Goal: Task Accomplishment & Management: Manage account settings

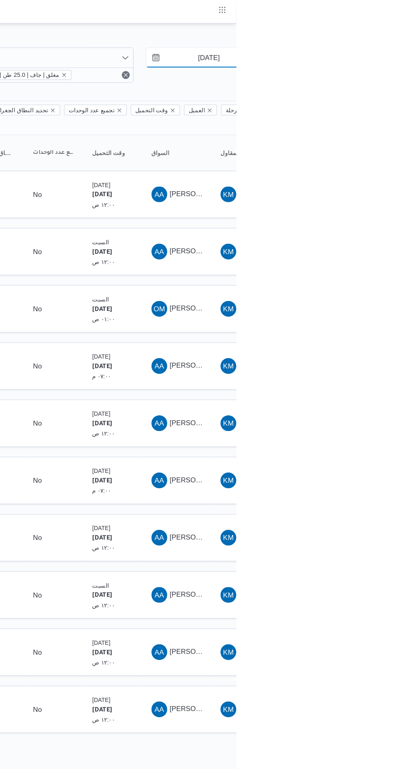
click at [368, 48] on input "[DATE]" at bounding box center [374, 48] width 93 height 16
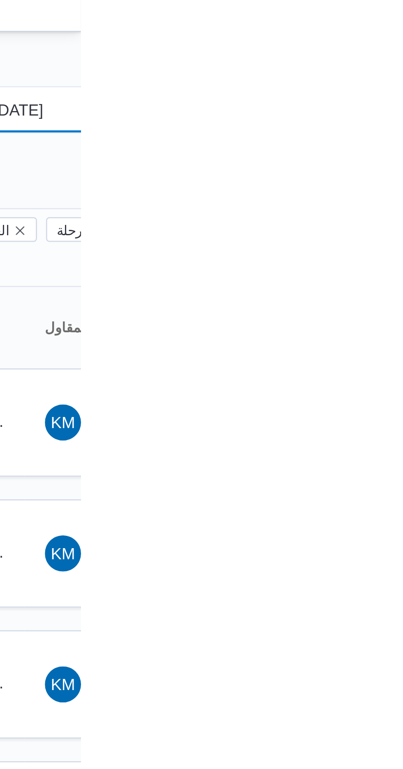
click at [377, 48] on input "[DATE]" at bounding box center [374, 48] width 93 height 16
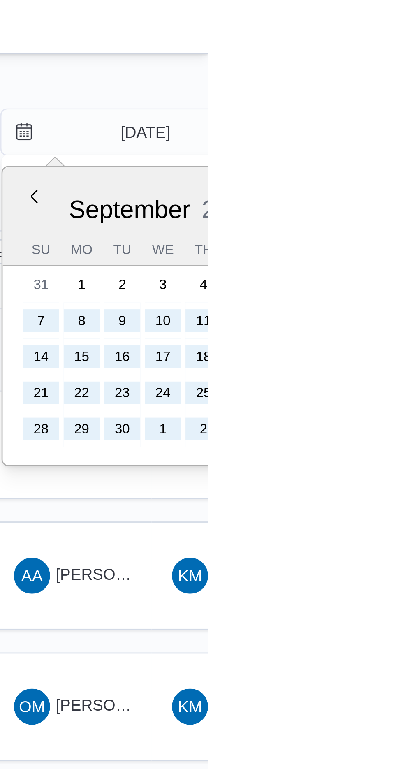
type input "[DATE]"
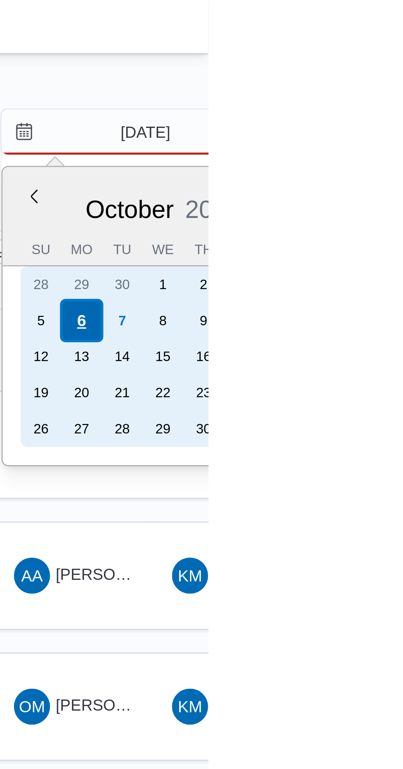
click at [358, 115] on div "6" at bounding box center [357, 117] width 16 height 16
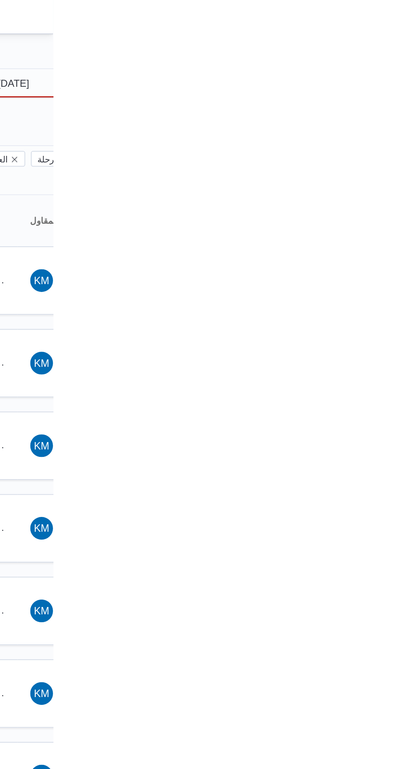
type input "[DATE]"
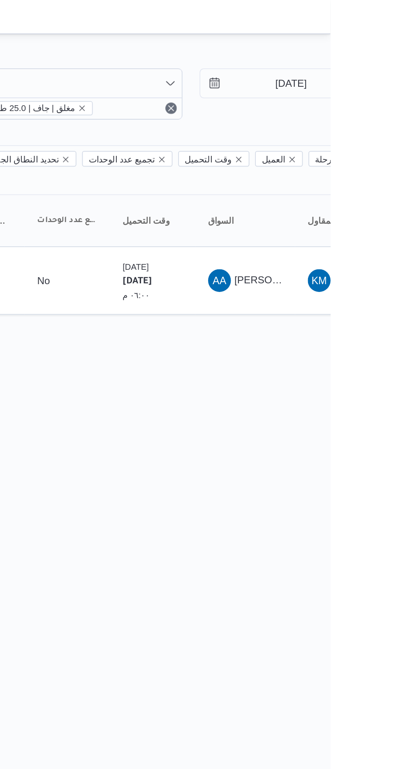
click at [300, 196] on div "Filter by 2 المقاول: #453 نوع سيارة النقل: trella | مغلق | جاف | 25.0 طن [DATE]…" at bounding box center [196, 115] width 403 height 189
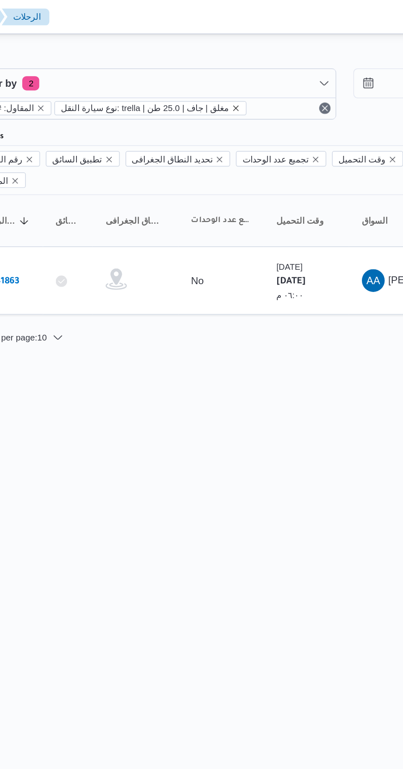
click at [258, 62] on icon "remove selected entity" at bounding box center [259, 62] width 3 height 3
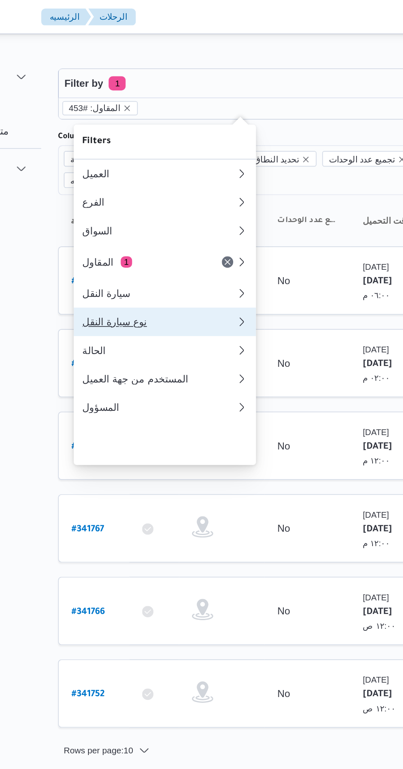
click at [138, 194] on button "نوع سيارة النقل 0" at bounding box center [168, 186] width 105 height 16
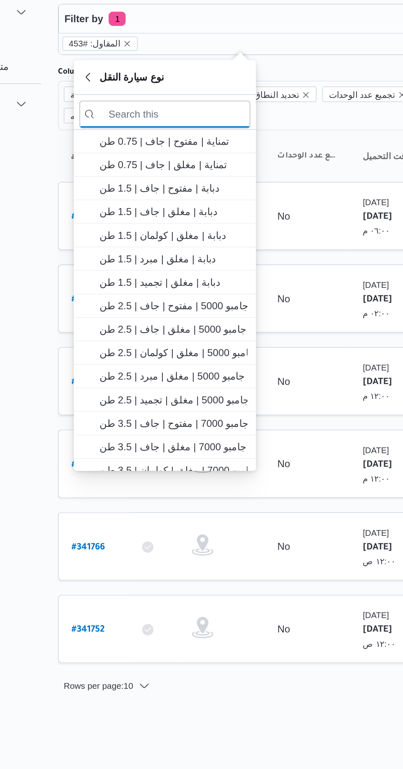
scroll to position [38, 0]
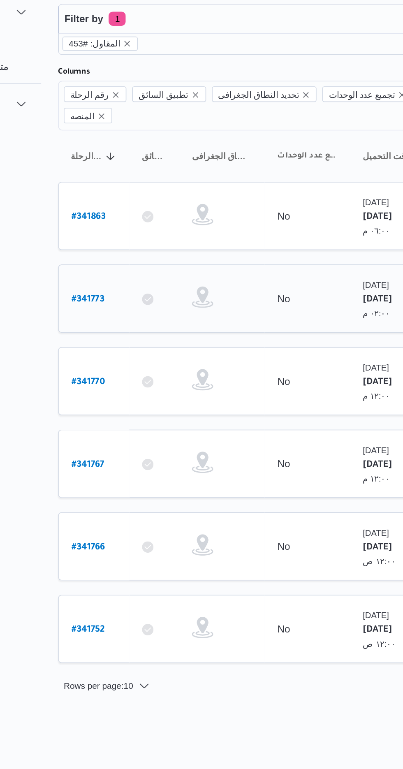
click at [272, 213] on td "تجميع عدد الوحدات No" at bounding box center [250, 209] width 49 height 39
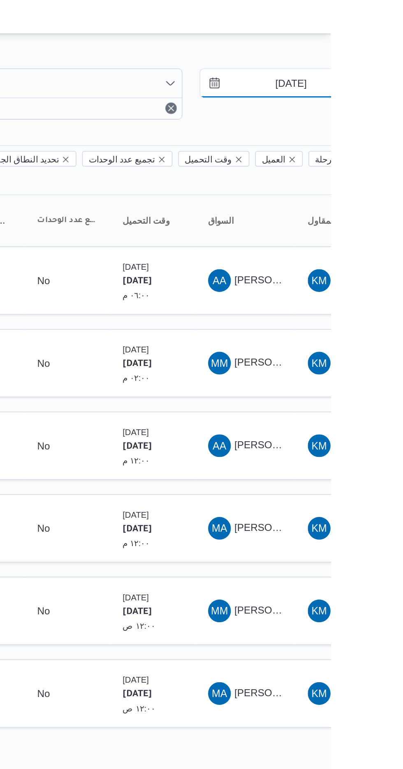
click at [370, 46] on input "[DATE]" at bounding box center [374, 48] width 93 height 16
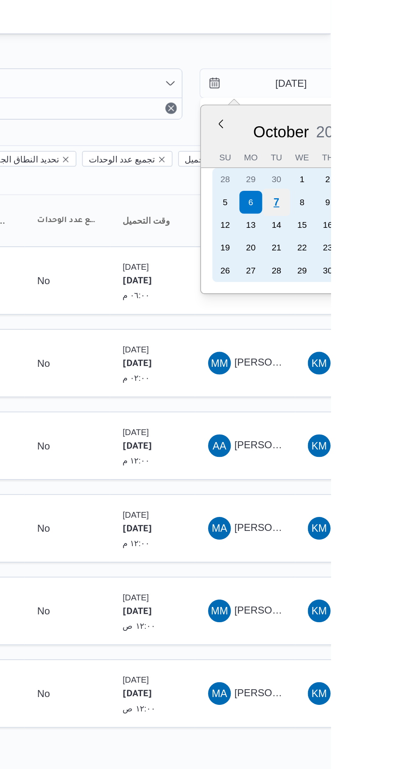
click at [370, 116] on div "7" at bounding box center [372, 117] width 16 height 16
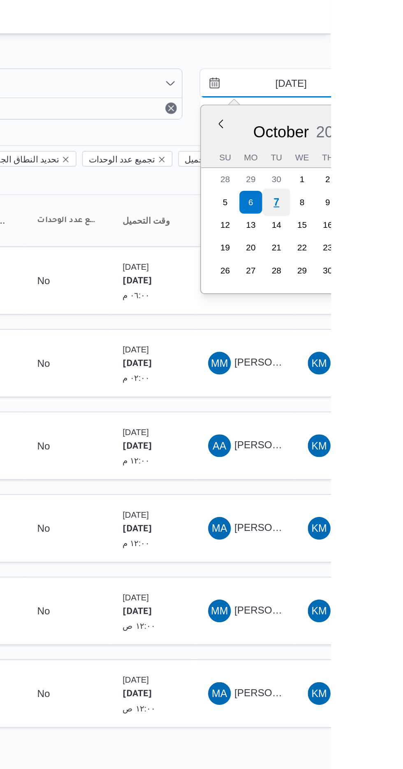
type input "[DATE]"
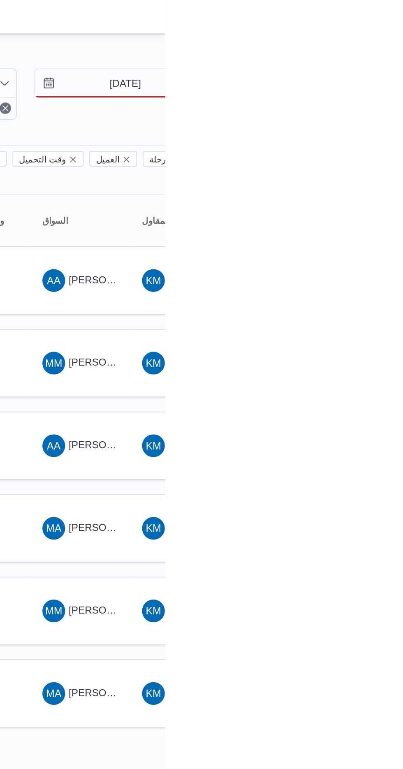
type input "[DATE]"
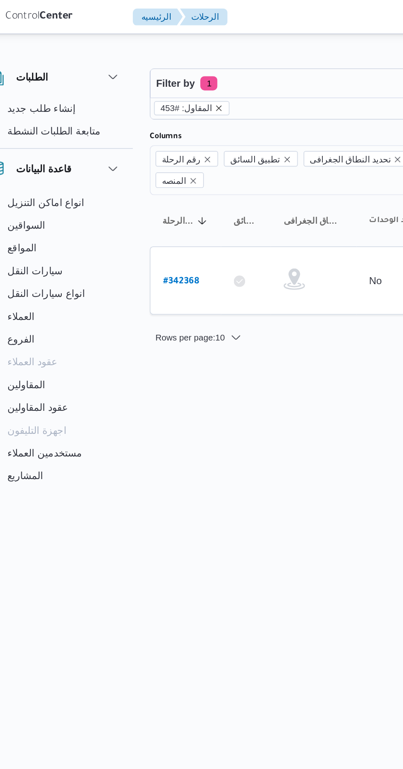
click at [146, 62] on icon "remove selected entity" at bounding box center [147, 62] width 3 height 3
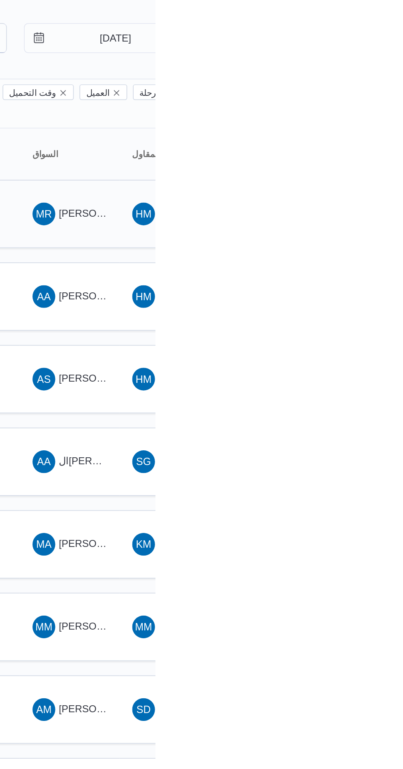
click at [363, 146] on span "[PERSON_NAME]" at bounding box center [371, 149] width 47 height 7
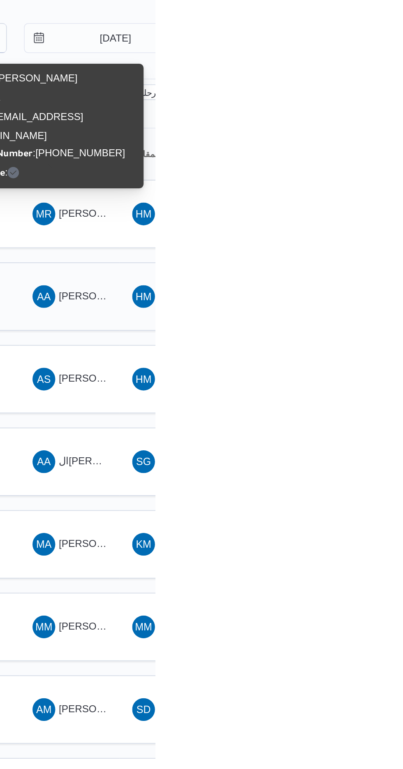
click at [352, 194] on span "[PERSON_NAME] [PERSON_NAME]" at bounding box center [396, 197] width 96 height 7
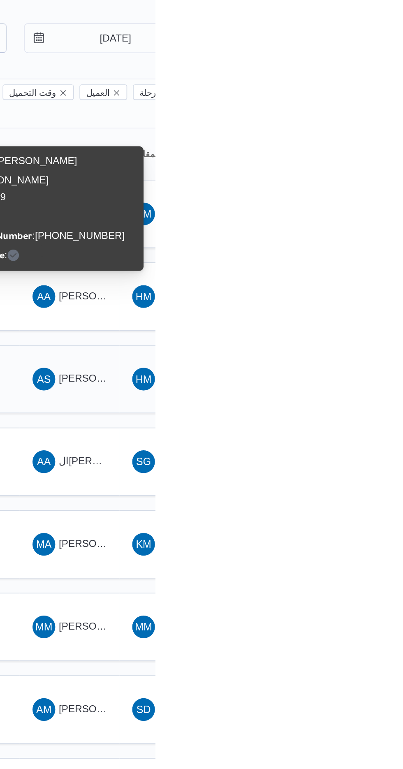
click at [364, 239] on span "AS [PERSON_NAME] [PERSON_NAME]" at bounding box center [353, 245] width 43 height 13
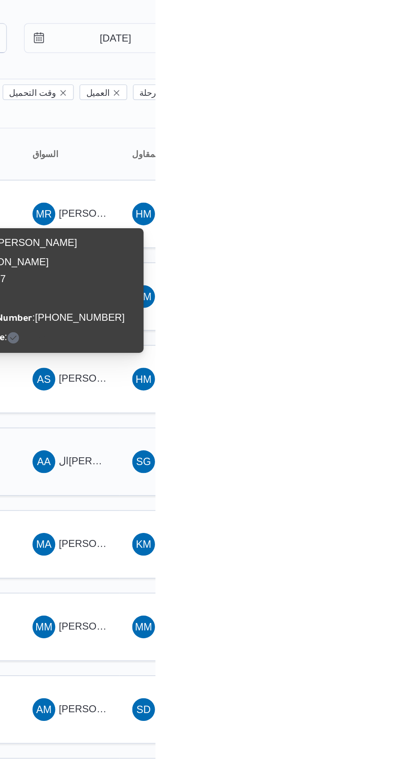
click at [354, 289] on span "ال[PERSON_NAME]" at bounding box center [374, 292] width 53 height 7
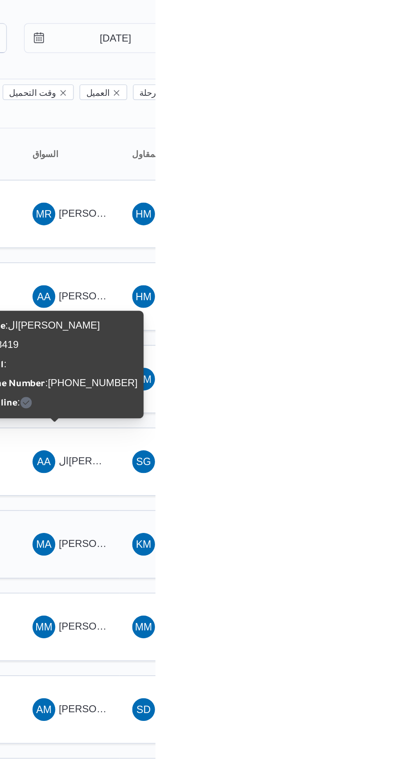
click at [354, 334] on span "MA [PERSON_NAME]" at bounding box center [353, 340] width 43 height 13
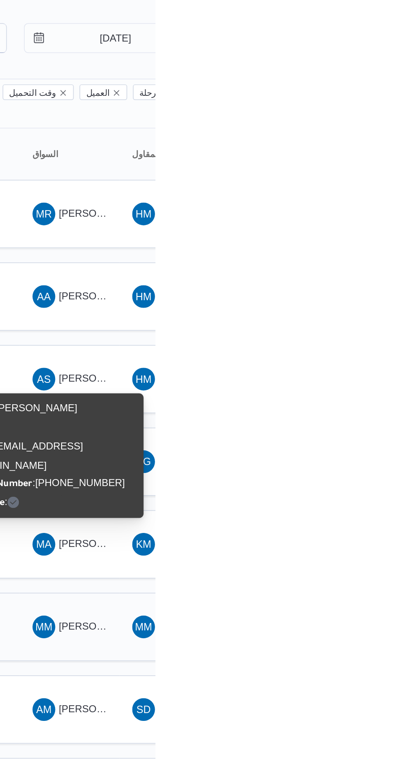
click at [356, 382] on span "MM [PERSON_NAME] [PERSON_NAME]" at bounding box center [353, 388] width 43 height 13
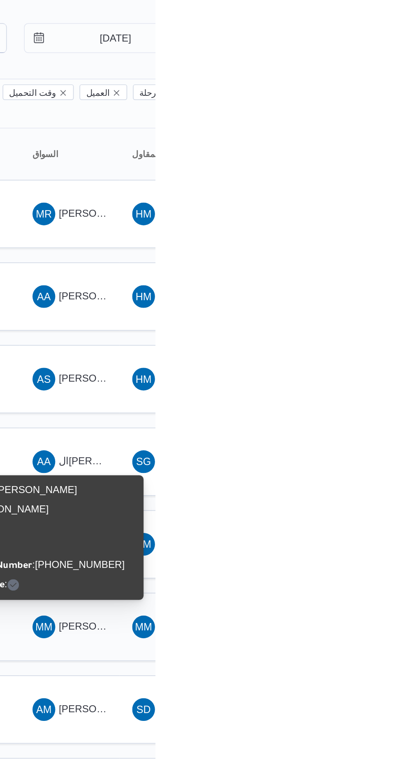
click at [403, 378] on div "MM [PERSON_NAME] [PERSON_NAME]" at bounding box center [411, 388] width 49 height 20
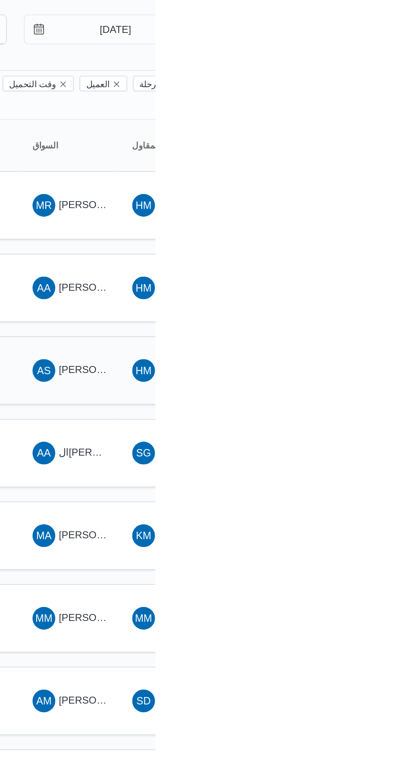
click at [348, 239] on span "AS [PERSON_NAME] [PERSON_NAME]" at bounding box center [353, 245] width 43 height 13
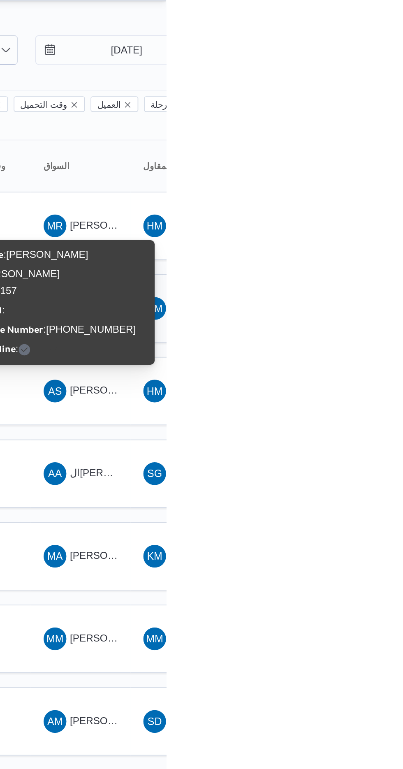
click at [403, 191] on span "HM [PERSON_NAME] [PERSON_NAME]" at bounding box center [411, 197] width 43 height 13
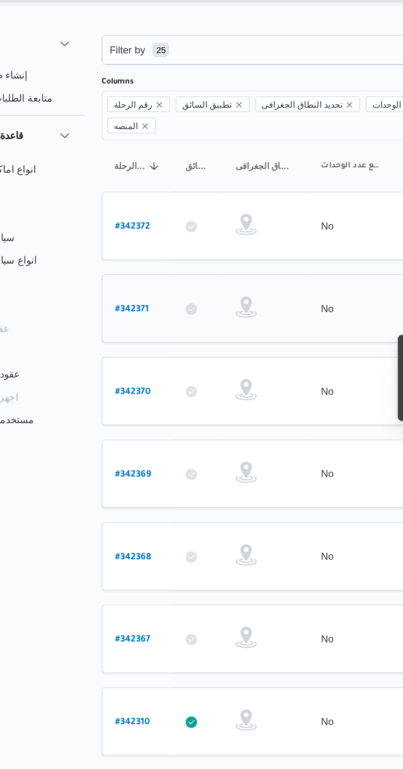
click at [121, 195] on b "# 342371" at bounding box center [124, 198] width 19 height 6
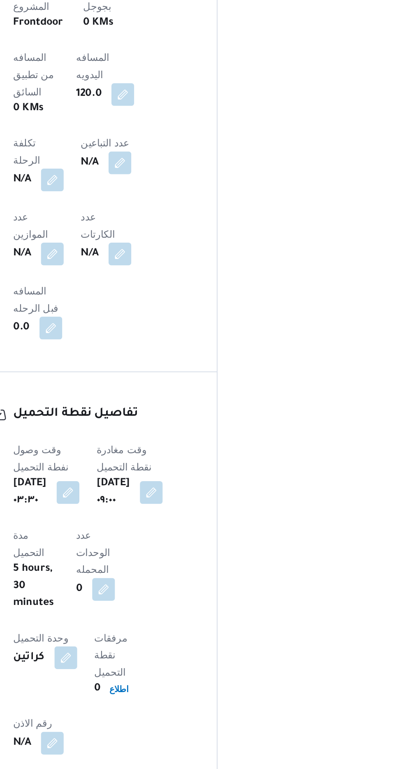
scroll to position [423, 0]
click at [213, 569] on button "button" at bounding box center [219, 575] width 13 height 13
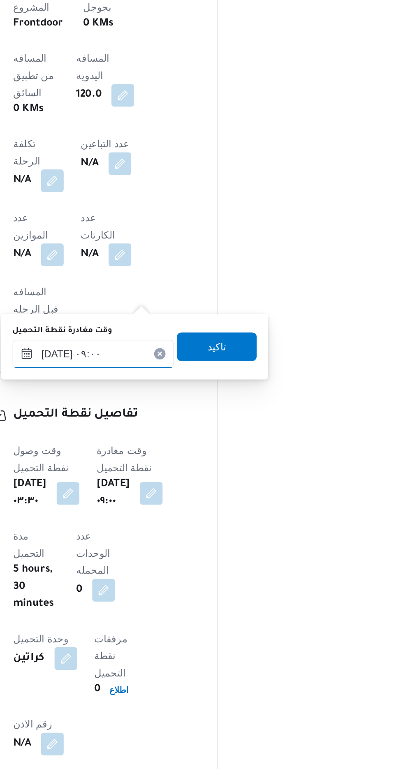
click at [186, 491] on input "[DATE] ٠٩:٠٠" at bounding box center [185, 495] width 93 height 16
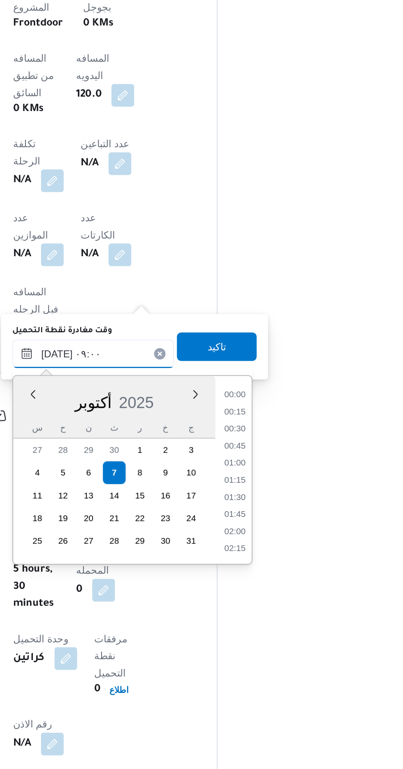
scroll to position [305, 0]
click at [267, 521] on li "07:45" at bounding box center [267, 520] width 19 height 8
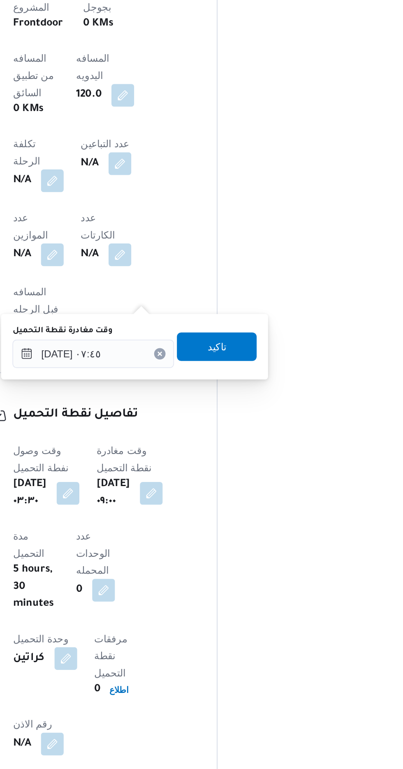
type input "[DATE] ٠٩:٠٠"
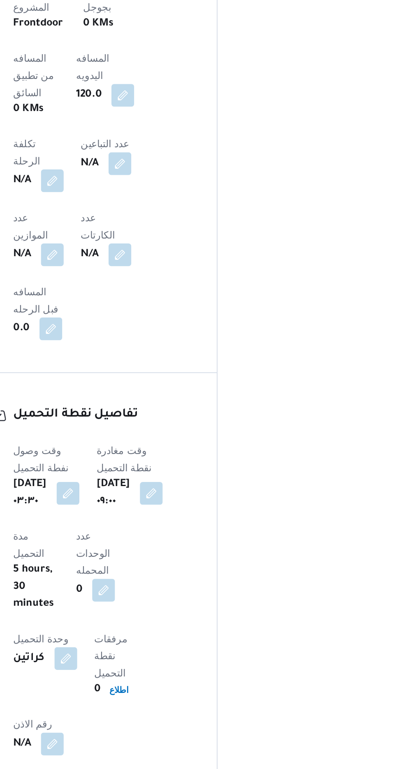
click at [310, 518] on div "المعينون قائمة التحقق تم ادخال تفاصيل نفاط التنزيل تم ادخال السواق تم ادخال الس…" at bounding box center [325, 237] width 136 height 1018
click at [218, 569] on button "button" at bounding box center [219, 575] width 13 height 13
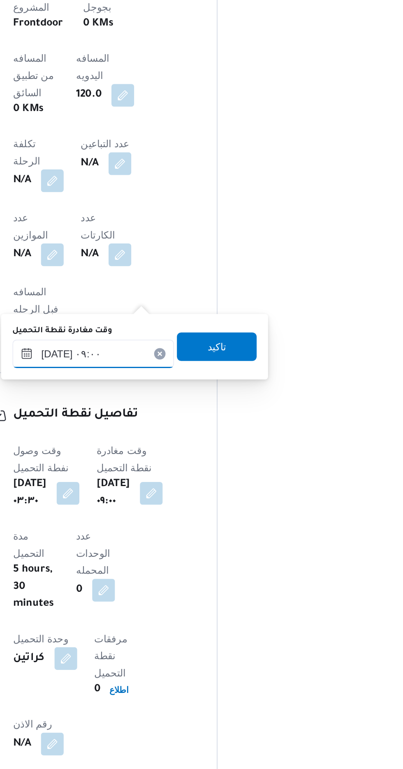
click at [200, 492] on input "[DATE] ٠٩:٠٠" at bounding box center [185, 495] width 93 height 16
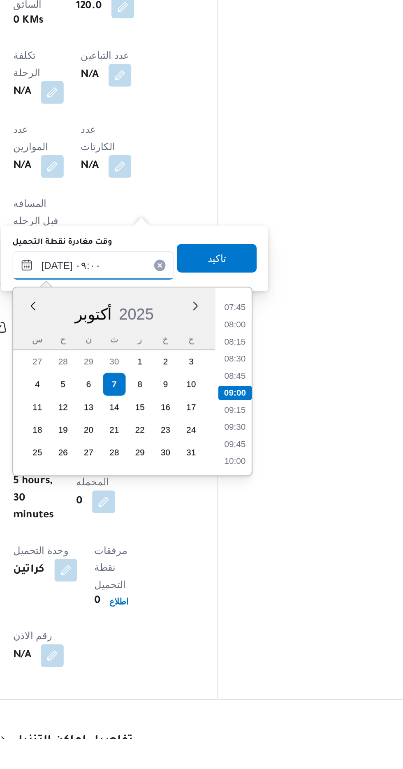
scroll to position [423, 0]
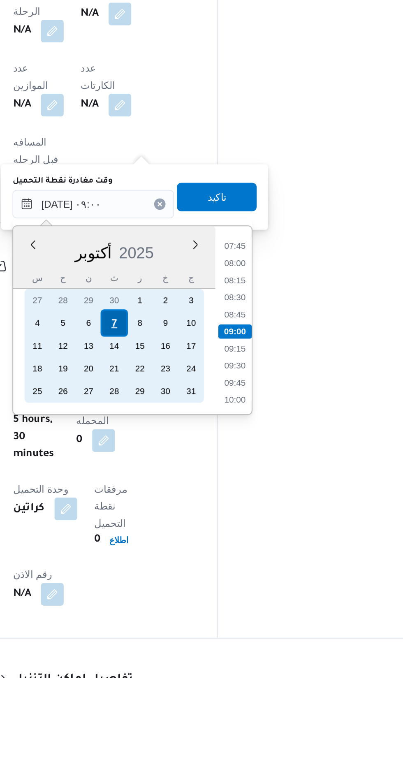
click at [198, 563] on div "7" at bounding box center [198, 564] width 16 height 16
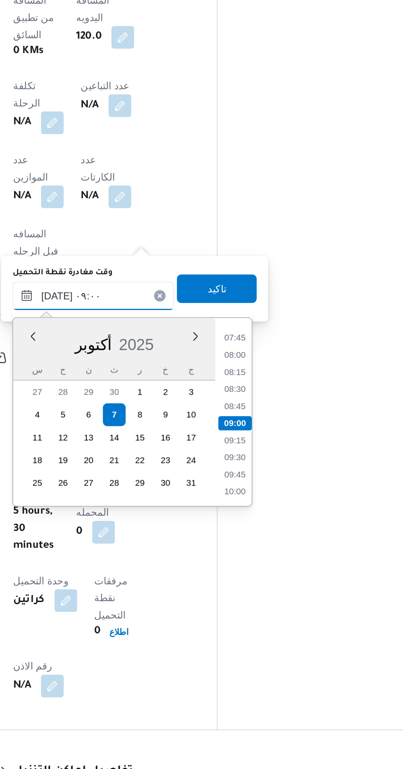
click at [144, 496] on input "[DATE] ٠٩:٠٠" at bounding box center [185, 495] width 93 height 16
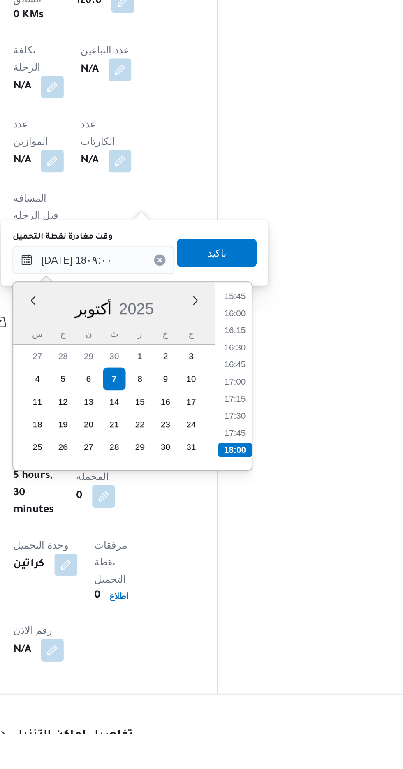
click at [267, 604] on li "18:00" at bounding box center [267, 605] width 19 height 8
type input "[DATE] ١٨:٠٠"
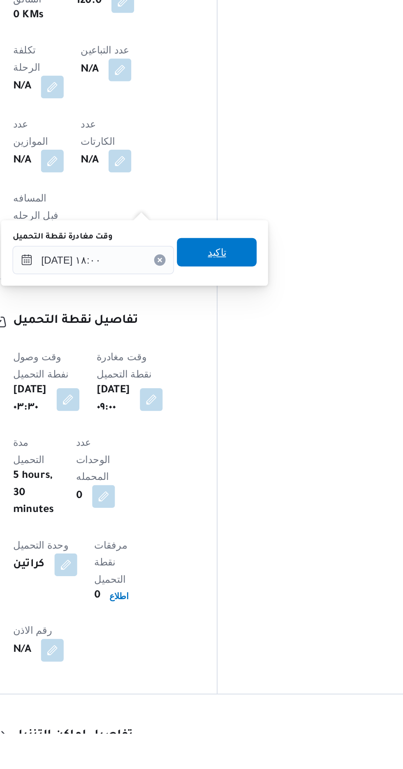
click at [270, 494] on span "تاكيد" at bounding box center [257, 491] width 46 height 16
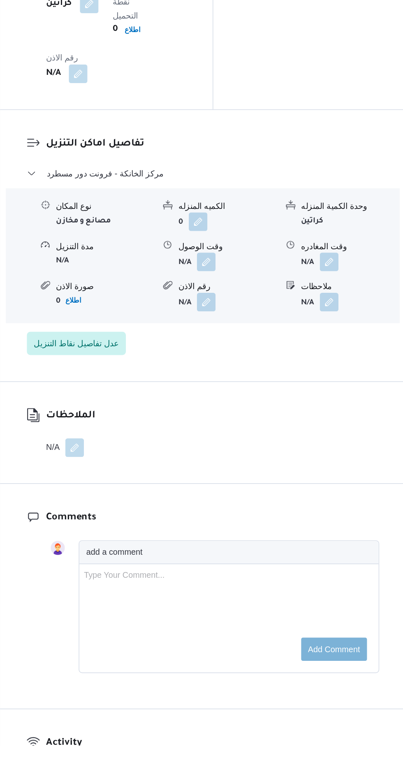
scroll to position [861, 0]
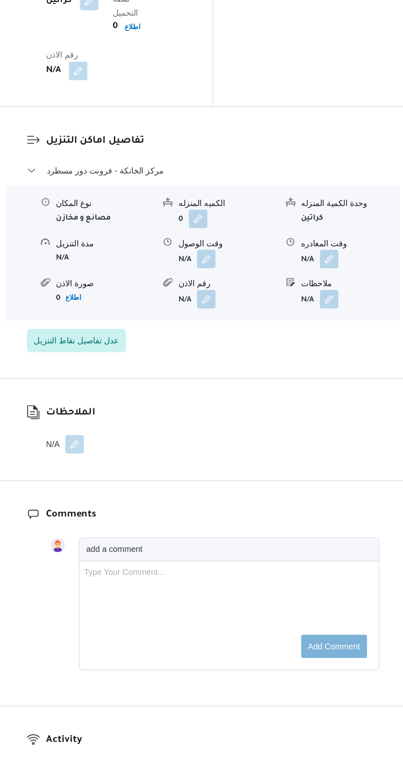
click at [163, 550] on button "button" at bounding box center [159, 556] width 13 height 13
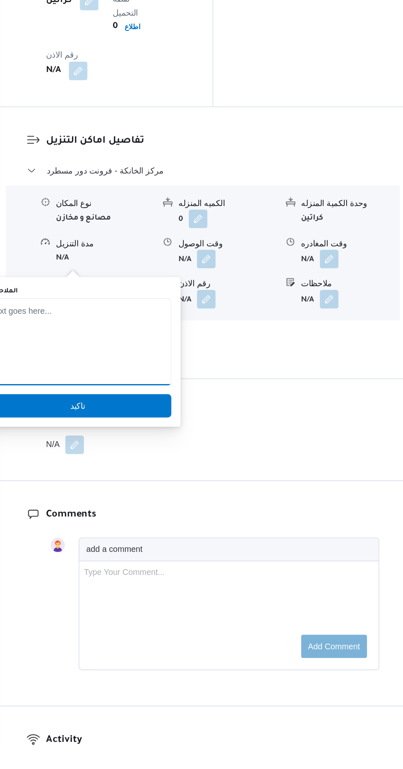
click at [163, 478] on textarea "الملاحظات" at bounding box center [162, 484] width 132 height 62
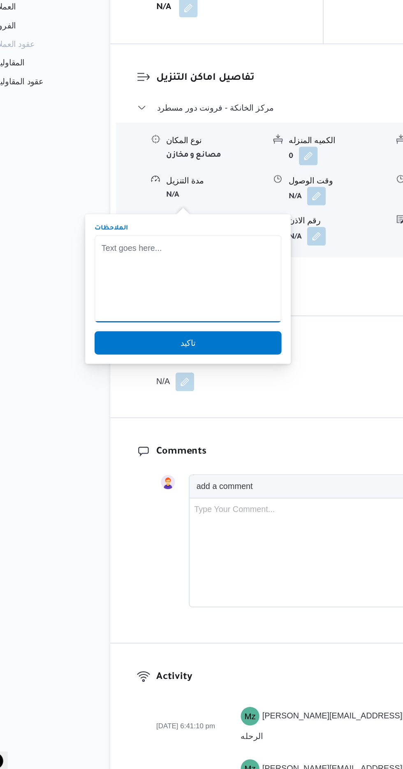
scroll to position [932, 0]
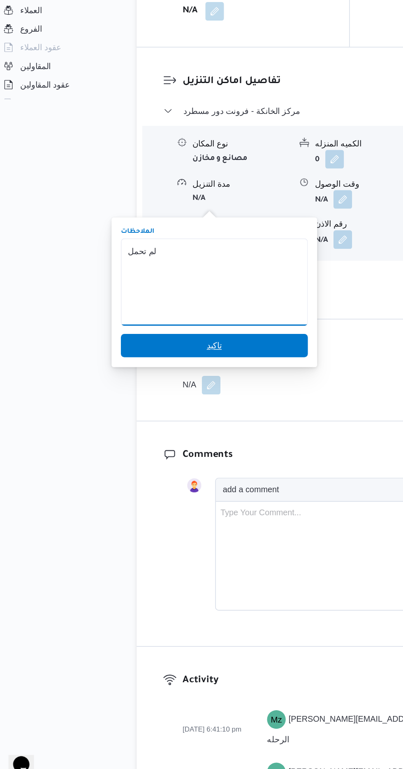
type textarea "لم تحمل"
click at [179, 453] on span "تاكيد" at bounding box center [162, 458] width 132 height 16
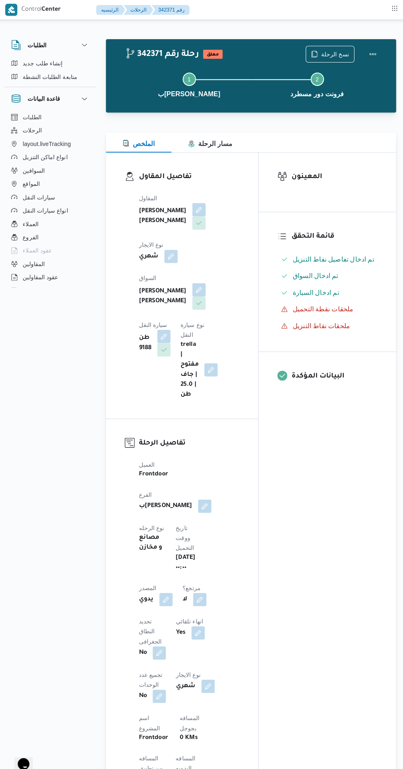
scroll to position [0, 0]
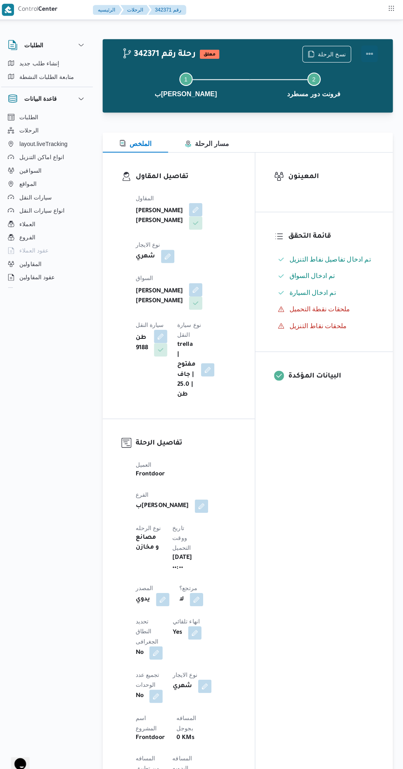
click at [378, 60] on button "Actions" at bounding box center [370, 53] width 16 height 16
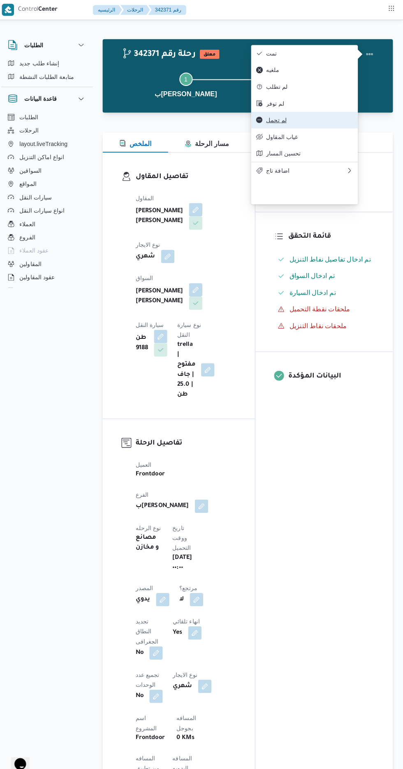
click at [307, 122] on span "لم تحمل" at bounding box center [311, 118] width 86 height 7
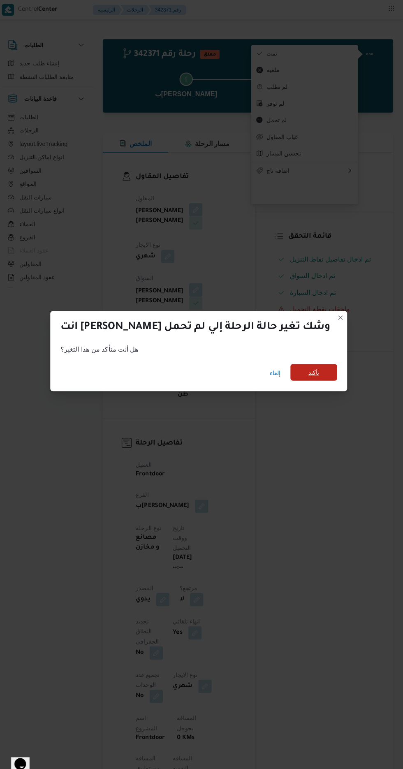
click at [296, 366] on span "تأكيد" at bounding box center [315, 367] width 46 height 16
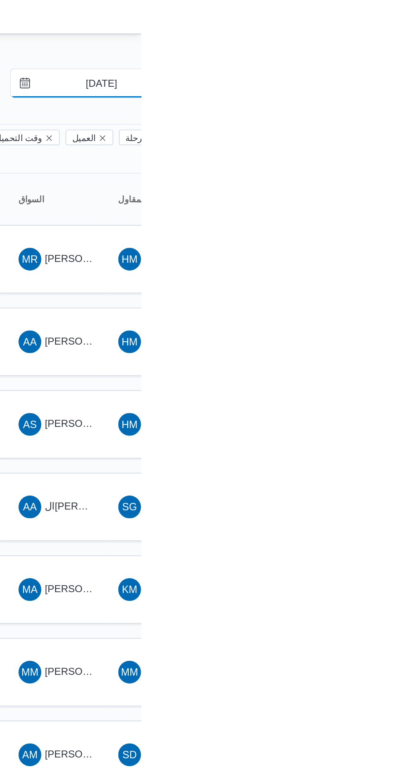
click at [378, 48] on input "[DATE]" at bounding box center [374, 48] width 93 height 16
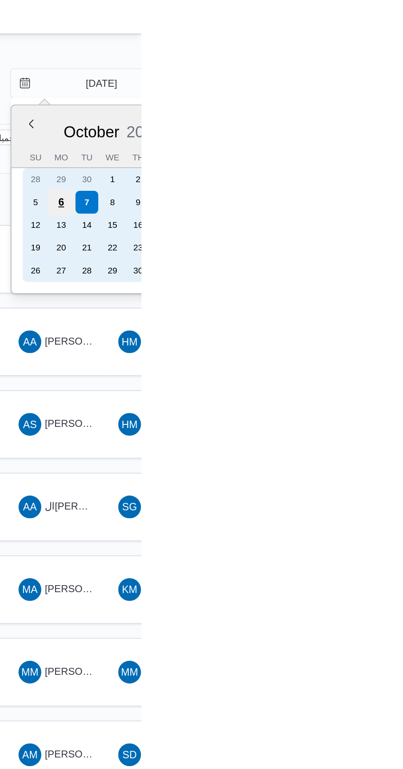
click at [355, 113] on div "6" at bounding box center [357, 117] width 16 height 16
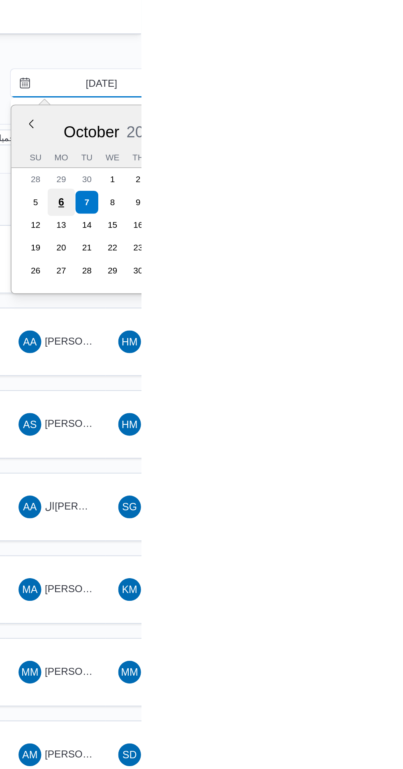
type input "[DATE]"
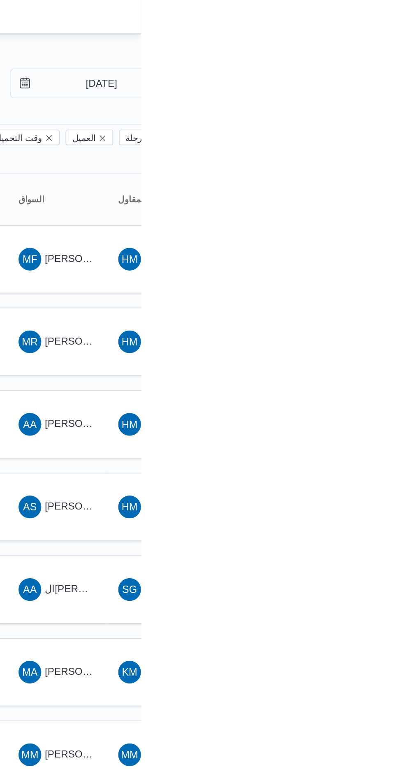
type input "[DATE]"
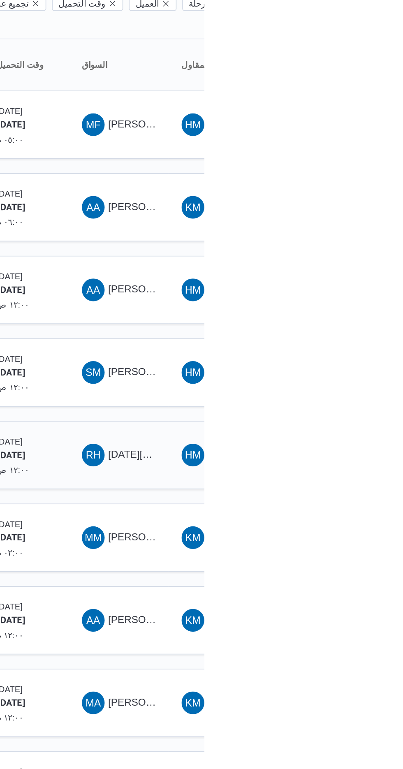
click at [355, 334] on span "RH [DATE][PERSON_NAME]" at bounding box center [353, 340] width 43 height 13
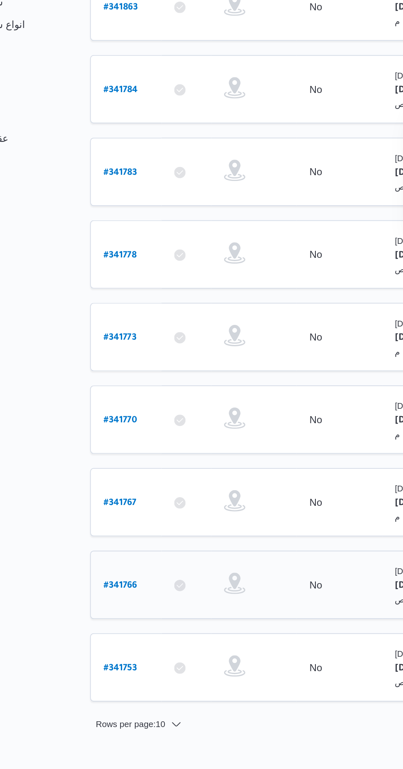
click at [123, 529] on b "# 341766" at bounding box center [124, 532] width 19 height 6
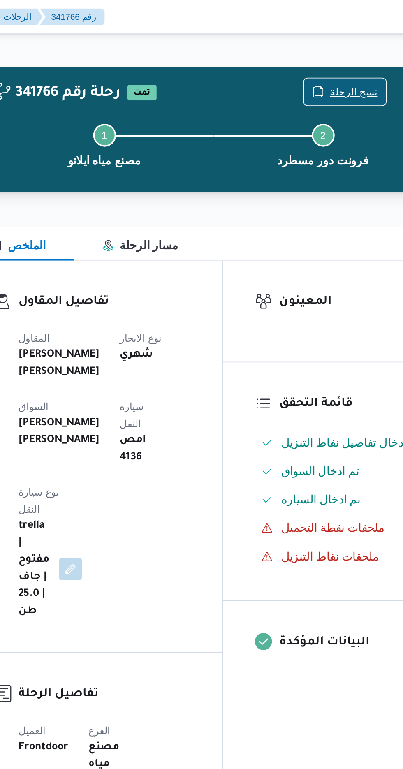
click at [320, 56] on span "نسخ الرحلة" at bounding box center [327, 53] width 47 height 16
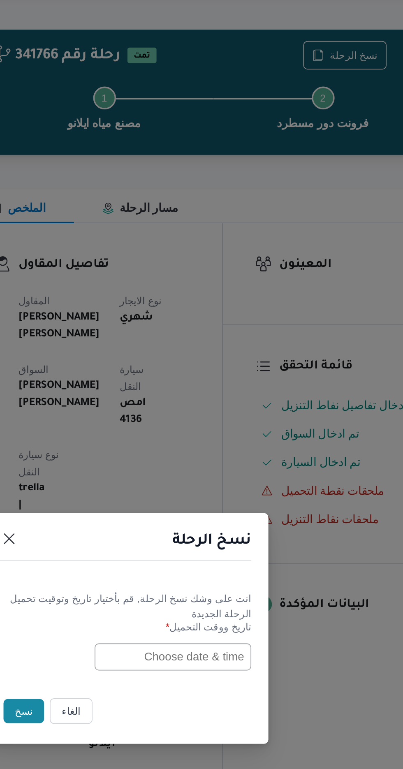
click at [213, 401] on input "text" at bounding box center [228, 401] width 90 height 16
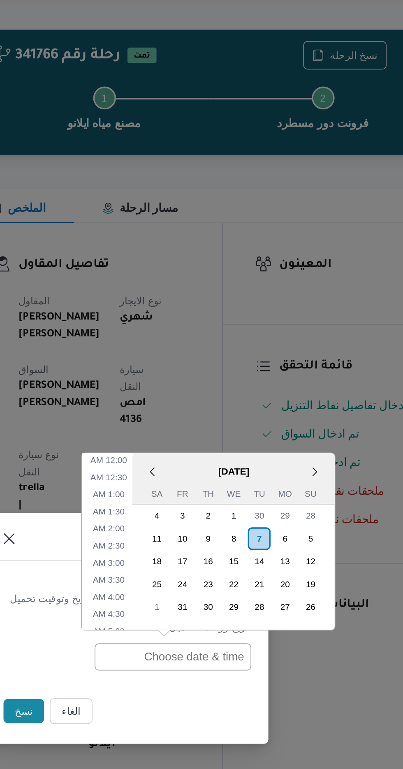
scroll to position [348, 0]
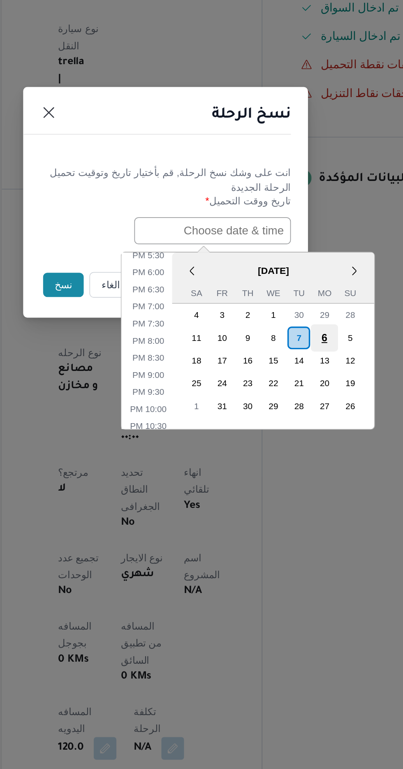
click at [293, 461] on div "6" at bounding box center [293, 463] width 16 height 16
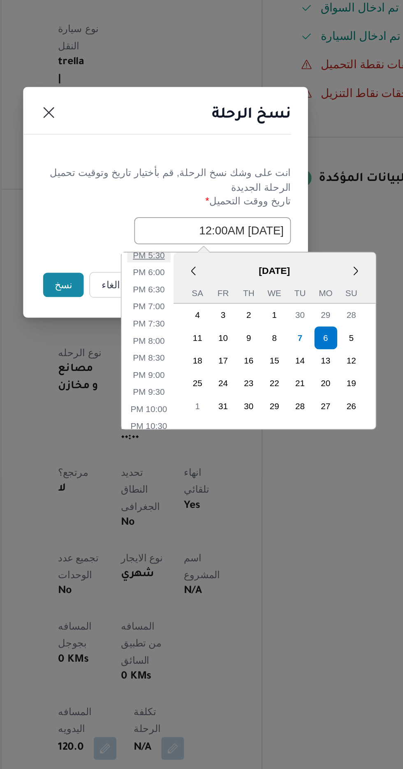
click at [193, 415] on li "5:30 PM" at bounding box center [191, 415] width 25 height 8
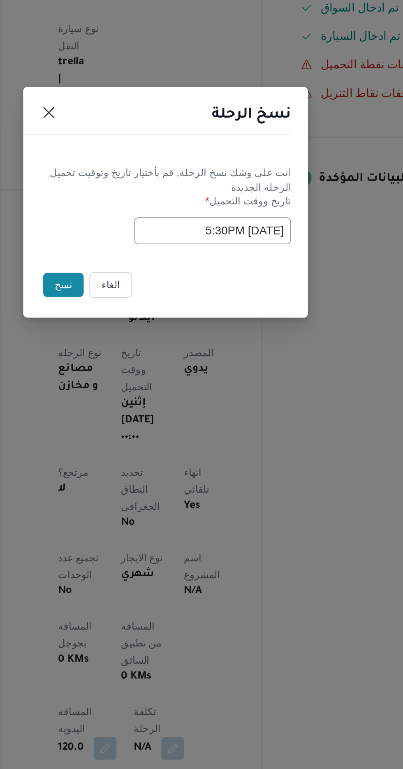
click at [225, 396] on input "[DATE] 5:30PM" at bounding box center [228, 401] width 90 height 16
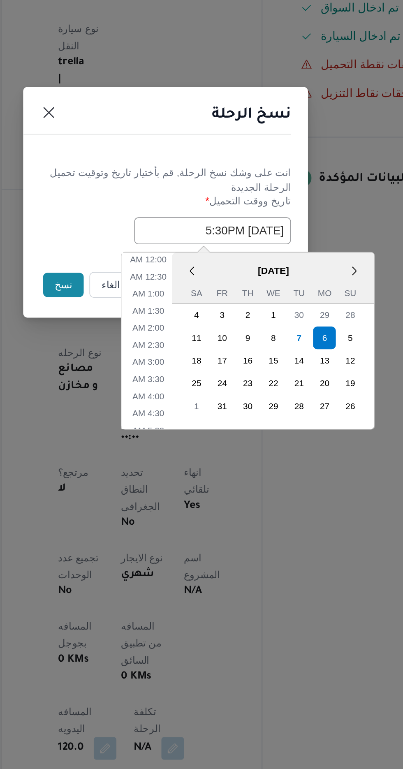
scroll to position [299, 0]
click at [194, 472] on li "6:00 PM" at bounding box center [191, 474] width 25 height 8
type input "[DATE] 6:00PM"
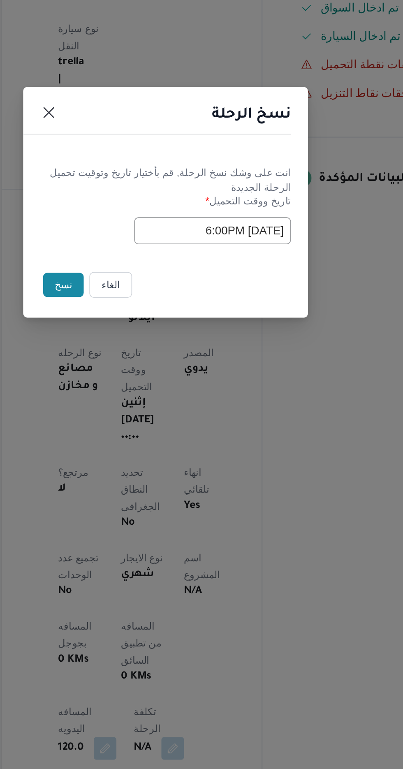
click at [137, 433] on button "نسخ" at bounding box center [142, 432] width 23 height 14
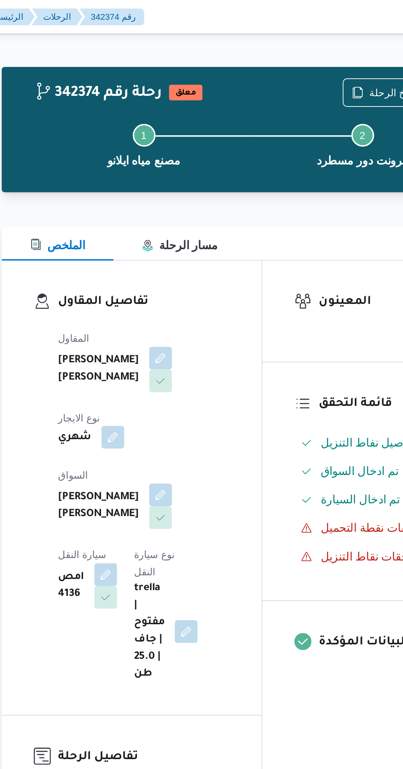
click at [178, 246] on button "button" at bounding box center [171, 252] width 13 height 13
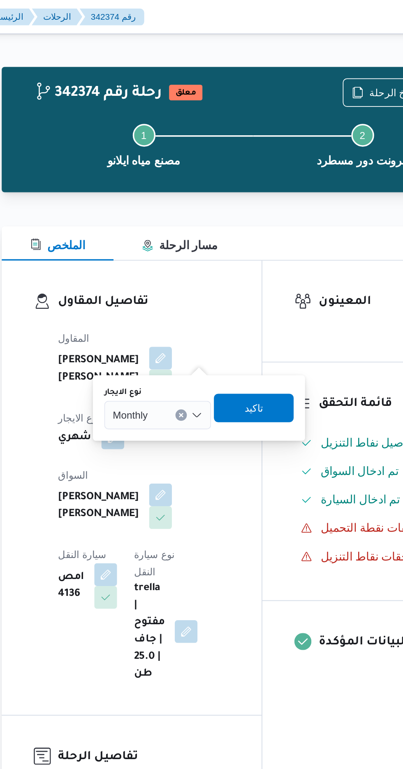
click at [195, 240] on input "نوع الايجار" at bounding box center [195, 240] width 1 height 10
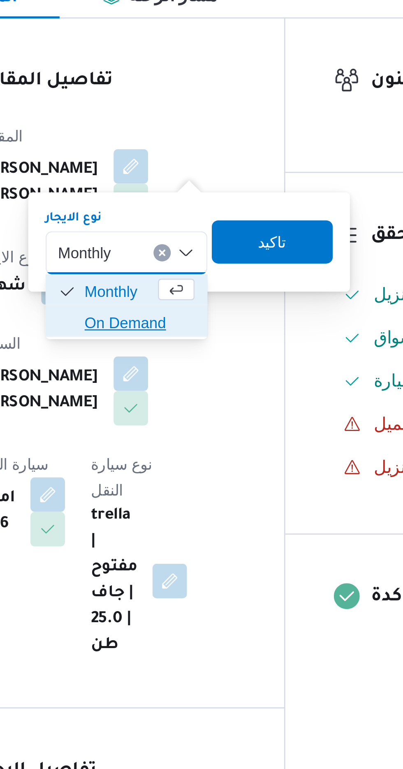
click at [203, 266] on span "On Demand" at bounding box center [202, 267] width 42 height 10
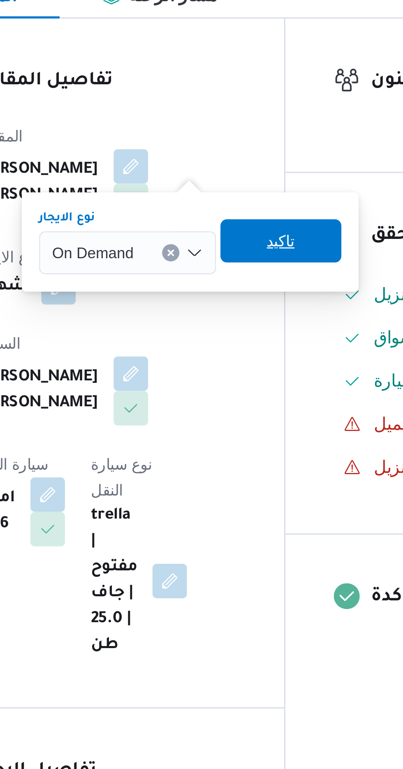
click at [258, 235] on span "تاكيد" at bounding box center [255, 235] width 11 height 10
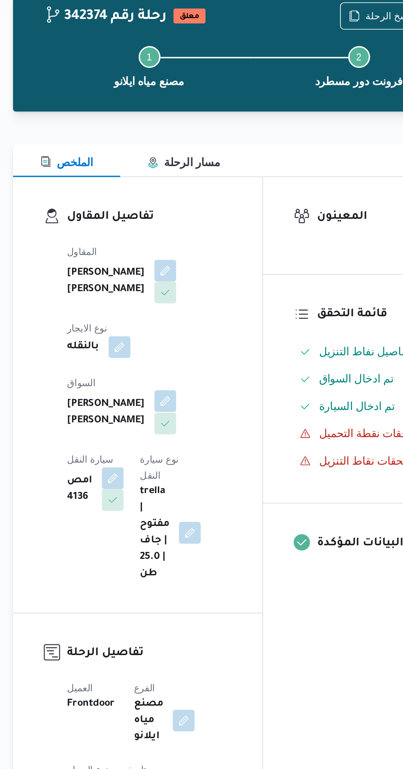
click at [192, 279] on button "button" at bounding box center [198, 285] width 13 height 13
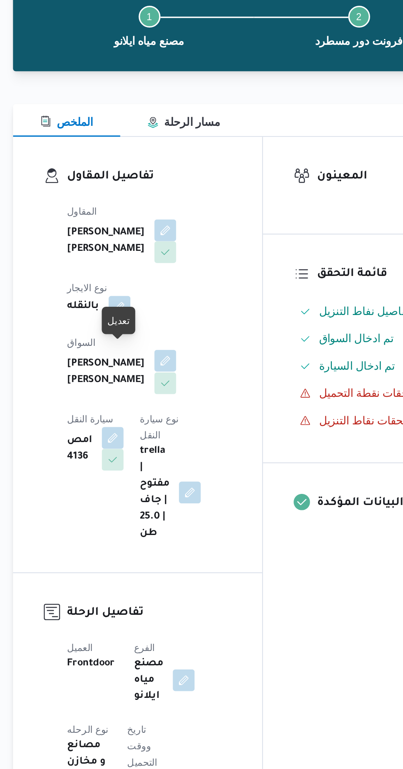
click at [192, 280] on button "button" at bounding box center [198, 285] width 13 height 13
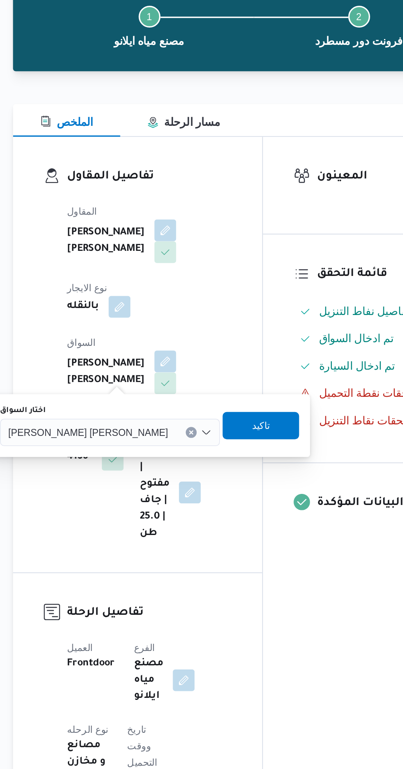
click at [204, 328] on input "اختار السواق" at bounding box center [204, 329] width 1 height 10
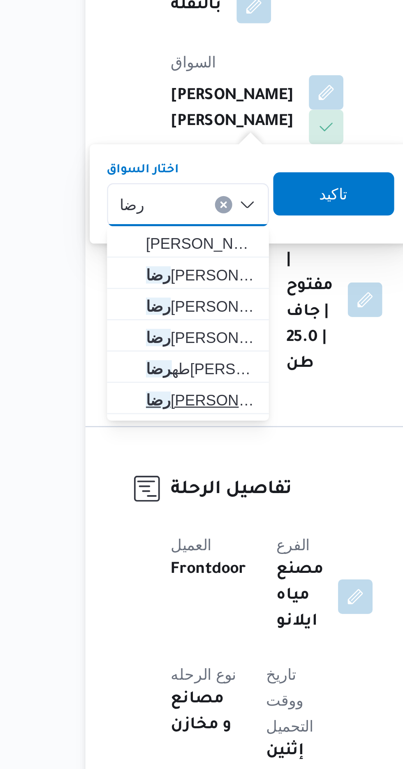
type input "رضا"
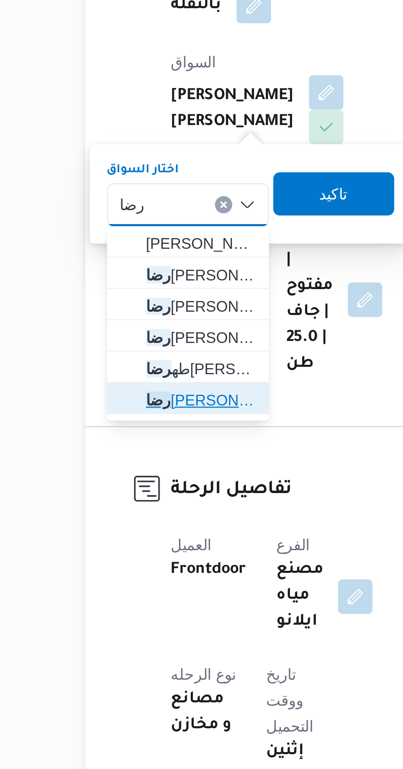
click at [160, 403] on span "[PERSON_NAME] [PERSON_NAME]" at bounding box center [151, 403] width 42 height 10
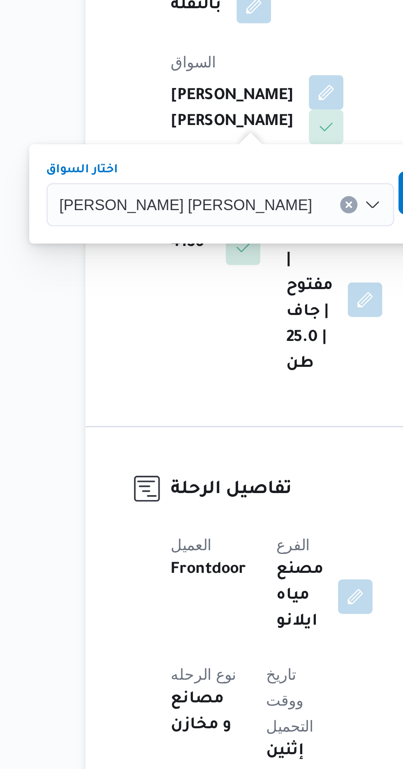
click at [226, 320] on span "تاكيد" at bounding box center [249, 324] width 46 height 16
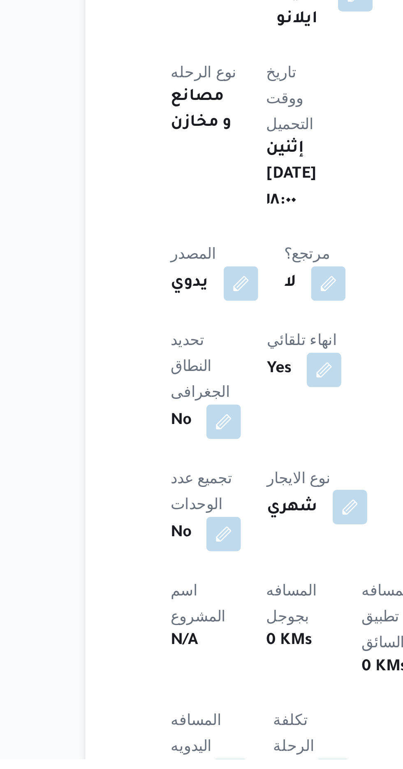
click at [201, 667] on button "button" at bounding box center [207, 673] width 13 height 13
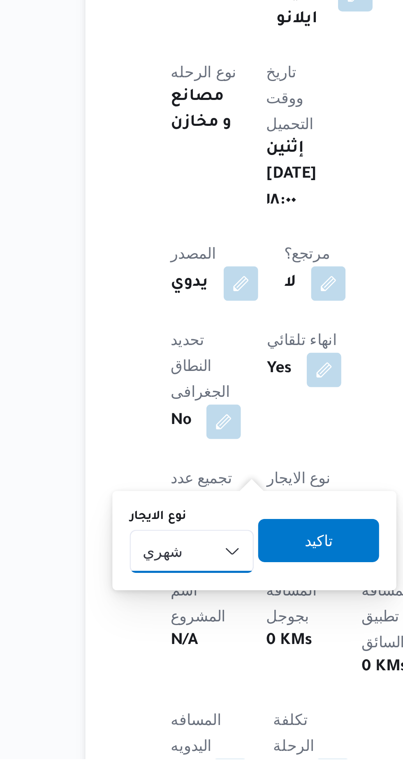
click at [155, 689] on select "شهري بالنقله إيجار يومي" at bounding box center [147, 690] width 47 height 16
select select "on_demand"
click at [124, 682] on select "شهري بالنقله إيجار يومي" at bounding box center [147, 690] width 47 height 16
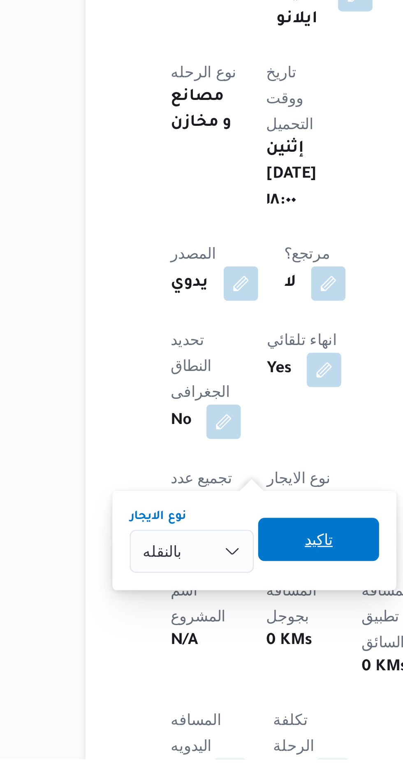
click at [192, 686] on span "تاكيد" at bounding box center [195, 686] width 11 height 10
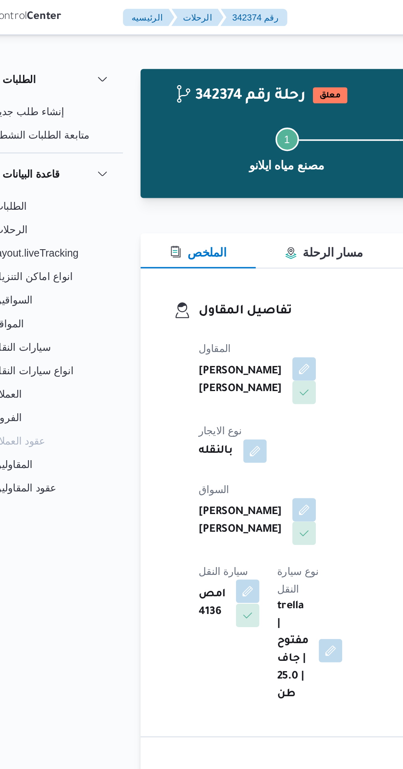
click at [174, 325] on button "button" at bounding box center [166, 331] width 13 height 13
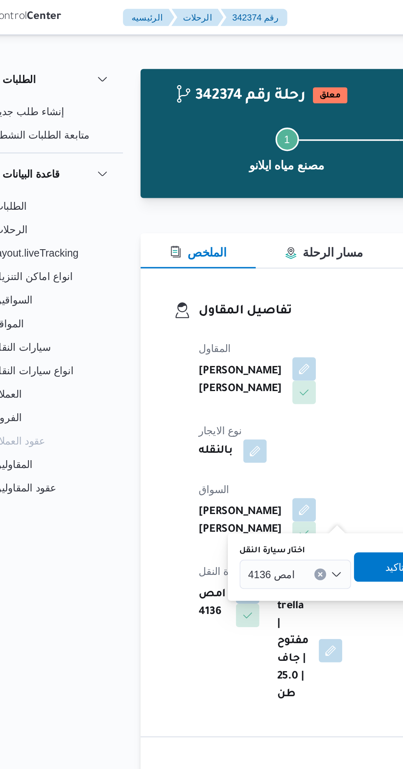
click at [197, 322] on input "اختار سيارة النقل" at bounding box center [197, 322] width 1 height 10
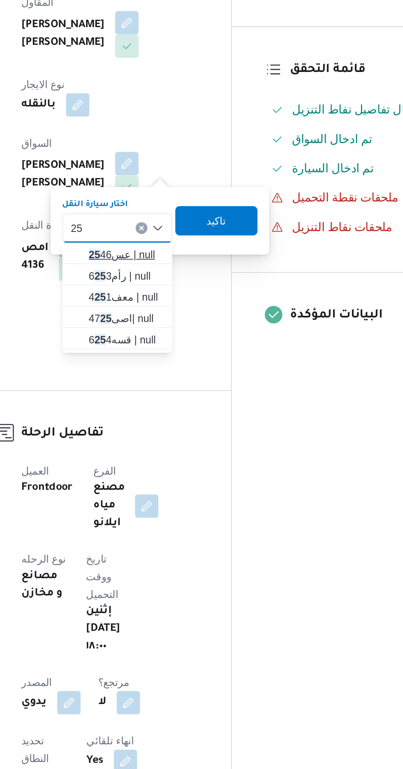
type input "25"
click at [194, 336] on span "عس 25 46 | null" at bounding box center [198, 337] width 42 height 10
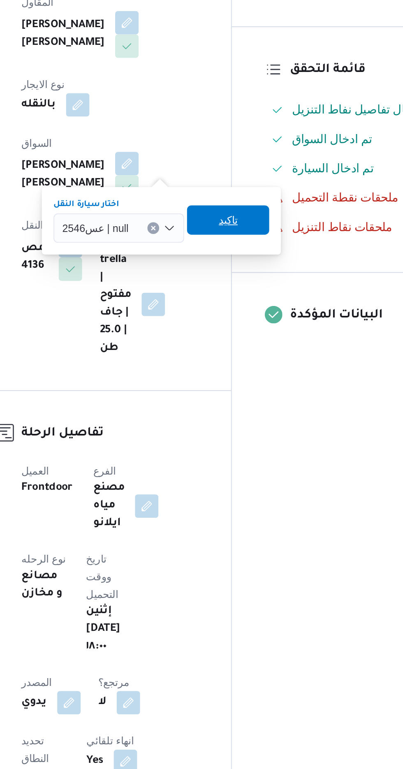
click at [261, 319] on span "تاكيد" at bounding box center [255, 317] width 46 height 16
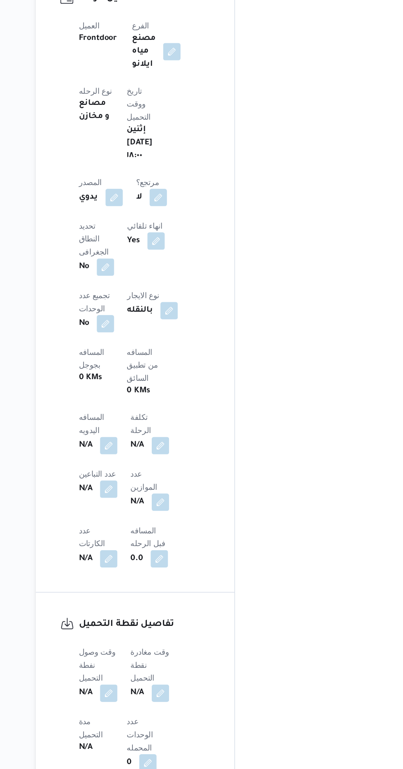
scroll to position [347, 0]
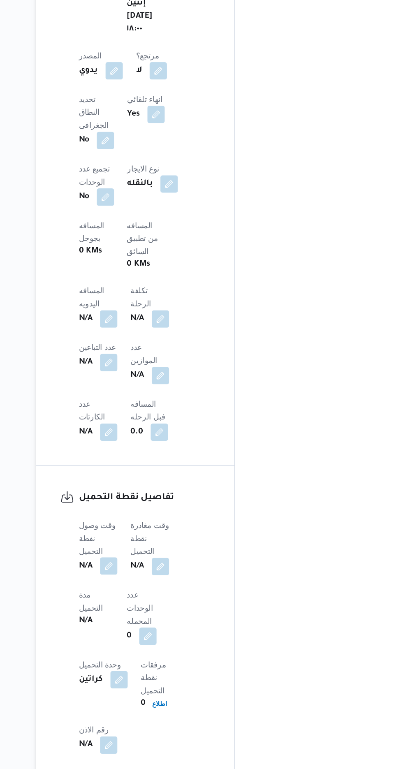
click at [160, 609] on button "button" at bounding box center [161, 615] width 13 height 13
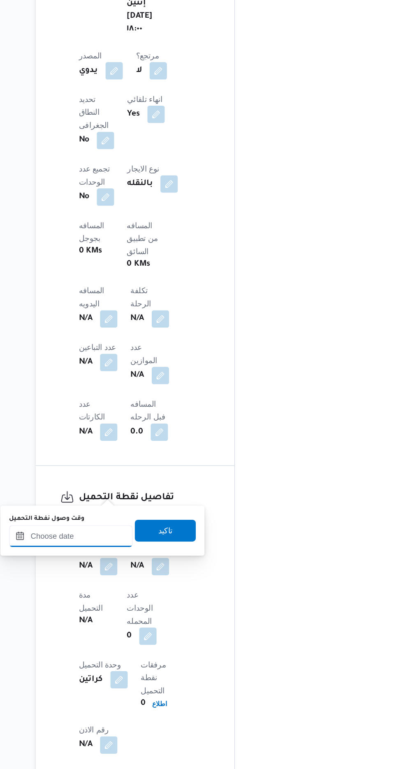
click at [141, 591] on input "وقت وصول نفطة التحميل" at bounding box center [133, 593] width 93 height 16
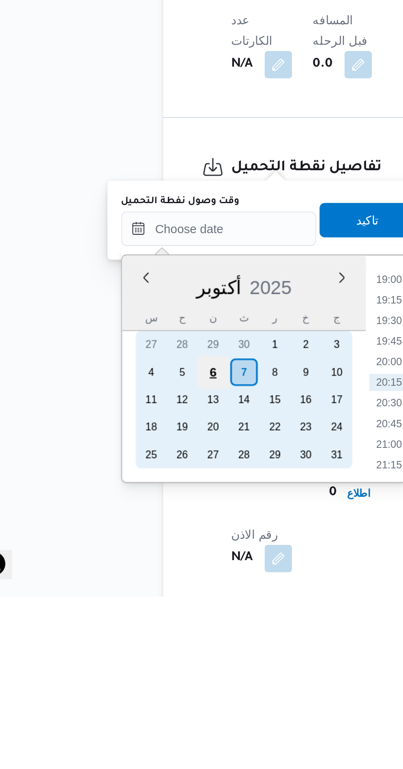
click at [134, 662] on div "6" at bounding box center [131, 662] width 16 height 16
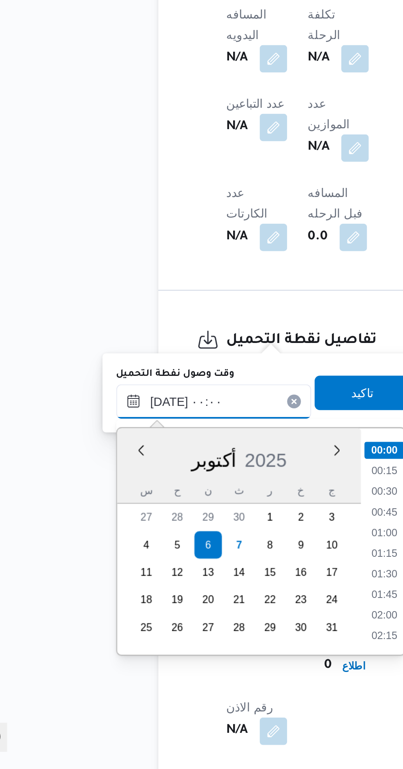
click at [93, 594] on input "[DATE] ٠٠:٠٠" at bounding box center [133, 593] width 93 height 16
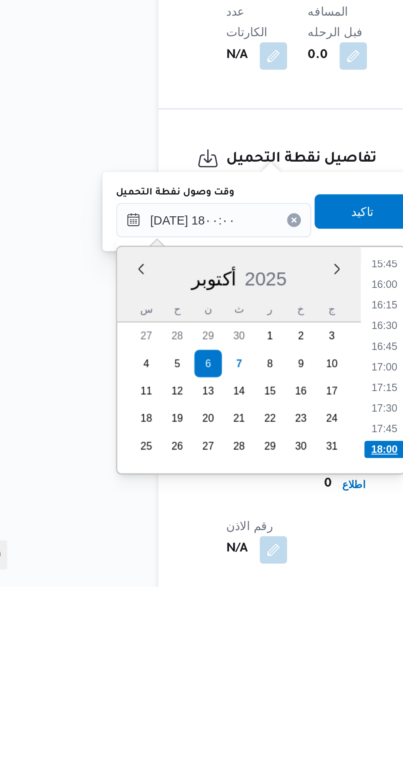
click at [212, 699] on li "18:00" at bounding box center [215, 703] width 19 height 8
type input "[DATE] ١٨:٠٠"
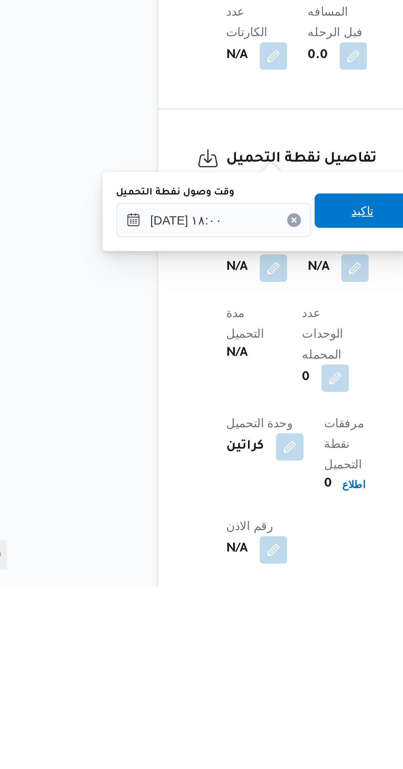
click at [210, 594] on span "تاكيد" at bounding box center [205, 589] width 46 height 16
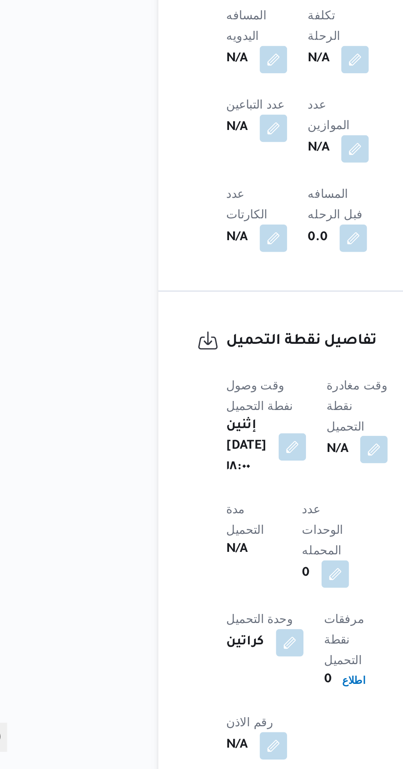
click at [211, 610] on button "button" at bounding box center [210, 616] width 13 height 13
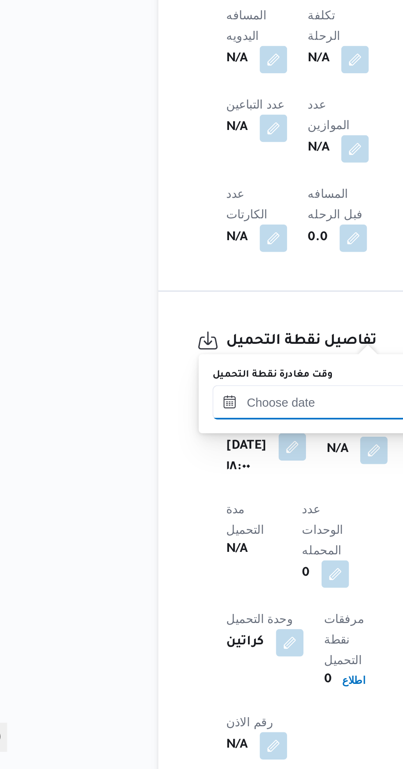
click at [169, 595] on input "وقت مغادرة نقطة التحميل" at bounding box center [179, 593] width 93 height 16
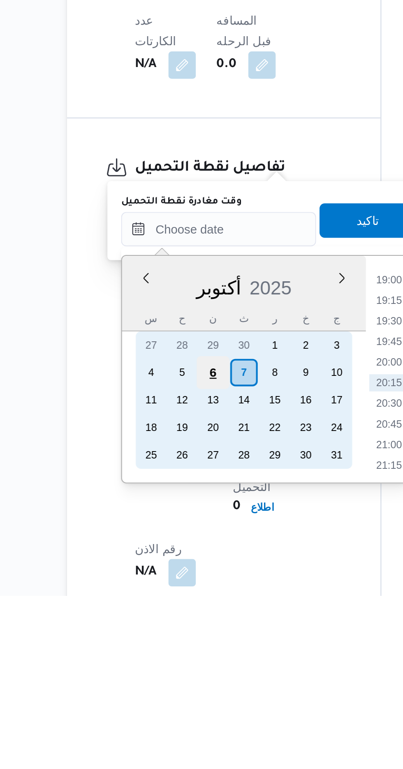
click at [178, 662] on div "6" at bounding box center [177, 662] width 16 height 16
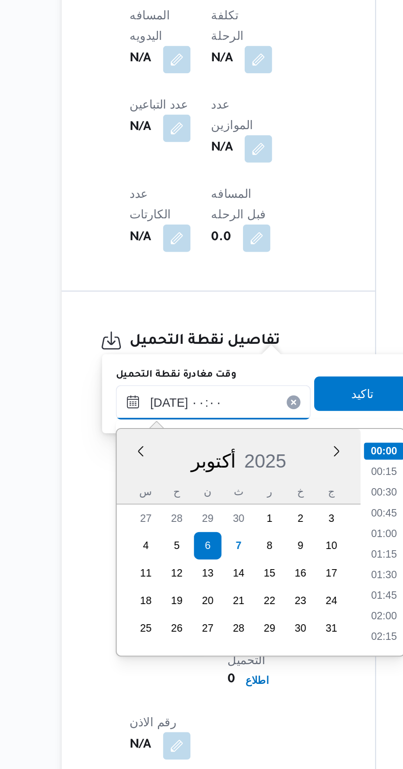
click at [141, 596] on input "[DATE] ٠٠:٠٠" at bounding box center [179, 593] width 93 height 16
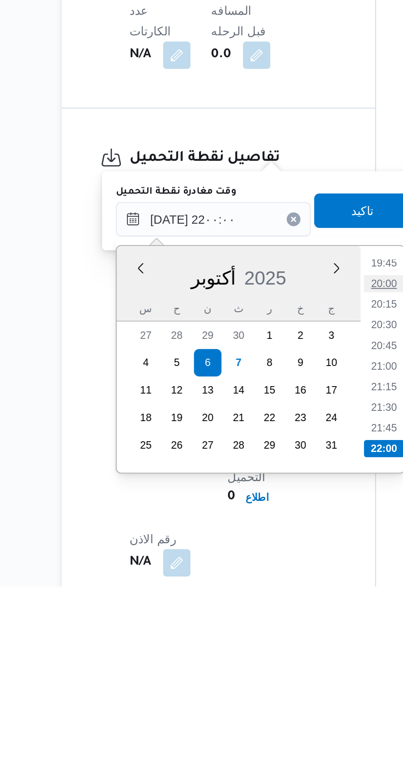
click at [259, 623] on li "20:00" at bounding box center [261, 624] width 19 height 8
type input "[DATE] ٢٠:٠٠"
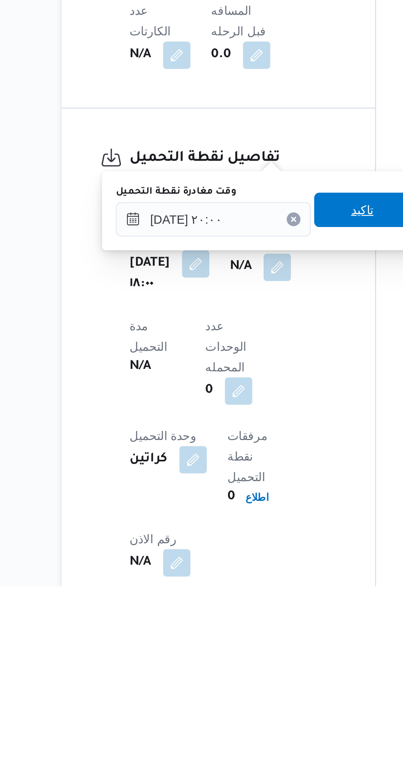
click at [253, 589] on span "تاكيد" at bounding box center [251, 589] width 11 height 10
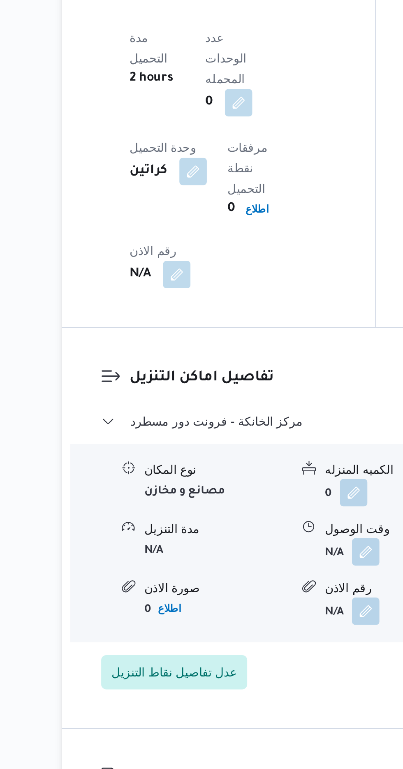
scroll to position [573, 0]
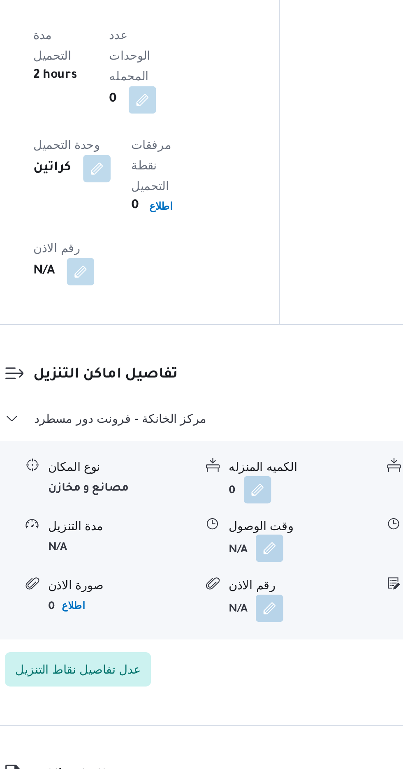
click at [250, 657] on button "button" at bounding box center [252, 663] width 13 height 13
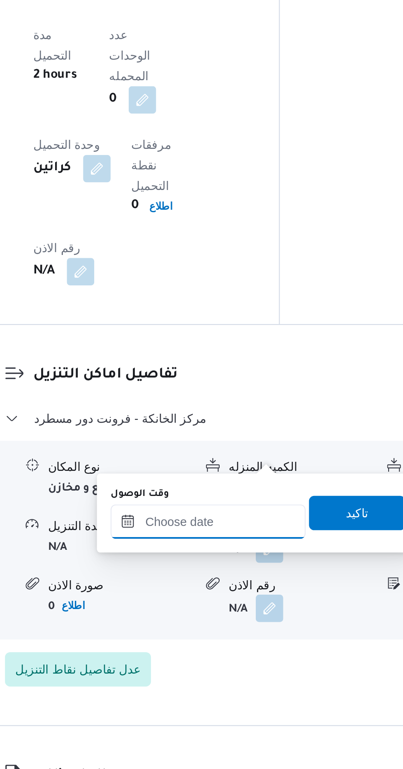
click at [199, 650] on input "وقت الوصول" at bounding box center [222, 650] width 93 height 16
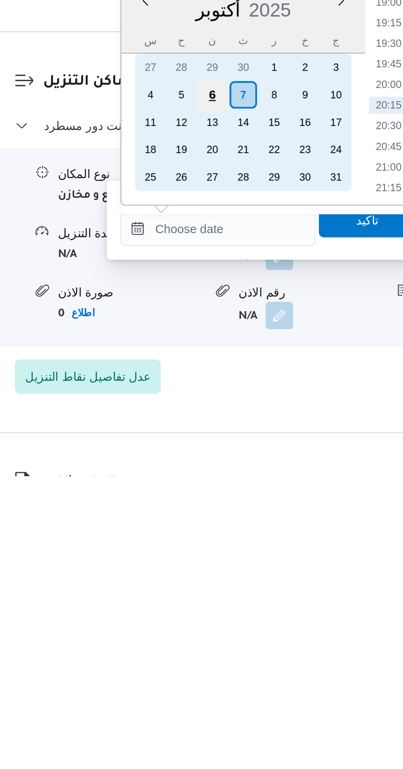
click at [220, 586] on div "6" at bounding box center [221, 587] width 16 height 16
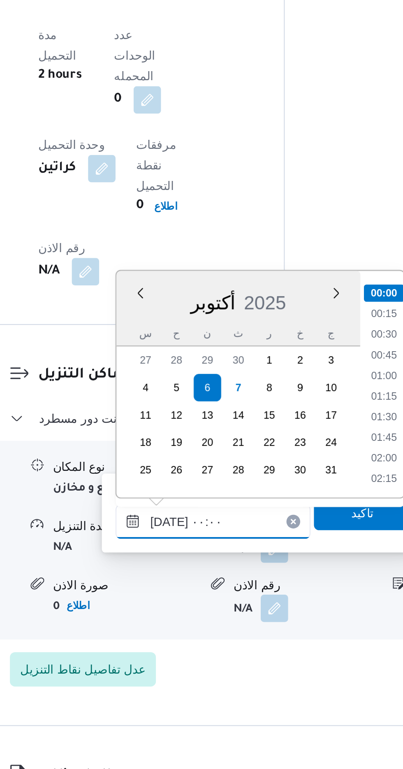
click at [179, 650] on input "[DATE] ٠٠:٠٠" at bounding box center [222, 650] width 93 height 16
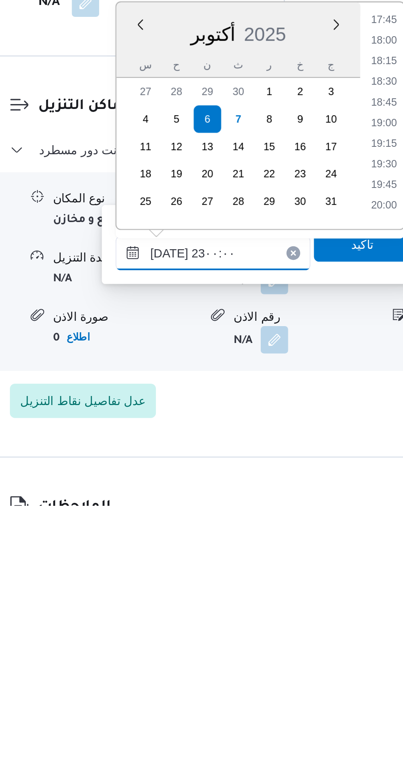
scroll to position [822, 0]
click at [306, 604] on li "22:30" at bounding box center [305, 605] width 19 height 8
type input "[DATE] ٢٢:٣٠"
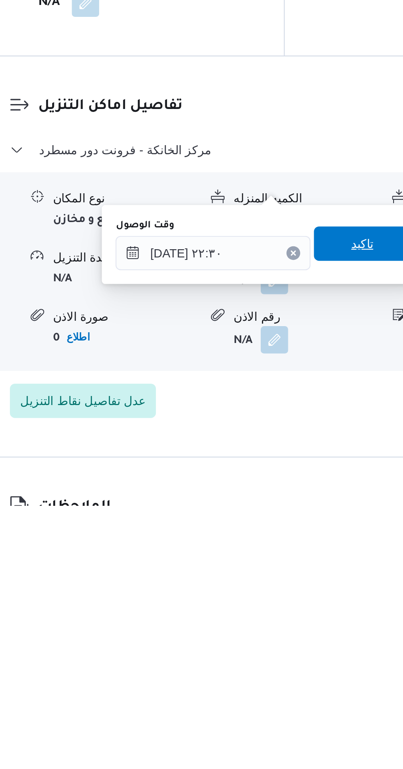
click at [293, 645] on span "تاكيد" at bounding box center [294, 643] width 46 height 16
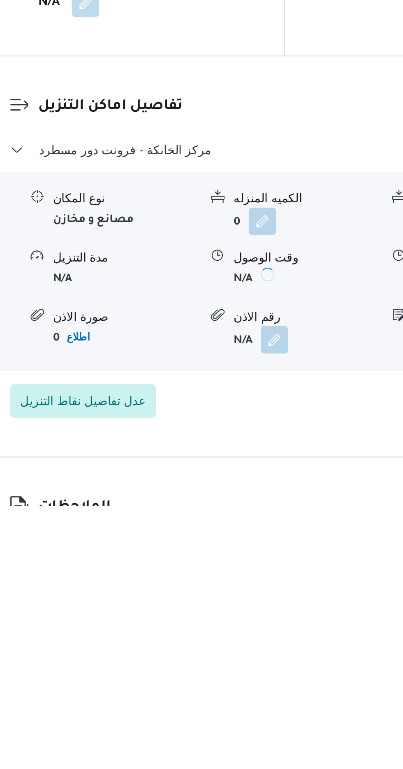
scroll to position [576, 0]
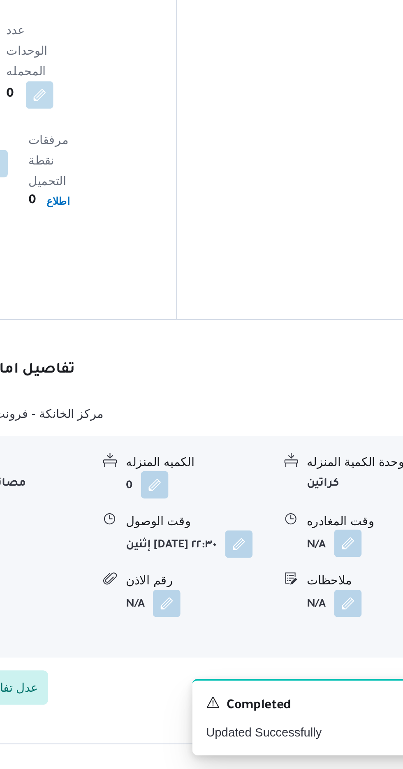
click at [342, 654] on button "button" at bounding box center [339, 660] width 13 height 13
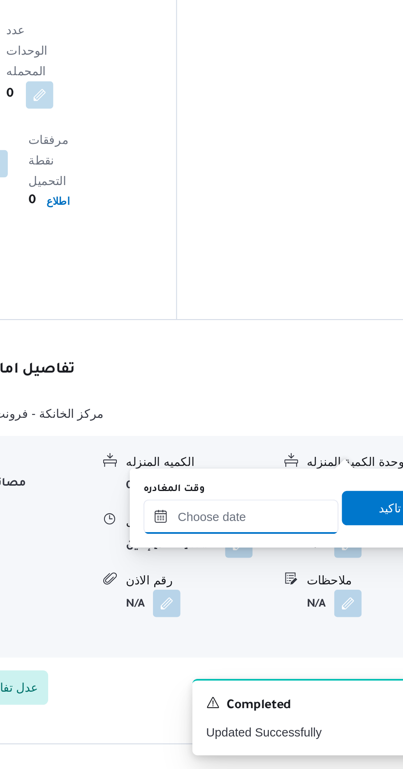
click at [302, 645] on input "وقت المغادره" at bounding box center [287, 648] width 93 height 16
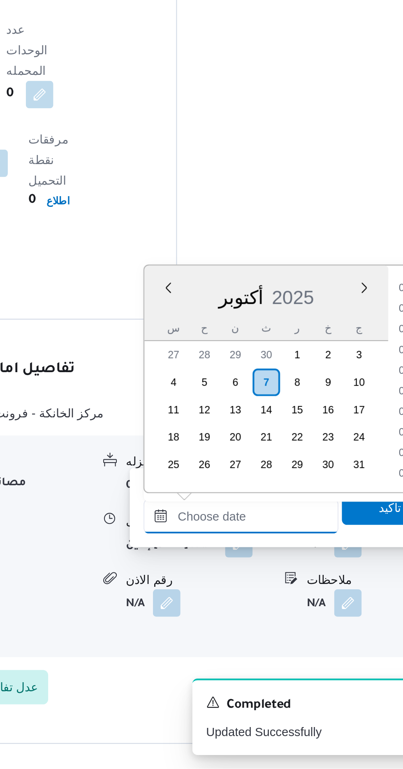
scroll to position [749, 0]
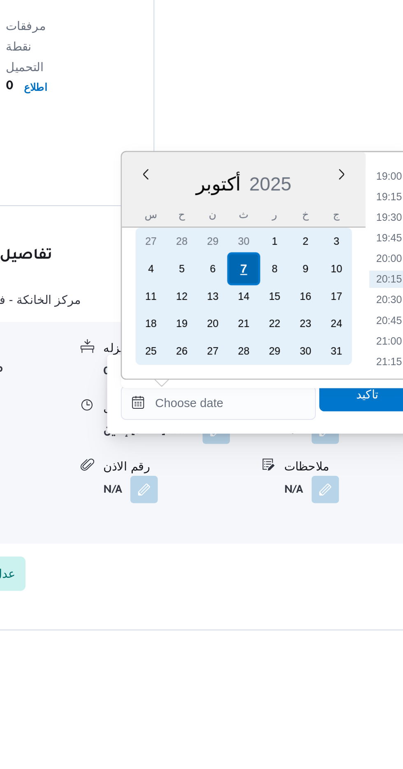
click at [299, 583] on div "7" at bounding box center [300, 584] width 16 height 16
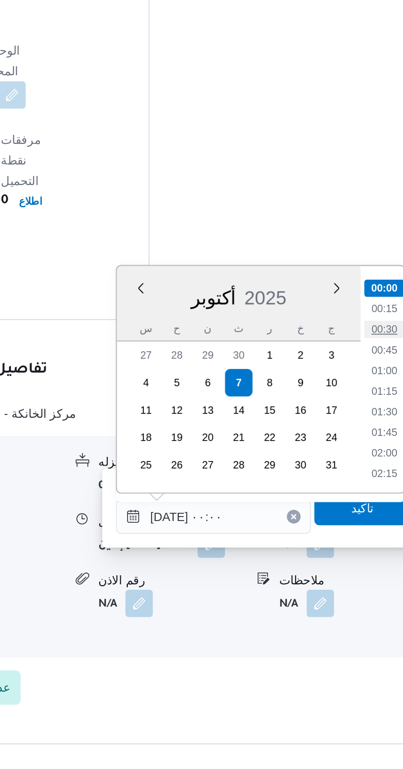
click at [371, 559] on li "00:30" at bounding box center [369, 558] width 19 height 8
type input "[DATE] ٠٠:٣٠"
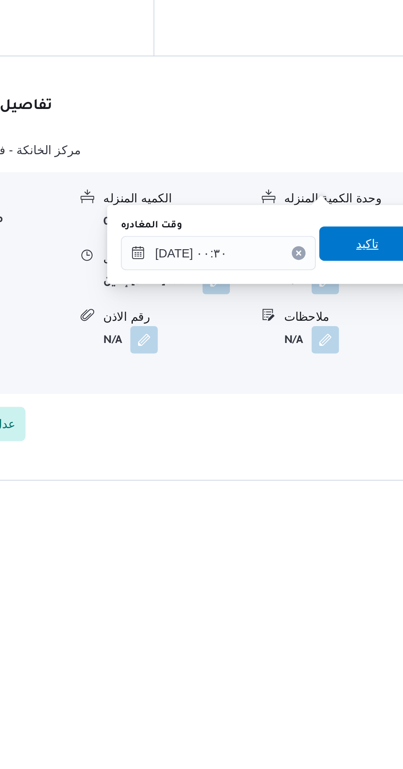
click at [353, 644] on span "تاكيد" at bounding box center [359, 643] width 46 height 16
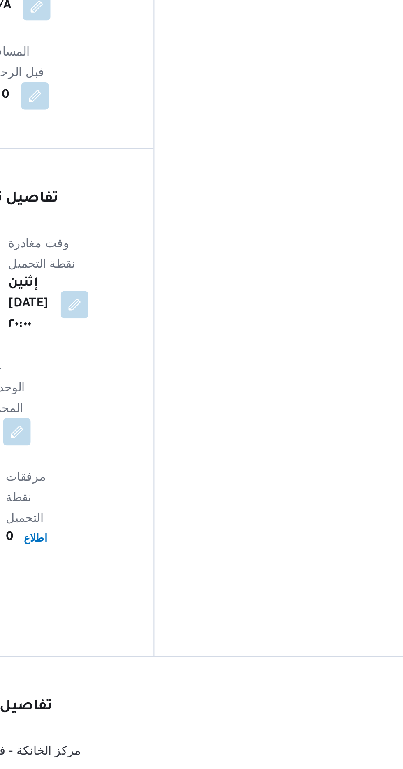
scroll to position [576, 0]
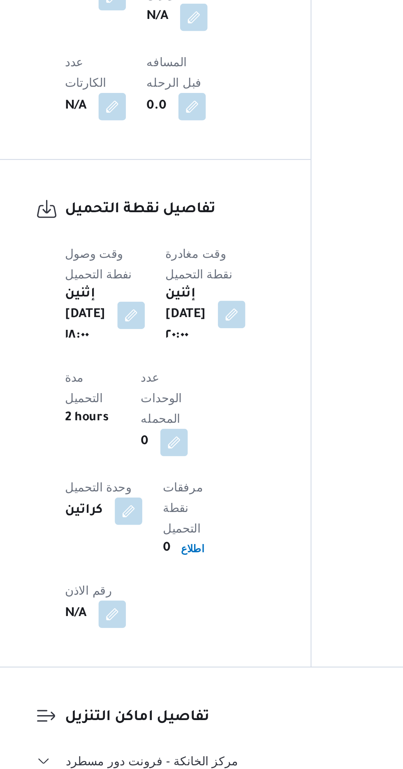
click at [213, 378] on button "button" at bounding box center [219, 384] width 13 height 13
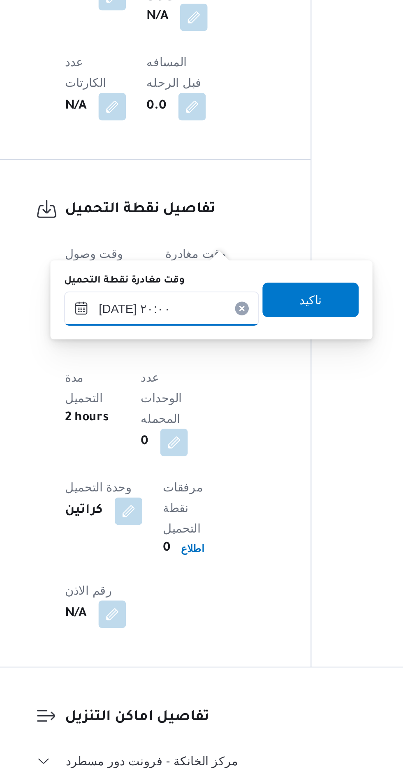
click at [178, 384] on input "[DATE] ٢٠:٠٠" at bounding box center [185, 382] width 93 height 16
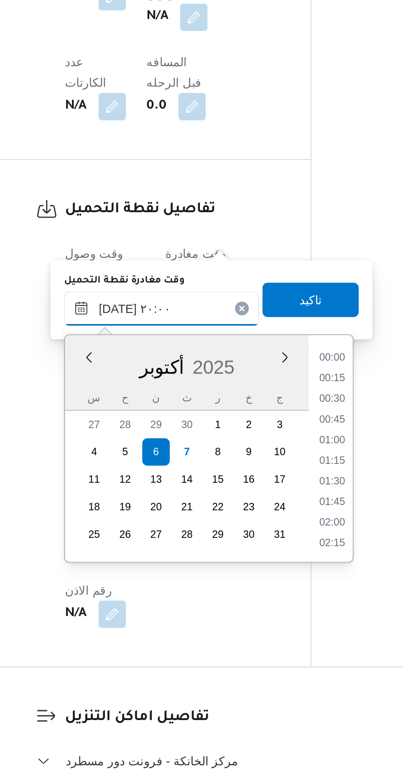
scroll to position [739, 0]
click at [266, 433] on li "19:30" at bounding box center [267, 436] width 19 height 8
type input "[DATE] ٢٠:٠٠"
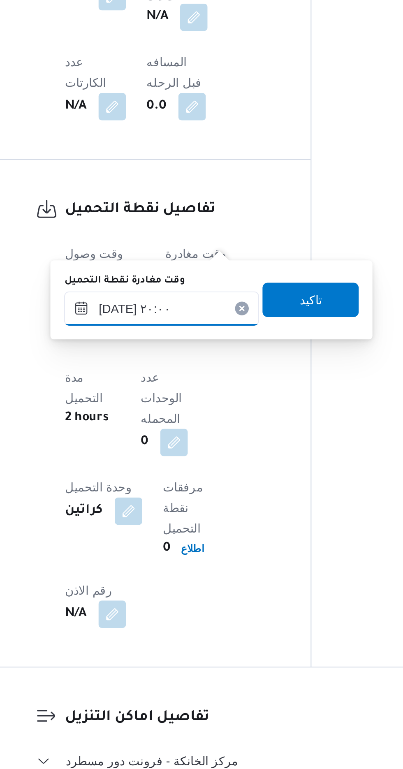
click at [195, 378] on input "[DATE] ٢٠:٠٠" at bounding box center [185, 382] width 93 height 16
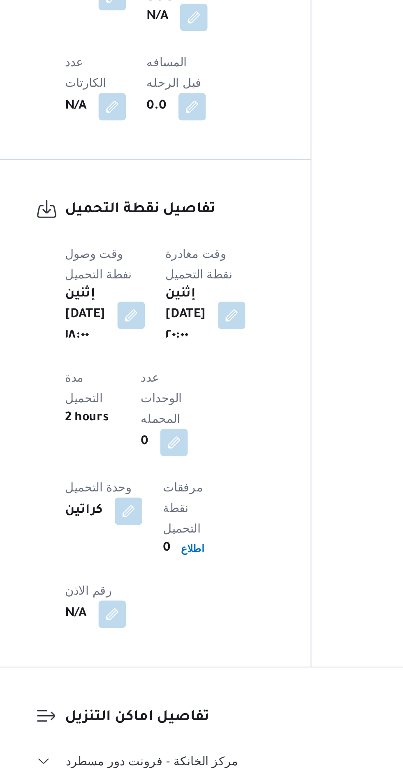
click at [267, 321] on div "المعينون قائمة التحقق تم ادخال تفاصيل نفاط التنزيل تم ادخال السواق تم ادخال الس…" at bounding box center [325, 64] width 136 height 979
click at [216, 378] on button "button" at bounding box center [219, 384] width 13 height 13
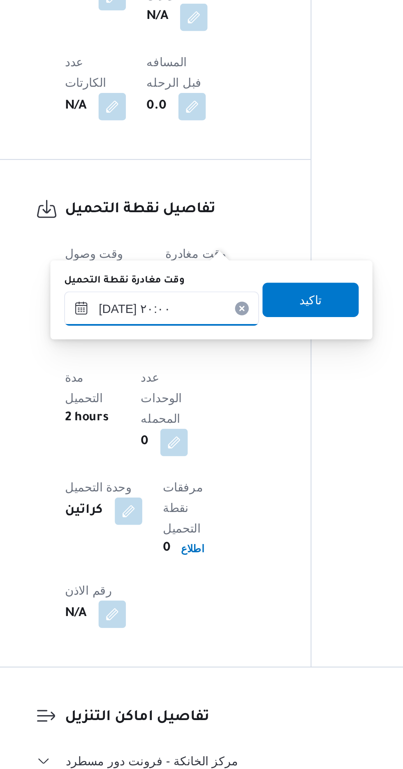
click at [174, 383] on input "[DATE] ٢٠:٠٠" at bounding box center [185, 382] width 93 height 16
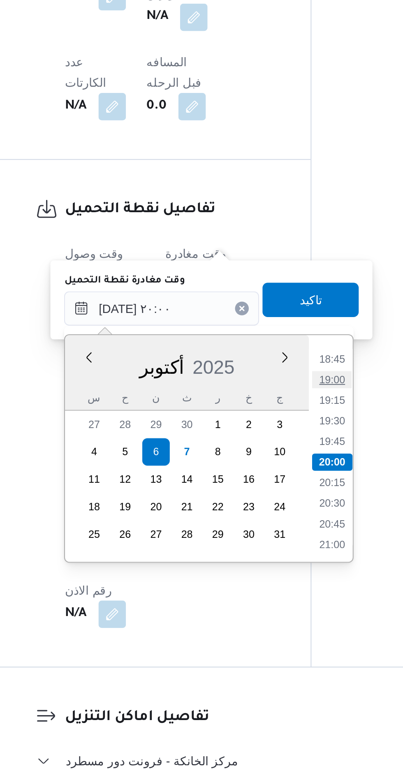
click at [263, 415] on li "19:00" at bounding box center [267, 416] width 19 height 8
type input "[DATE] ٢٠:٠٠"
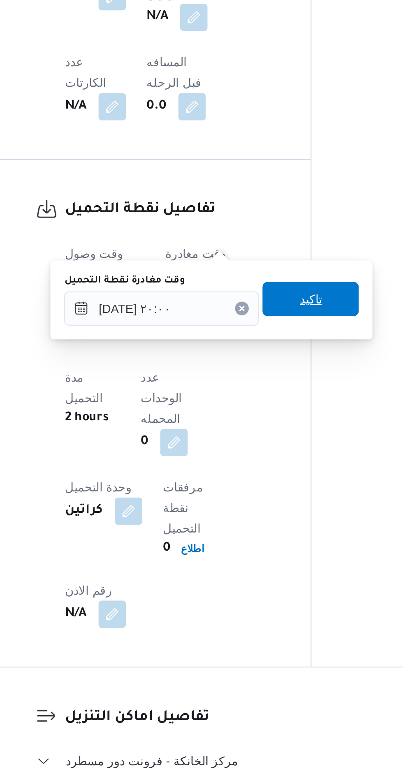
click at [262, 376] on span "تاكيد" at bounding box center [257, 378] width 11 height 10
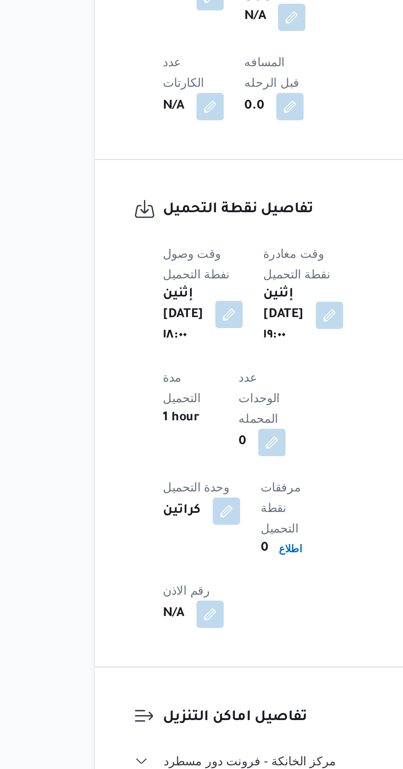
click at [171, 378] on button "button" at bounding box center [171, 384] width 13 height 13
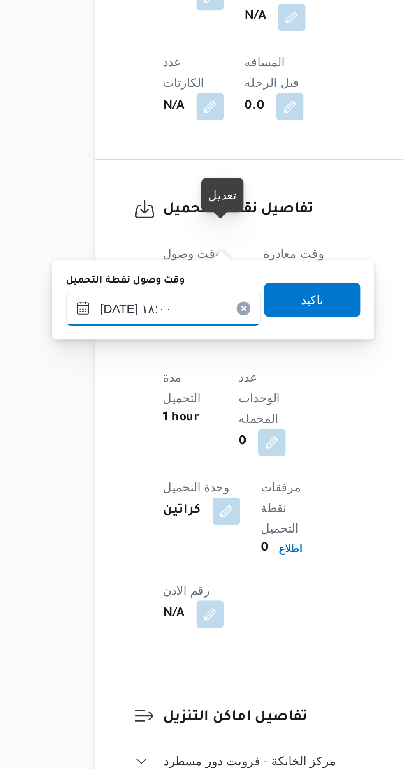
click at [132, 380] on input "[DATE] ١٨:٠٠" at bounding box center [139, 382] width 93 height 16
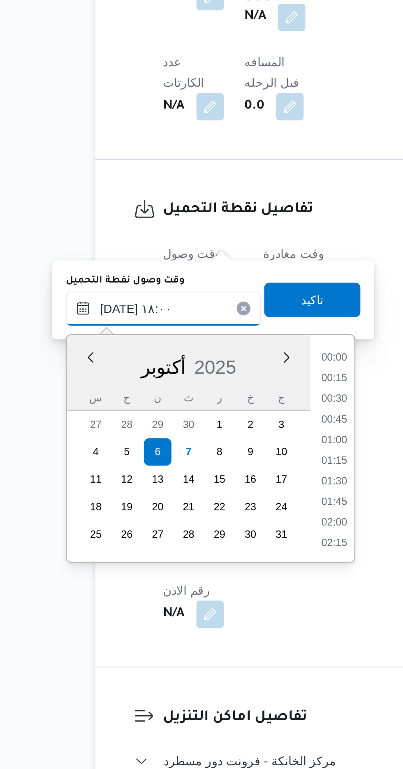
scroll to position [661, 0]
click at [221, 415] on li "17:00" at bounding box center [221, 416] width 19 height 8
type input "[DATE] ١٨:٠٠"
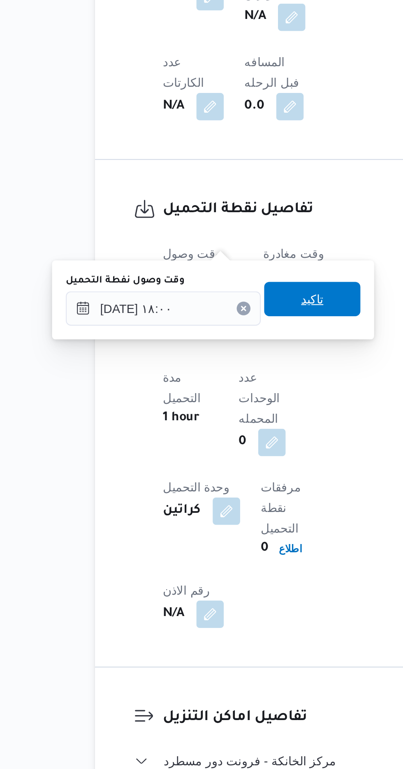
click at [211, 376] on span "تاكيد" at bounding box center [211, 377] width 46 height 16
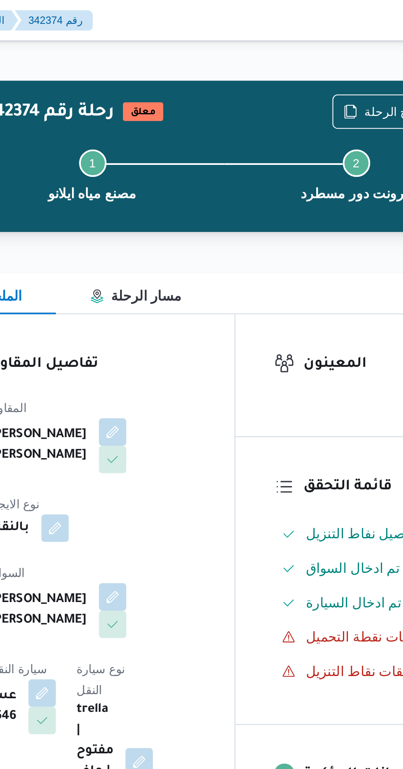
scroll to position [0, 0]
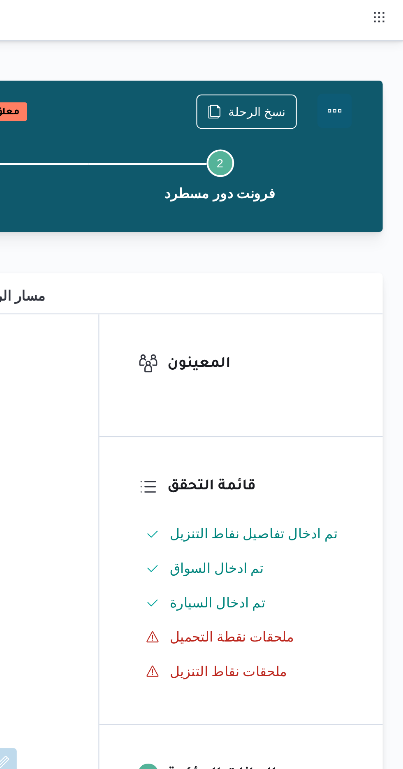
click at [375, 55] on button "Actions" at bounding box center [370, 53] width 16 height 16
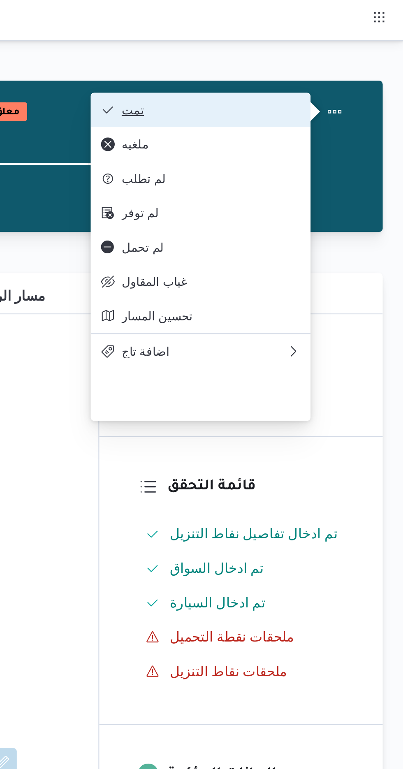
click at [278, 51] on span "تمت" at bounding box center [311, 52] width 86 height 7
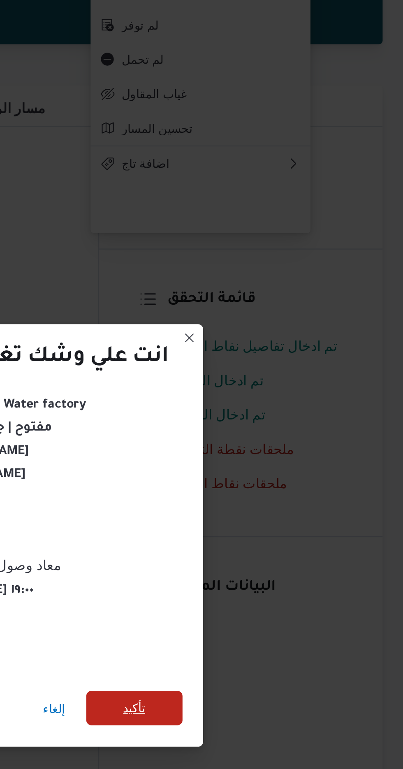
click at [275, 421] on span "تأكيد" at bounding box center [274, 429] width 46 height 16
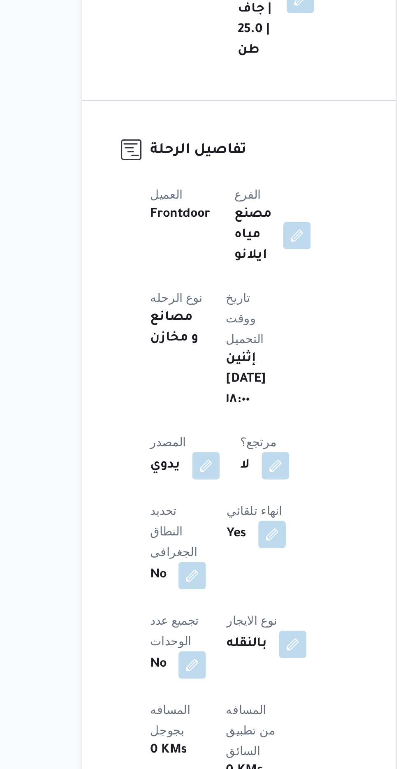
click at [169, 769] on button "button" at bounding box center [161, 775] width 13 height 13
click at [147, 726] on label "المسافه اليدويه" at bounding box center [149, 726] width 35 height 7
click at [147, 731] on input "المسافه اليدويه" at bounding box center [173, 739] width 82 height 16
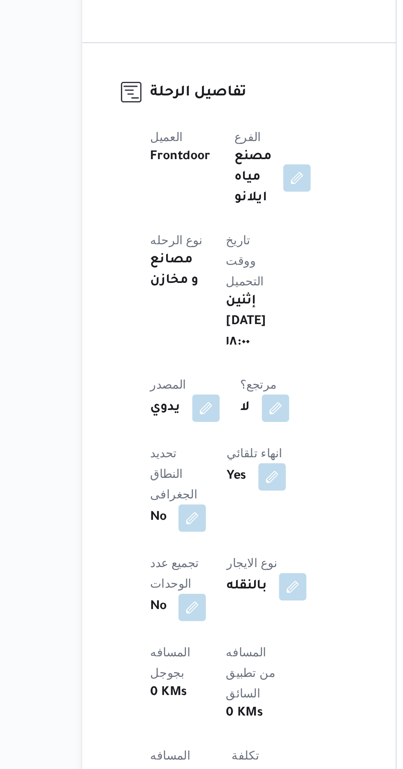
click at [169, 769] on button "button" at bounding box center [161, 775] width 13 height 13
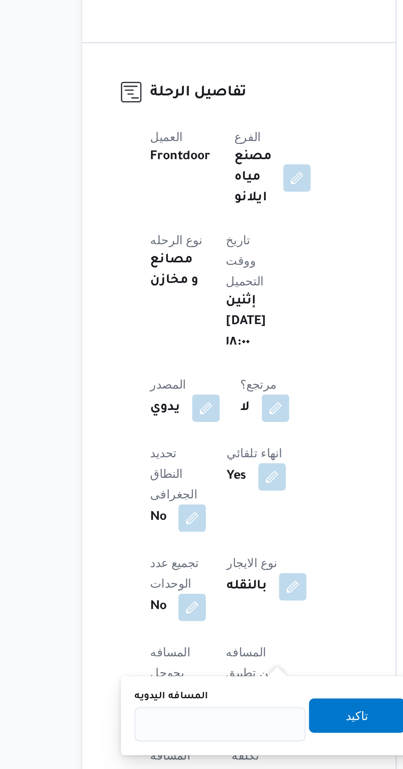
click at [160, 726] on label "المسافه اليدويه" at bounding box center [149, 726] width 35 height 7
click at [160, 731] on input "المسافه اليدويه" at bounding box center [173, 739] width 82 height 16
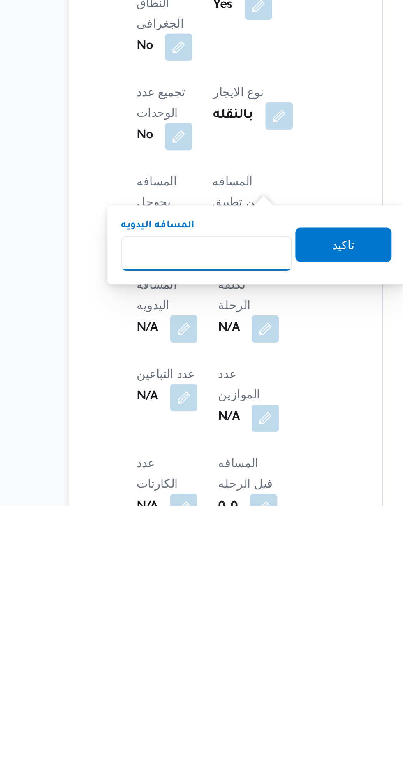
scroll to position [91, 0]
type input "120"
click at [244, 642] on span "تاكيد" at bounding box center [238, 644] width 11 height 10
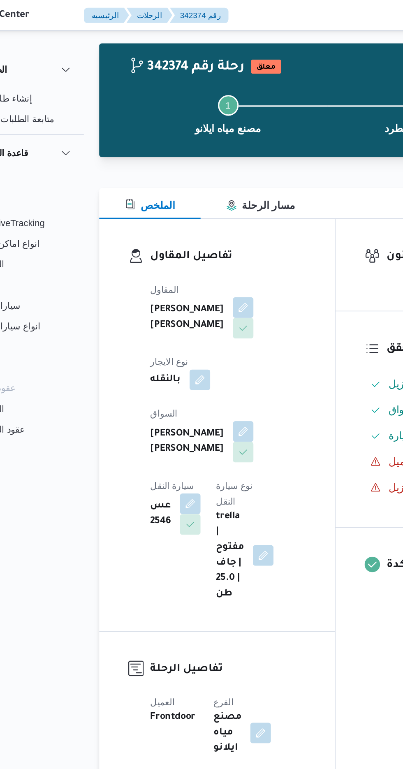
scroll to position [0, 0]
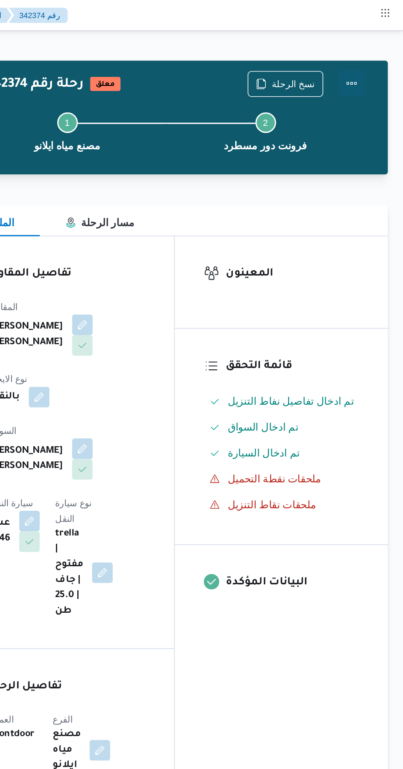
click at [371, 51] on button "Actions" at bounding box center [370, 53] width 16 height 16
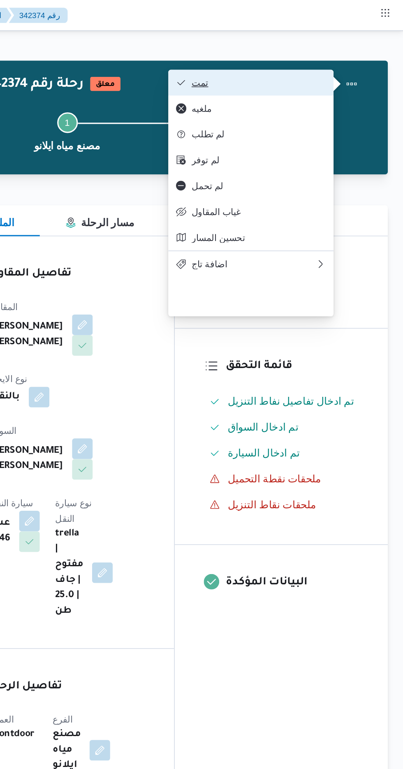
click at [338, 45] on button "تمت" at bounding box center [305, 52] width 105 height 16
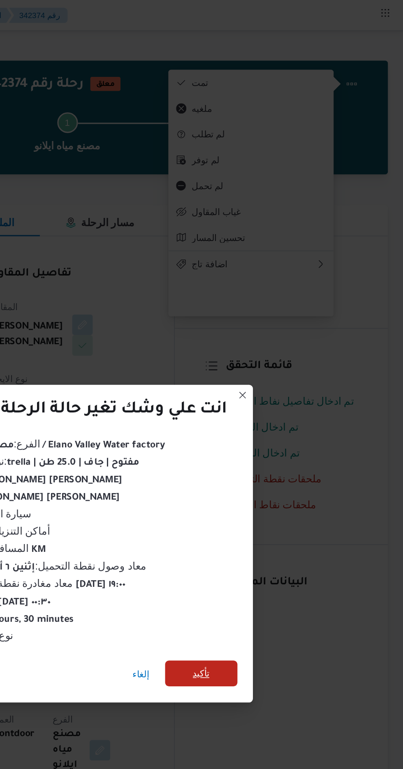
click at [279, 430] on span "تأكيد" at bounding box center [274, 429] width 11 height 10
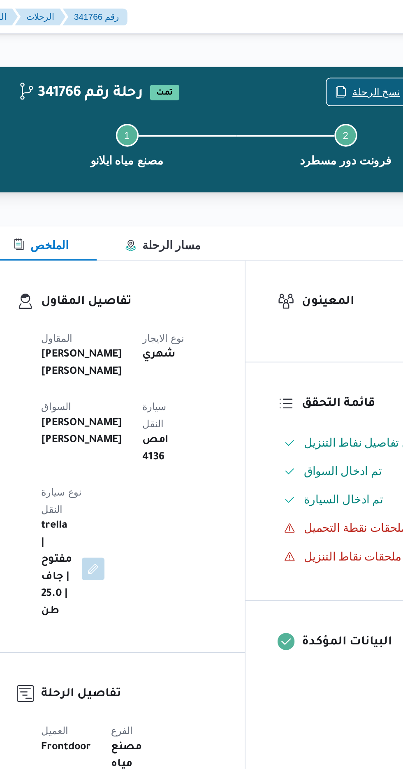
click at [323, 51] on span "نسخ الرحلة" at bounding box center [333, 53] width 28 height 10
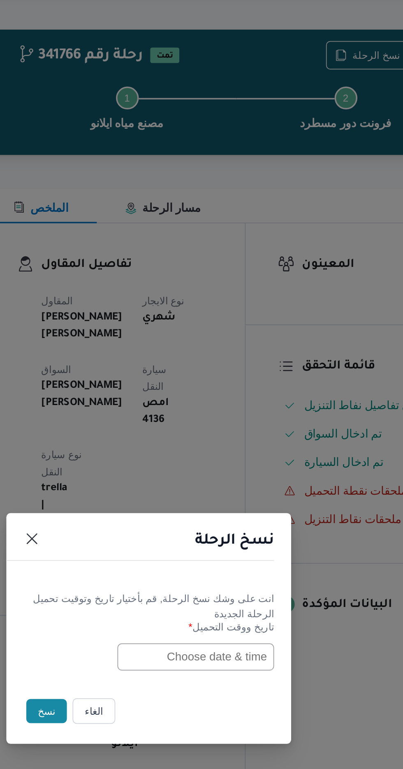
click at [206, 399] on input "text" at bounding box center [228, 401] width 90 height 16
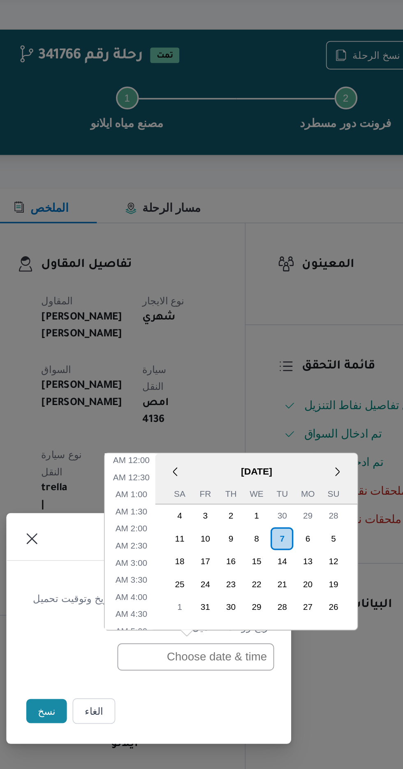
scroll to position [358, 0]
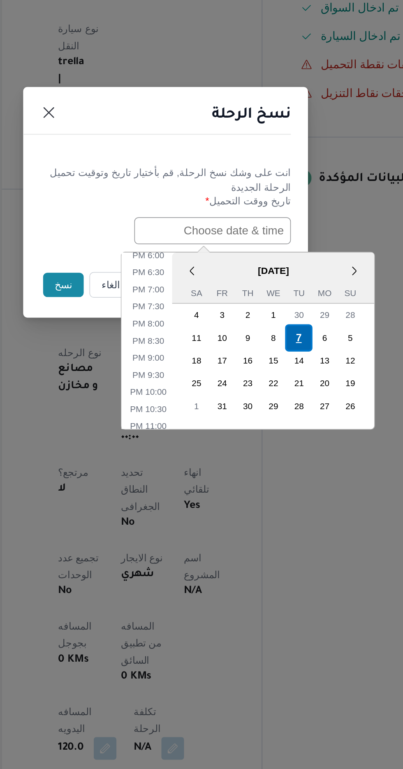
click at [277, 461] on div "7" at bounding box center [279, 463] width 16 height 16
type input "[DATE] 12:00AM"
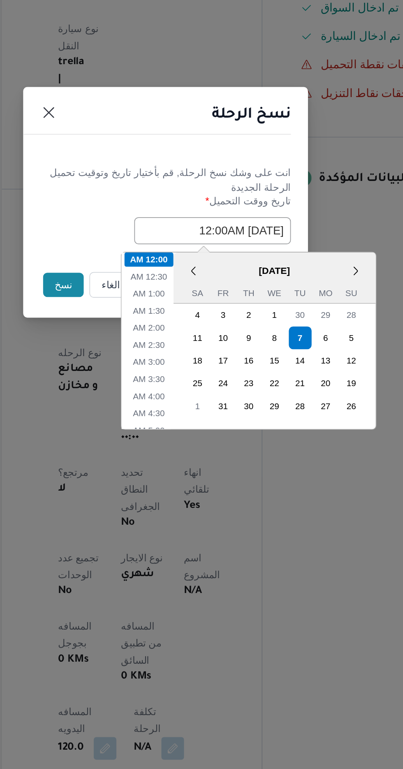
click at [135, 430] on button "نسخ" at bounding box center [142, 432] width 23 height 14
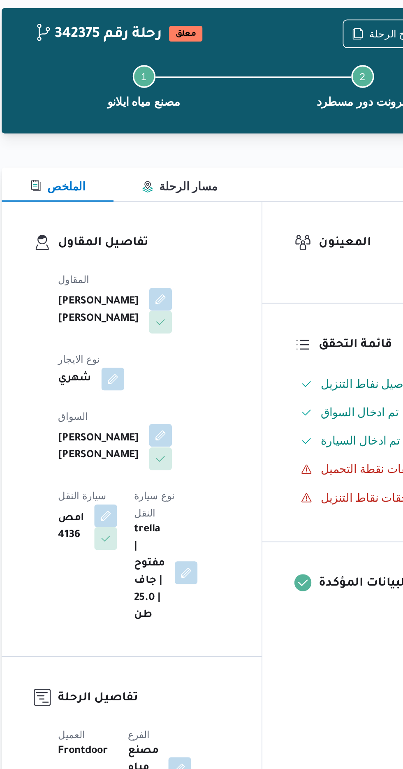
click at [192, 280] on button "button" at bounding box center [198, 285] width 13 height 13
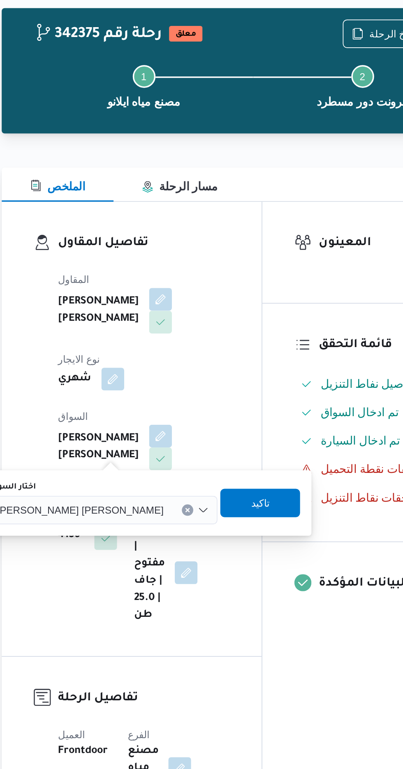
click at [150, 326] on span "[PERSON_NAME] [PERSON_NAME]" at bounding box center [152, 328] width 96 height 9
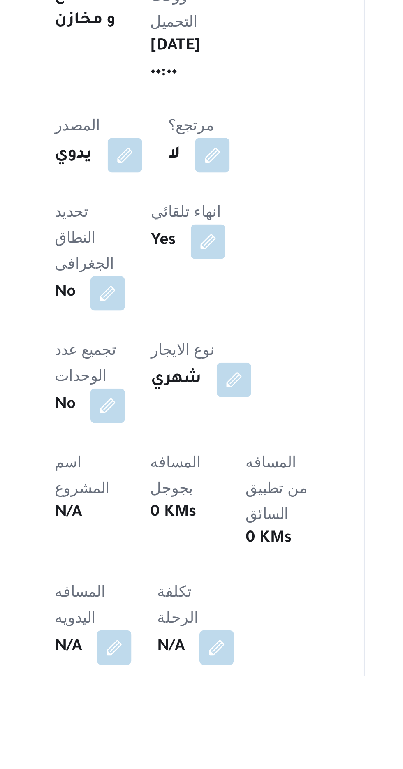
scroll to position [8, 0]
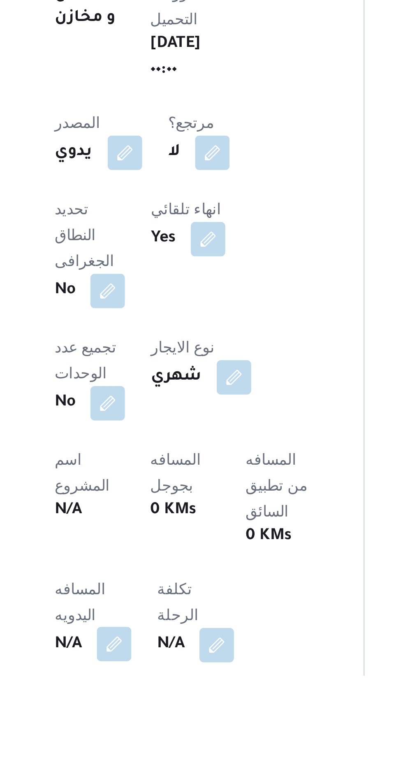
click at [166, 751] on button "button" at bounding box center [161, 757] width 13 height 13
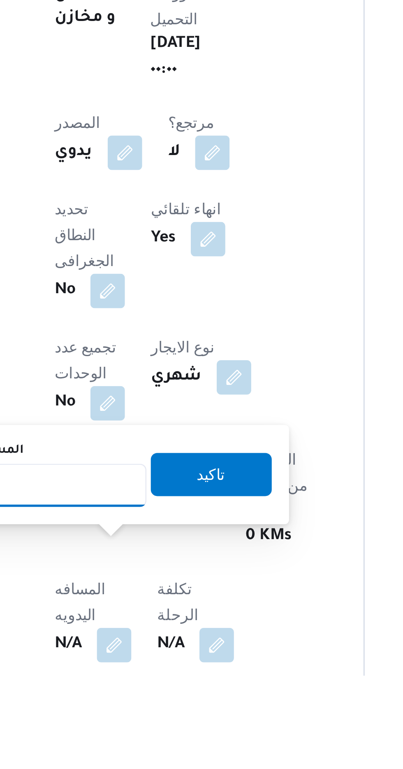
click at [167, 698] on input "المسافه اليدويه" at bounding box center [134, 696] width 82 height 16
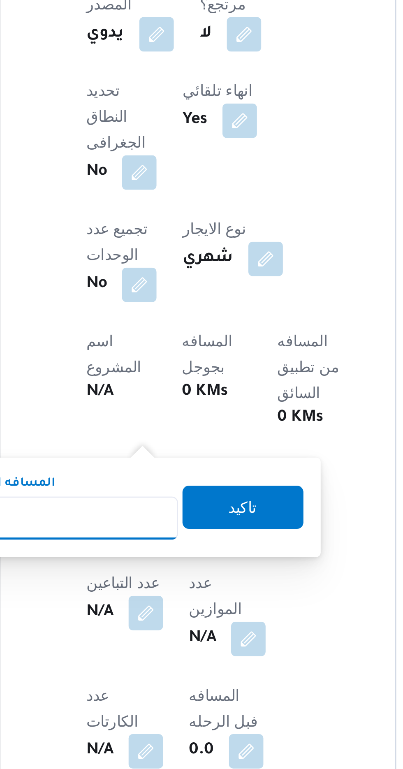
scroll to position [94, 0]
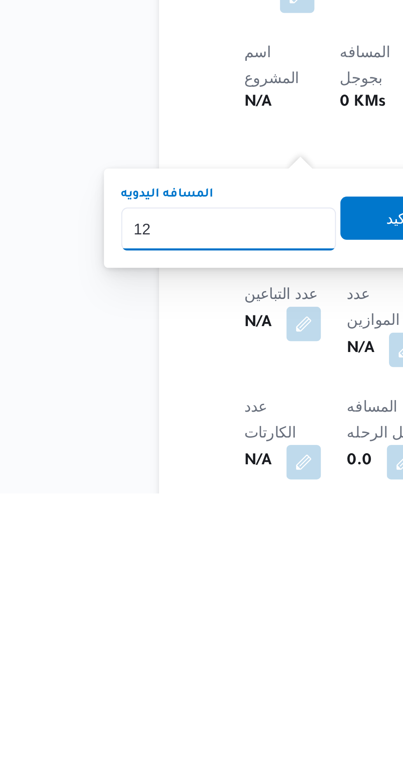
type input "120"
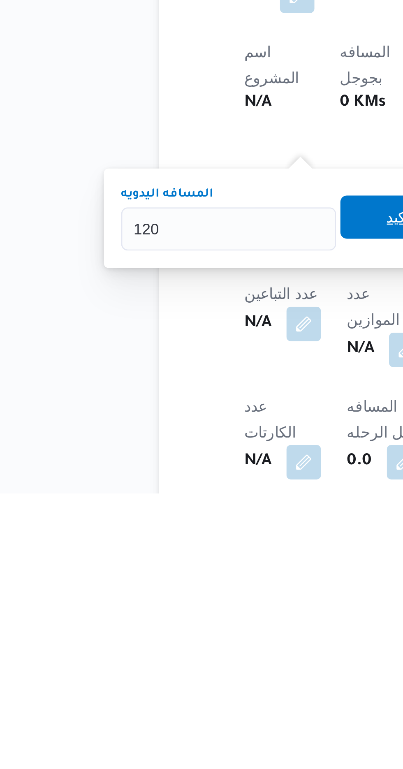
click at [192, 663] on span "تاكيد" at bounding box center [199, 664] width 46 height 16
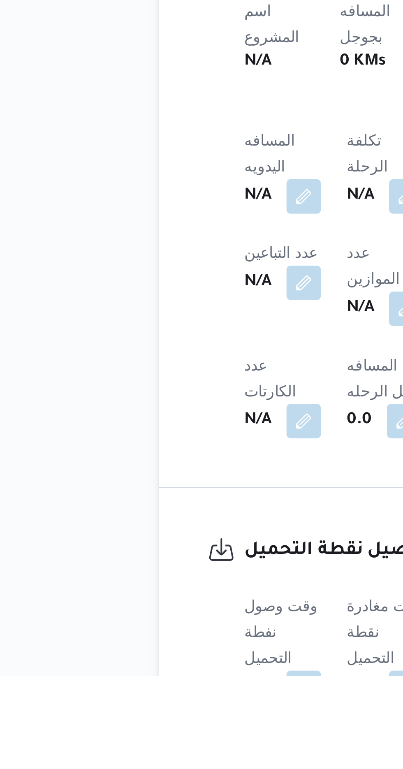
scroll to position [182, 0]
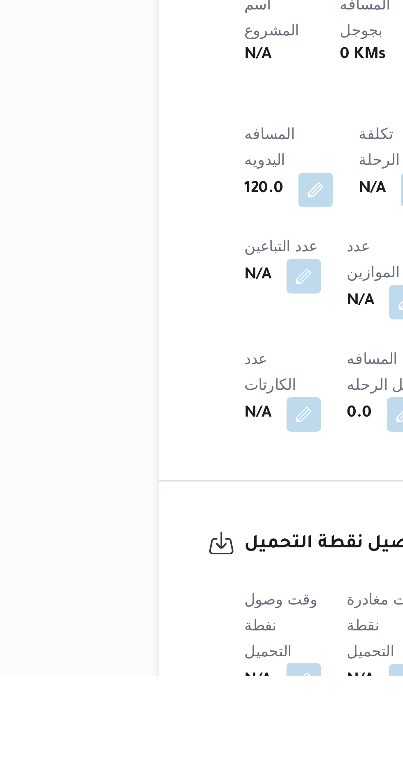
click at [162, 764] on button "button" at bounding box center [161, 770] width 13 height 13
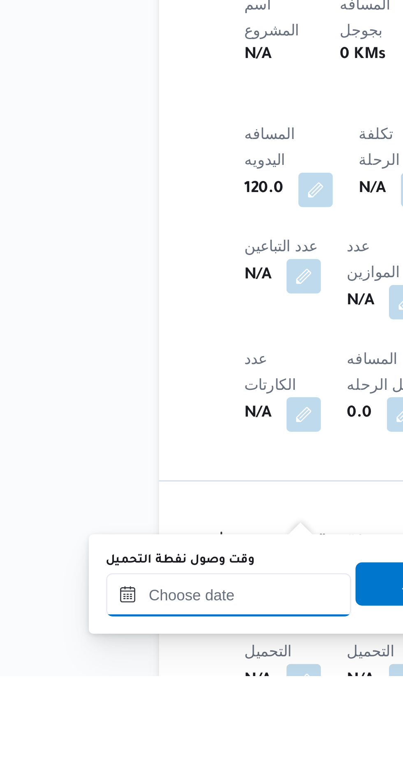
click at [146, 736] on input "وقت وصول نفطة التحميل" at bounding box center [133, 738] width 93 height 16
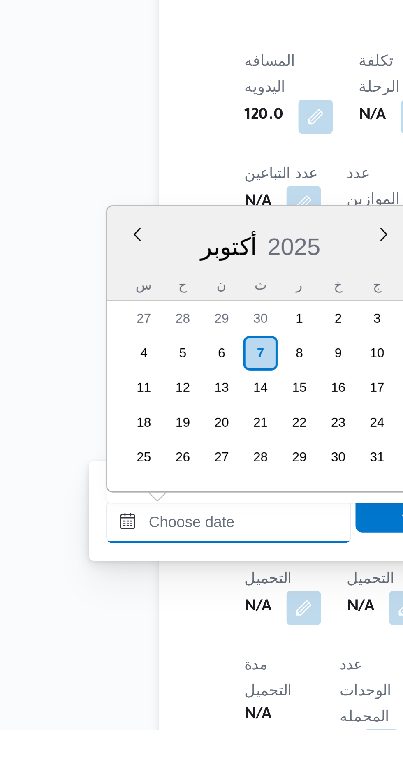
scroll to position [759, 0]
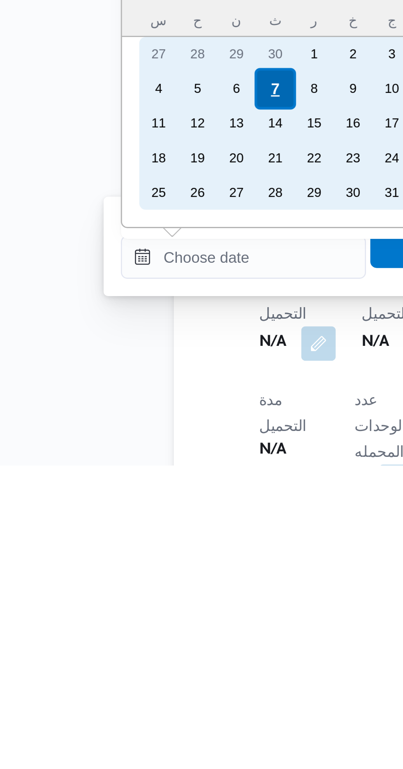
click at [144, 623] on div "7" at bounding box center [145, 626] width 16 height 16
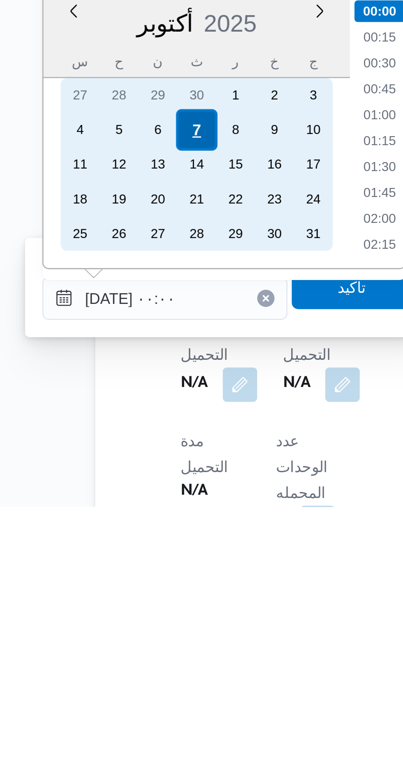
scroll to position [230, 0]
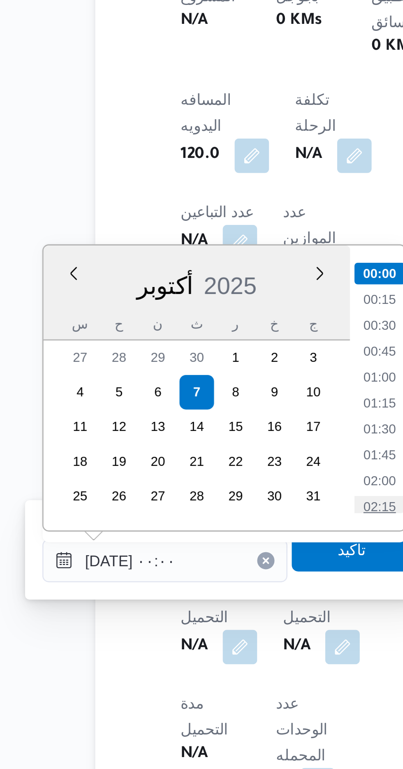
click at [212, 667] on li "02:15" at bounding box center [215, 669] width 19 height 8
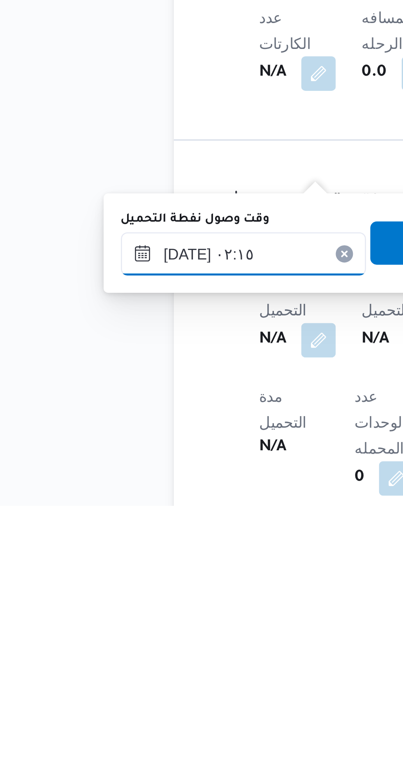
scroll to position [247, 0]
click at [149, 673] on input "[DATE] ٠٢:١٥" at bounding box center [133, 673] width 93 height 16
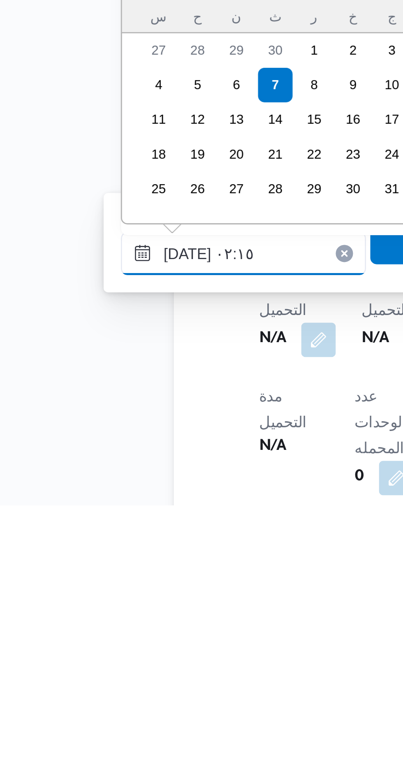
scroll to position [39, 0]
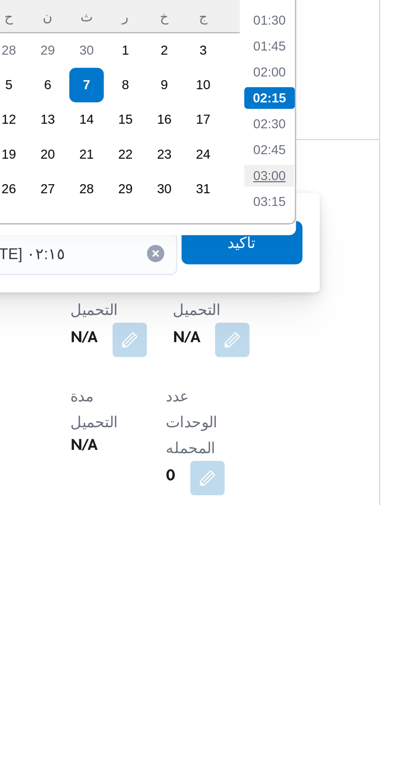
click at [216, 643] on li "03:00" at bounding box center [215, 644] width 19 height 8
type input "[DATE] ٠٣:٠٠"
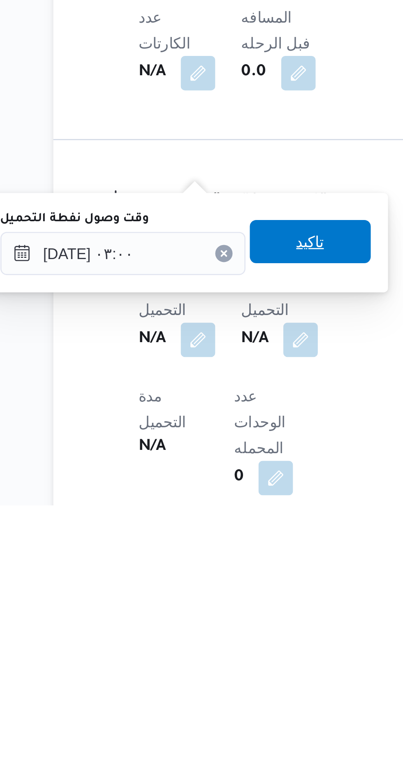
click at [206, 669] on span "تاكيد" at bounding box center [205, 669] width 46 height 16
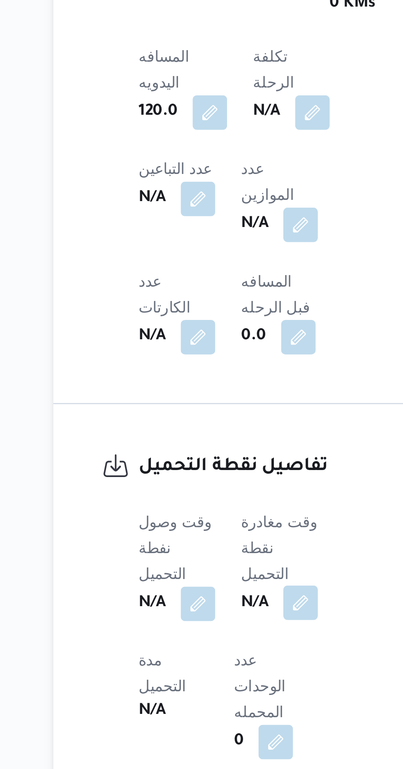
click at [208, 699] on button "button" at bounding box center [201, 705] width 13 height 13
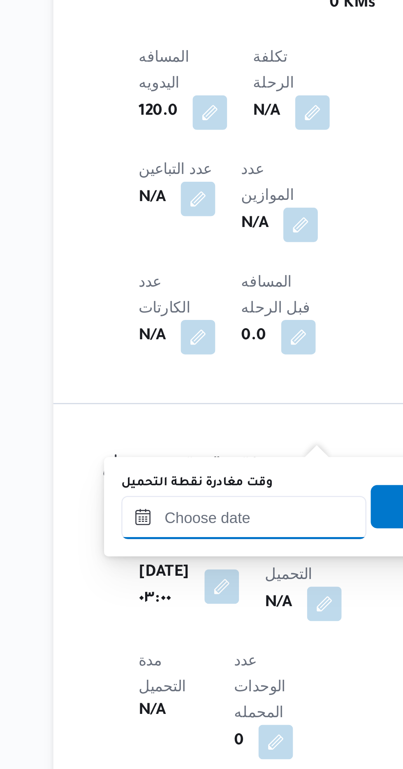
click at [192, 672] on input "وقت مغادرة نقطة التحميل" at bounding box center [179, 673] width 93 height 16
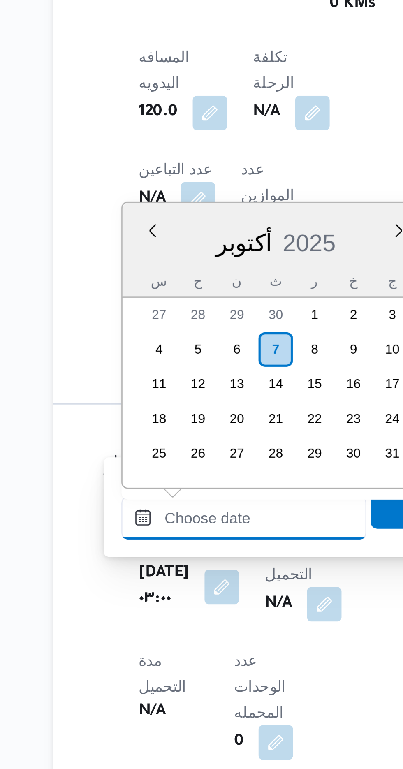
scroll to position [246, 0]
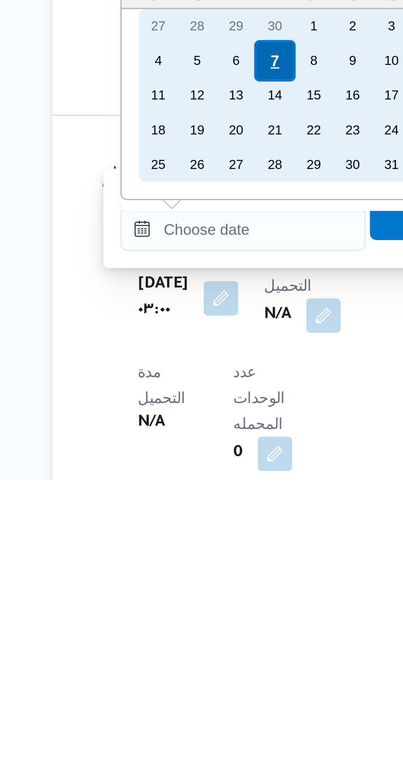
click at [190, 607] on div "7" at bounding box center [192, 610] width 16 height 16
type input "[DATE] ٠٠:٠٠"
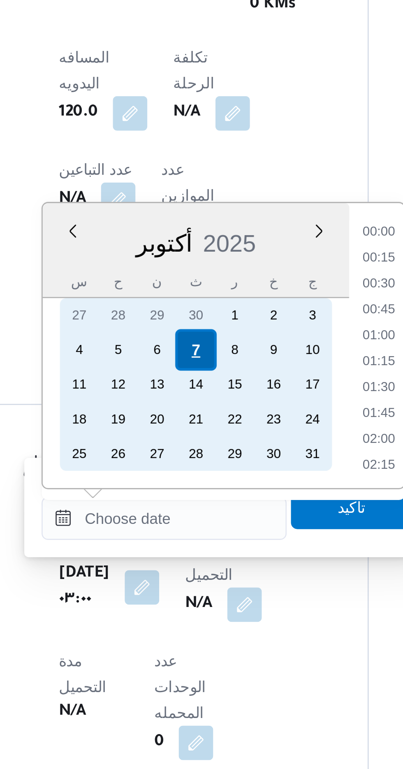
click at [192, 606] on div "7" at bounding box center [192, 610] width 16 height 16
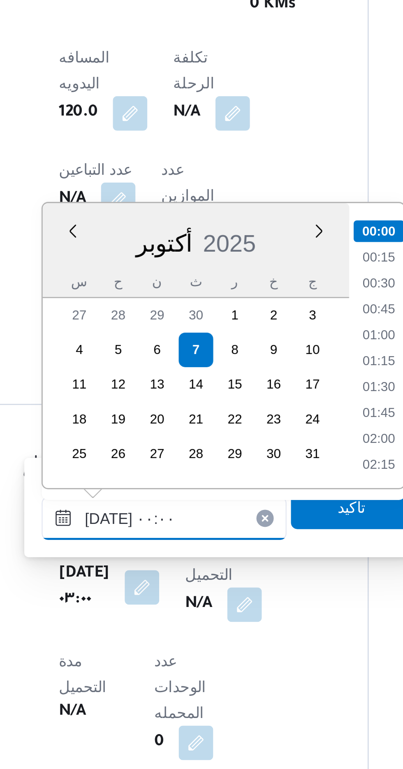
click at [141, 675] on input "[DATE] ٠٠:٠٠" at bounding box center [179, 673] width 93 height 16
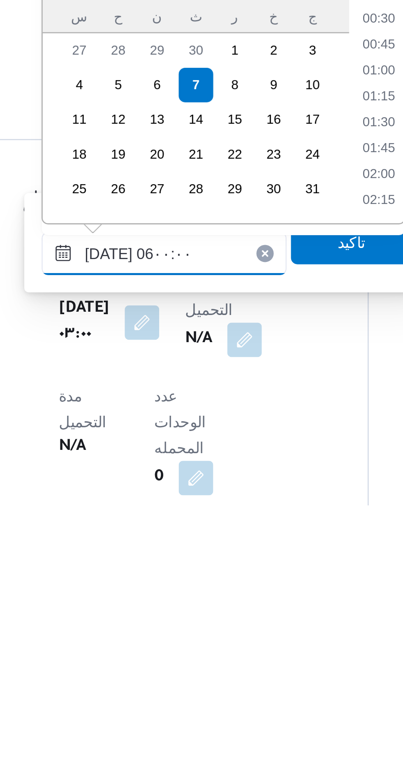
scroll to position [151, 0]
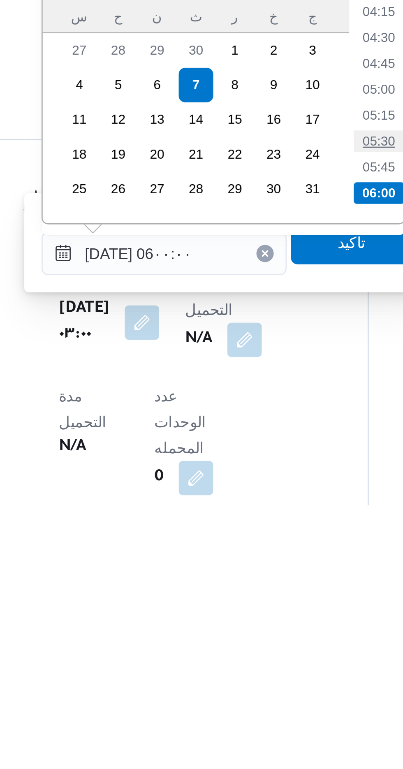
click at [257, 630] on li "05:30" at bounding box center [261, 630] width 19 height 8
type input "[DATE] ٠٥:٣٠"
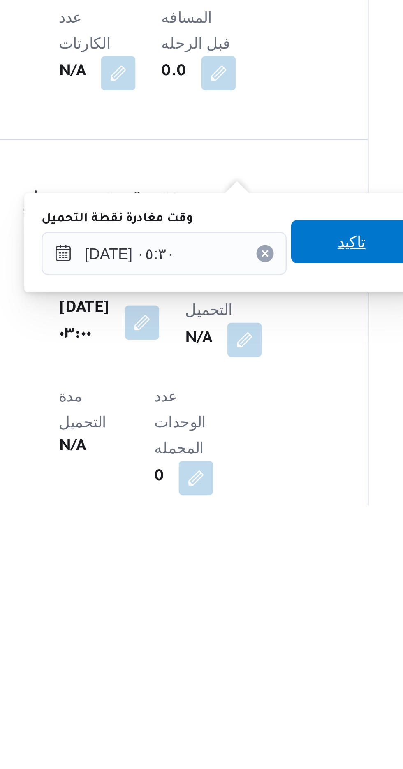
click at [253, 668] on span "تاكيد" at bounding box center [251, 669] width 11 height 10
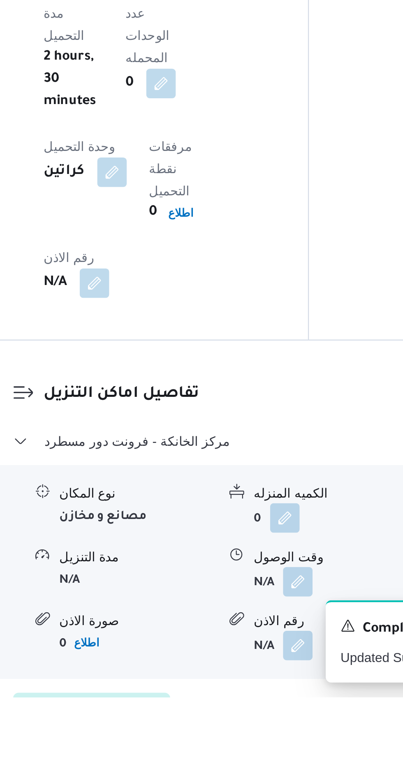
scroll to position [507, 0]
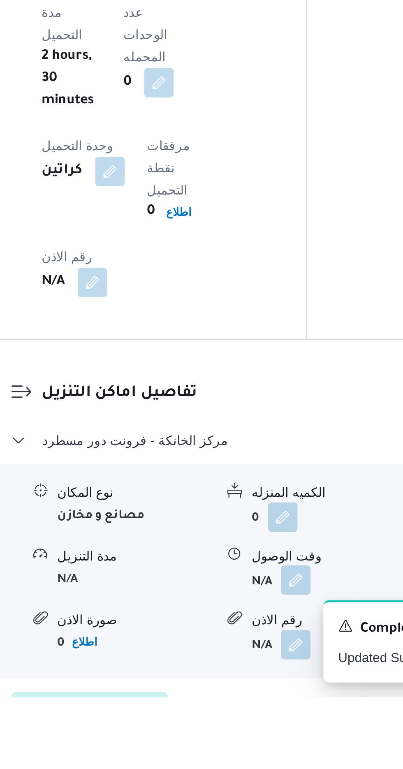
click at [257, 710] on button "button" at bounding box center [252, 716] width 13 height 13
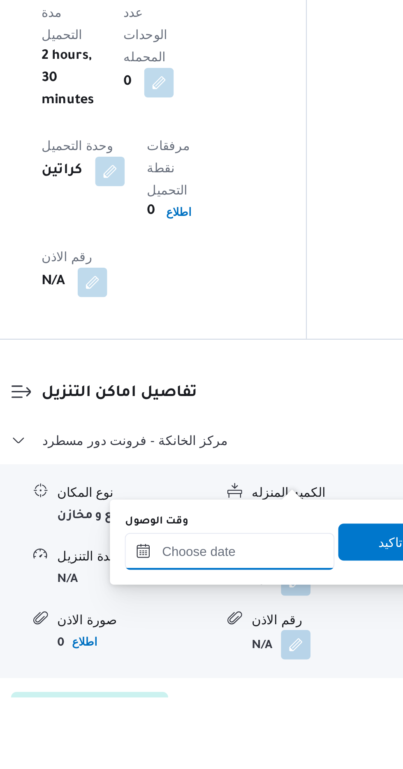
click at [203, 702] on input "وقت الوصول" at bounding box center [222, 704] width 93 height 16
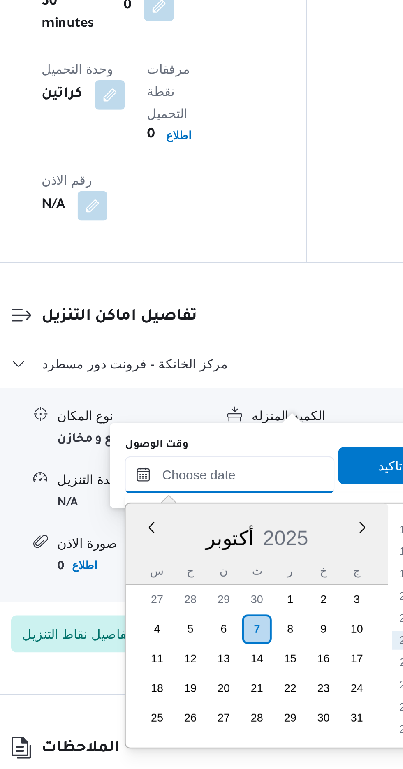
scroll to position [573, 0]
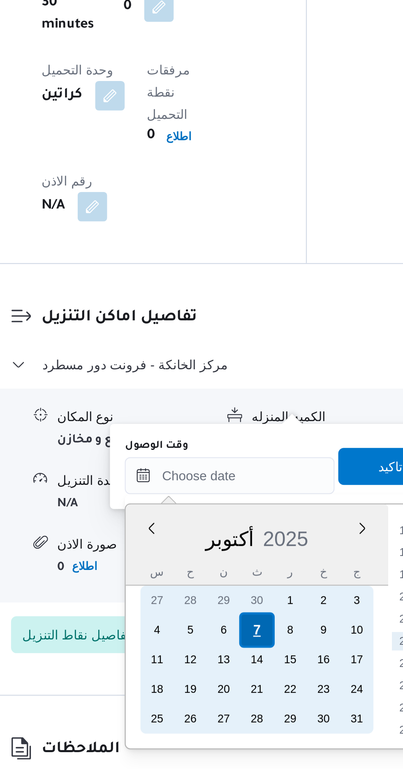
click at [236, 705] on div "7" at bounding box center [235, 707] width 16 height 16
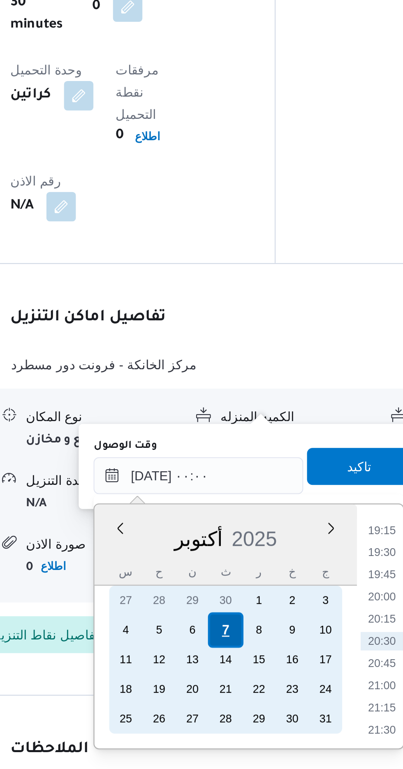
scroll to position [0, 0]
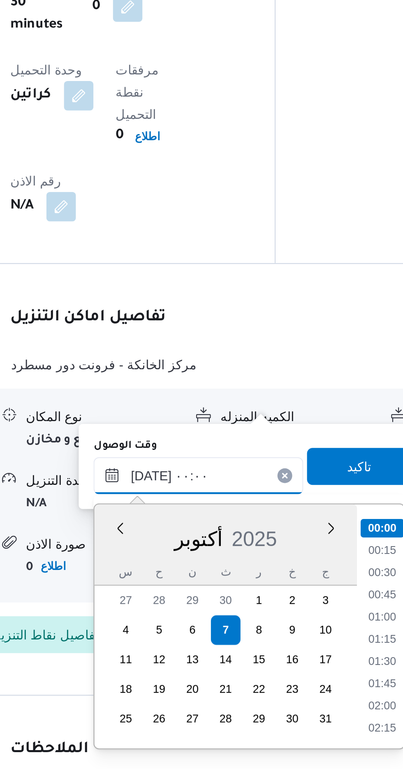
click at [180, 637] on input "[DATE] ٠٠:٠٠" at bounding box center [222, 638] width 93 height 16
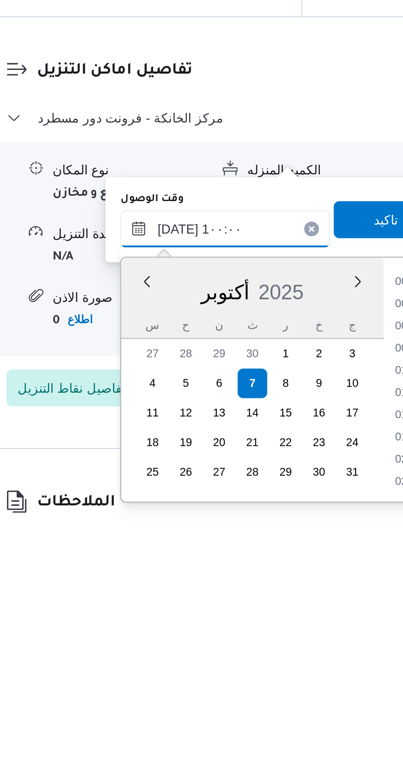
scroll to position [573, 0]
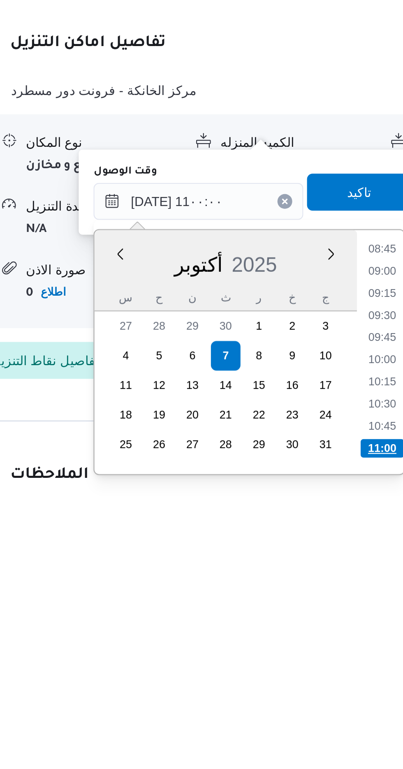
click at [300, 747] on li "11:00" at bounding box center [304, 748] width 19 height 8
type input "[DATE] ١١:٠٠"
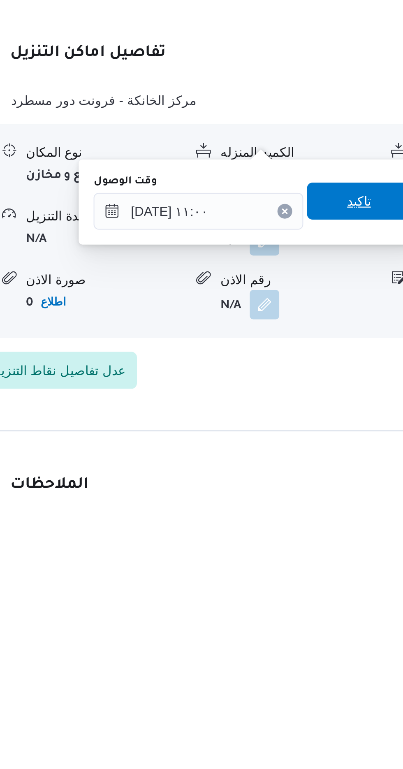
click at [298, 633] on span "تاكيد" at bounding box center [294, 634] width 11 height 10
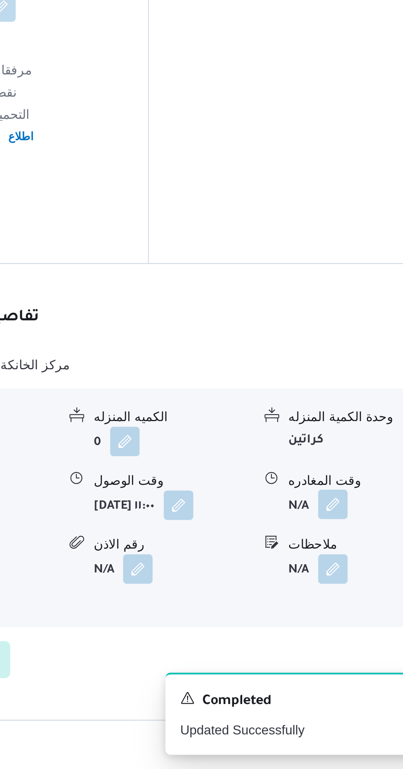
click at [336, 644] on button "button" at bounding box center [339, 650] width 13 height 13
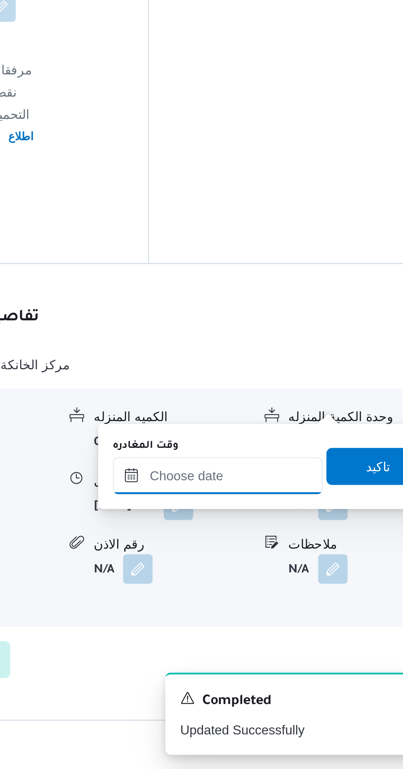
click at [304, 635] on input "وقت المغادره" at bounding box center [287, 638] width 93 height 16
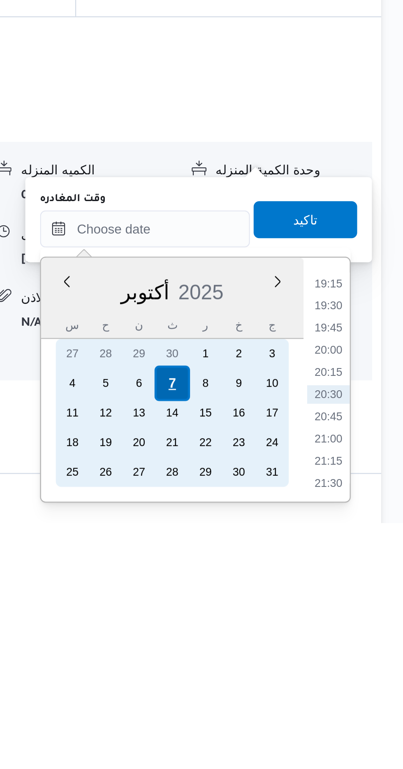
click at [299, 705] on div "7" at bounding box center [300, 707] width 16 height 16
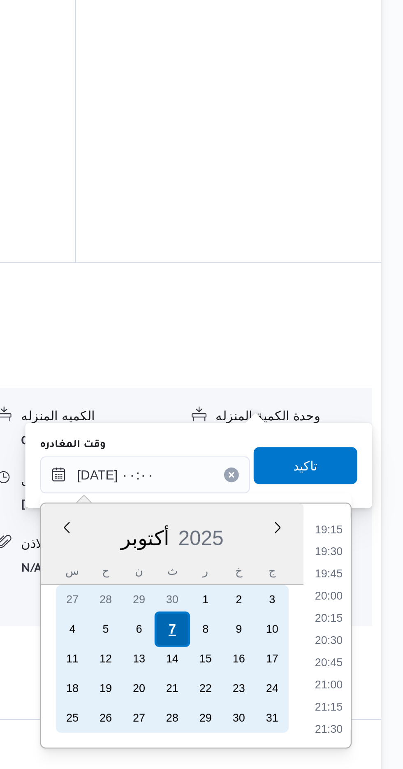
scroll to position [0, 0]
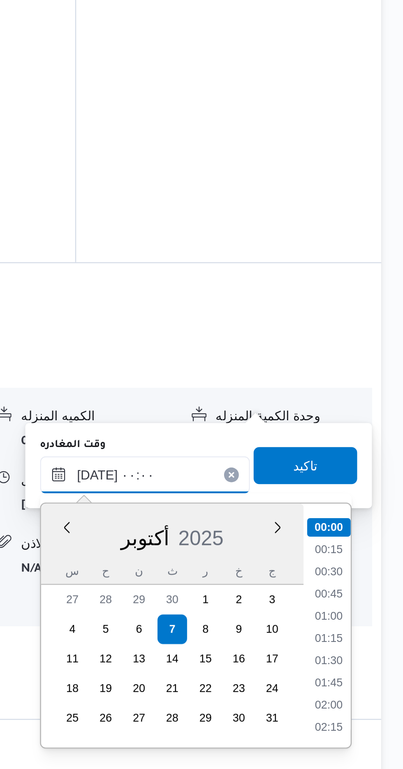
click at [245, 633] on input "[DATE] ٠٠:٠٠" at bounding box center [287, 638] width 93 height 16
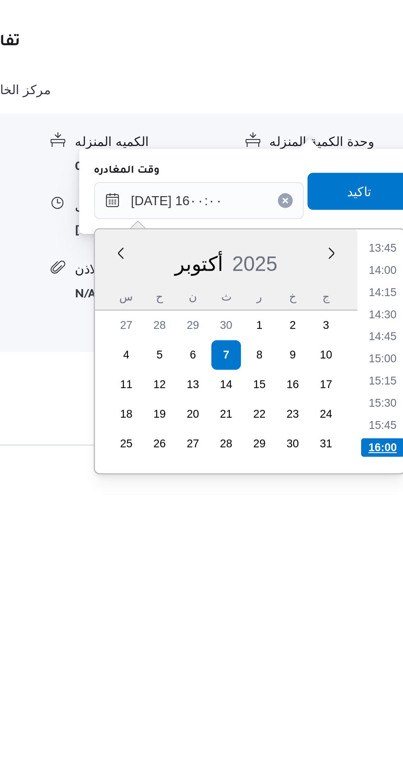
click at [369, 745] on li "16:00" at bounding box center [369, 748] width 19 height 8
type input "[DATE] ١٦:٠٠"
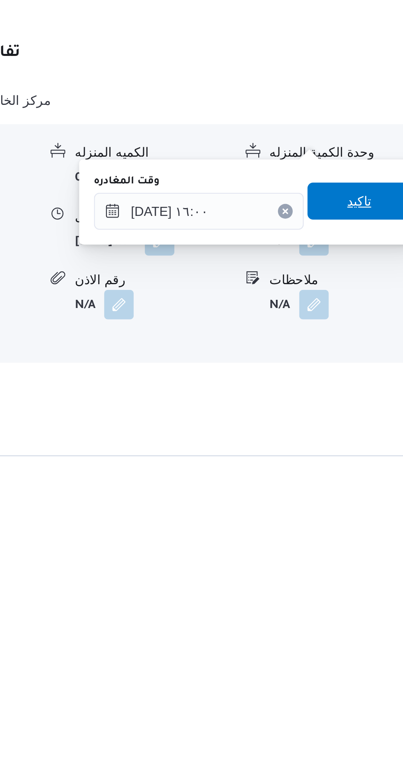
click at [361, 631] on span "تاكيد" at bounding box center [359, 634] width 46 height 16
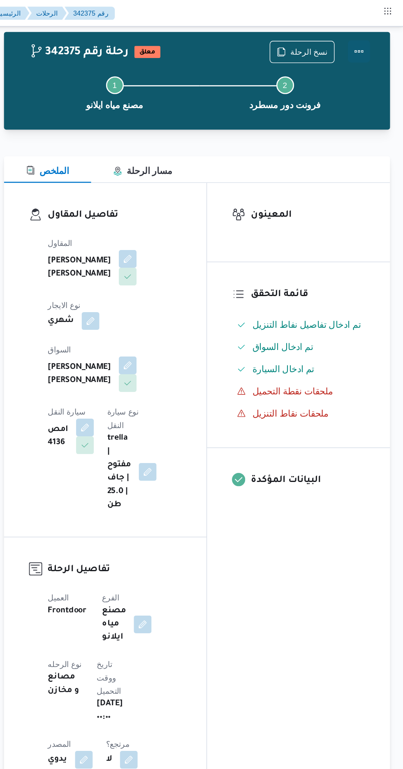
click at [365, 39] on button "Actions" at bounding box center [370, 38] width 16 height 16
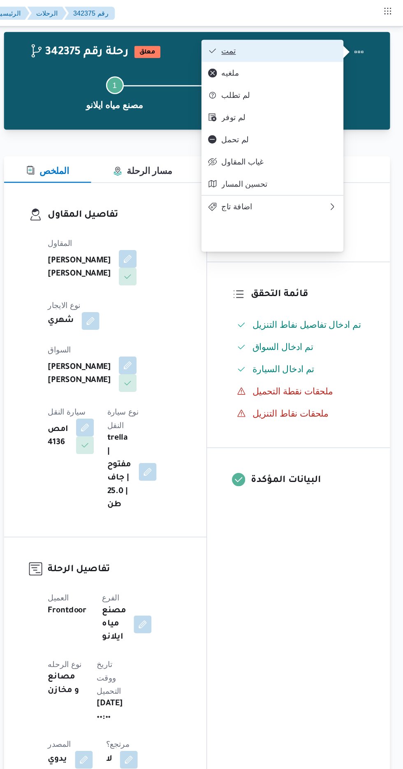
click at [337, 35] on span "تمت" at bounding box center [311, 38] width 86 height 7
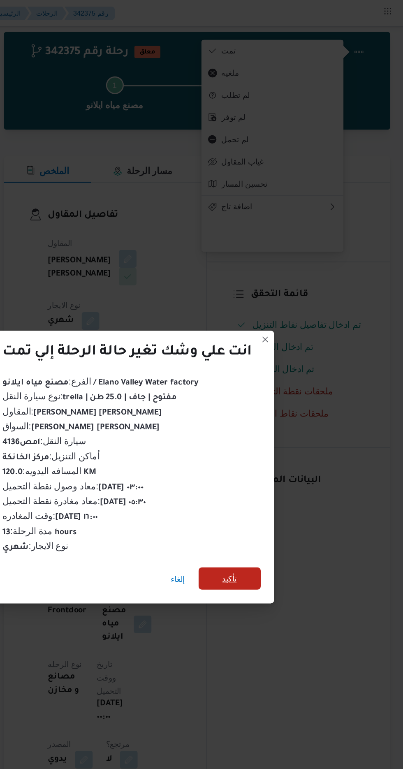
click at [281, 429] on span "تأكيد" at bounding box center [274, 429] width 46 height 16
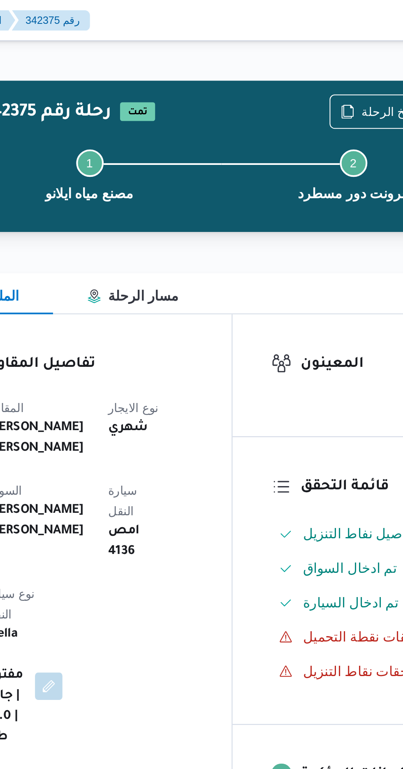
click at [327, 45] on div "نسخ الرحلة" at bounding box center [328, 53] width 48 height 16
click at [324, 52] on span "نسخ الرحلة" at bounding box center [333, 53] width 28 height 10
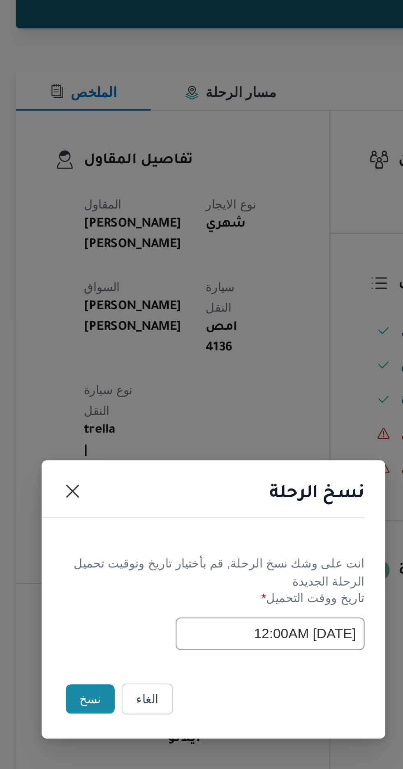
click at [137, 425] on button "نسخ" at bounding box center [142, 432] width 23 height 14
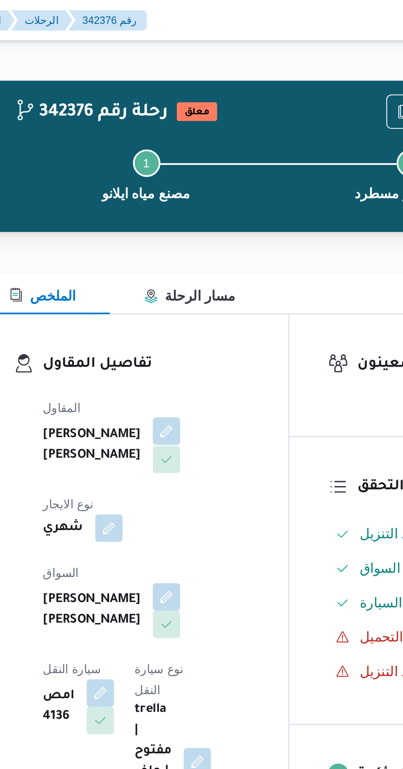
click at [192, 213] on button "button" at bounding box center [198, 206] width 13 height 13
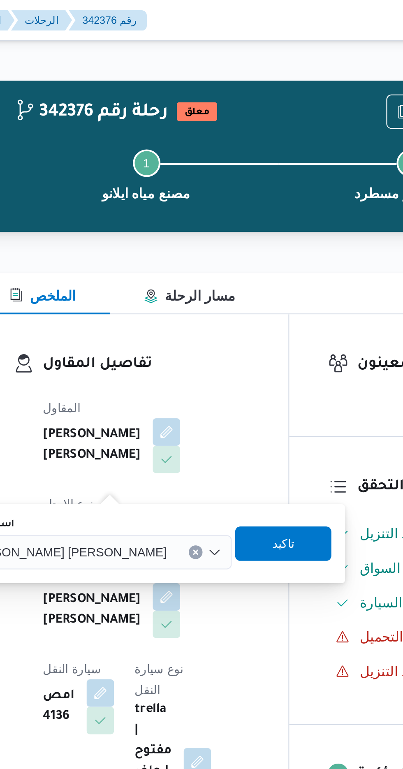
click at [156, 267] on span "[PERSON_NAME] [PERSON_NAME]" at bounding box center [150, 264] width 96 height 9
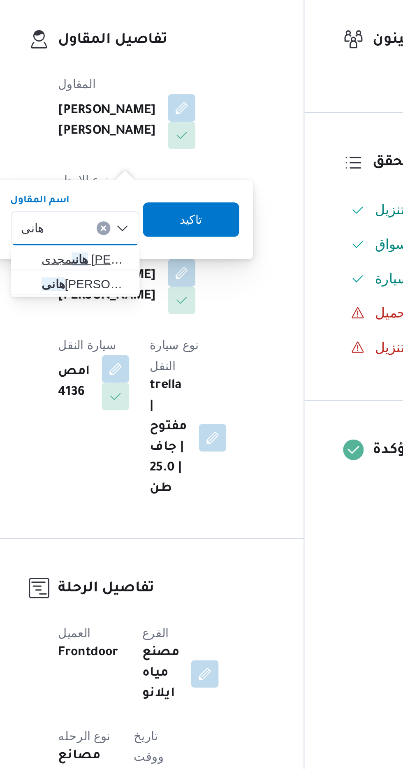
type input "هانى"
click at [160, 283] on span "[PERSON_NAME] [PERSON_NAME]" at bounding box center [153, 279] width 42 height 10
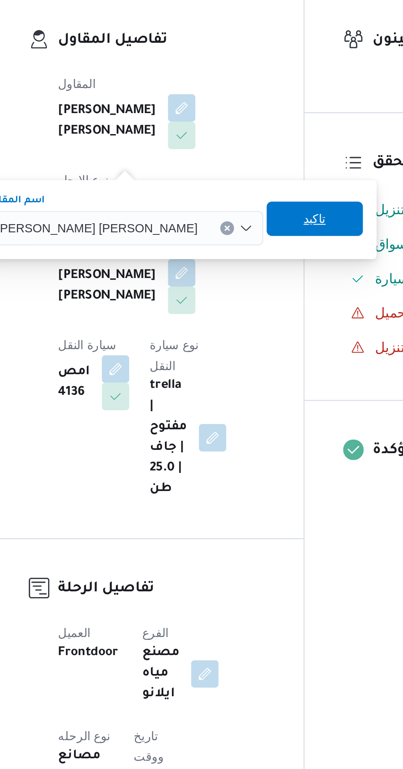
click at [239, 261] on span "تاكيد" at bounding box center [262, 260] width 46 height 16
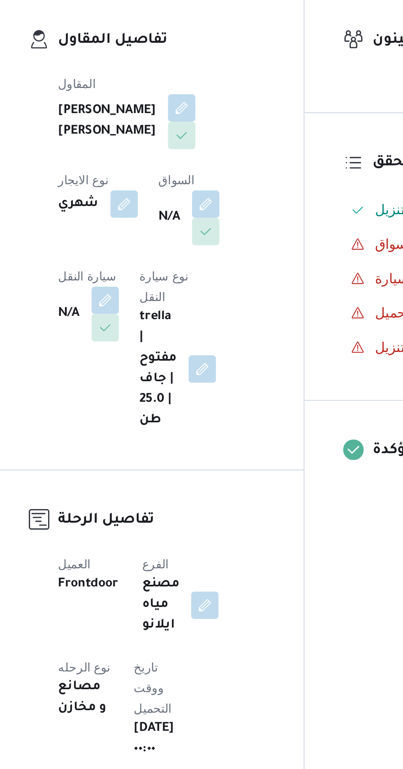
click at [217, 274] on div "المقاول [PERSON_NAME] [PERSON_NAME] الايجار شهري السواق N/A سيارة النقل N/A نوع…" at bounding box center [188, 275] width 109 height 181
click at [169, 292] on button "button" at bounding box center [161, 298] width 13 height 13
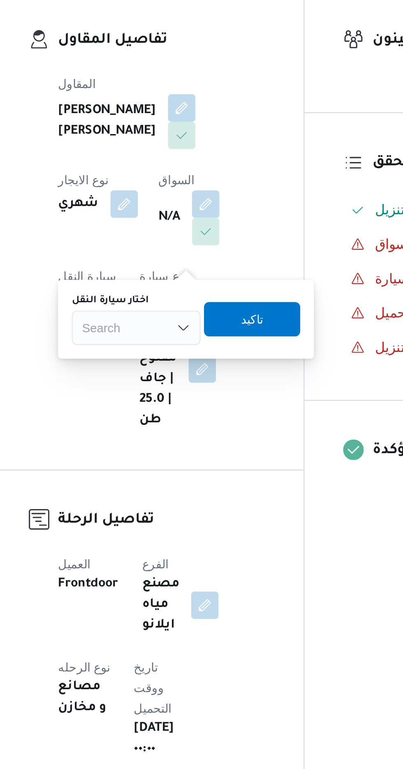
click at [182, 313] on div "Search" at bounding box center [177, 312] width 62 height 16
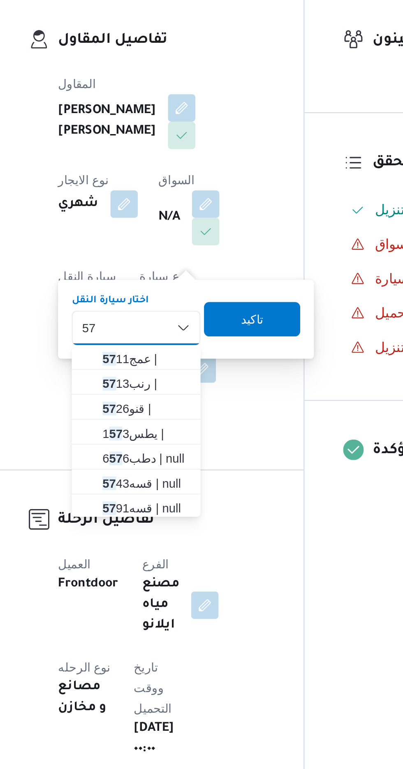
scroll to position [2, 0]
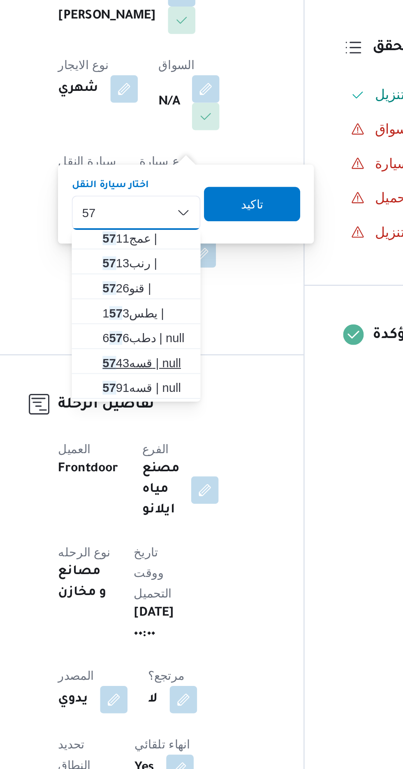
type input "57"
click at [188, 385] on span "قسه 57 43 | null" at bounding box center [182, 384] width 42 height 10
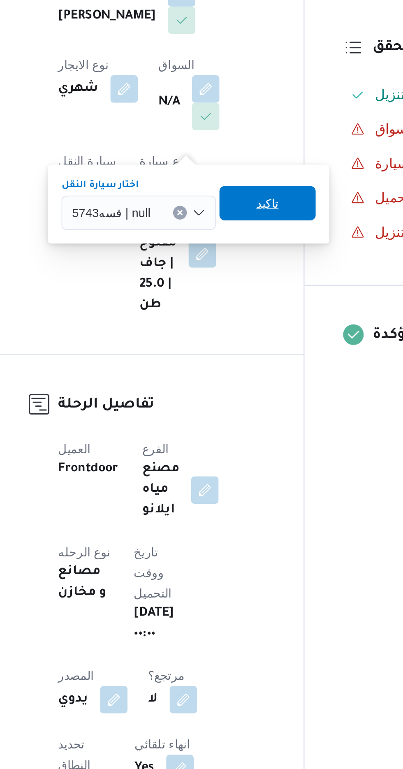
click at [238, 308] on span "تاكيد" at bounding box center [239, 308] width 11 height 10
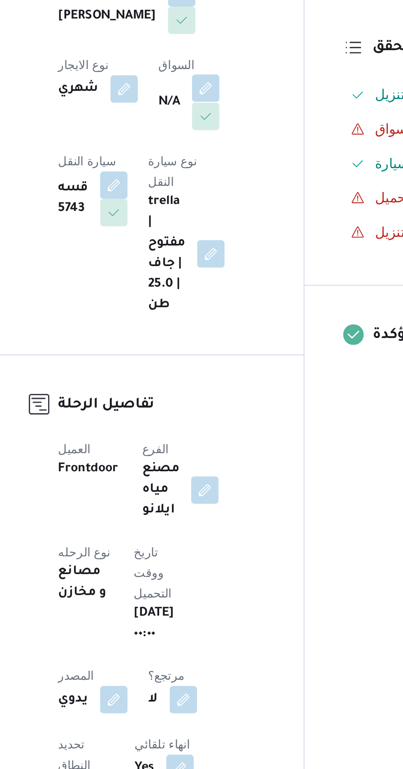
click at [204, 259] on button "button" at bounding box center [210, 252] width 13 height 13
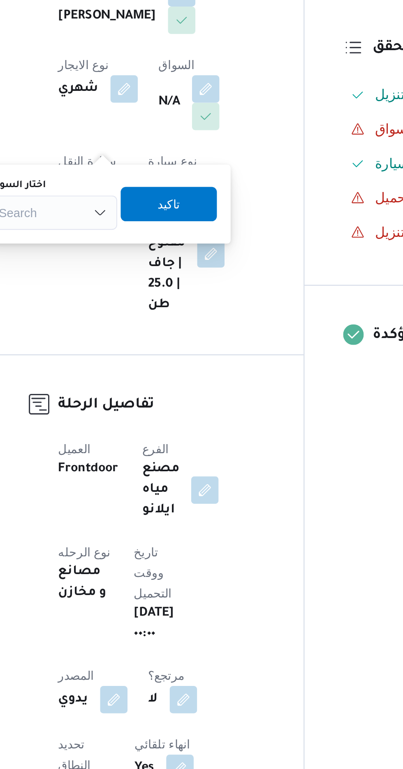
click at [137, 314] on div "Search" at bounding box center [137, 312] width 62 height 16
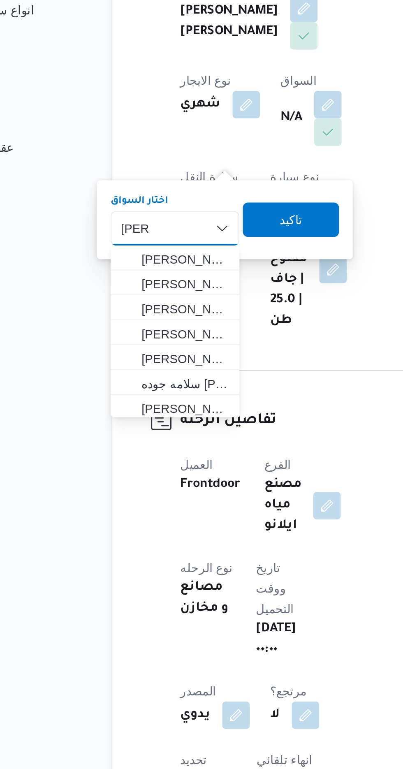
scroll to position [0, 0]
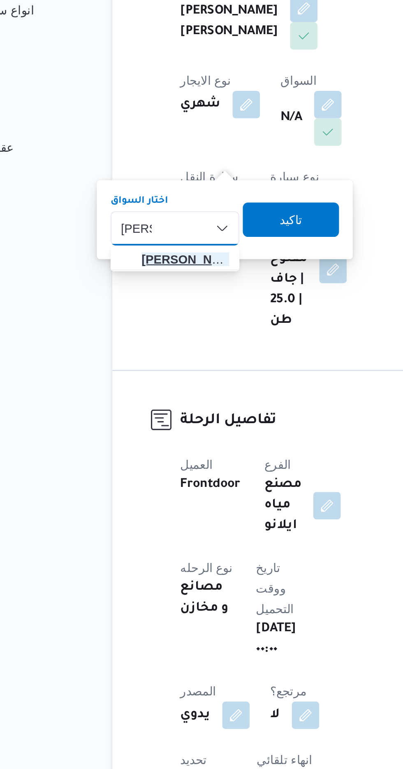
type input "[PERSON_NAME]"
click at [137, 327] on span "[PERSON_NAME]ه" at bounding box center [142, 327] width 42 height 10
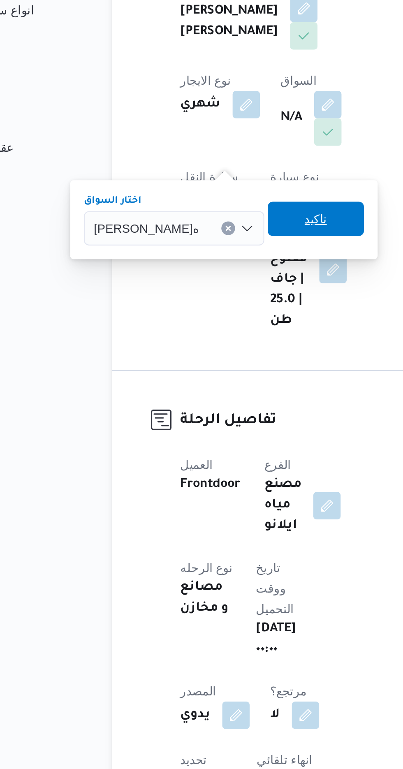
click at [207, 310] on span "تاكيد" at bounding box center [204, 308] width 11 height 10
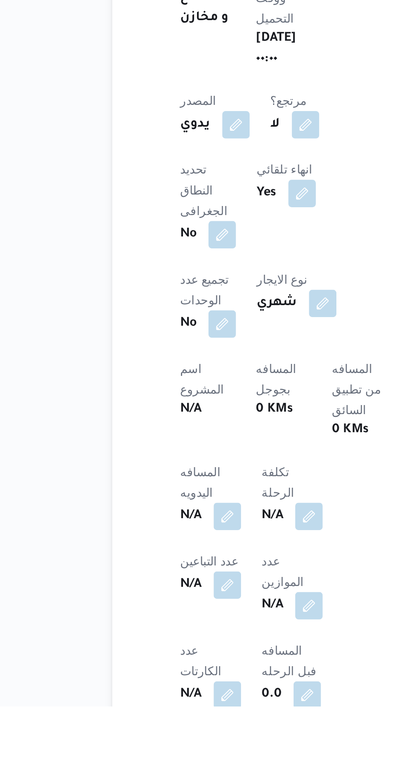
scroll to position [90, 0]
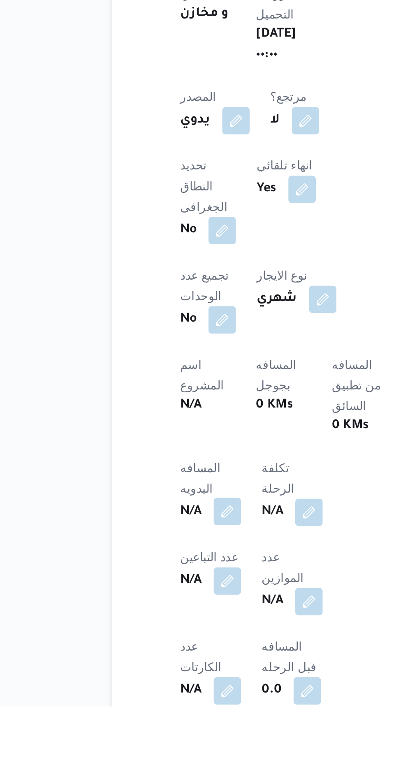
click at [159, 669] on button "button" at bounding box center [161, 675] width 13 height 13
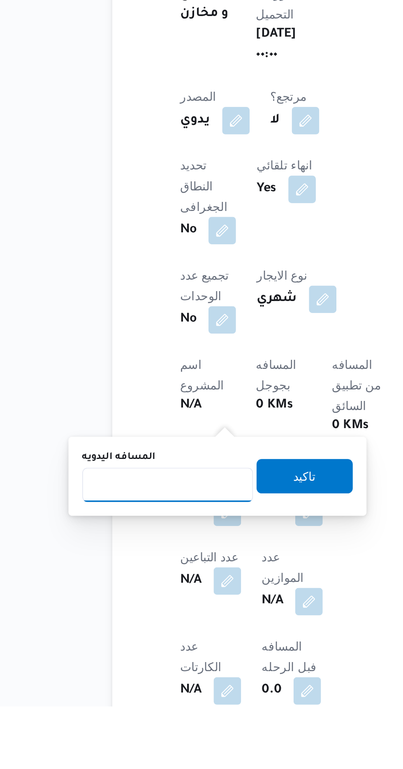
click at [120, 664] on input "المسافه اليدويه" at bounding box center [134, 663] width 82 height 16
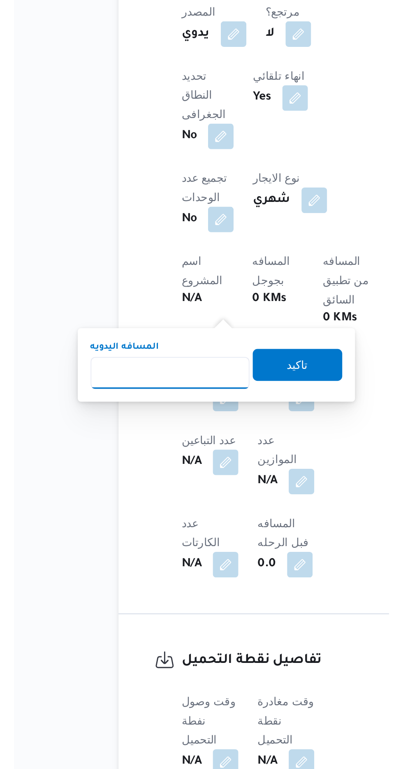
scroll to position [162, 0]
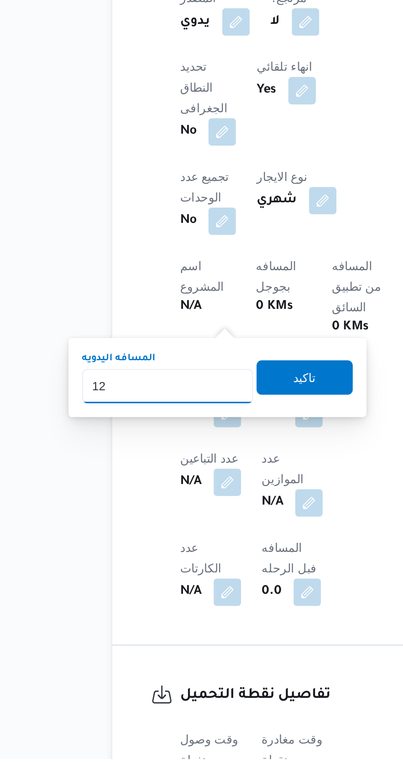
type input "120"
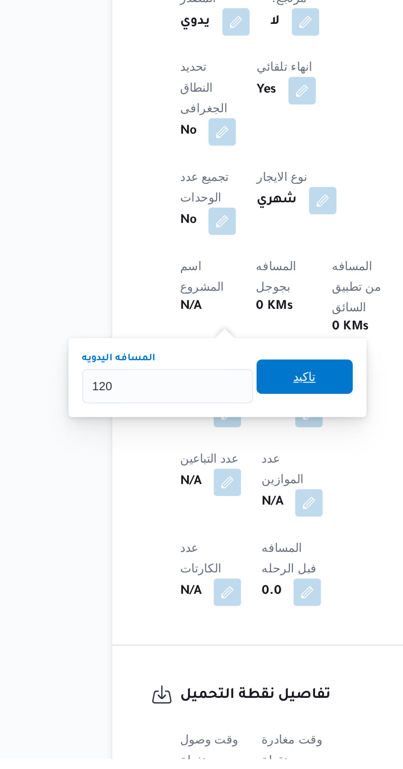
click at [193, 586] on span "تاكيد" at bounding box center [199, 586] width 46 height 16
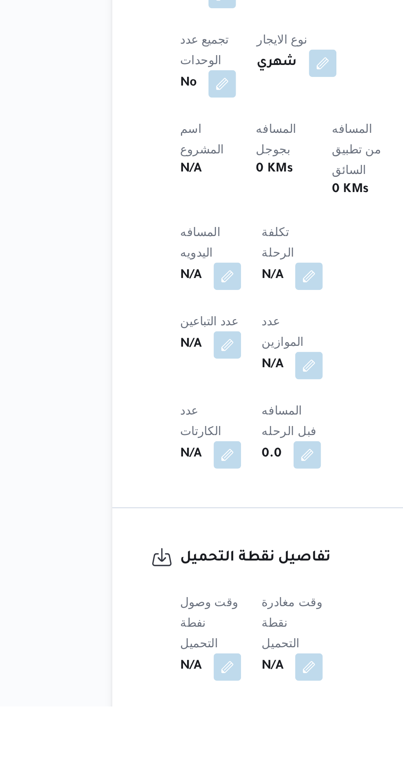
scroll to position [206, 0]
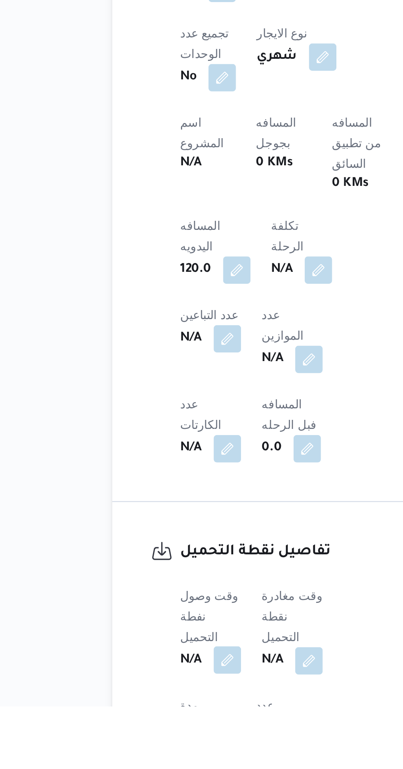
click at [163, 740] on button "button" at bounding box center [161, 746] width 13 height 13
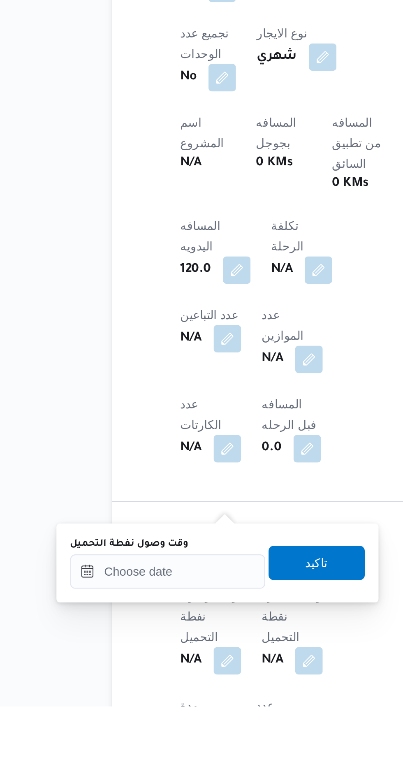
click at [136, 693] on label "وقت وصول نفطة التحميل" at bounding box center [115, 691] width 57 height 7
click at [136, 696] on input "وقت وصول نفطة التحميل" at bounding box center [133, 704] width 93 height 16
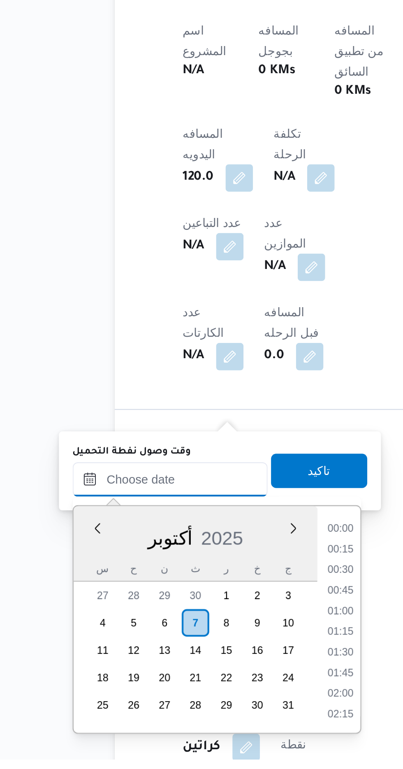
scroll to position [275, 0]
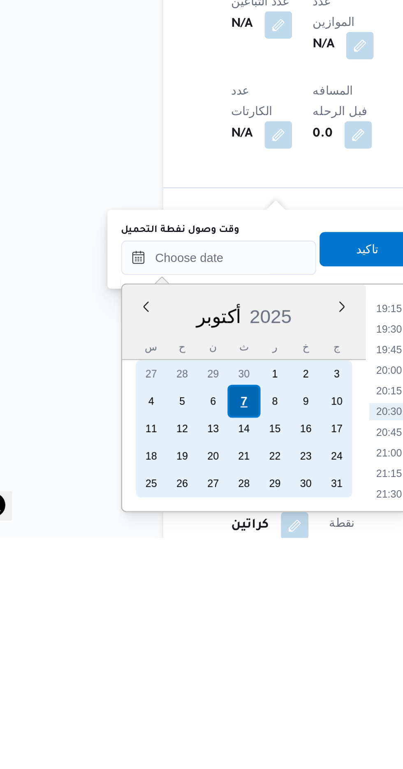
click at [145, 698] on div "7" at bounding box center [145, 704] width 16 height 16
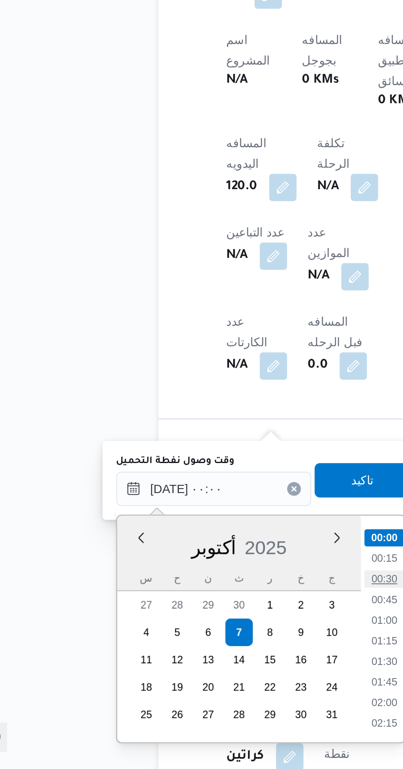
click at [216, 678] on li "00:30" at bounding box center [215, 678] width 19 height 8
type input "[DATE] ٠٠:٣٠"
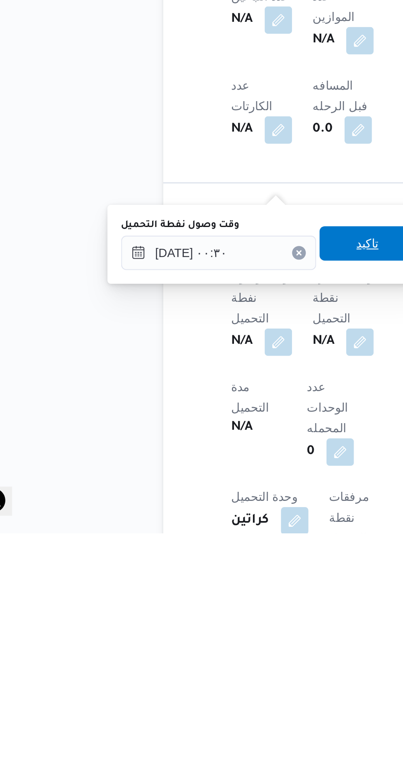
click at [201, 632] on span "تاكيد" at bounding box center [205, 630] width 46 height 16
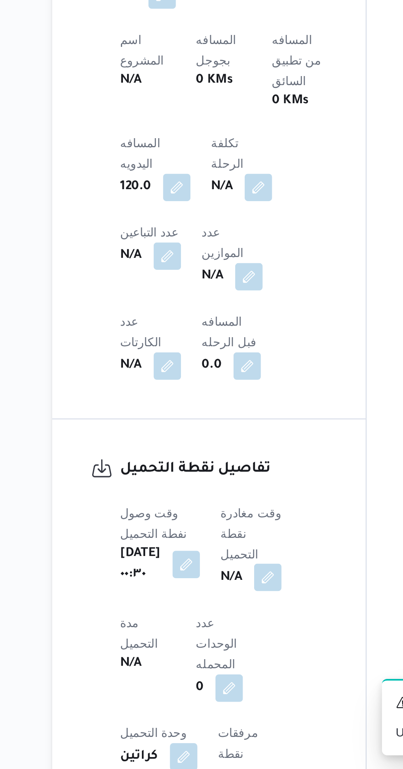
click at [207, 671] on button "button" at bounding box center [210, 677] width 13 height 13
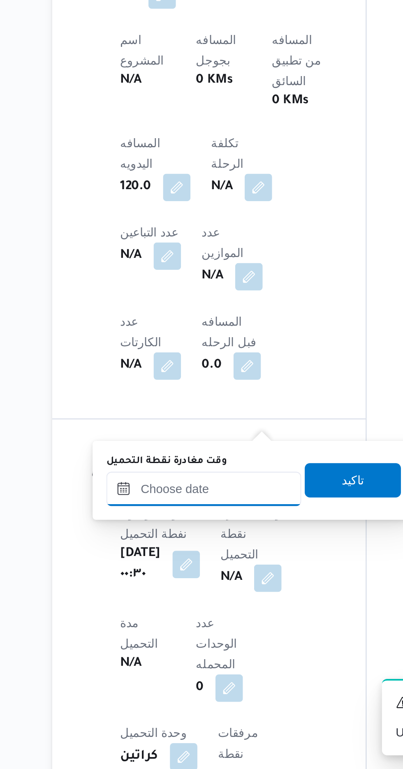
click at [168, 634] on input "وقت مغادرة نقطة التحميل" at bounding box center [179, 635] width 93 height 16
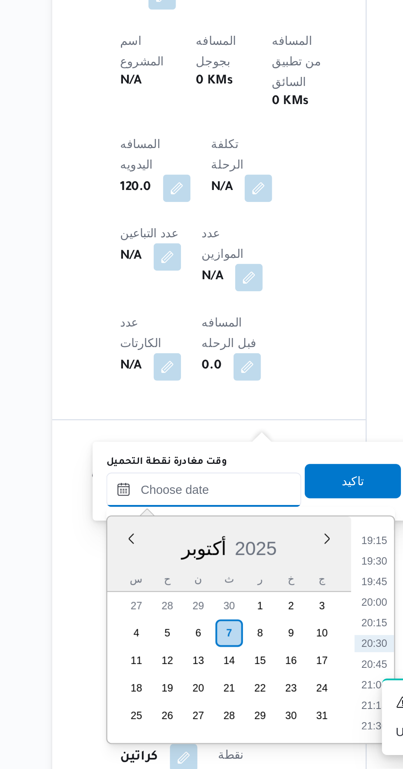
scroll to position [275, 0]
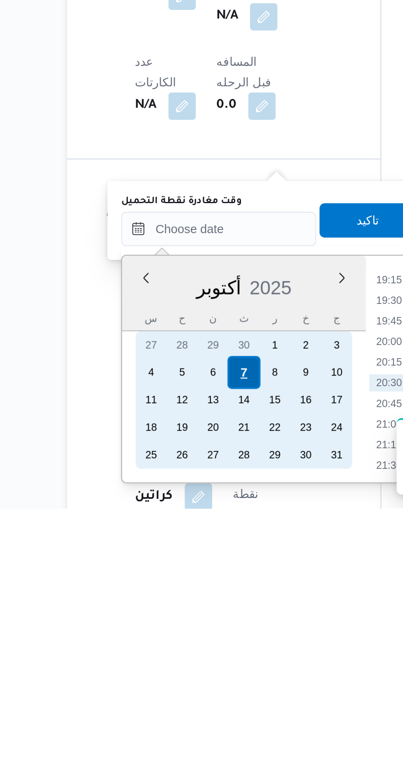
click at [193, 703] on div "7" at bounding box center [192, 704] width 16 height 16
type input "[DATE] ٠٠:٠٠"
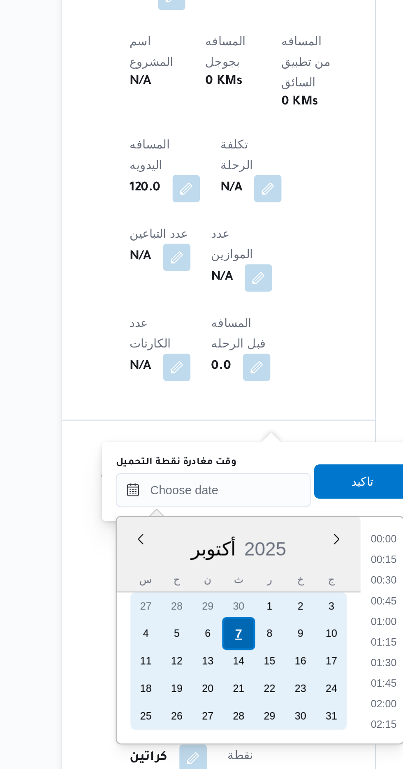
click at [194, 700] on div "7" at bounding box center [192, 704] width 16 height 16
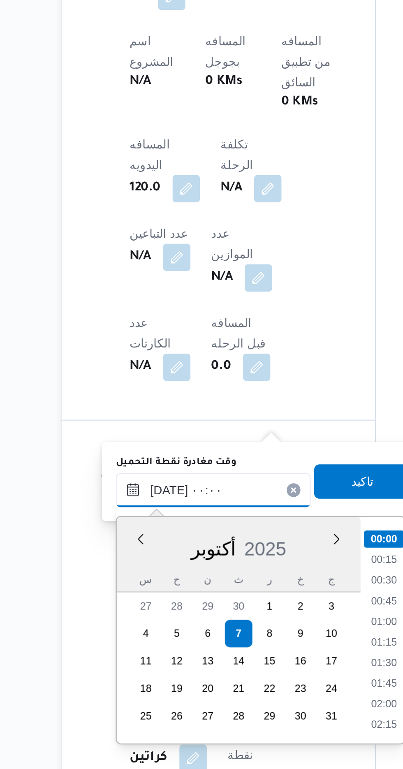
click at [140, 633] on input "[DATE] ٠٠:٠٠" at bounding box center [179, 635] width 93 height 16
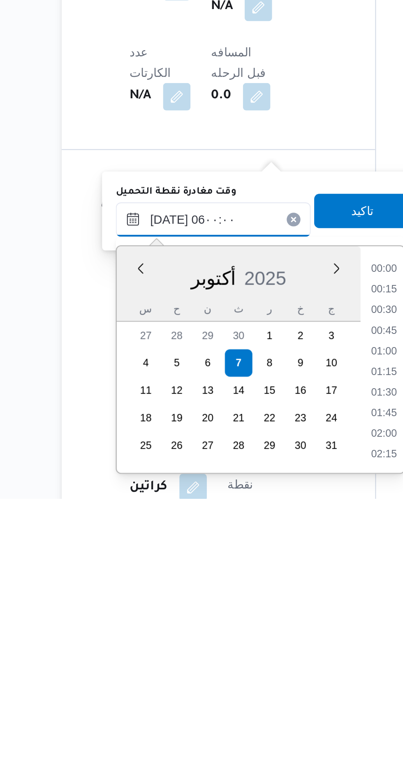
scroll to position [151, 0]
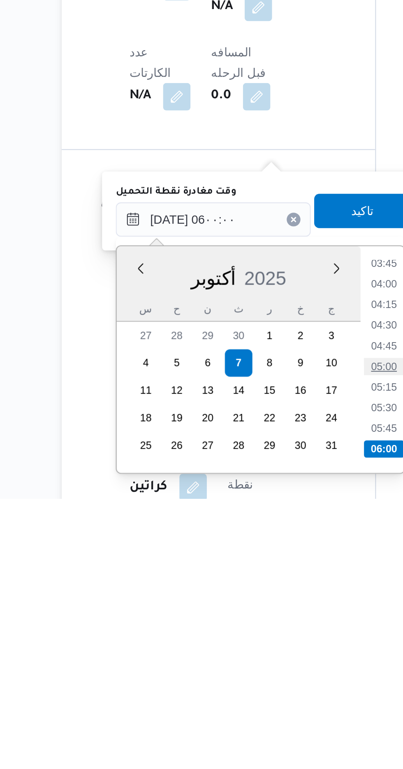
click at [257, 703] on li "05:00" at bounding box center [261, 706] width 19 height 8
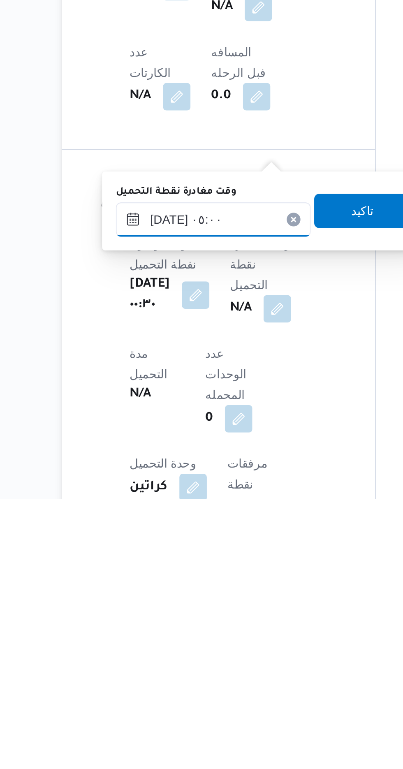
scroll to position [275, 0]
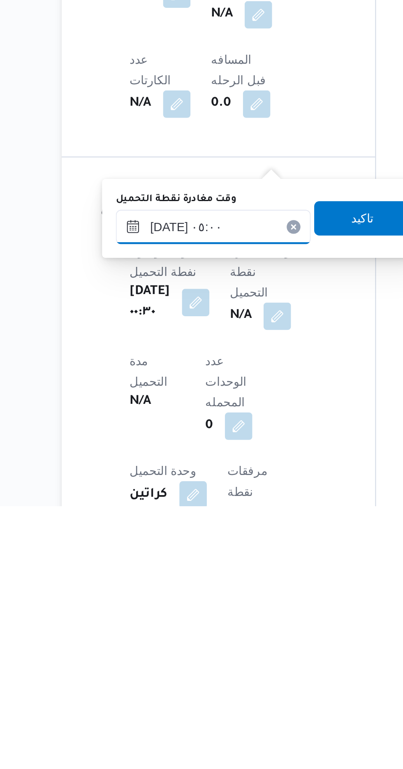
click at [185, 632] on input "[DATE] ٠٥:٠٠" at bounding box center [179, 635] width 93 height 16
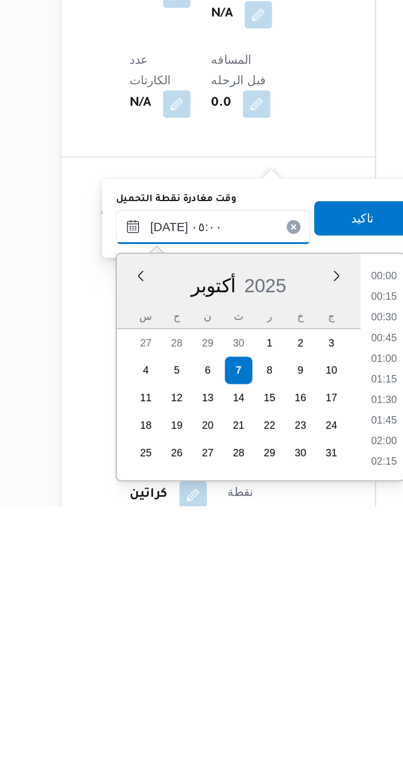
scroll to position [147, 0]
click at [259, 666] on li "04:00" at bounding box center [261, 669] width 19 height 8
type input "[DATE] ٠٤:٠٠"
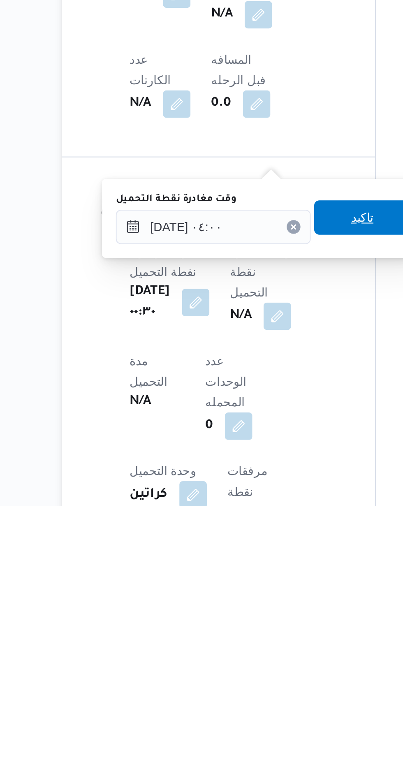
click at [250, 632] on span "تاكيد" at bounding box center [251, 631] width 46 height 16
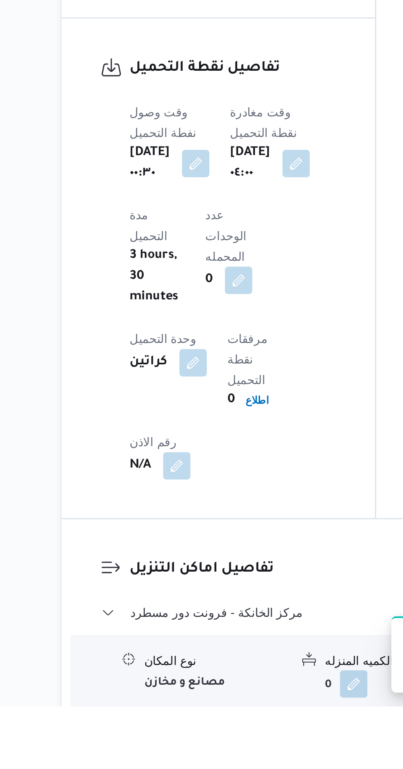
scroll to position [445, 0]
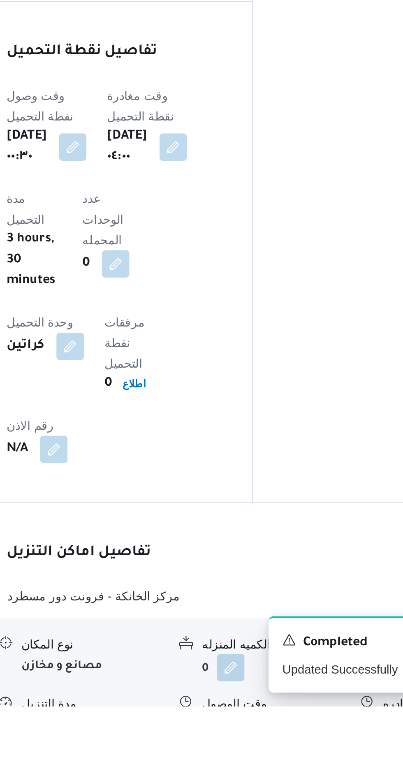
click at [251, 769] on button "button" at bounding box center [252, 778] width 13 height 13
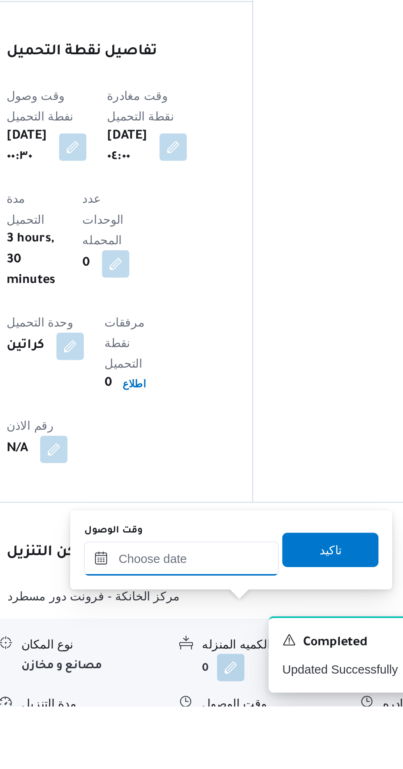
click at [208, 697] on input "وقت الوصول" at bounding box center [222, 698] width 93 height 16
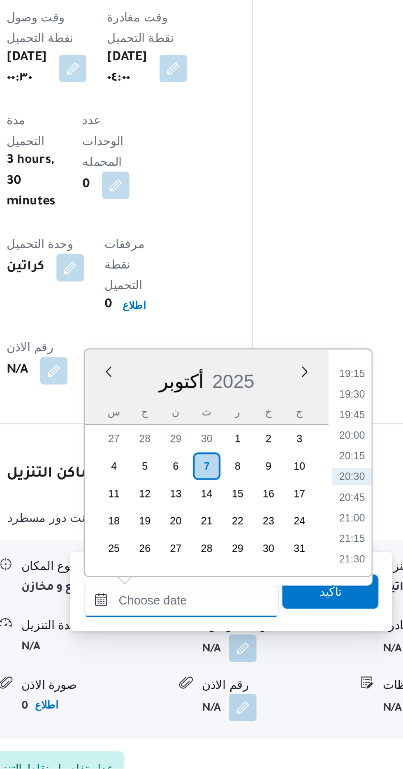
scroll to position [512, 0]
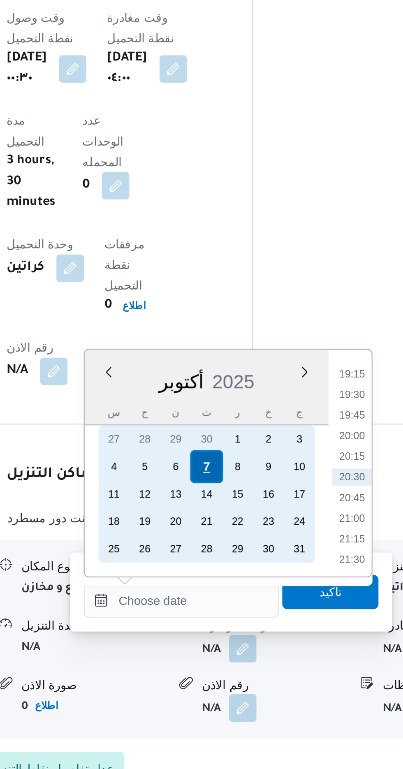
click at [235, 624] on div "7" at bounding box center [235, 625] width 16 height 16
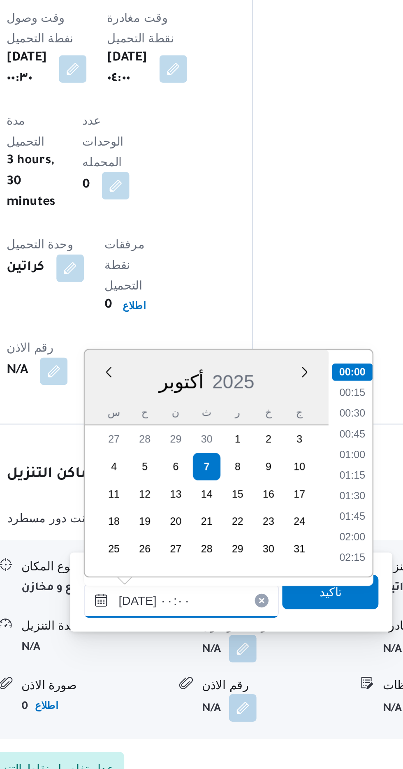
click at [181, 688] on input "[DATE] ٠٠:٠٠" at bounding box center [222, 688] width 93 height 16
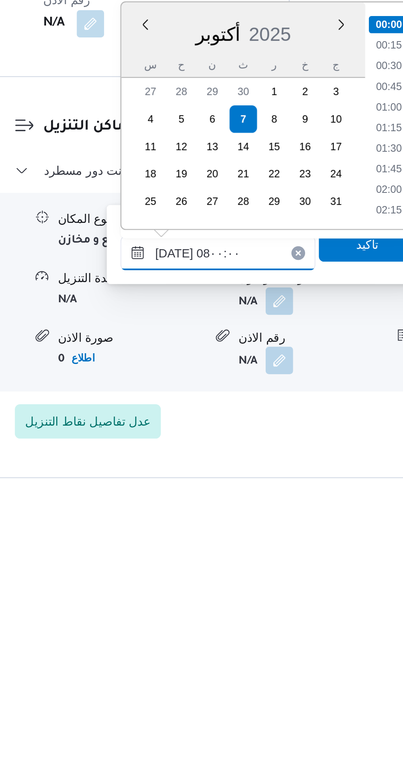
scroll to position [229, 0]
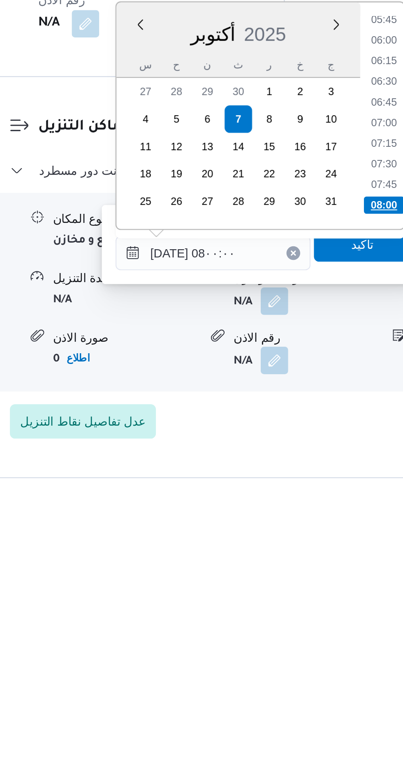
click at [298, 625] on li "08:00" at bounding box center [304, 625] width 19 height 8
type input "[DATE] ٠٨:٠٠"
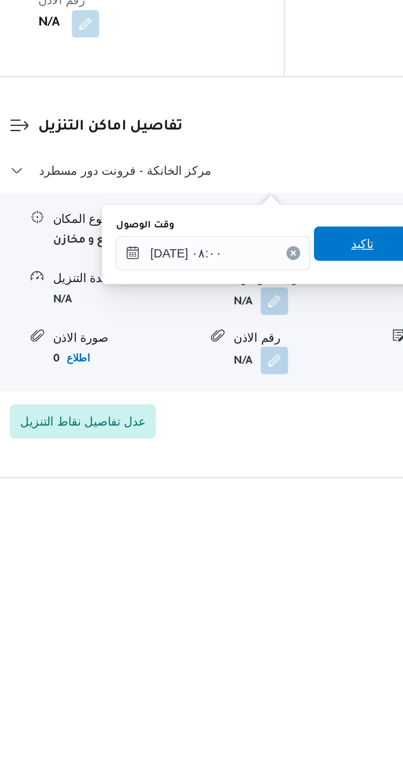
click at [297, 644] on span "تاكيد" at bounding box center [294, 644] width 11 height 10
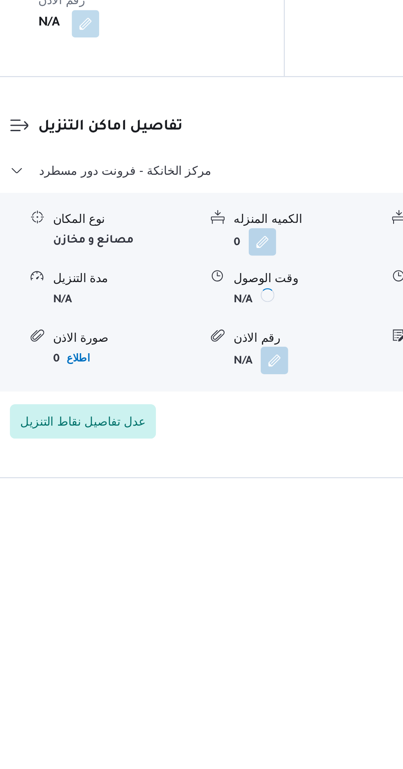
scroll to position [553, 0]
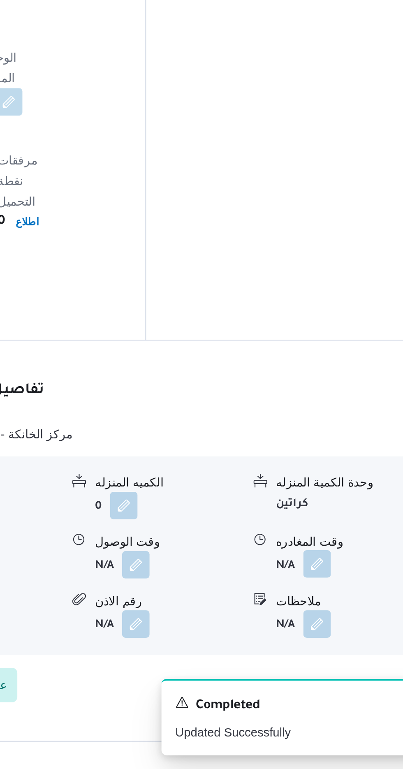
click at [338, 664] on button "button" at bounding box center [339, 670] width 13 height 13
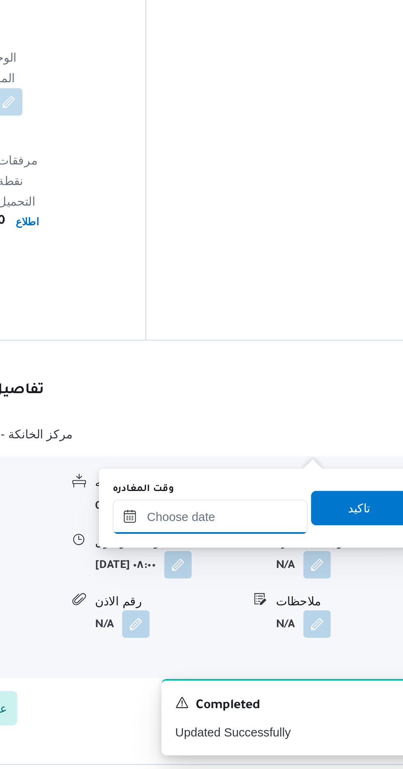
click at [284, 644] on input "وقت المغادره" at bounding box center [287, 648] width 93 height 16
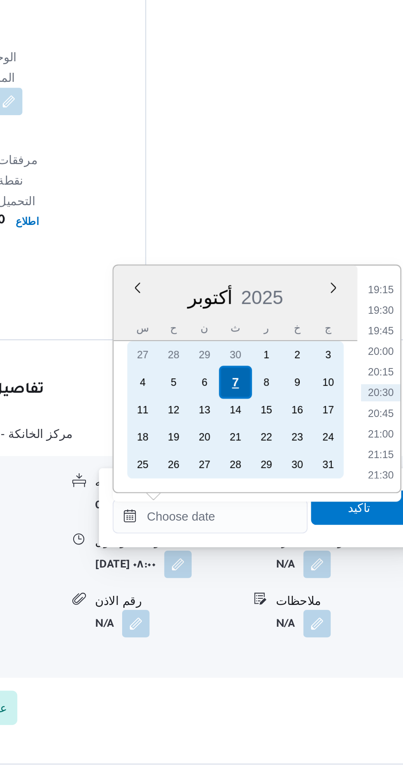
click at [300, 583] on div "7" at bounding box center [300, 584] width 16 height 16
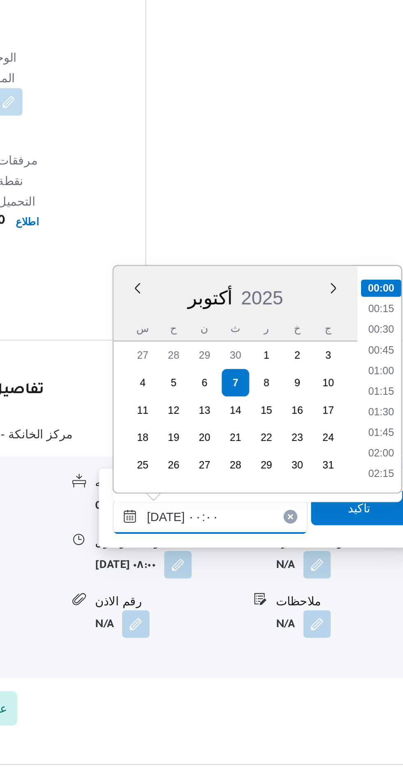
click at [250, 646] on input "[DATE] ٠٠:٠٠" at bounding box center [287, 648] width 93 height 16
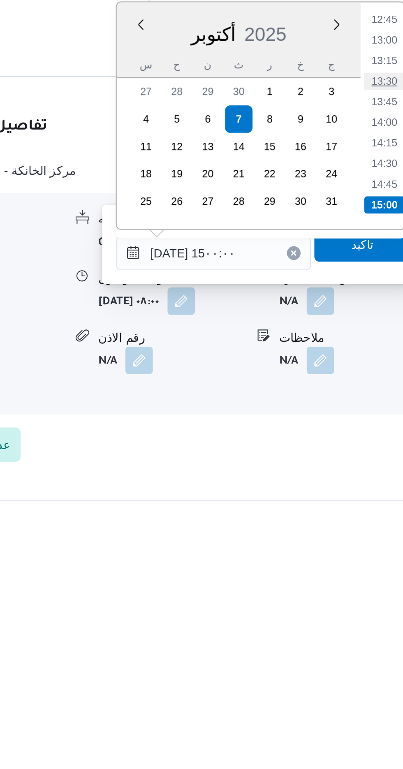
click at [372, 565] on li "13:30" at bounding box center [369, 566] width 19 height 8
type input "[DATE] ١٣:٣٠"
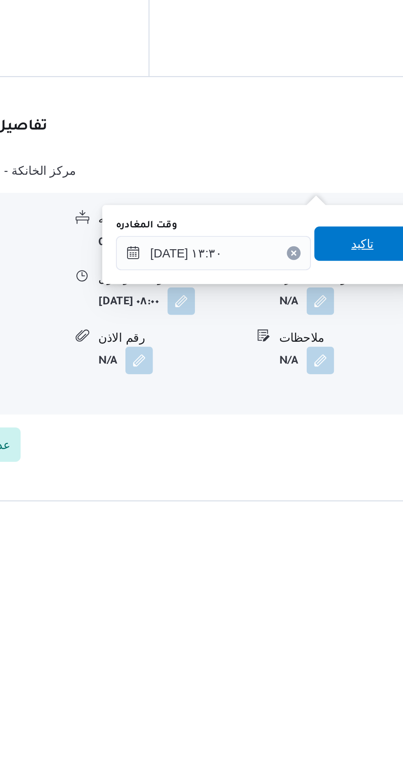
click at [363, 649] on span "تاكيد" at bounding box center [359, 643] width 46 height 16
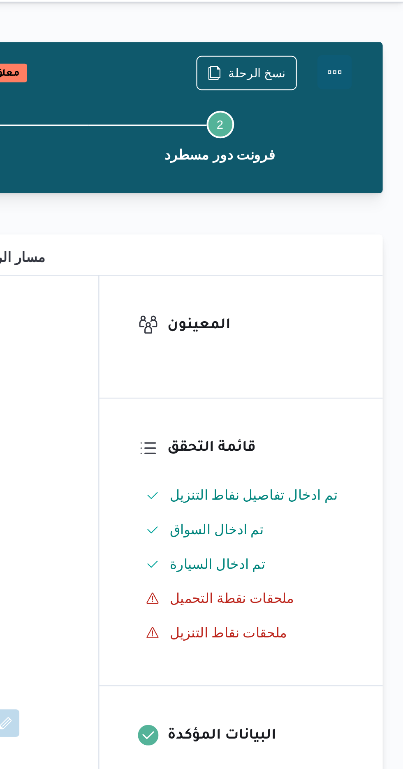
click at [371, 55] on button "Actions" at bounding box center [370, 53] width 16 height 16
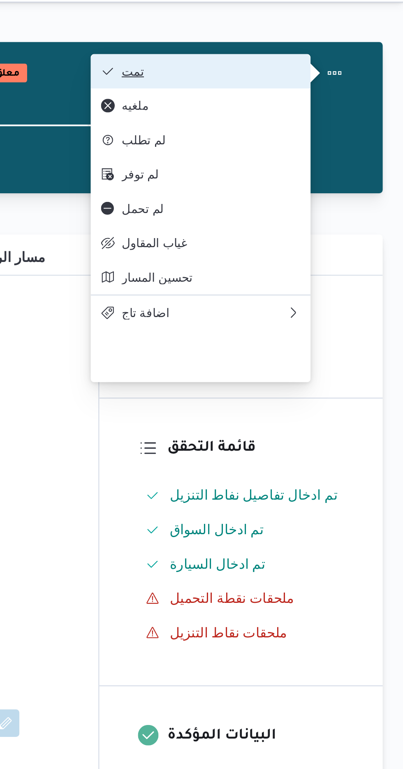
click at [276, 53] on span "تمت" at bounding box center [311, 52] width 86 height 7
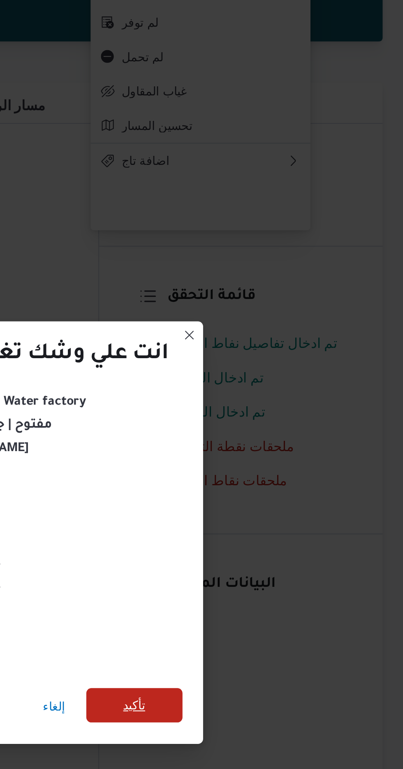
click at [280, 434] on span "تأكيد" at bounding box center [274, 429] width 11 height 10
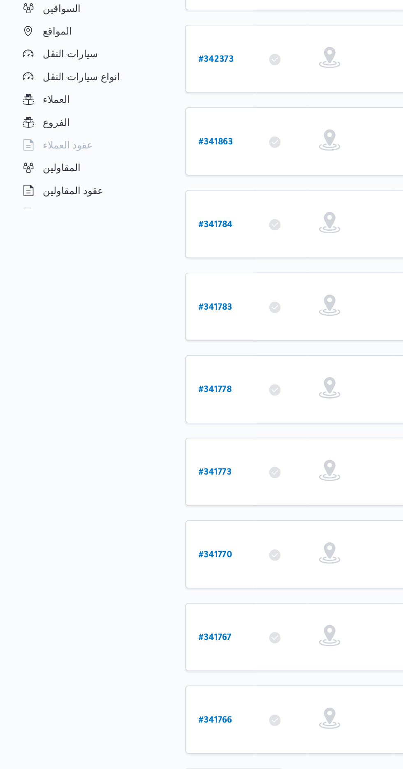
click at [124, 607] on span "Rows per page : 10" at bounding box center [130, 612] width 40 height 10
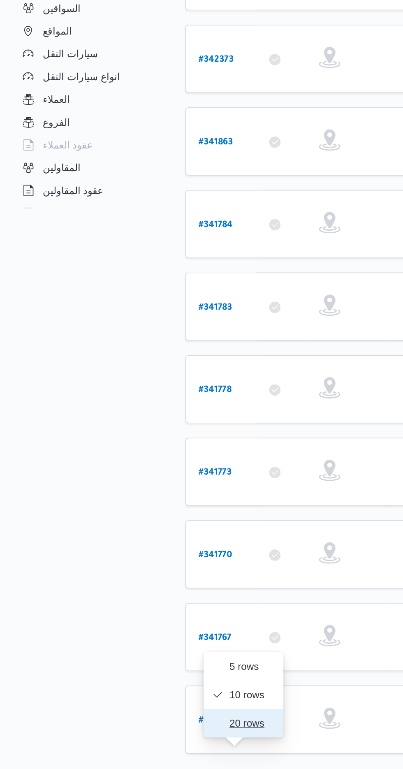
click at [133, 582] on span "20 rows" at bounding box center [145, 581] width 26 height 7
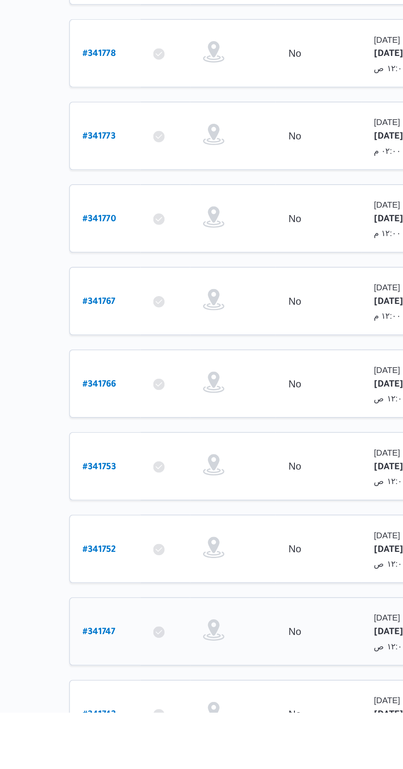
click at [126, 720] on b "# 341747" at bounding box center [124, 723] width 19 height 6
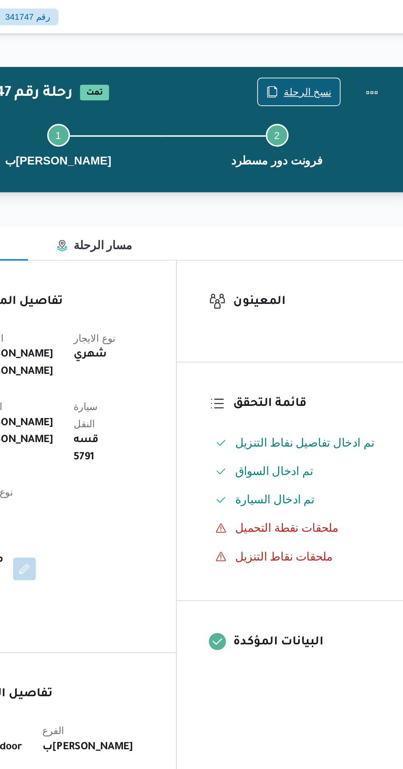
click at [331, 53] on span "نسخ الرحلة" at bounding box center [333, 53] width 28 height 10
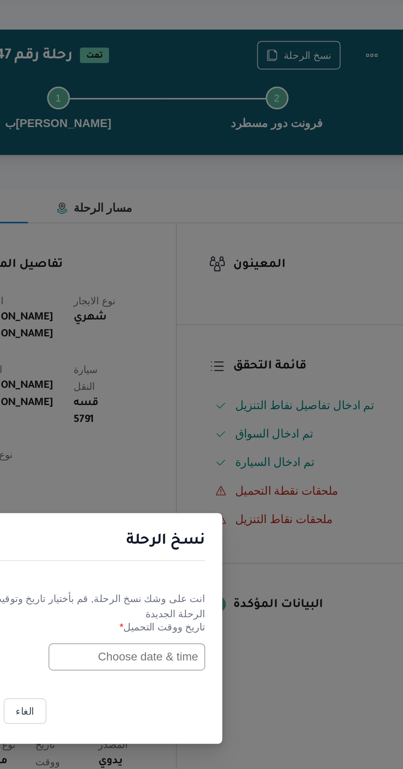
click at [225, 399] on input "text" at bounding box center [228, 401] width 90 height 16
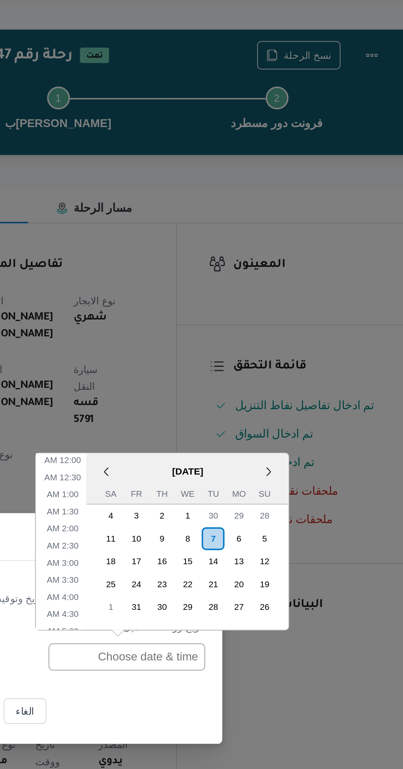
scroll to position [358, 0]
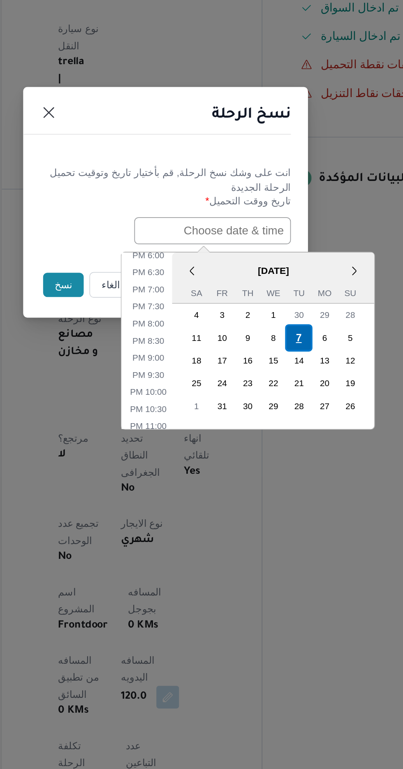
click at [278, 460] on div "7" at bounding box center [279, 463] width 16 height 16
type input "[DATE] 12:00AM"
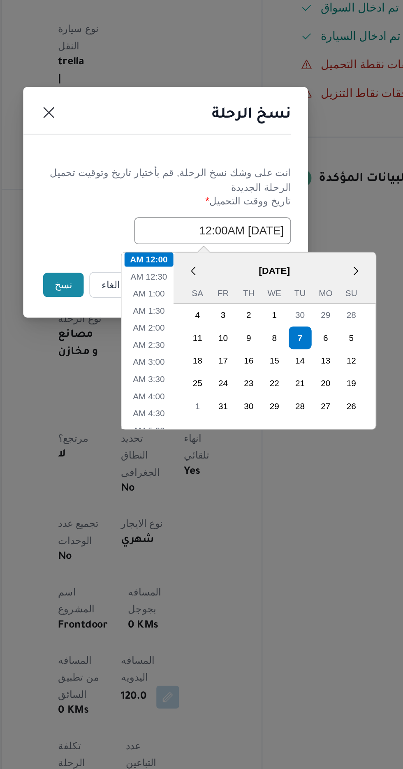
click at [137, 435] on button "نسخ" at bounding box center [142, 432] width 23 height 14
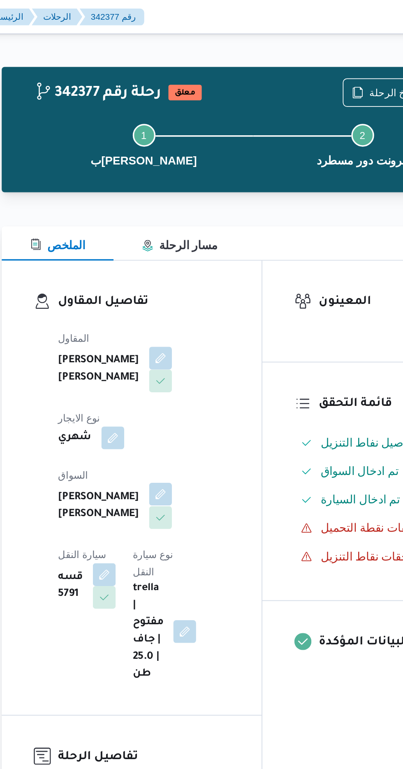
click at [192, 279] on button "button" at bounding box center [198, 285] width 13 height 13
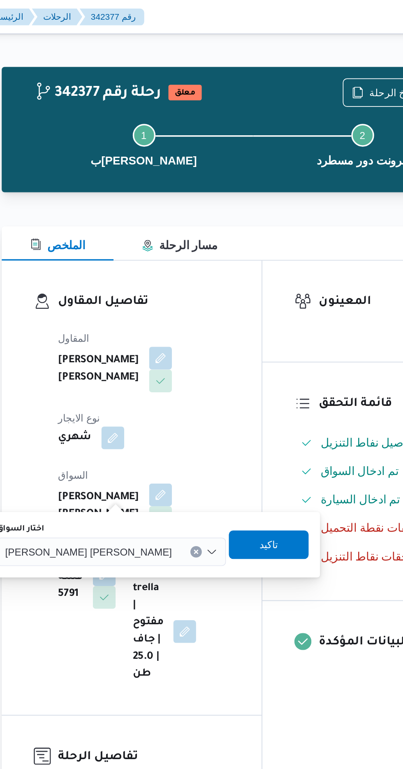
click at [209, 318] on input "اختار السواق" at bounding box center [209, 319] width 1 height 10
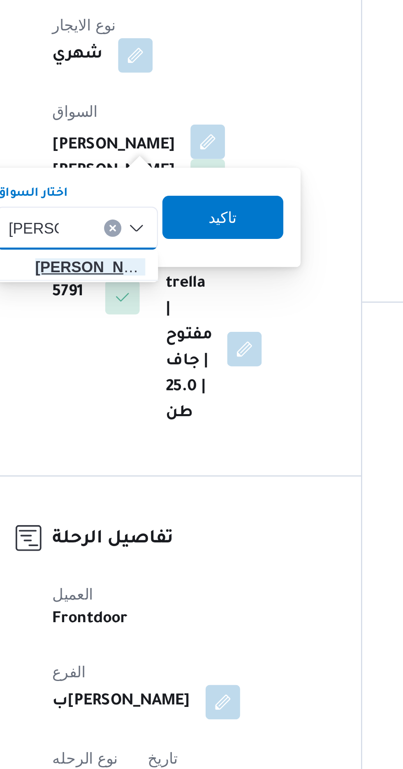
type input "[PERSON_NAME]"
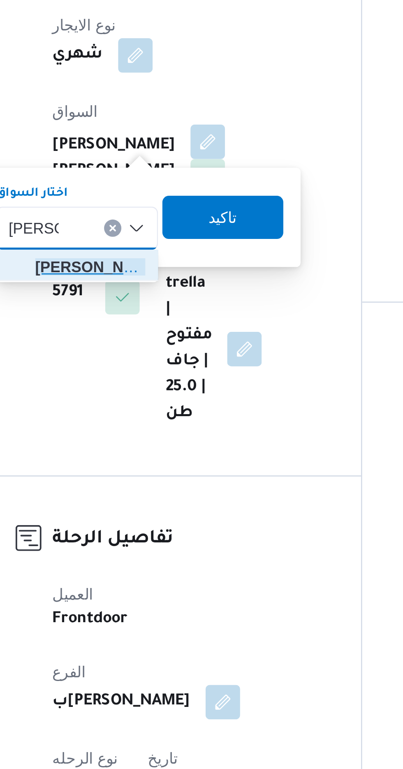
click at [158, 330] on span "[PERSON_NAME] اد [PERSON_NAME]" at bounding box center [154, 334] width 42 height 10
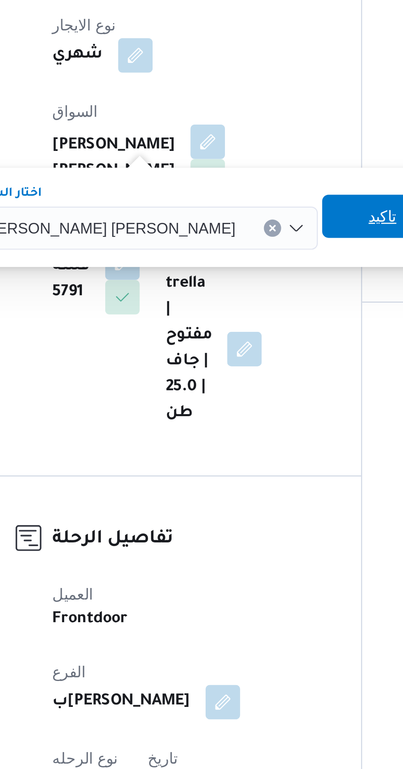
click at [242, 316] on span "تاكيد" at bounding box center [265, 314] width 46 height 16
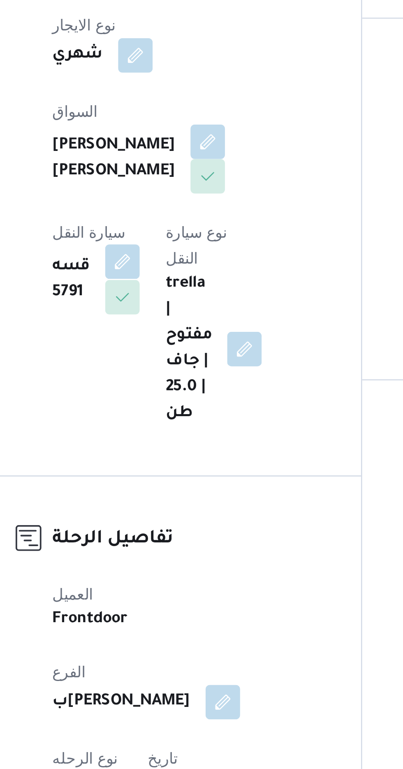
click at [173, 325] on button "button" at bounding box center [166, 331] width 13 height 13
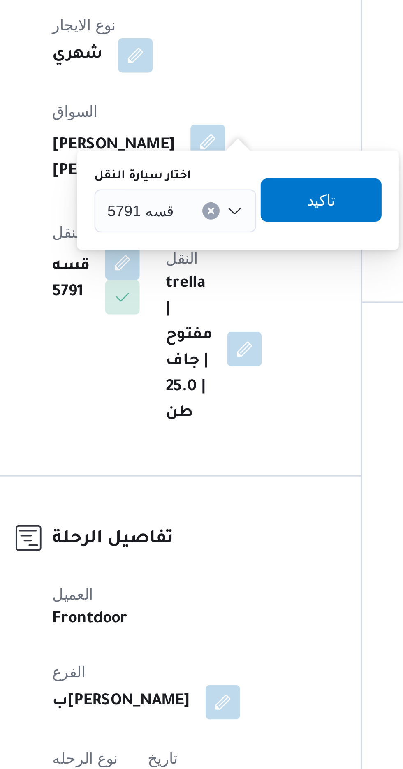
click at [189, 311] on input "اختار سيارة النقل" at bounding box center [189, 312] width 1 height 10
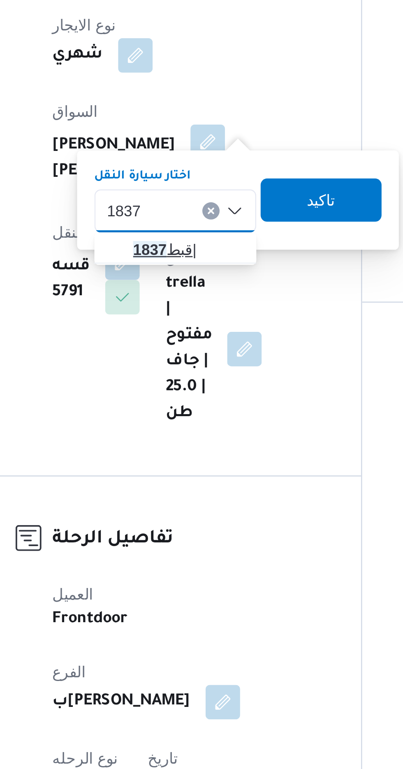
type input "1837"
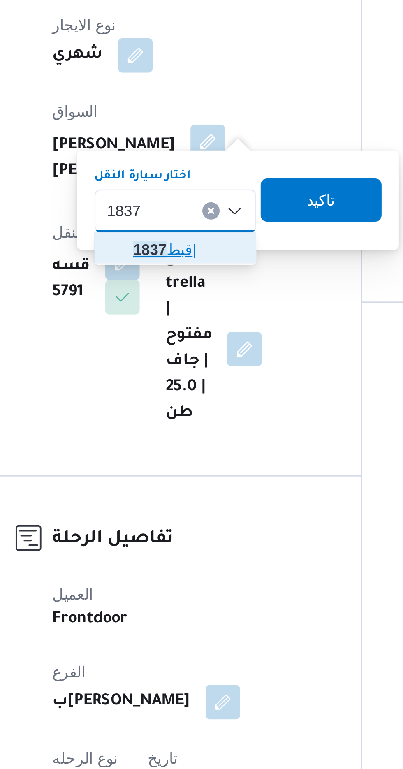
click at [190, 326] on span "قبط 1837 |" at bounding box center [191, 327] width 42 height 10
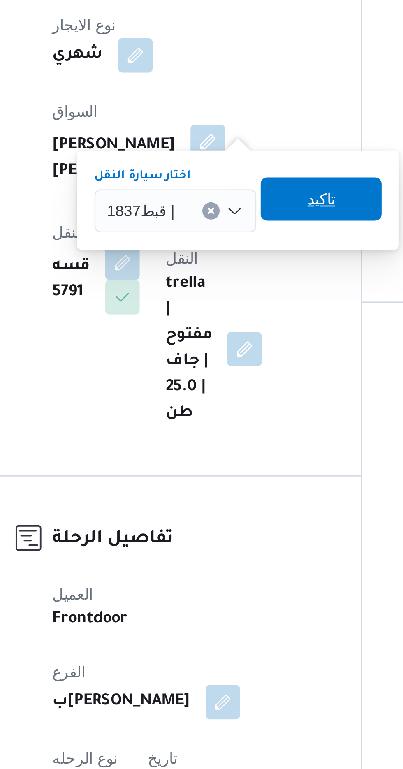
click at [243, 309] on span "تاكيد" at bounding box center [241, 308] width 11 height 10
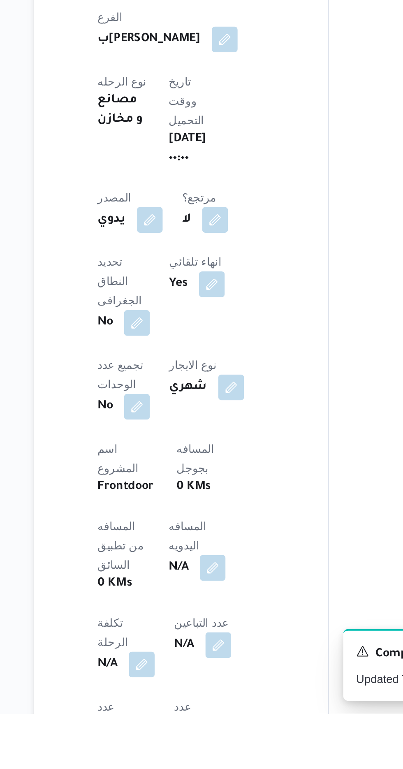
scroll to position [74, 0]
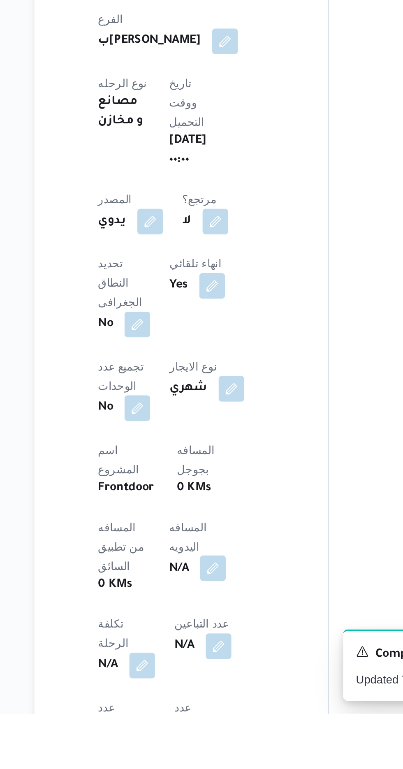
click at [192, 688] on button "button" at bounding box center [198, 694] width 13 height 13
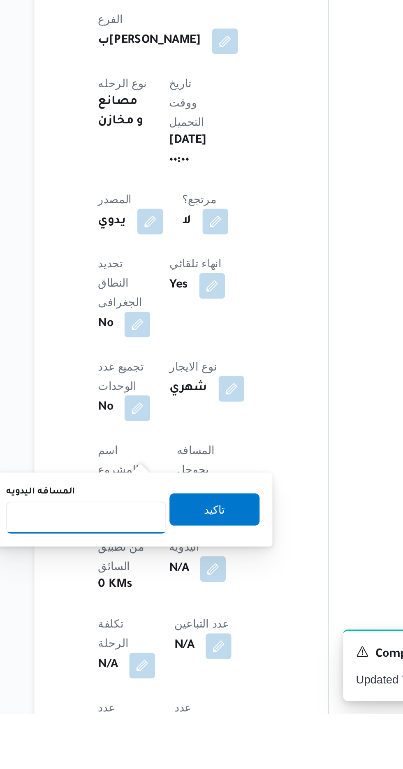
click at [148, 665] on input "المسافه اليدويه" at bounding box center [134, 669] width 82 height 16
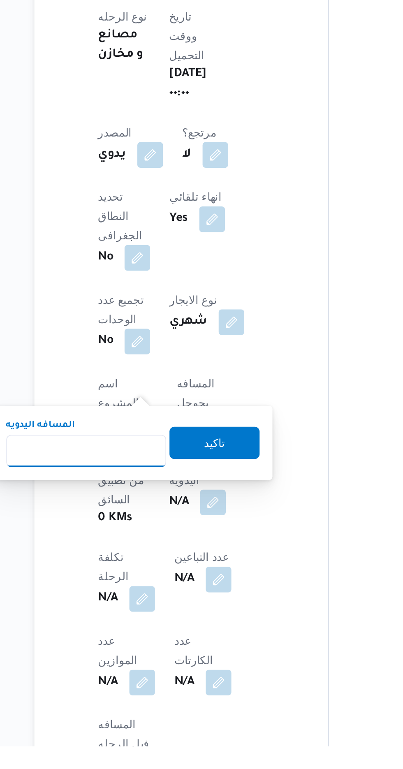
scroll to position [141, 0]
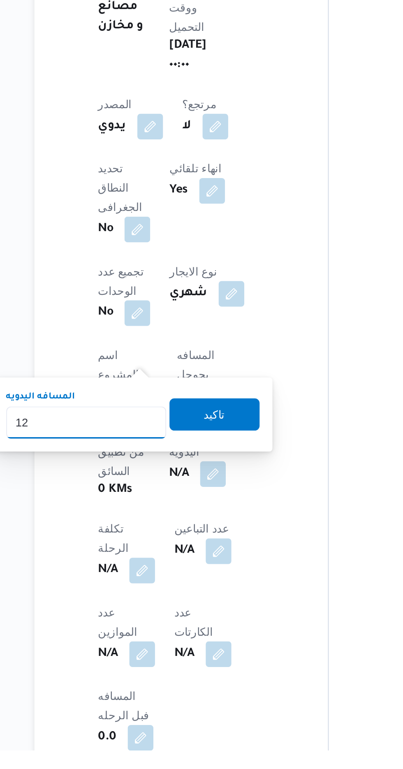
type input "120"
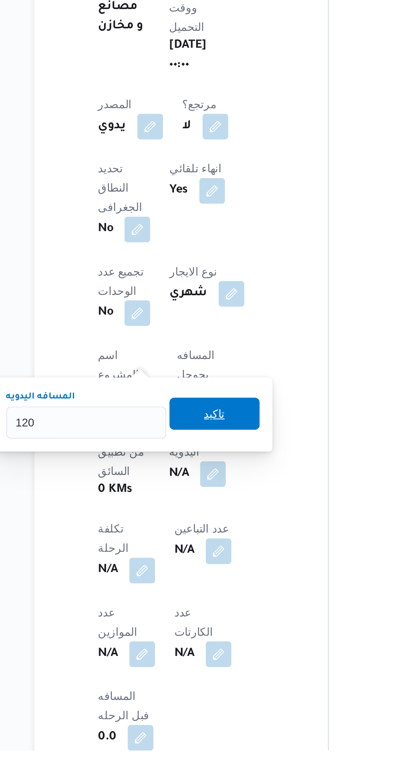
click at [201, 599] on span "تاكيد" at bounding box center [199, 597] width 11 height 10
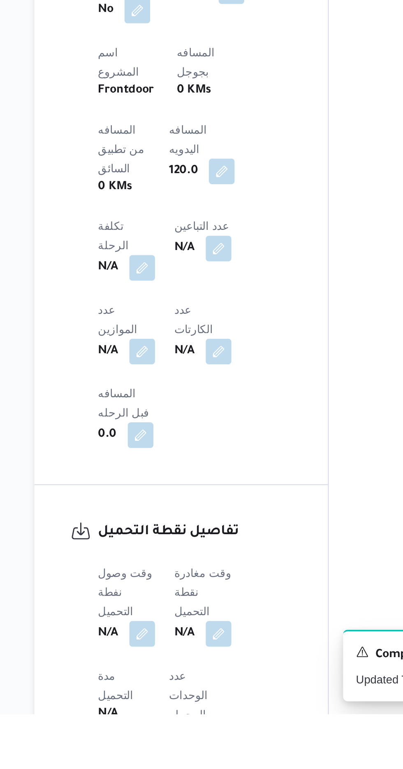
scroll to position [280, 0]
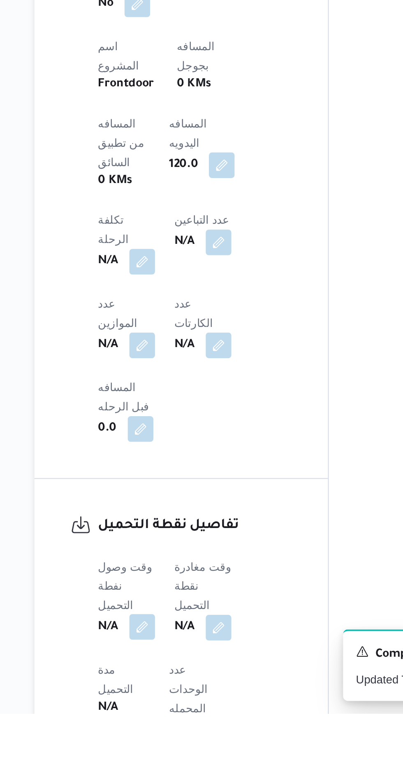
click at [159, 718] on button "button" at bounding box center [161, 724] width 13 height 13
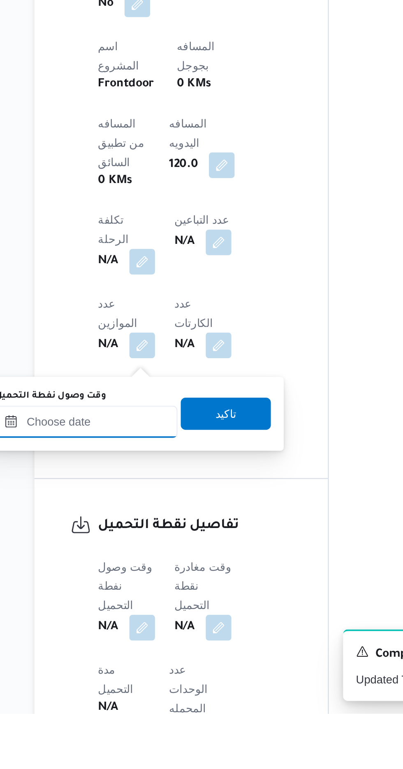
click at [137, 621] on input "وقت وصول نفطة التحميل" at bounding box center [133, 620] width 93 height 16
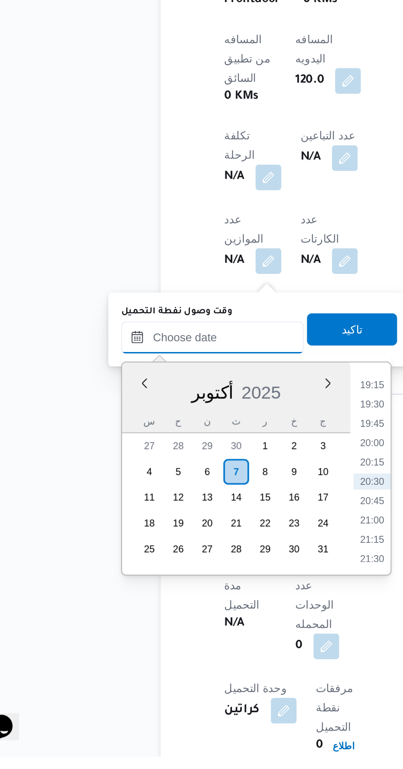
scroll to position [345, 0]
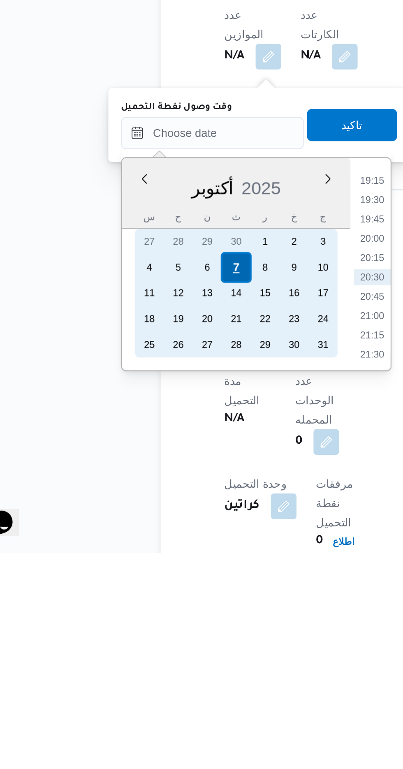
click at [144, 621] on div "7" at bounding box center [145, 624] width 16 height 16
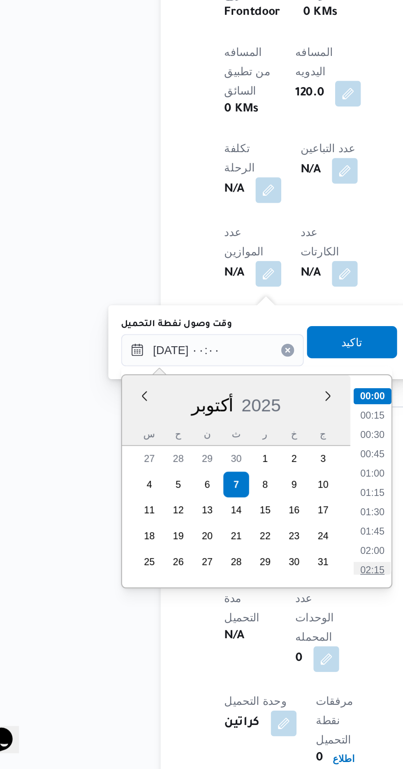
click at [212, 665] on li "02:15" at bounding box center [215, 667] width 19 height 8
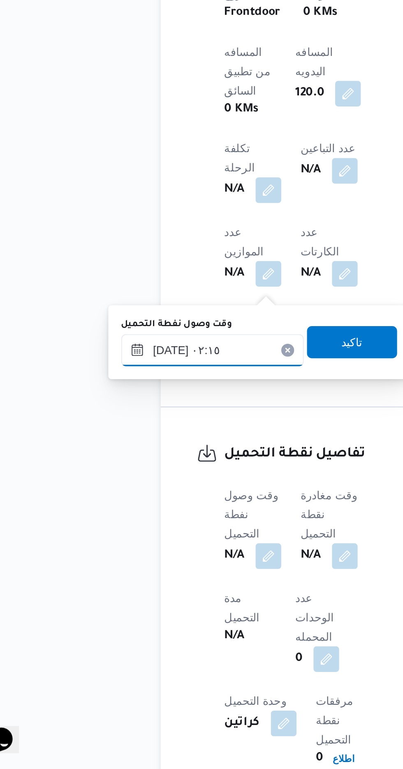
click at [119, 552] on input "[DATE] ٠٢:١٥" at bounding box center [133, 555] width 93 height 16
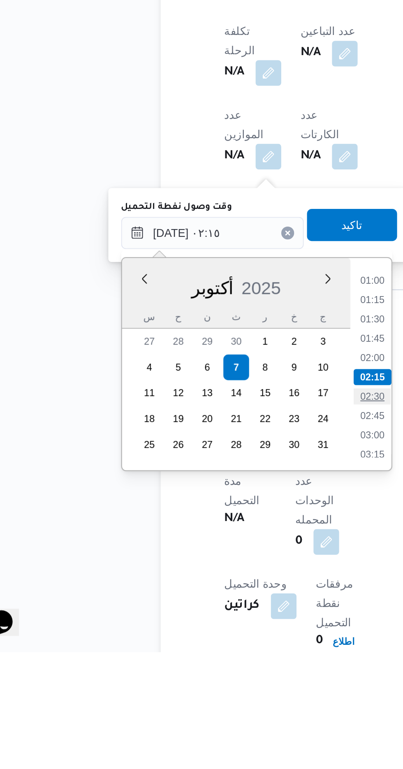
click at [214, 640] on li "02:30" at bounding box center [215, 638] width 19 height 8
type input "[DATE] ٠٢:٣٠"
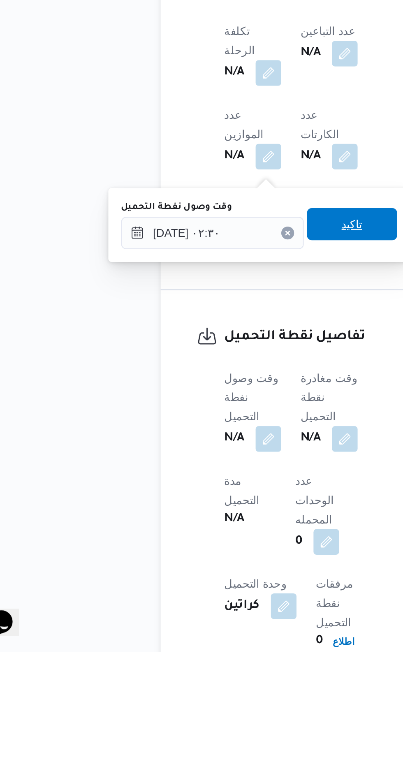
click at [199, 548] on span "تاكيد" at bounding box center [205, 550] width 46 height 16
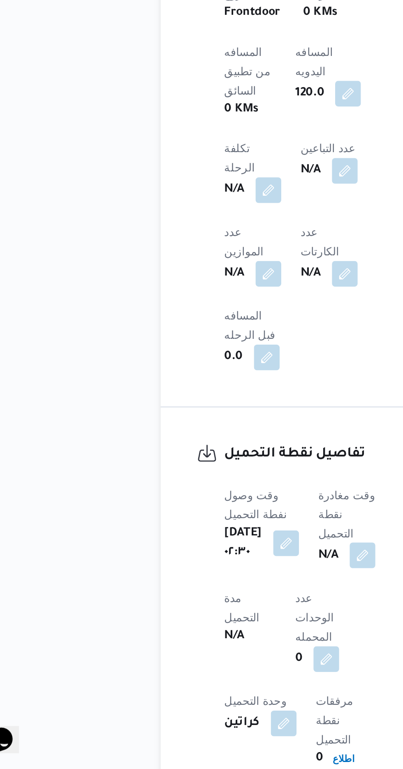
click at [204, 653] on button "button" at bounding box center [210, 659] width 13 height 13
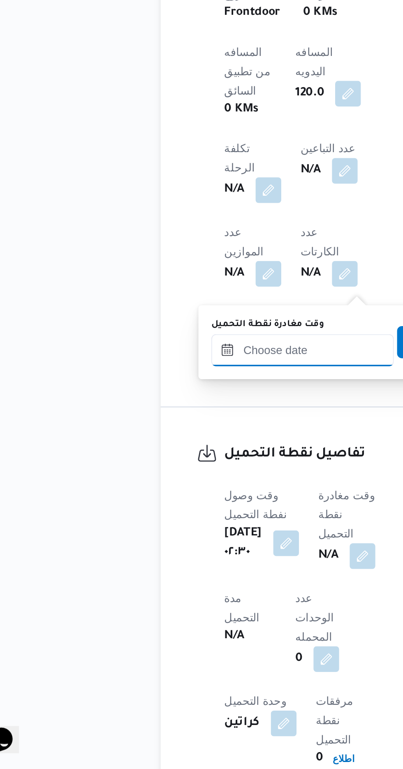
click at [162, 552] on input "وقت مغادرة نقطة التحميل" at bounding box center [179, 555] width 93 height 16
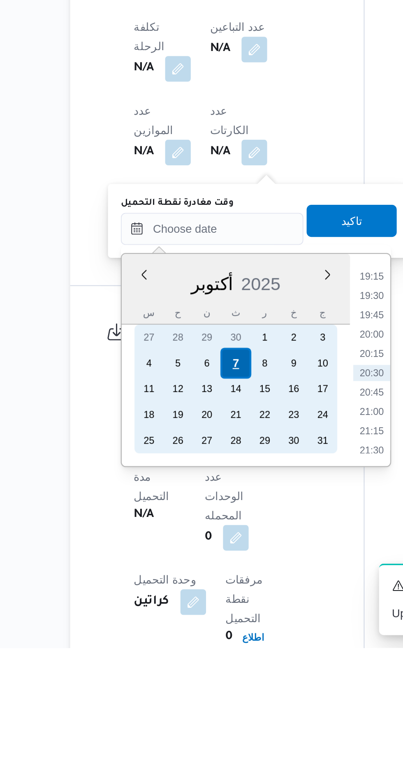
click at [191, 622] on div "7" at bounding box center [192, 624] width 16 height 16
type input "[DATE] ٠٠:٠٠"
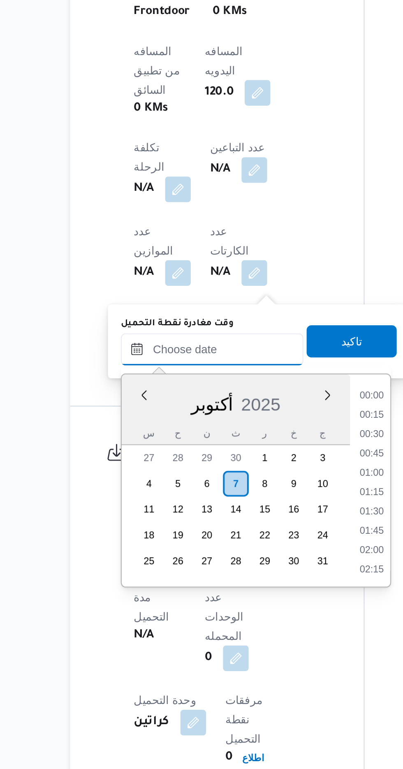
click at [149, 554] on input "وقت مغادرة نقطة التحميل" at bounding box center [179, 554] width 93 height 16
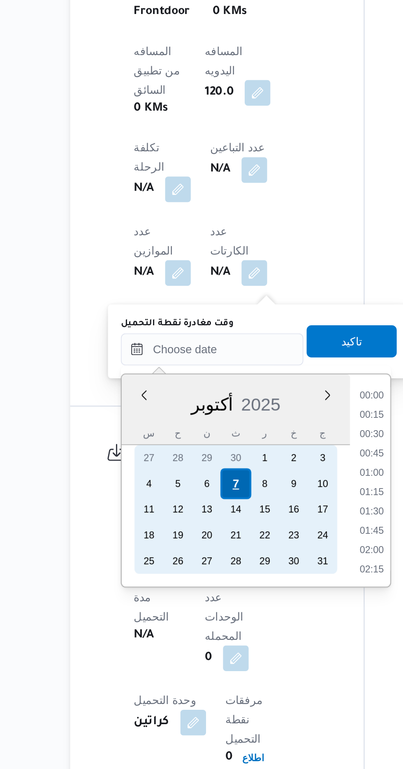
click at [191, 621] on div "7" at bounding box center [192, 623] width 16 height 16
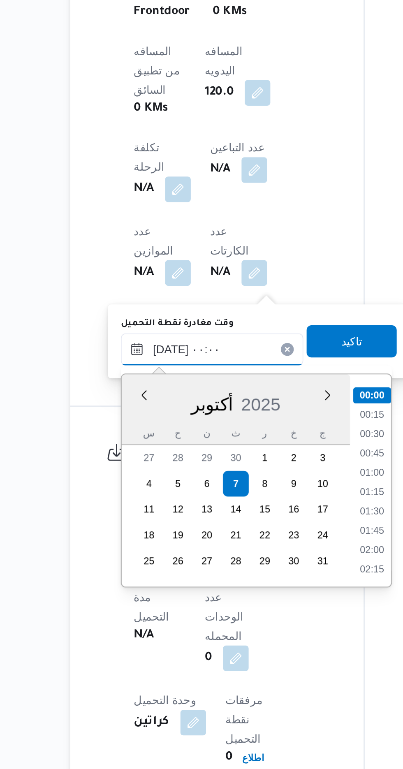
click at [143, 558] on input "[DATE] ٠٠:٠٠" at bounding box center [179, 554] width 93 height 16
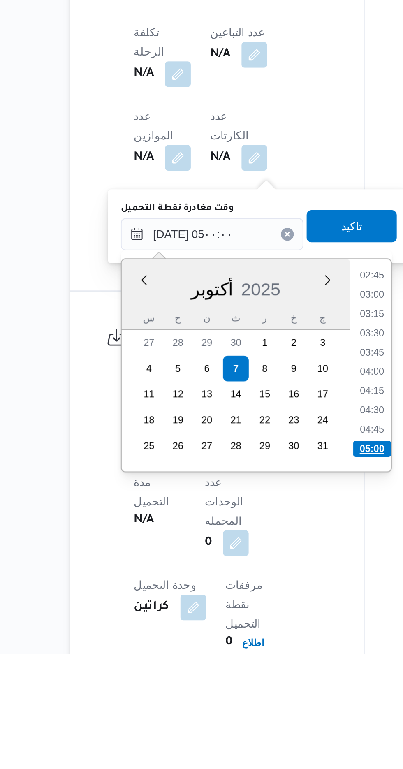
click at [254, 663] on li "05:00" at bounding box center [261, 664] width 19 height 8
type input "[DATE] ٠٥:٠٠"
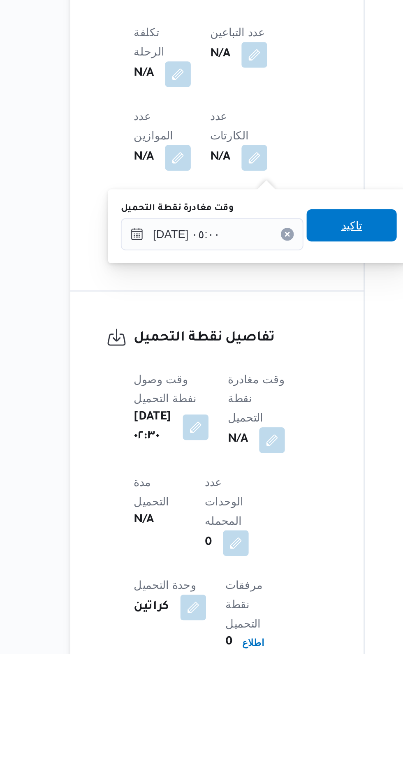
click at [246, 553] on span "تاكيد" at bounding box center [251, 550] width 46 height 16
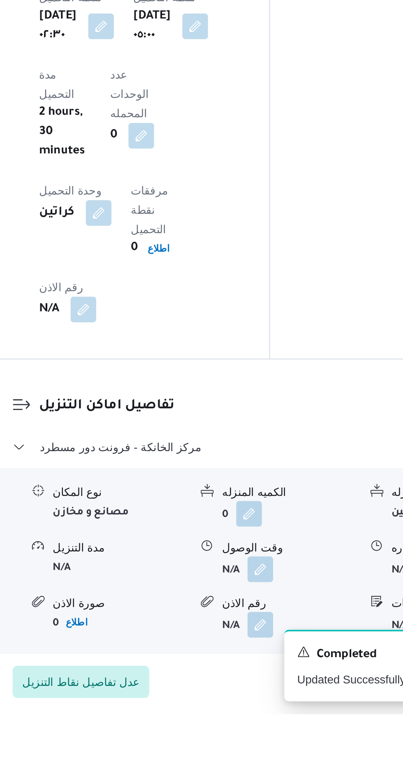
scroll to position [582, 0]
click at [253, 688] on button "button" at bounding box center [252, 694] width 13 height 13
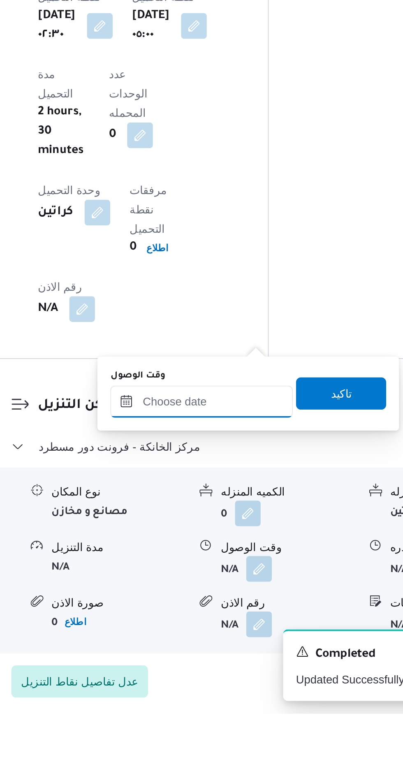
click at [209, 610] on input "وقت الوصول" at bounding box center [222, 609] width 93 height 16
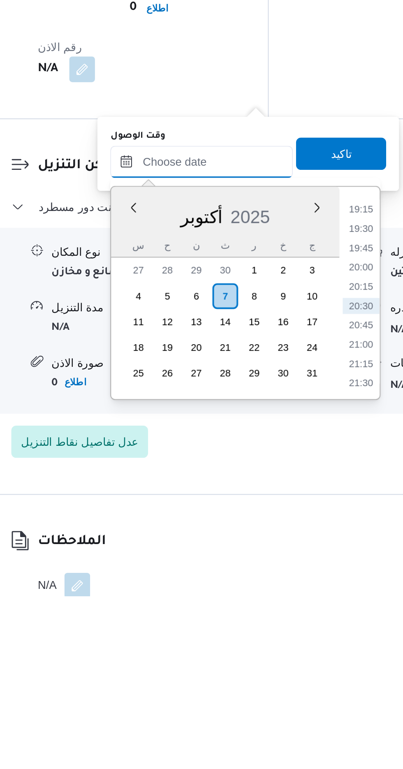
scroll to position [644, 0]
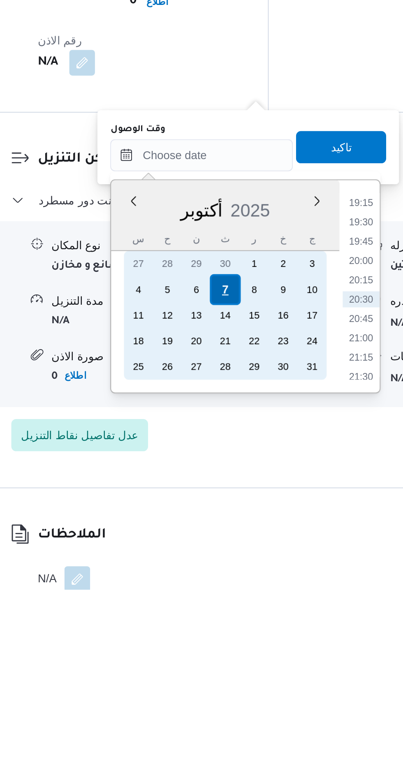
click at [235, 614] on div "7" at bounding box center [235, 616] width 16 height 16
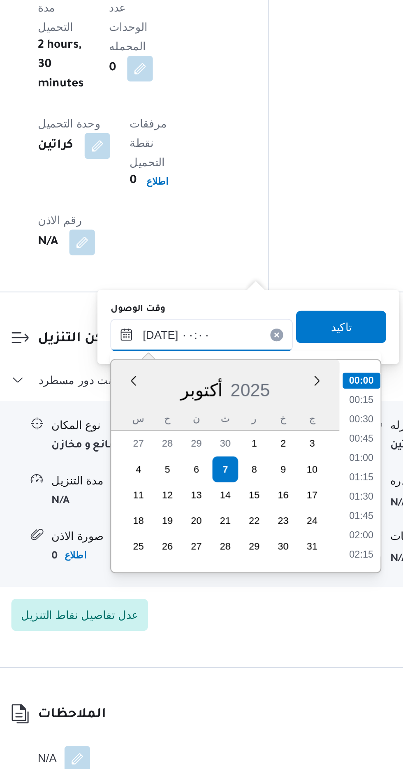
click at [182, 545] on input "[DATE] ٠٠:٠٠" at bounding box center [222, 547] width 93 height 16
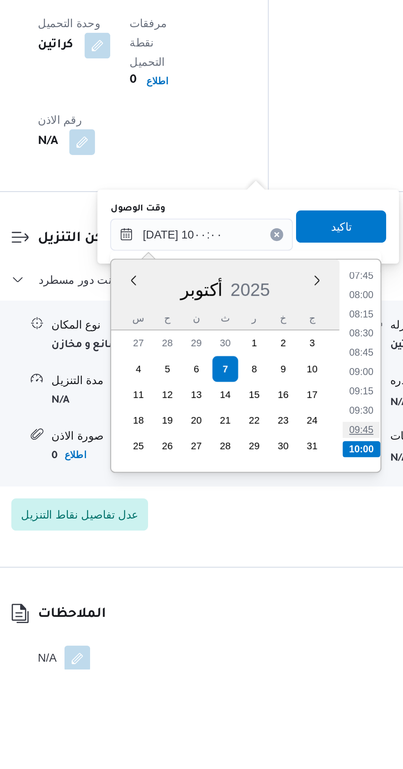
click at [306, 647] on li "09:45" at bounding box center [305, 647] width 19 height 8
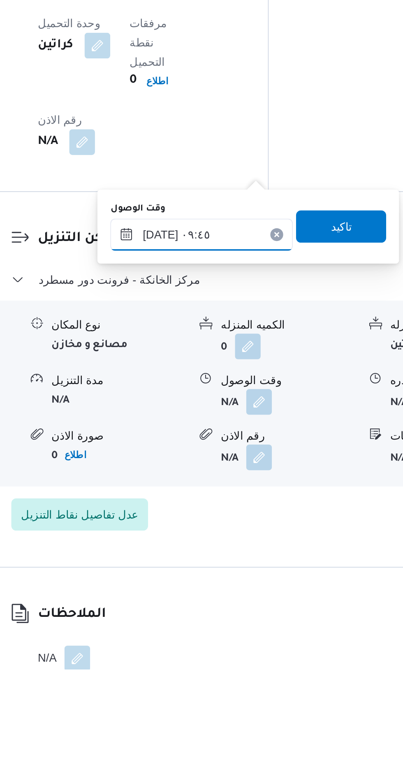
click at [223, 544] on input "[DATE] ٠٩:٤٥" at bounding box center [222, 547] width 93 height 16
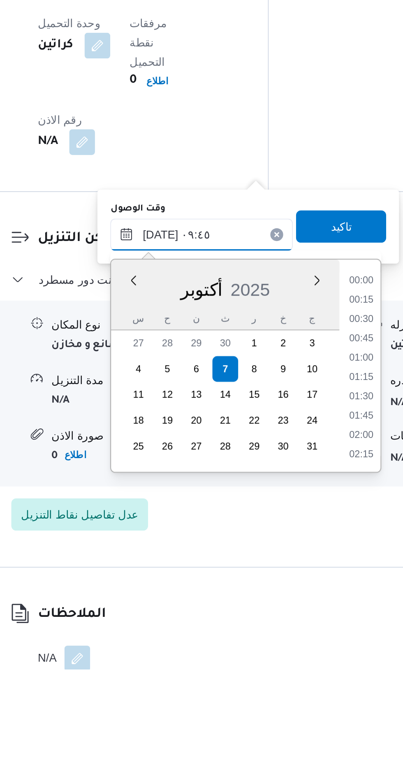
scroll to position [335, 0]
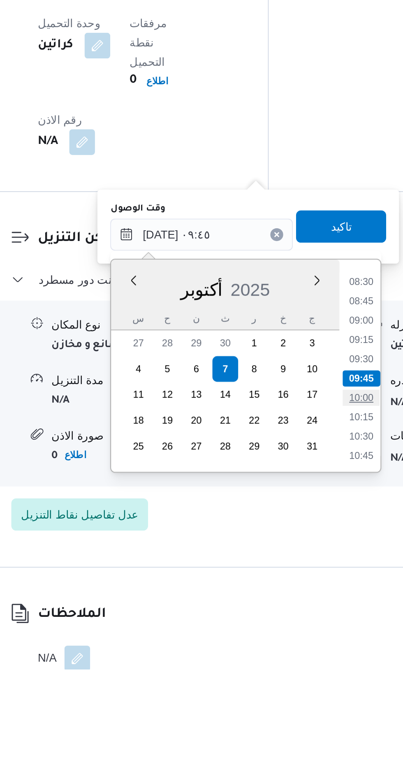
click at [302, 628] on li "10:00" at bounding box center [305, 630] width 19 height 8
type input "[DATE] ١٠:٠٠"
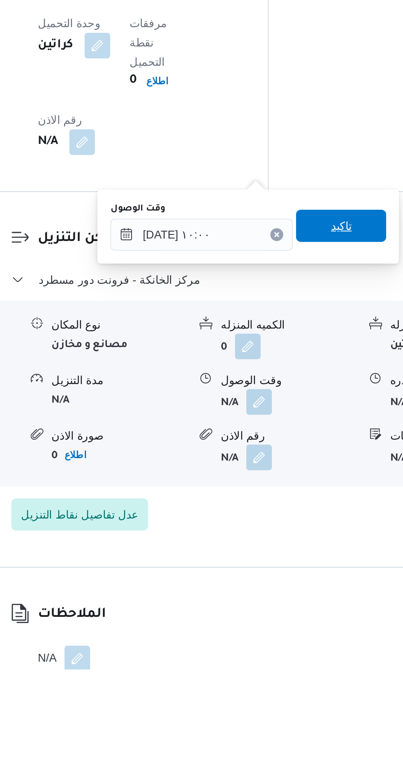
click at [297, 542] on span "تاكيد" at bounding box center [294, 543] width 11 height 10
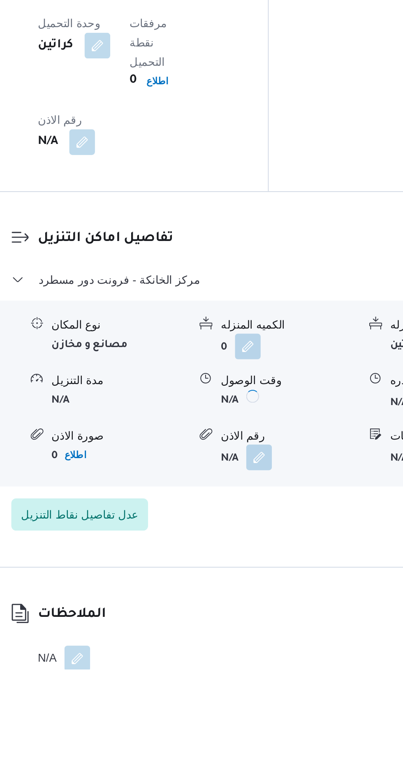
scroll to position [644, 0]
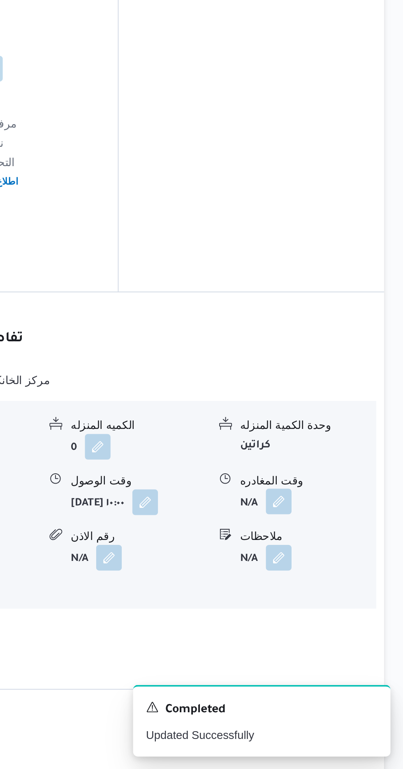
click at [340, 626] on button "button" at bounding box center [339, 632] width 13 height 13
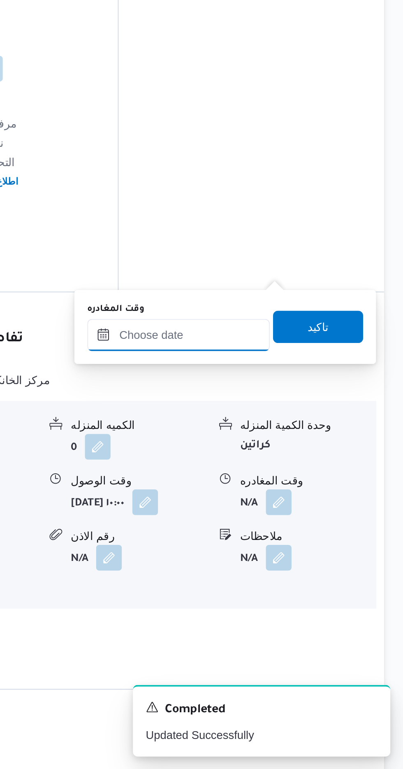
click at [293, 545] on input "وقت المغادره" at bounding box center [287, 547] width 93 height 16
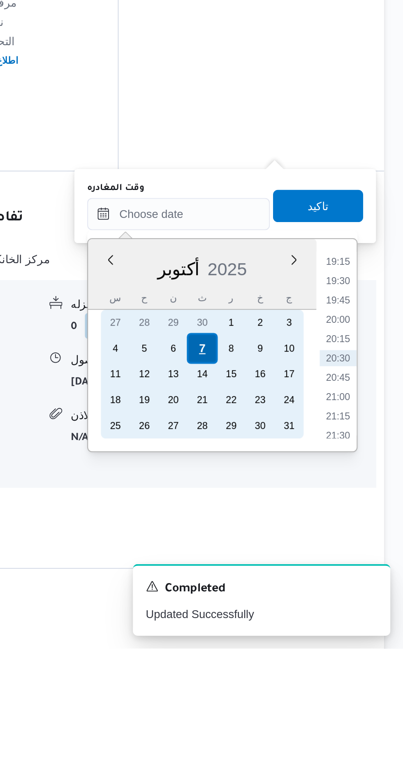
click at [298, 610] on div "7" at bounding box center [300, 616] width 16 height 16
type input "[DATE] ٠٠:٠٠"
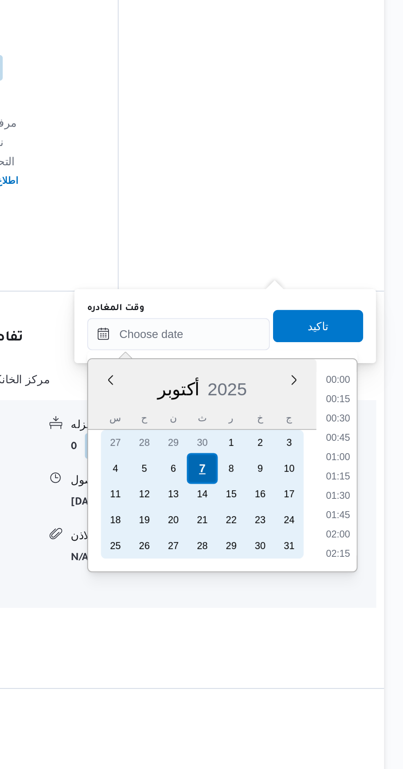
click at [302, 614] on div "7" at bounding box center [300, 615] width 16 height 16
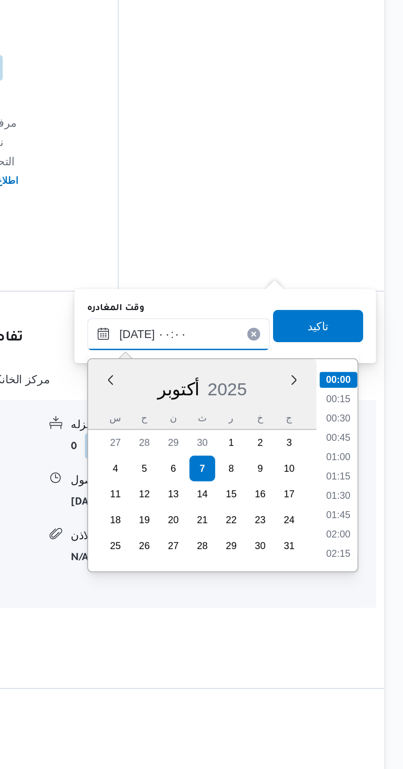
click at [250, 544] on input "[DATE] ٠٠:٠٠" at bounding box center [287, 546] width 93 height 16
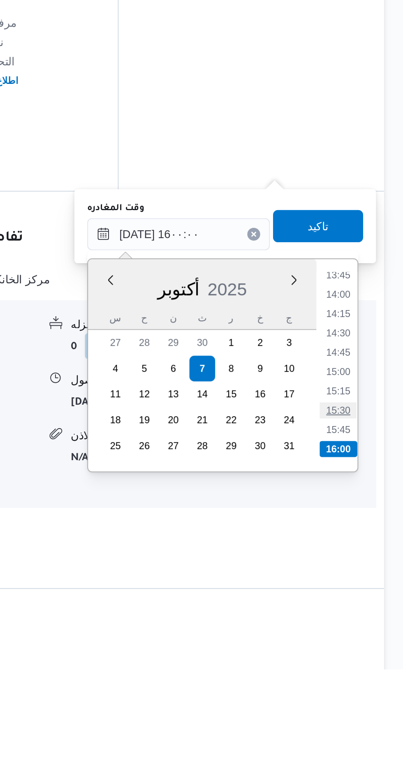
click at [366, 633] on li "15:30" at bounding box center [369, 637] width 19 height 8
type input "[DATE] ١٥:٣٠"
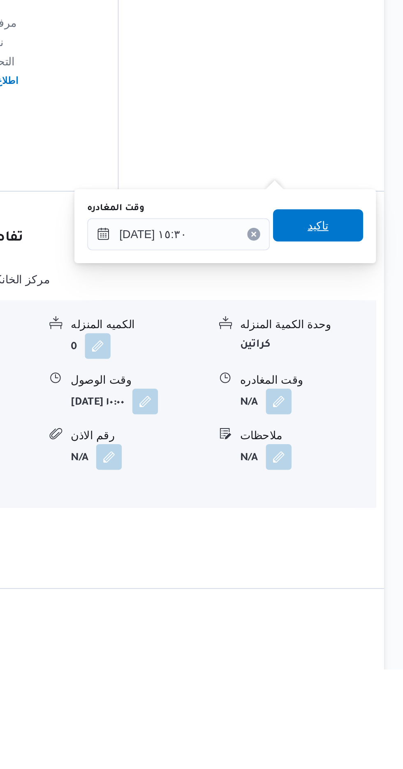
click at [356, 539] on span "تاكيد" at bounding box center [359, 542] width 46 height 16
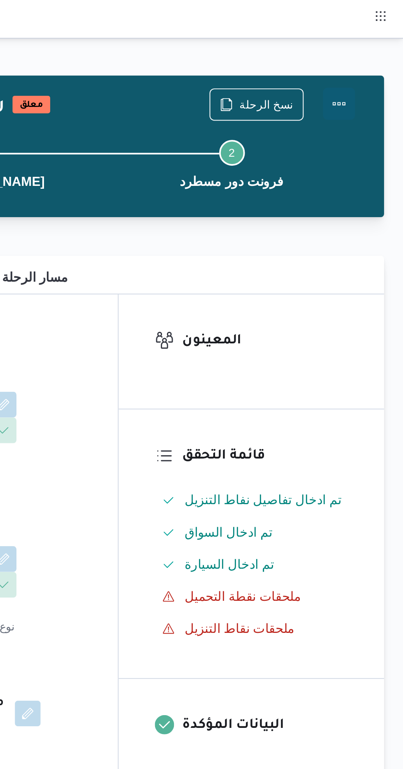
click at [375, 48] on button "Actions" at bounding box center [370, 53] width 16 height 16
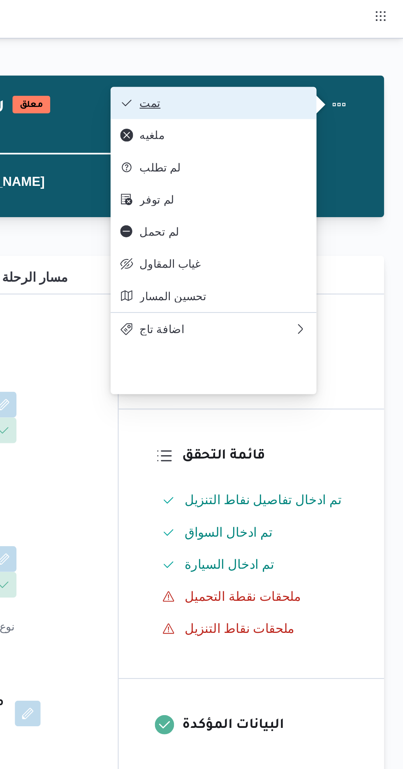
click at [287, 46] on button "تمت" at bounding box center [305, 52] width 105 height 16
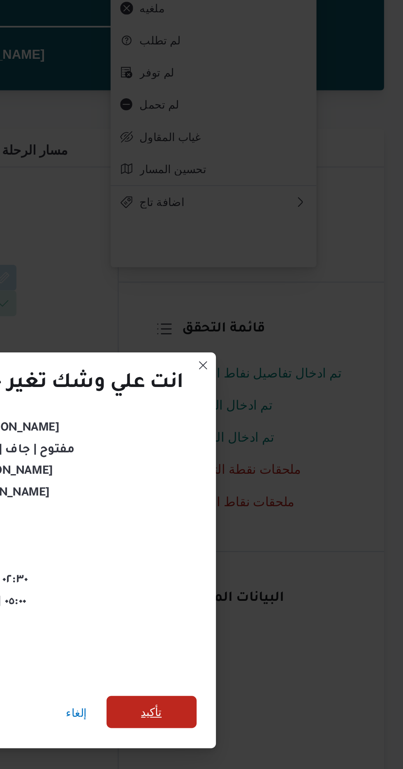
click at [273, 429] on span "تأكيد" at bounding box center [274, 429] width 11 height 10
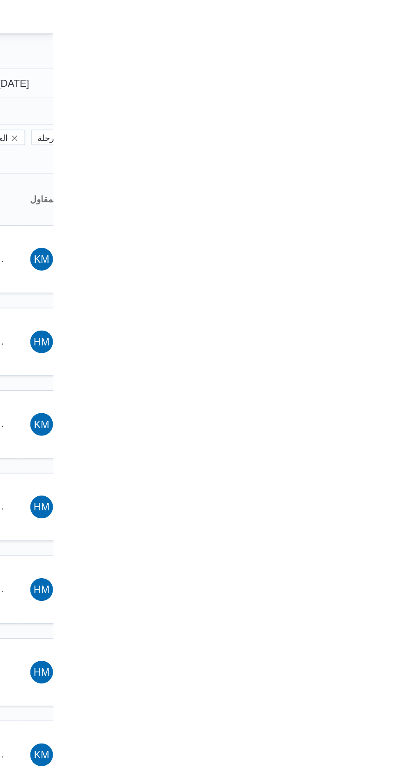
type input "[DATE]"
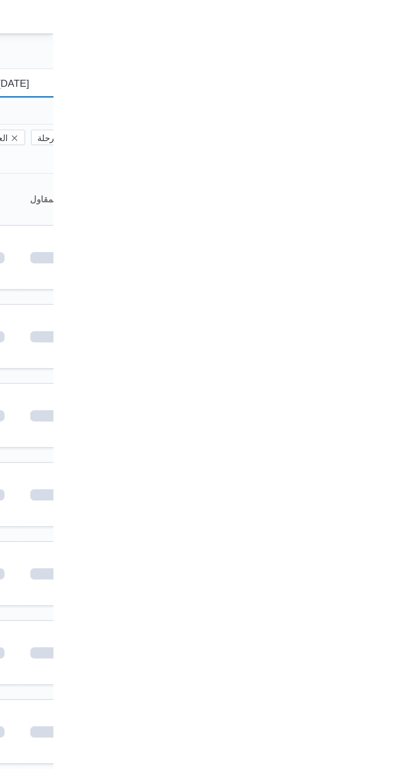
click at [385, 46] on input "[DATE]" at bounding box center [374, 48] width 93 height 16
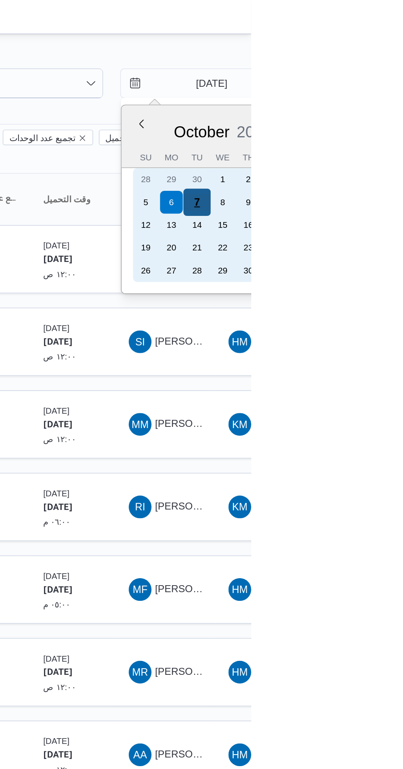
click at [371, 116] on div "7" at bounding box center [372, 117] width 16 height 16
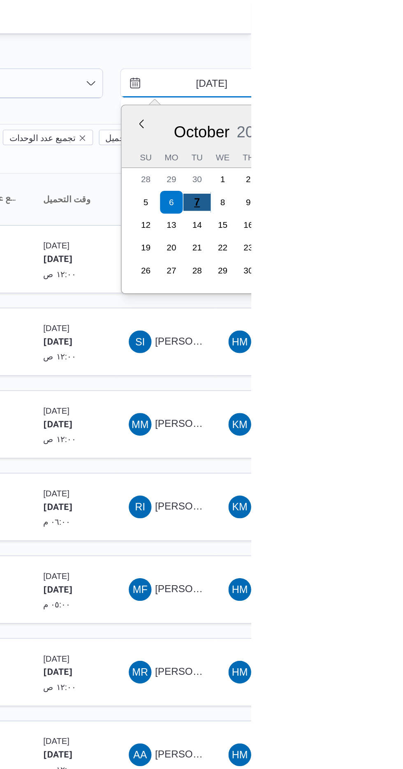
type input "[DATE]"
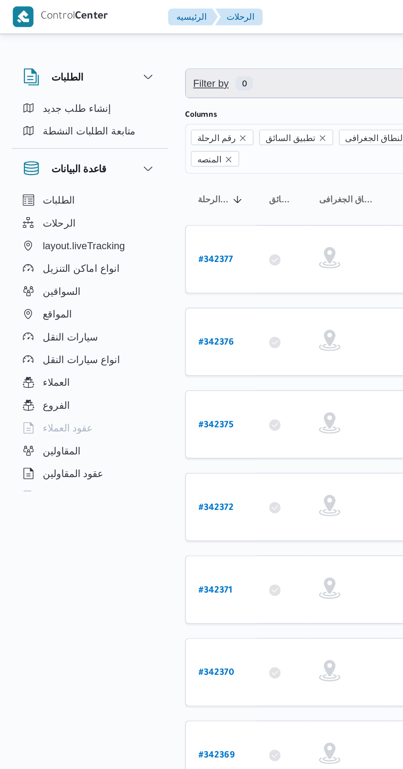
click at [132, 50] on span "Filter by 0" at bounding box center [128, 48] width 35 height 10
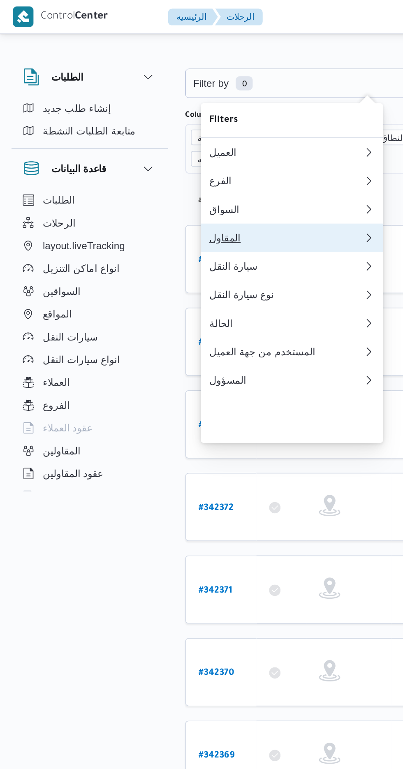
click at [138, 141] on div "المقاول" at bounding box center [165, 137] width 89 height 7
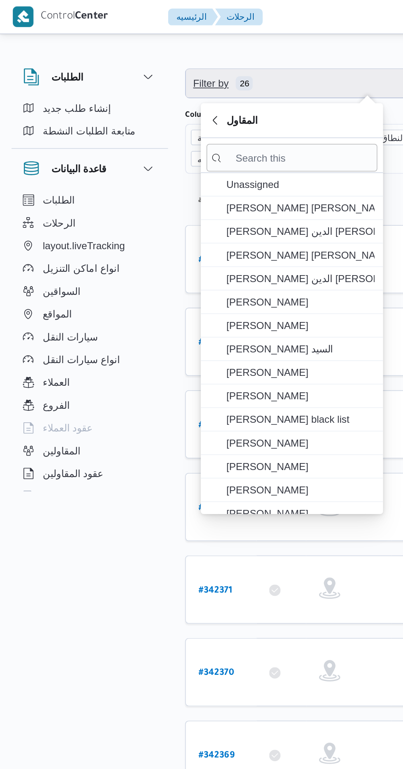
click at [145, 53] on span "Filter by 26" at bounding box center [212, 48] width 210 height 16
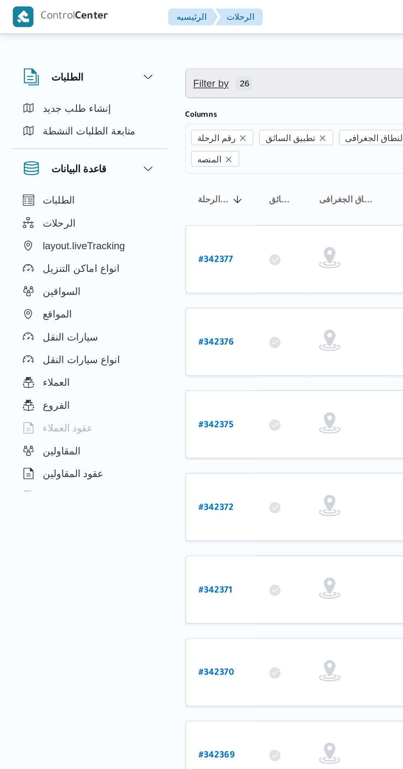
click at [132, 50] on span "Filter by 26" at bounding box center [128, 48] width 35 height 10
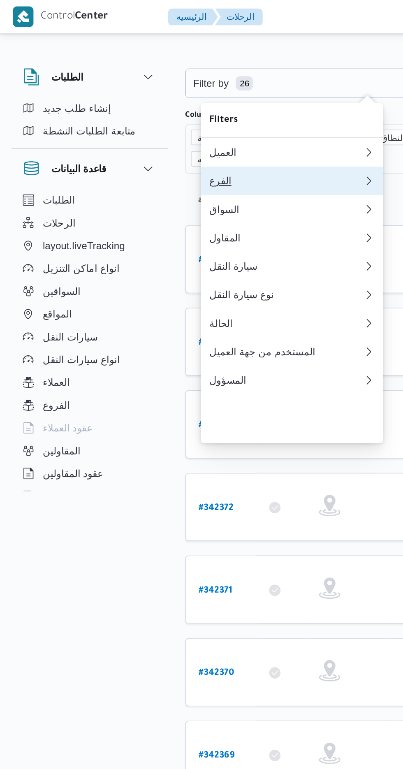
click at [132, 106] on div "الفرع" at bounding box center [165, 104] width 89 height 7
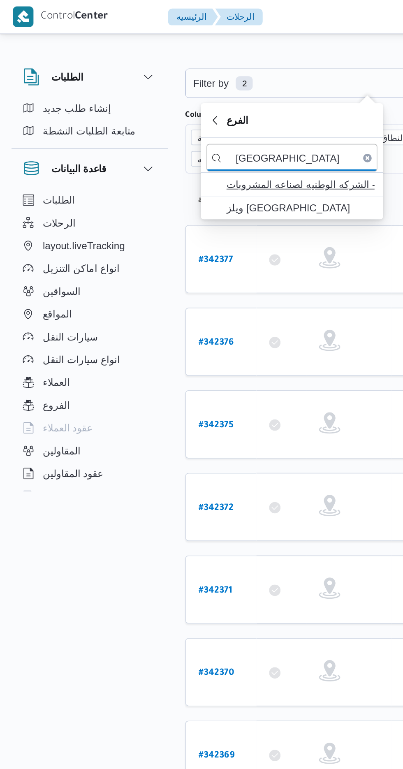
type input "[GEOGRAPHIC_DATA]"
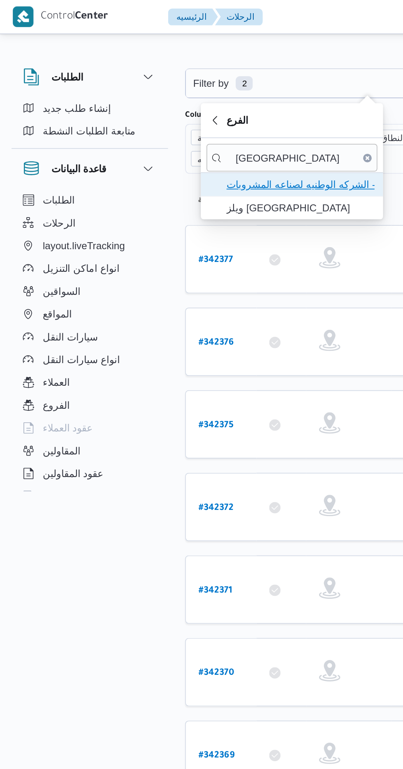
click at [146, 104] on span "مصنع ويلز - الشركه الوطنيه لصناعه المشروبات" at bounding box center [174, 107] width 86 height 10
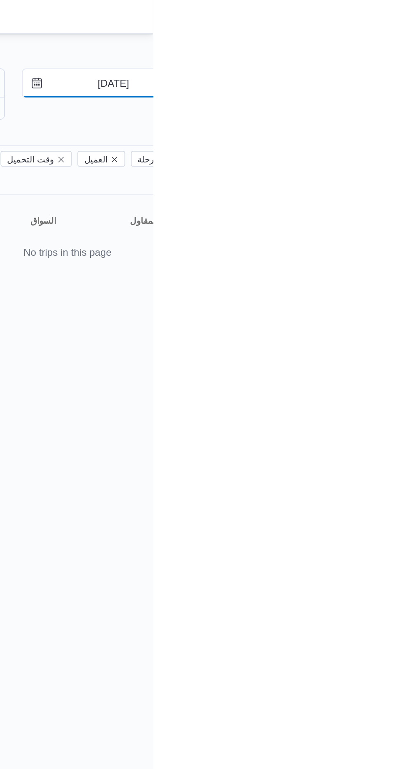
click at [372, 49] on input "[DATE]" at bounding box center [374, 48] width 93 height 16
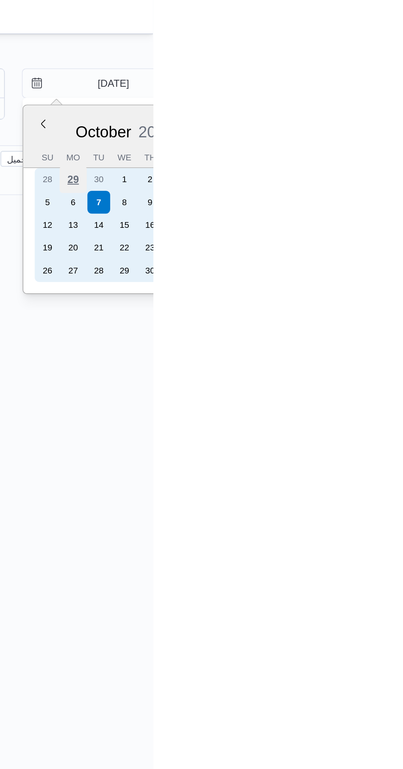
click at [356, 103] on div "29" at bounding box center [357, 104] width 16 height 16
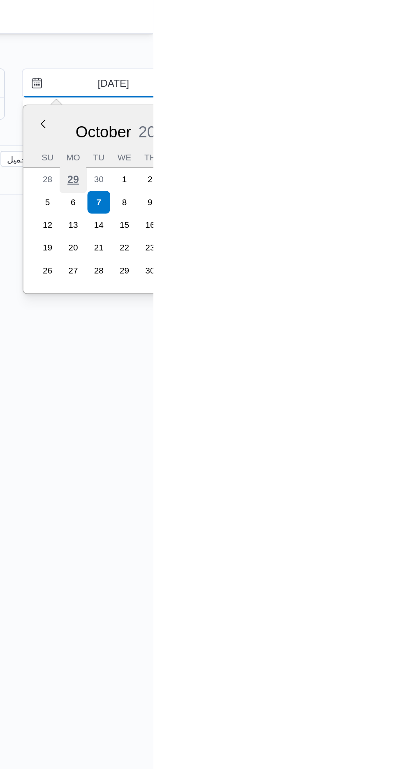
type input "[DATE]"
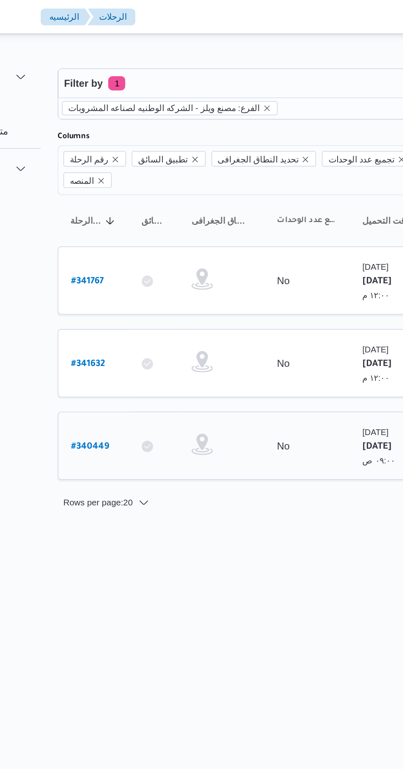
click at [116, 255] on b "# 340449" at bounding box center [126, 258] width 22 height 6
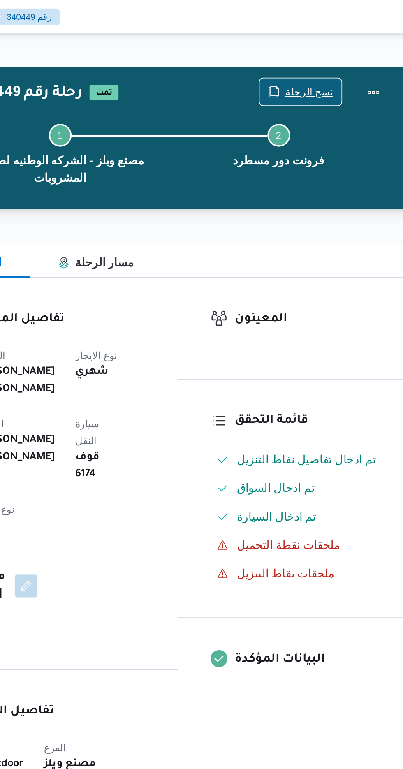
click at [322, 55] on span "نسخ الرحلة" at bounding box center [327, 53] width 47 height 16
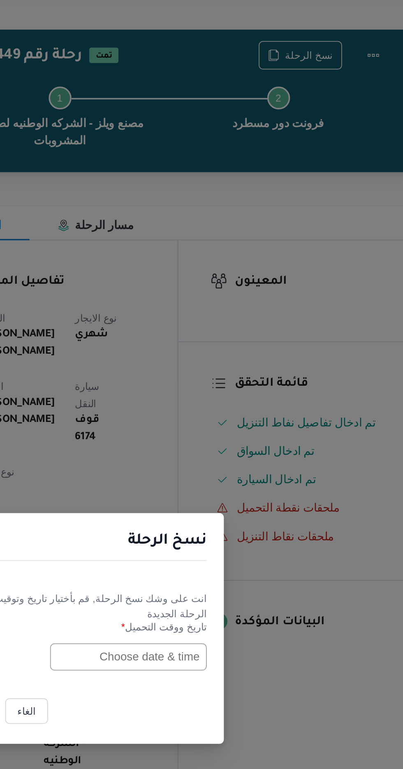
click at [225, 401] on input "text" at bounding box center [228, 401] width 90 height 16
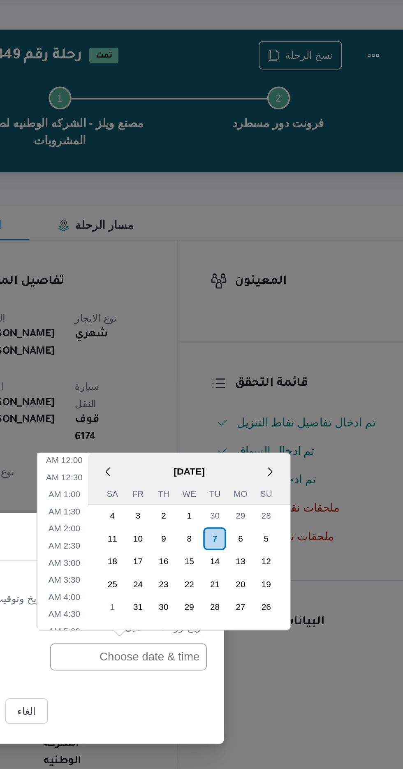
scroll to position [358, 0]
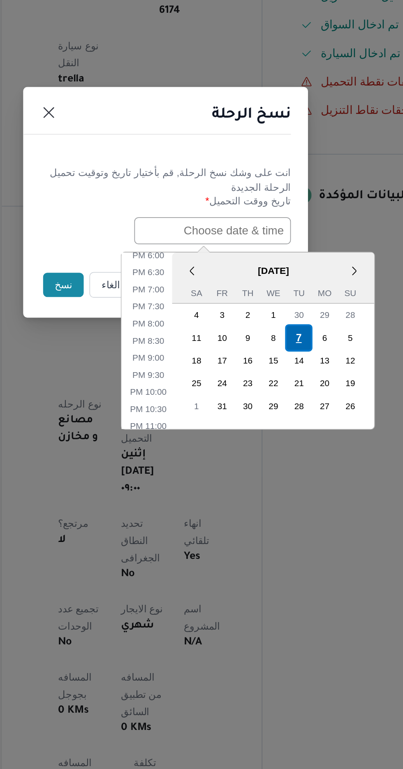
click at [278, 461] on div "7" at bounding box center [279, 463] width 16 height 16
type input "[DATE] 12:00AM"
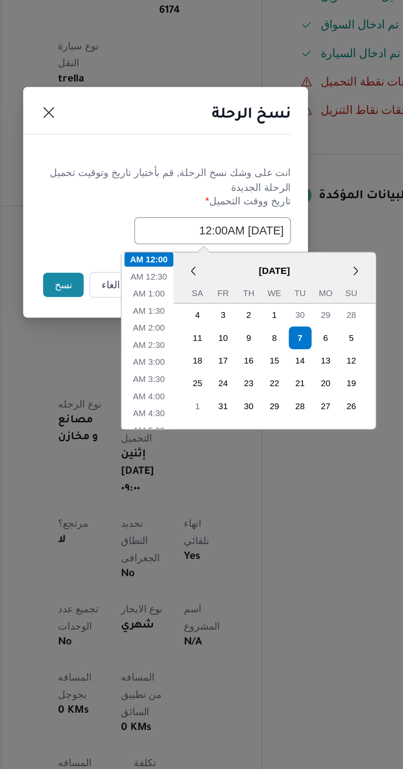
click at [137, 428] on button "نسخ" at bounding box center [142, 432] width 23 height 14
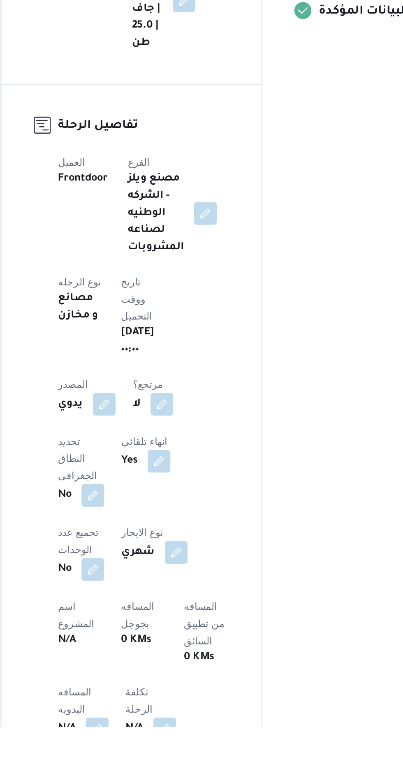
scroll to position [26, 0]
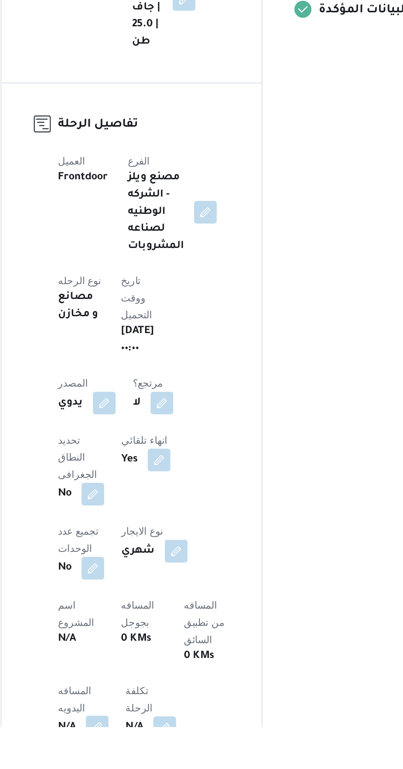
click at [160, 763] on button "button" at bounding box center [161, 769] width 13 height 13
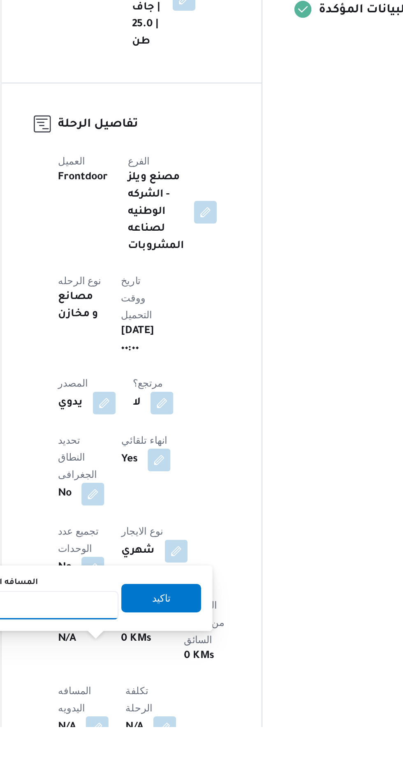
click at [132, 696] on input "المسافه اليدويه" at bounding box center [134, 699] width 82 height 16
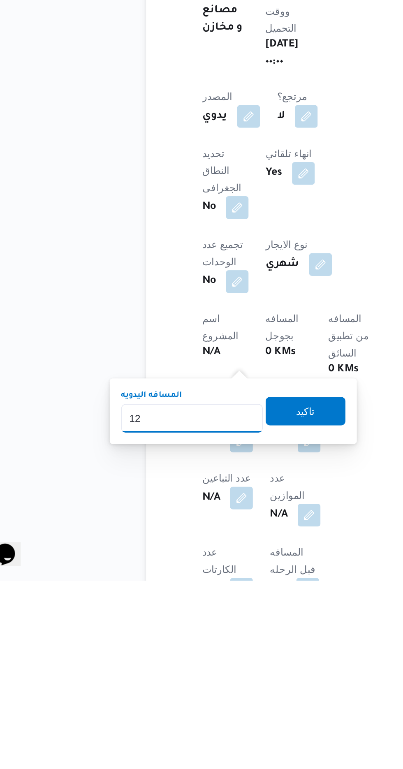
scroll to position [145, 0]
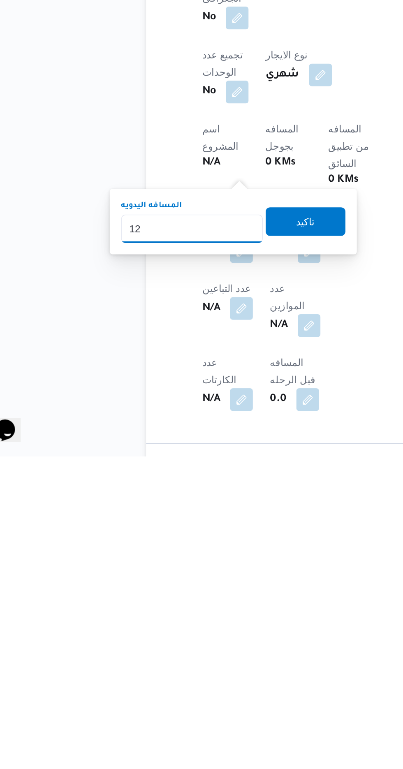
type input "120"
click at [199, 626] on span "تاكيد" at bounding box center [199, 633] width 46 height 16
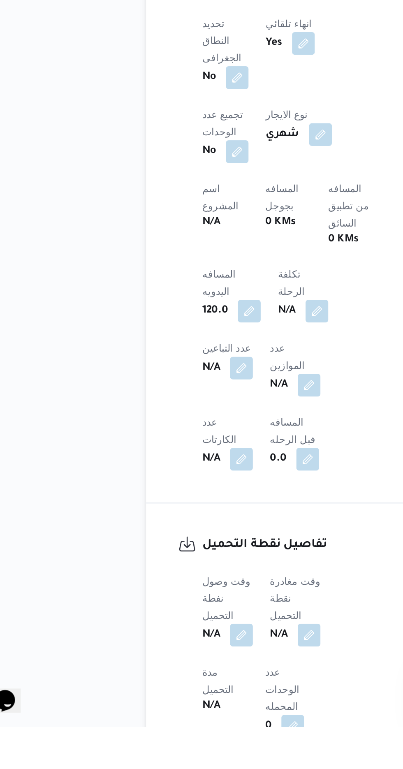
scroll to position [270, 0]
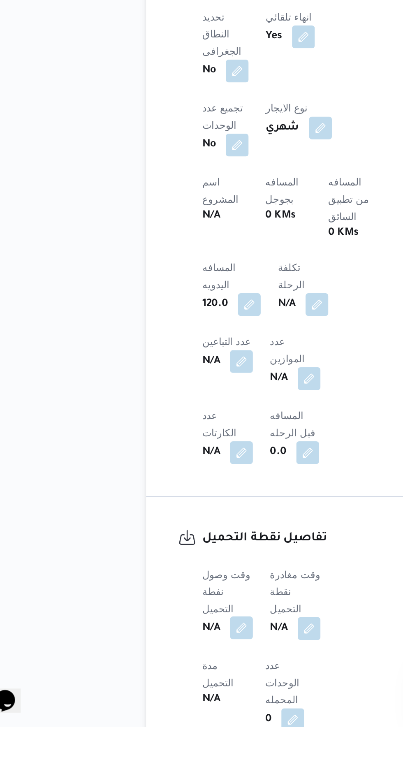
click at [158, 705] on button "button" at bounding box center [161, 711] width 13 height 13
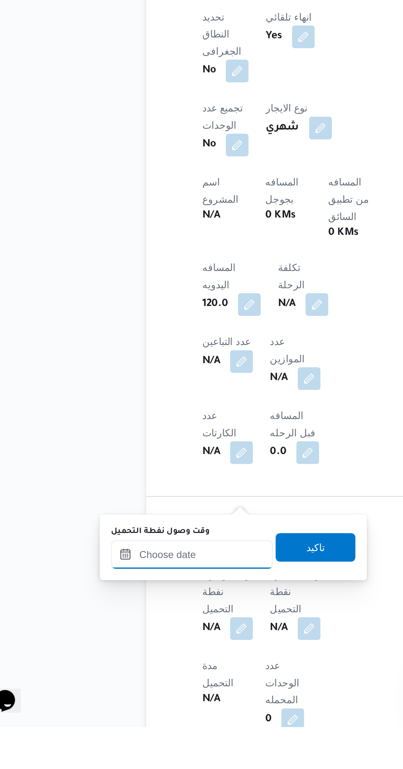
click at [113, 666] on input "وقت وصول نفطة التحميل" at bounding box center [133, 669] width 93 height 16
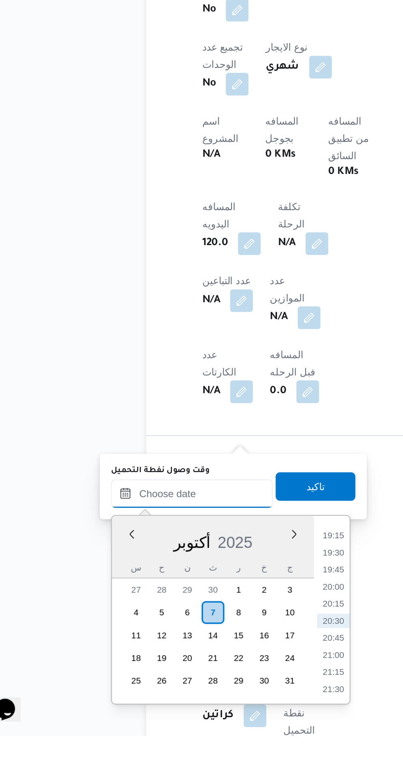
scroll to position [311, 0]
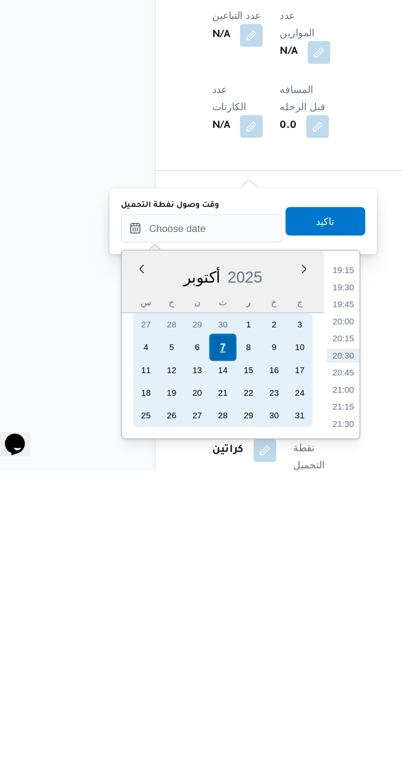
click at [145, 697] on div "7" at bounding box center [145, 698] width 16 height 16
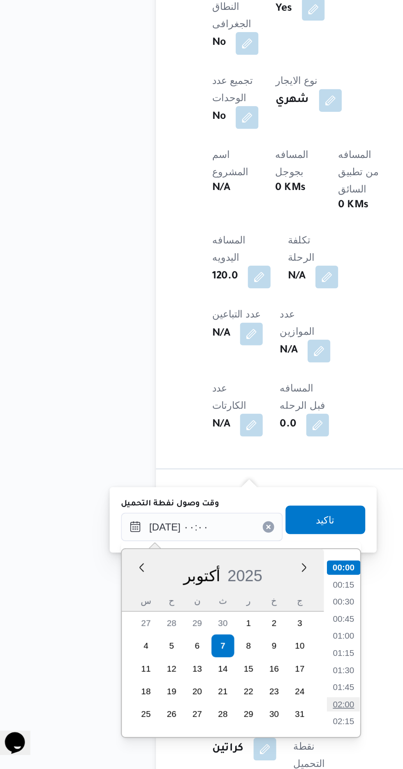
click at [216, 729] on li "02:00" at bounding box center [215, 732] width 19 height 8
type input "[DATE] ٠٢:٠٠"
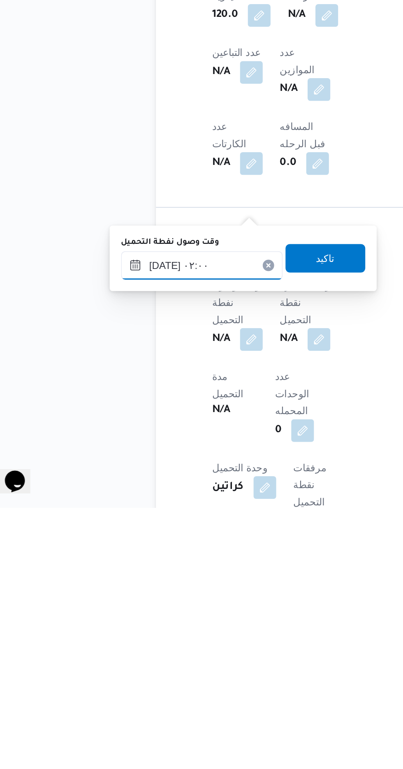
scroll to position [317, 0]
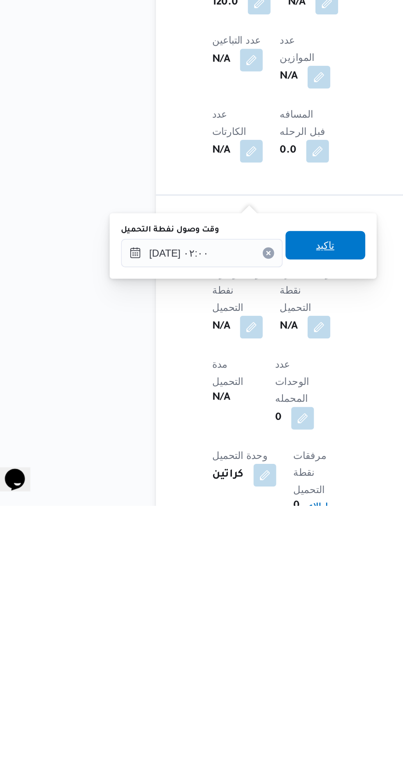
click at [210, 621] on span "تاكيد" at bounding box center [204, 619] width 11 height 10
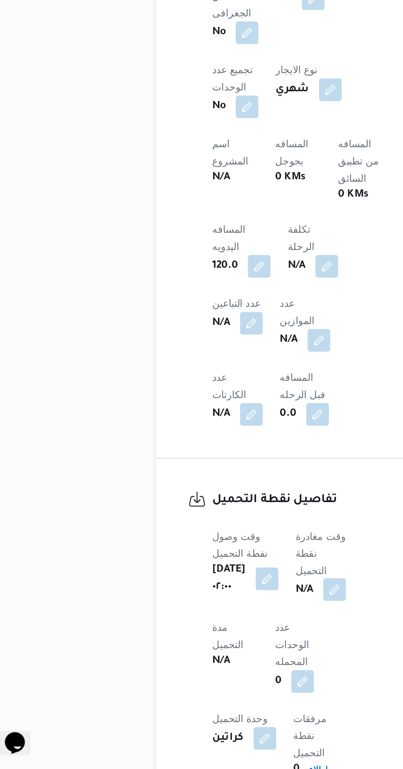
click at [207, 659] on button "button" at bounding box center [210, 665] width 13 height 13
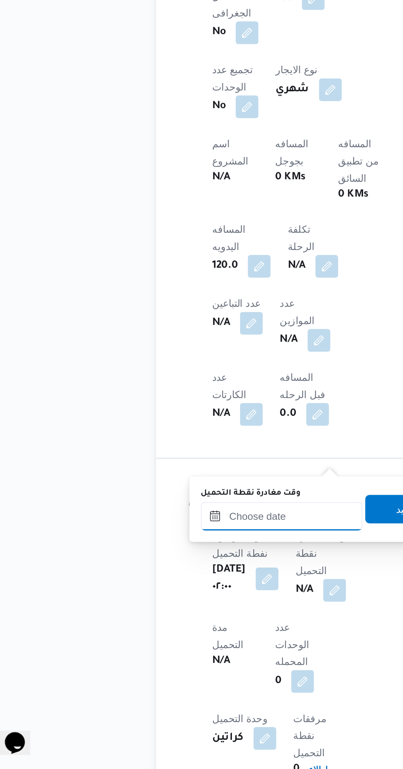
click at [180, 621] on input "وقت مغادرة نقطة التحميل" at bounding box center [179, 623] width 93 height 16
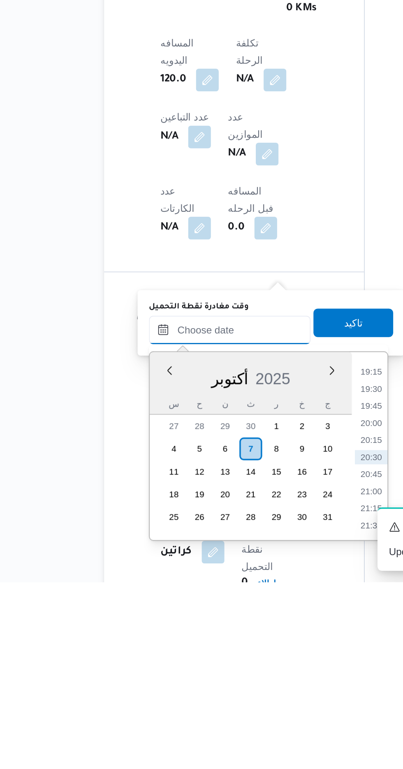
scroll to position [316, 0]
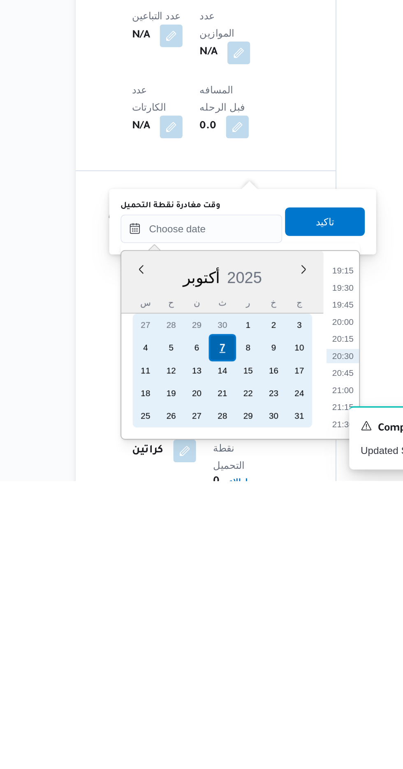
click at [191, 691] on div "7" at bounding box center [192, 692] width 16 height 16
type input "[DATE] ٠٠:٠٠"
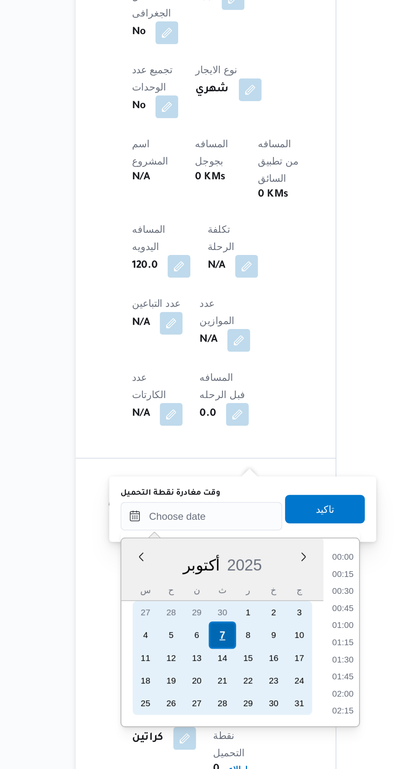
click at [190, 693] on div "7" at bounding box center [192, 692] width 16 height 16
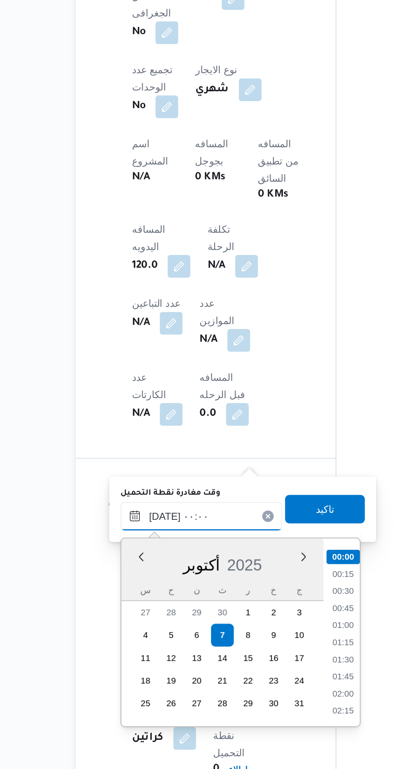
click at [139, 622] on input "[DATE] ٠٠:٠٠" at bounding box center [179, 623] width 93 height 16
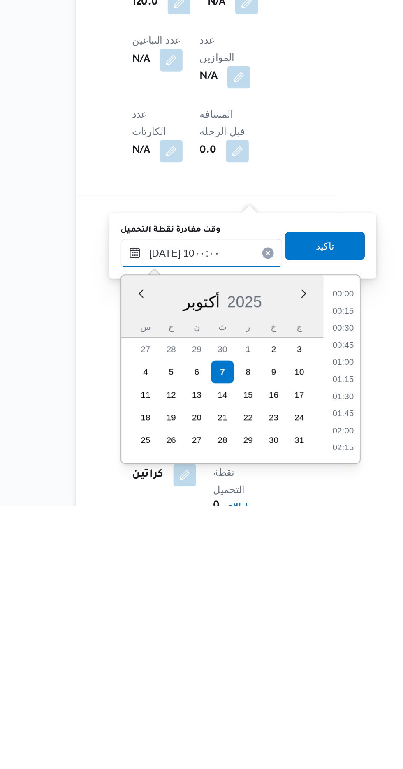
scroll to position [308, 0]
click at [260, 730] on li "10:00" at bounding box center [261, 733] width 19 height 8
type input "[DATE] ١٠:٠٠"
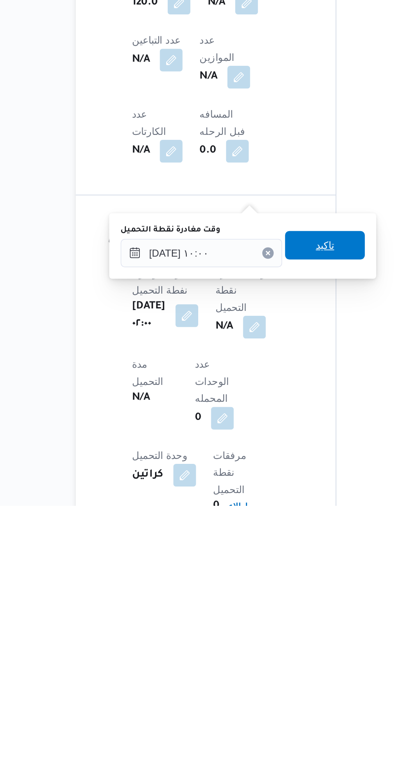
click at [256, 617] on span "تاكيد" at bounding box center [251, 619] width 11 height 10
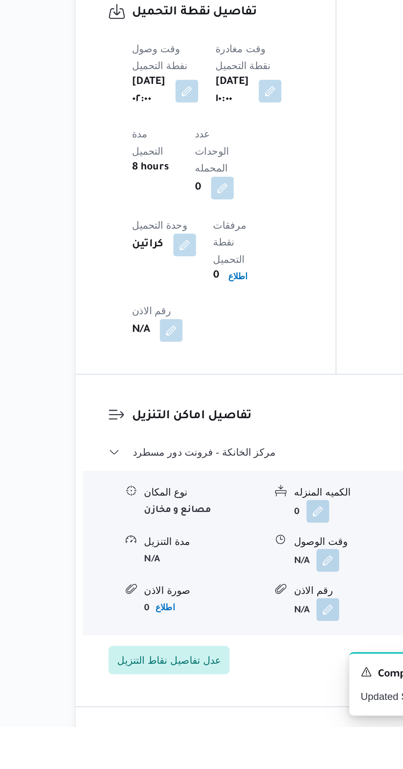
scroll to position [575, 0]
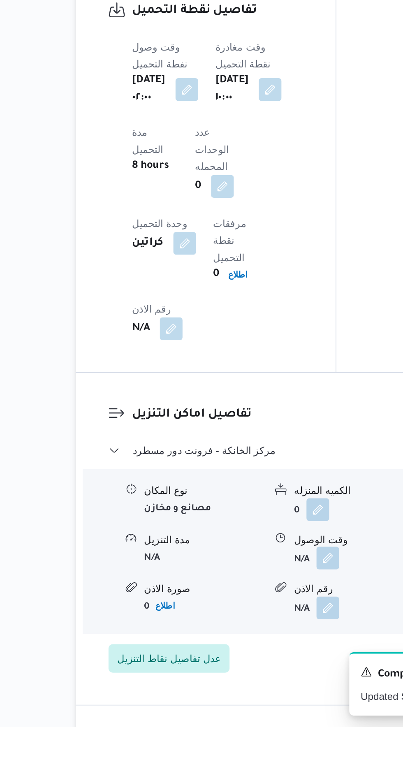
click at [255, 665] on button "button" at bounding box center [252, 671] width 13 height 13
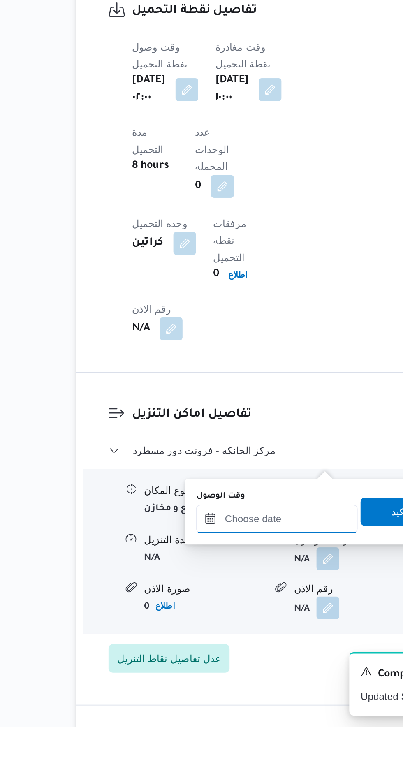
click at [227, 649] on input "وقت الوصول" at bounding box center [222, 649] width 93 height 16
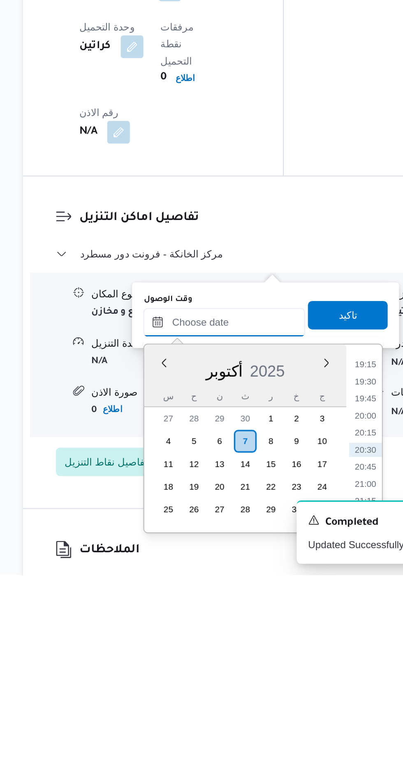
scroll to position [601, 0]
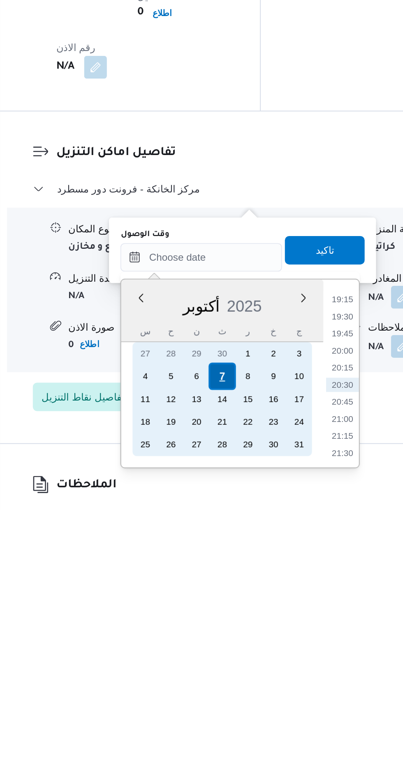
click at [235, 691] on div "7" at bounding box center [235, 692] width 16 height 16
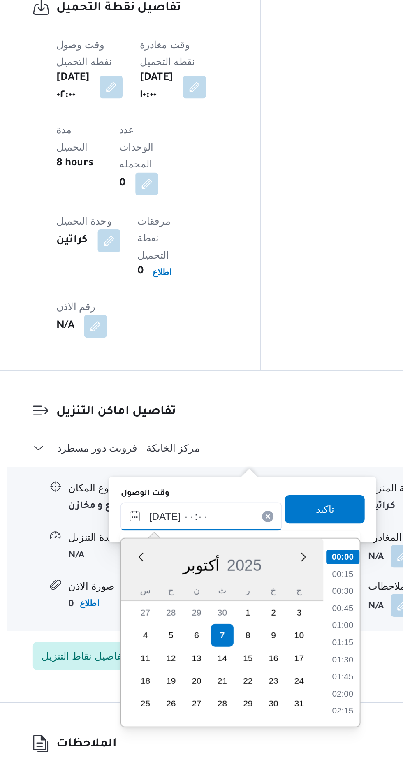
click at [179, 621] on input "[DATE] ٠٠:٠٠" at bounding box center [222, 623] width 93 height 16
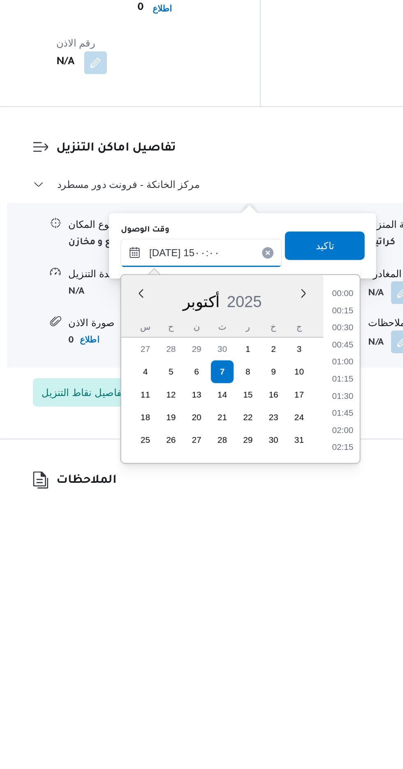
scroll to position [506, 0]
click at [306, 714] on li "14:30" at bounding box center [305, 713] width 19 height 8
type input "[DATE] ١٤:٣٠"
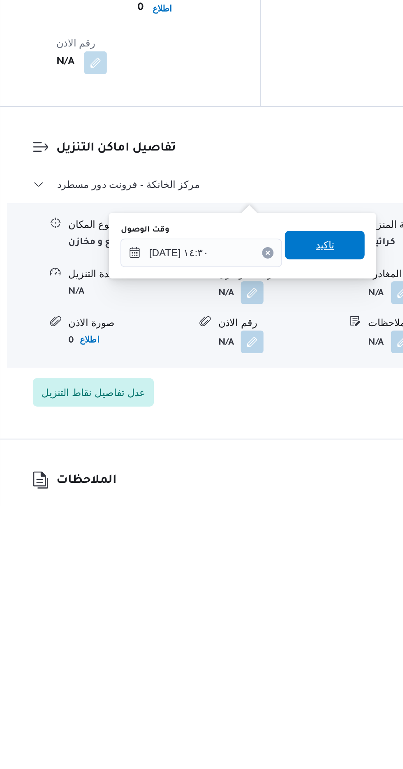
click at [300, 619] on span "تاكيد" at bounding box center [294, 619] width 11 height 10
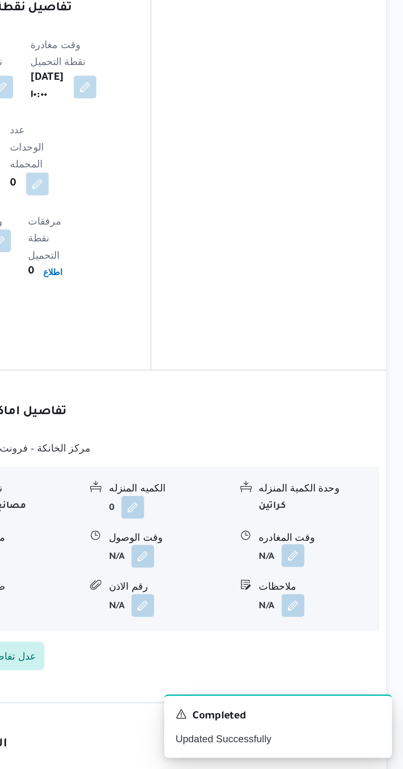
click at [341, 639] on button "button" at bounding box center [339, 645] width 13 height 13
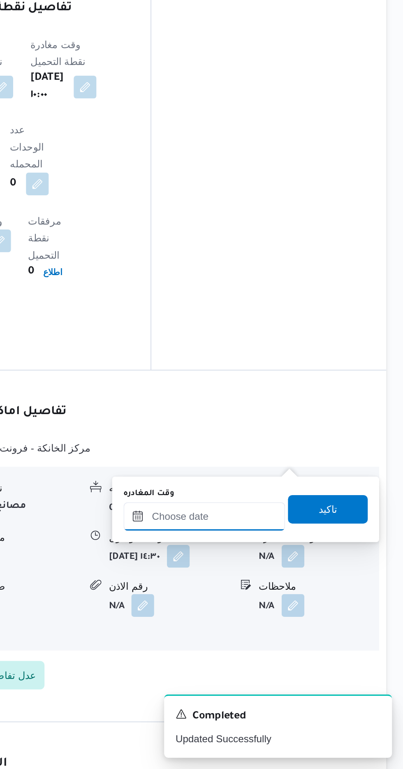
click at [303, 624] on input "وقت المغادره" at bounding box center [287, 623] width 93 height 16
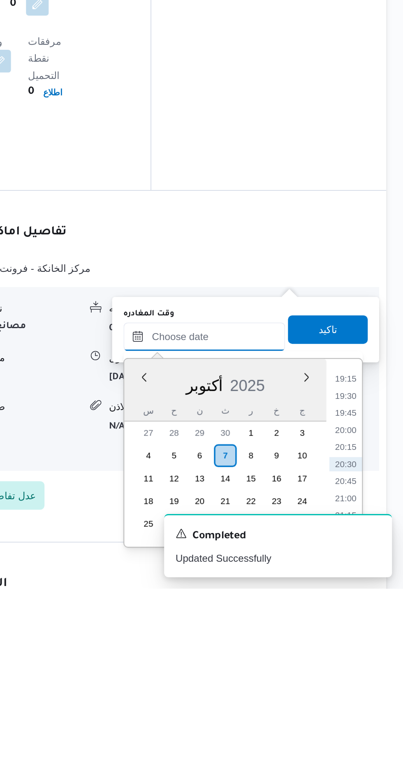
scroll to position [600, 0]
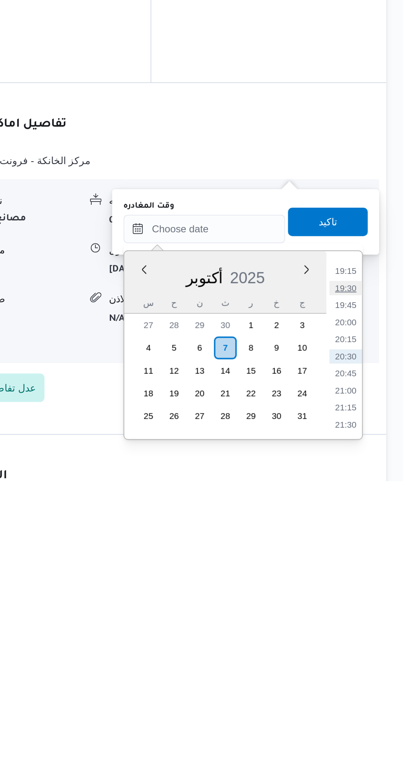
click at [373, 655] on li "19:30" at bounding box center [369, 658] width 19 height 8
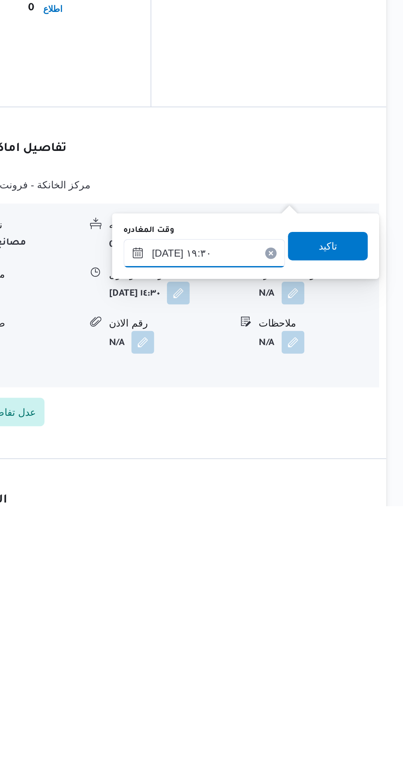
click at [308, 620] on input "[DATE] ١٩:٣٠" at bounding box center [287, 623] width 93 height 16
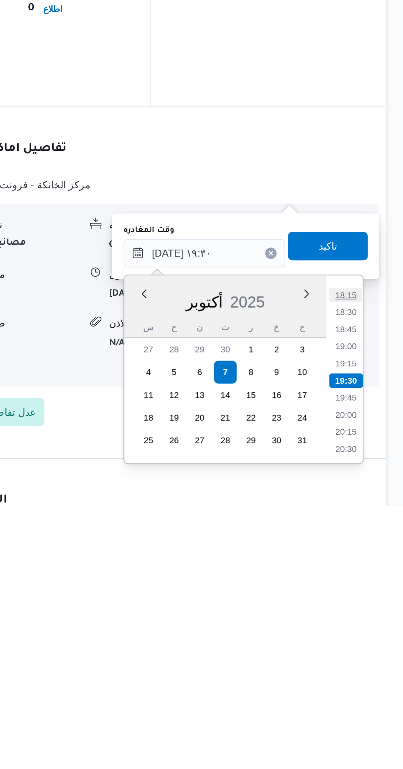
click at [371, 649] on li "18:15" at bounding box center [369, 647] width 19 height 8
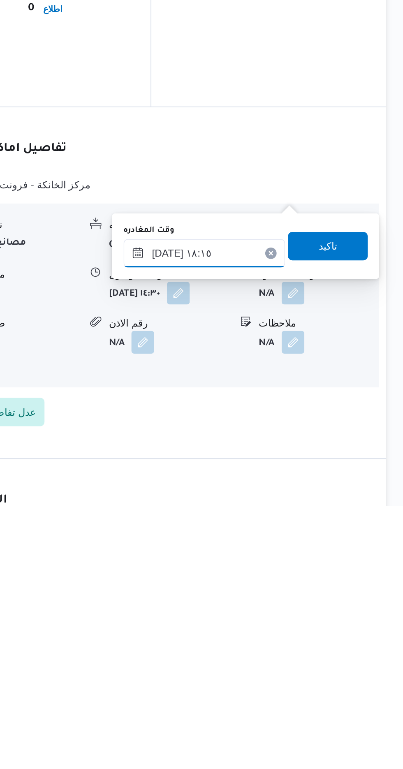
click at [309, 626] on input "[DATE] ١٨:١٥" at bounding box center [287, 623] width 93 height 16
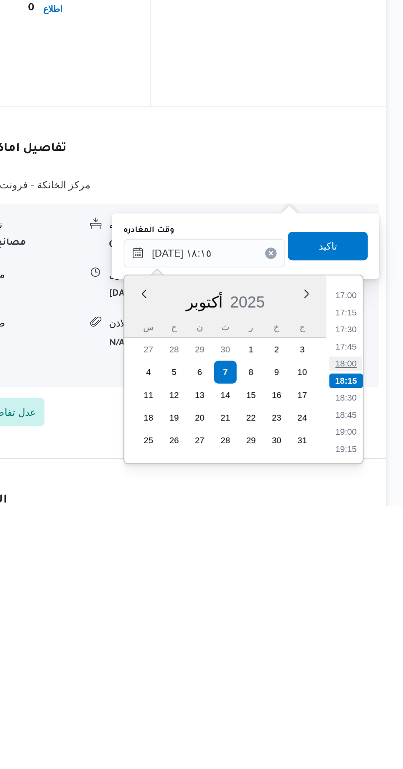
click at [370, 688] on li "18:00" at bounding box center [369, 687] width 19 height 8
type input "[DATE] ١٨:٠٠"
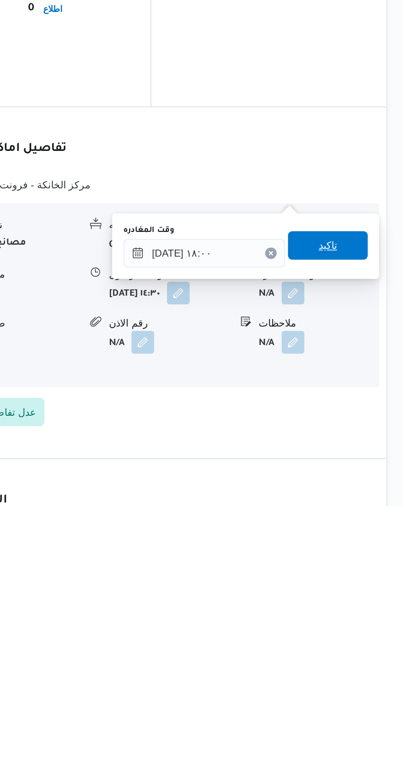
click at [365, 620] on span "تاكيد" at bounding box center [359, 619] width 11 height 10
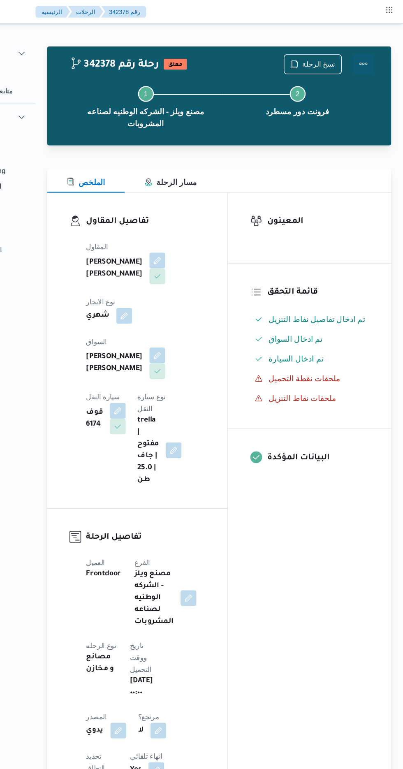
click at [376, 57] on button "Actions" at bounding box center [370, 53] width 16 height 16
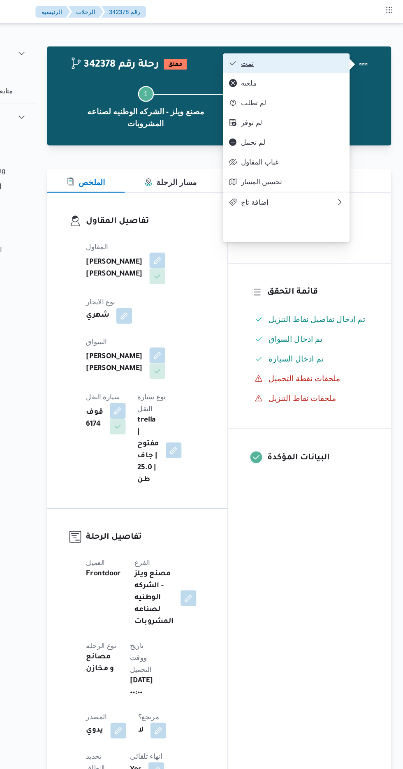
click at [354, 53] on button "تمت" at bounding box center [305, 52] width 105 height 16
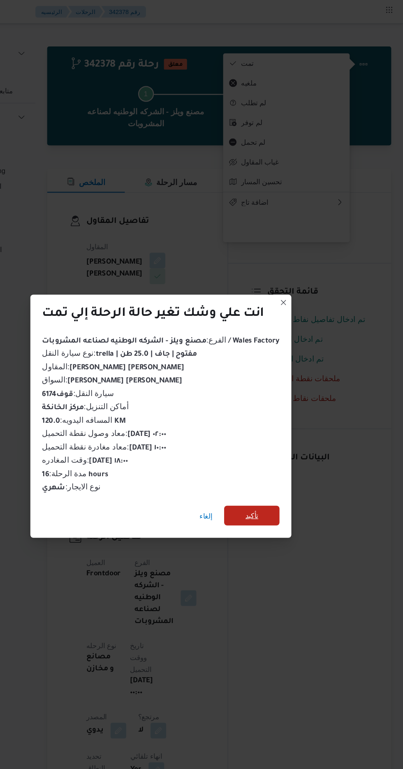
click at [284, 422] on span "تأكيد" at bounding box center [277, 429] width 46 height 16
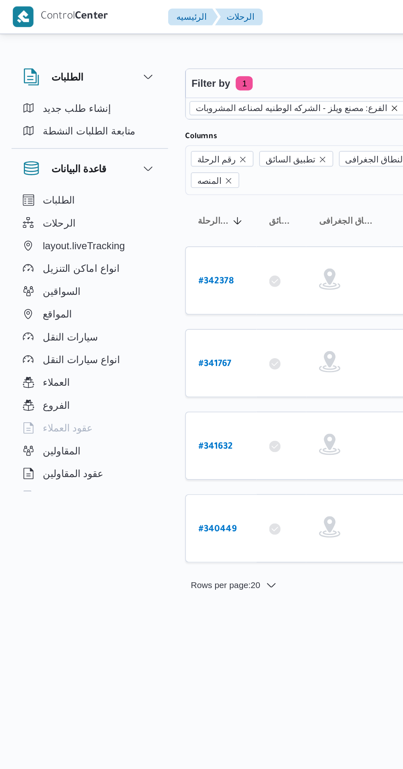
click at [226, 62] on icon "remove selected entity" at bounding box center [227, 62] width 3 height 3
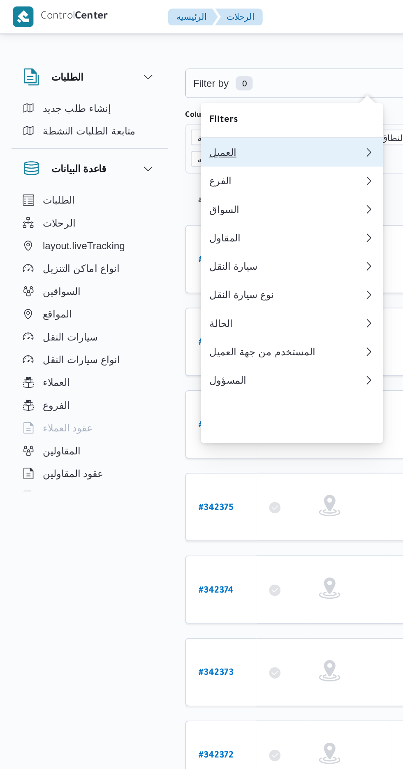
click at [131, 86] on div "العميل" at bounding box center [165, 88] width 89 height 7
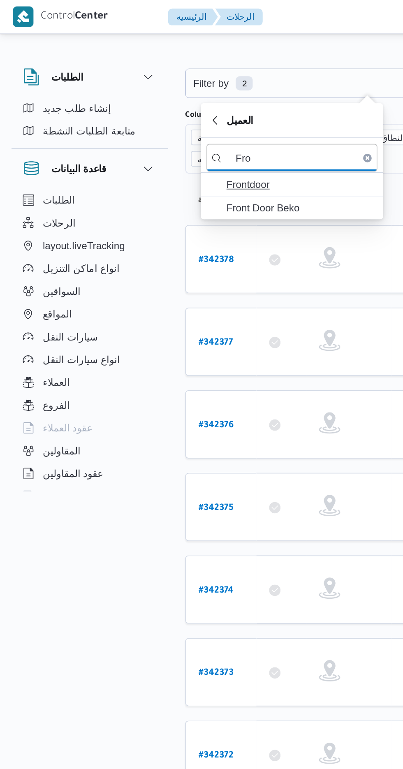
type input "Fro"
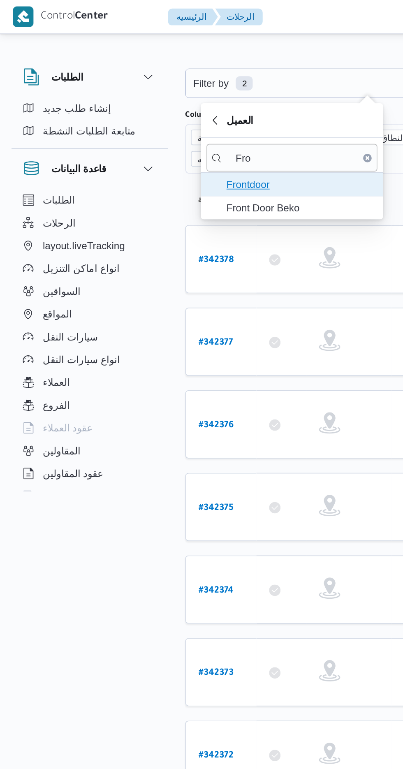
click at [150, 106] on span "Frontdoor" at bounding box center [174, 107] width 86 height 10
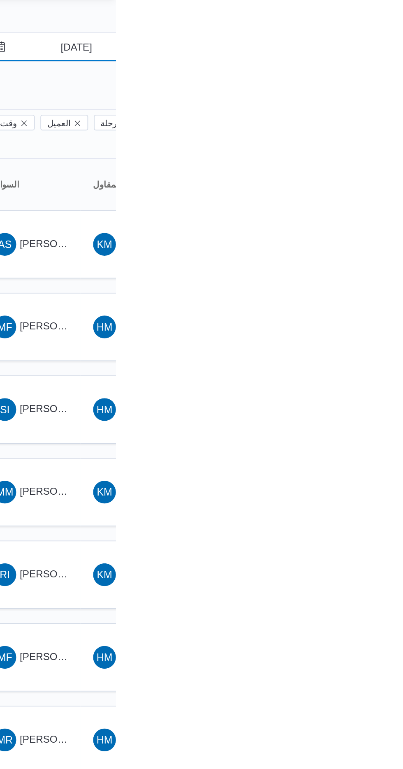
click at [367, 47] on input "[DATE]" at bounding box center [374, 48] width 93 height 16
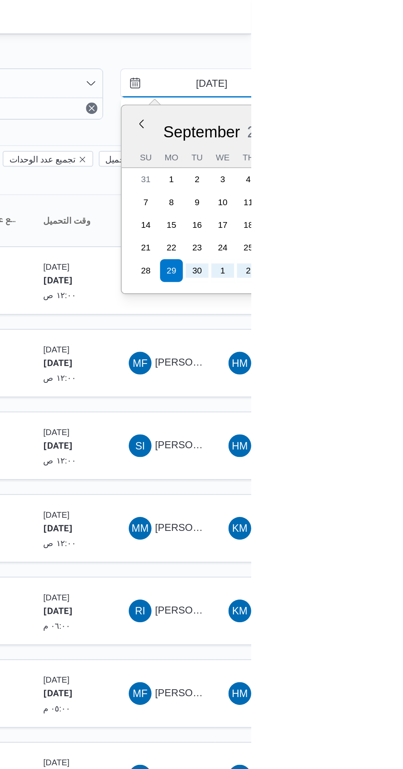
type input "[DATE]"
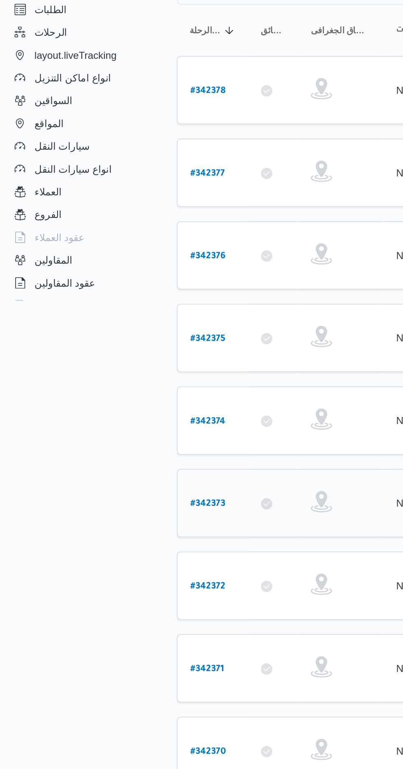
click at [123, 399] on b "# 342373" at bounding box center [125, 402] width 20 height 6
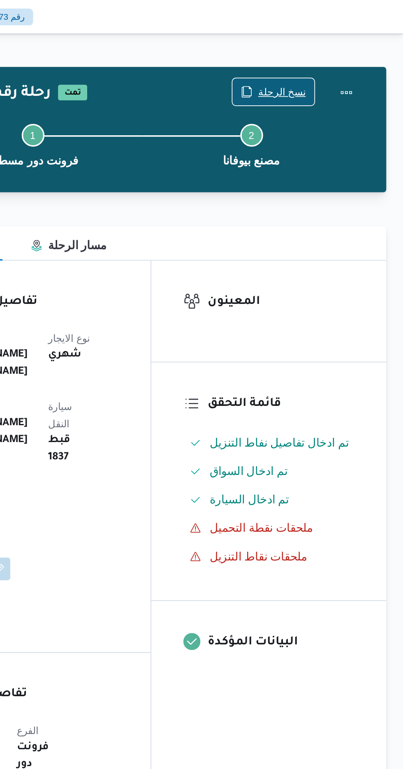
click at [324, 53] on span "نسخ الرحلة" at bounding box center [333, 53] width 28 height 10
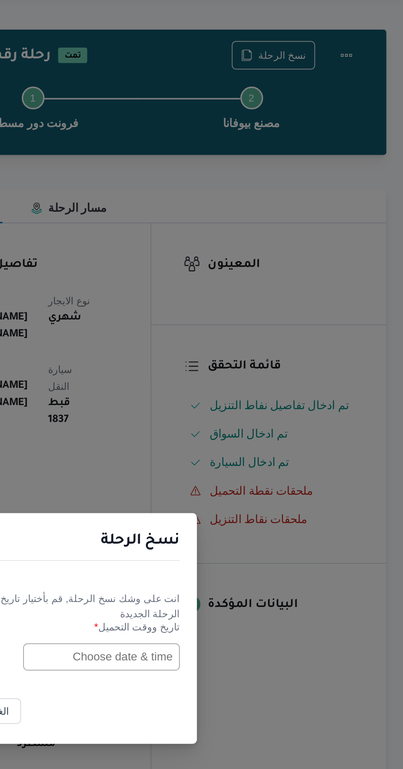
click at [214, 396] on input "text" at bounding box center [228, 401] width 90 height 16
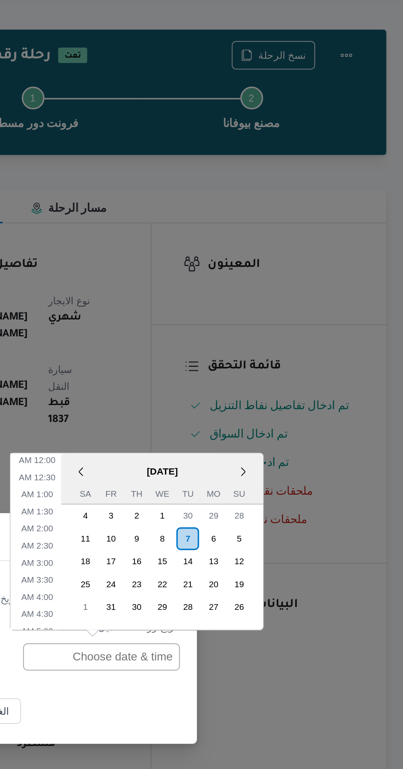
scroll to position [358, 0]
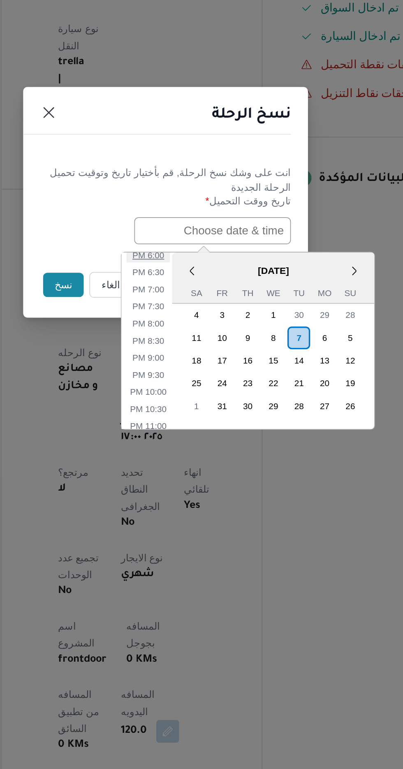
click at [192, 414] on li "6:00 PM" at bounding box center [191, 415] width 25 height 8
type input "[DATE] 6:00PM"
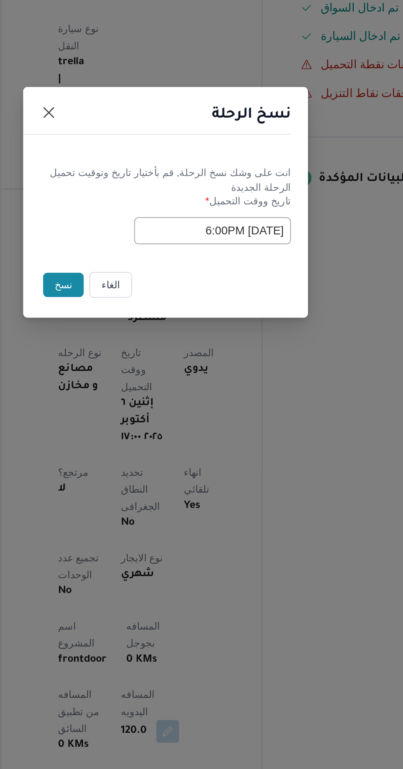
click at [141, 429] on button "نسخ" at bounding box center [142, 432] width 23 height 14
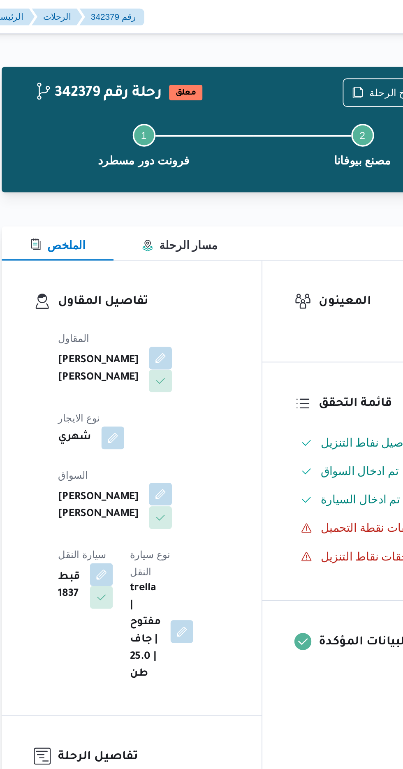
click at [192, 279] on button "button" at bounding box center [198, 285] width 13 height 13
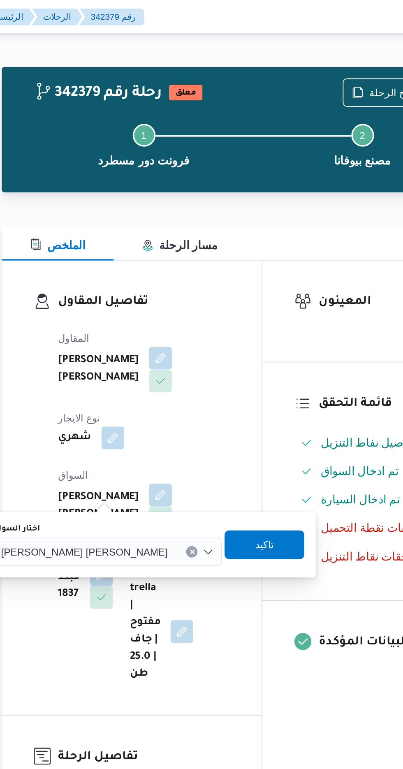
click at [141, 316] on span "[PERSON_NAME] [PERSON_NAME]" at bounding box center [155, 318] width 96 height 9
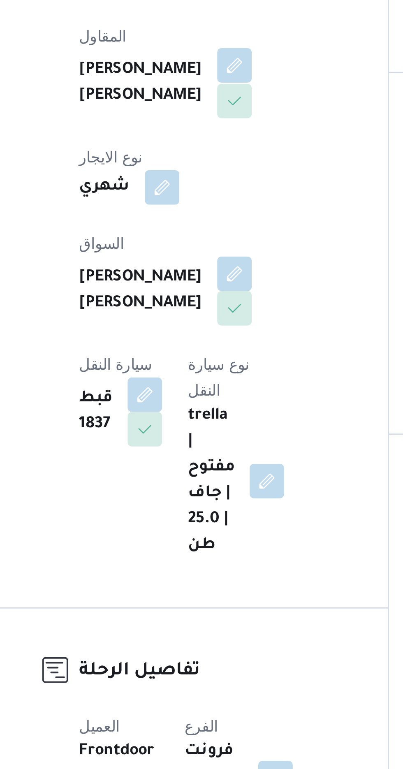
click at [192, 209] on button "button" at bounding box center [198, 206] width 13 height 13
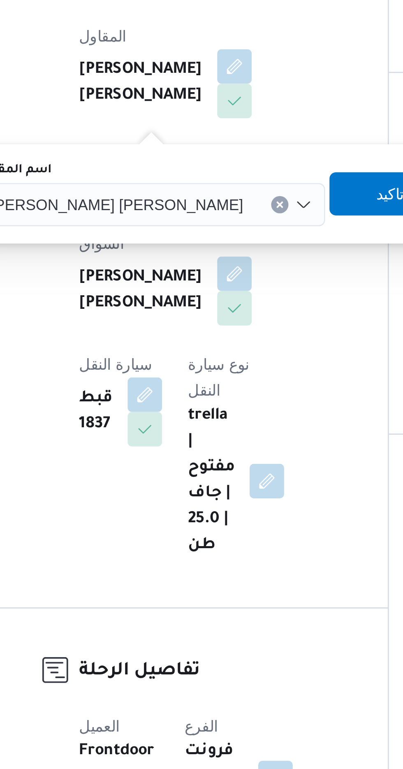
click at [143, 262] on span "[PERSON_NAME] [PERSON_NAME]" at bounding box center [154, 259] width 96 height 9
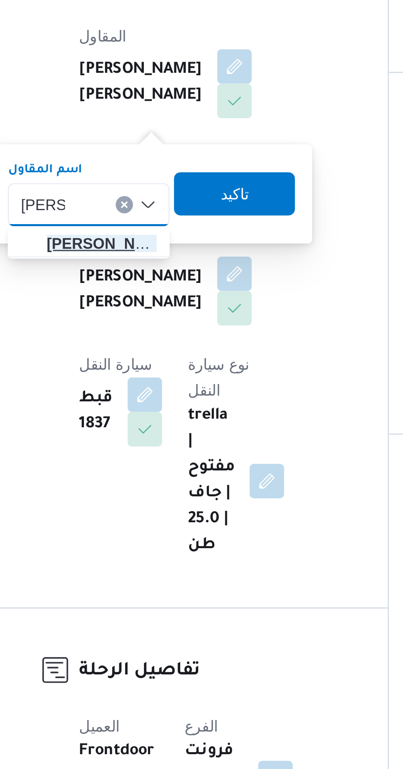
type input "[PERSON_NAME]"
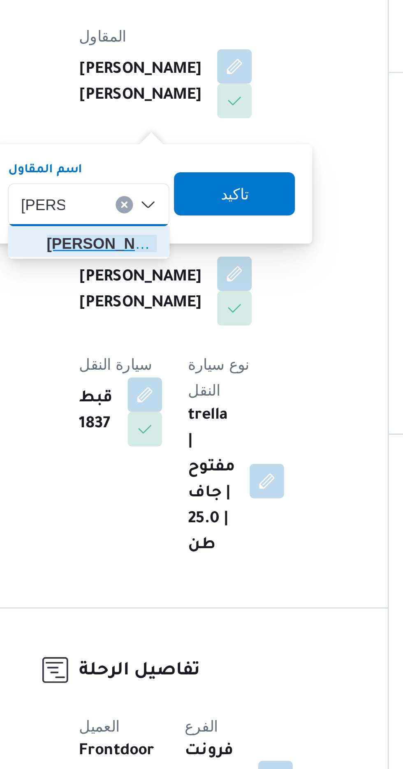
click at [145, 275] on span "[PERSON_NAME] دوح [PERSON_NAME]" at bounding box center [148, 274] width 42 height 10
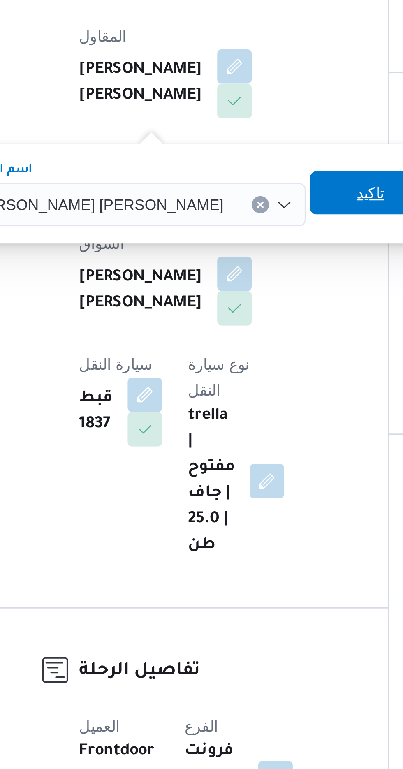
click at [227, 258] on span "تاكيد" at bounding box center [250, 255] width 46 height 16
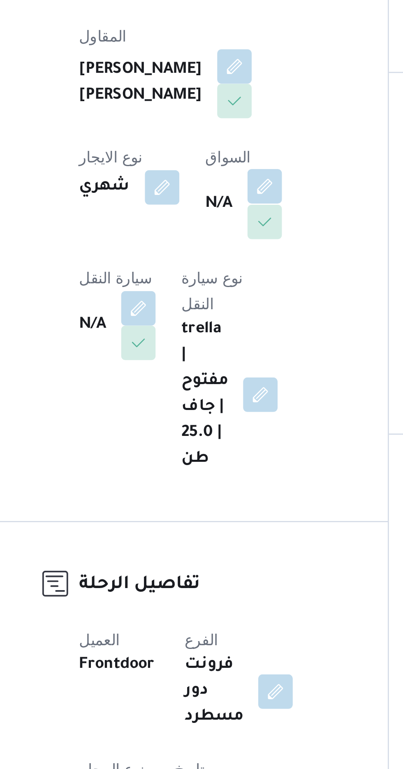
click at [204, 259] on button "button" at bounding box center [210, 252] width 13 height 13
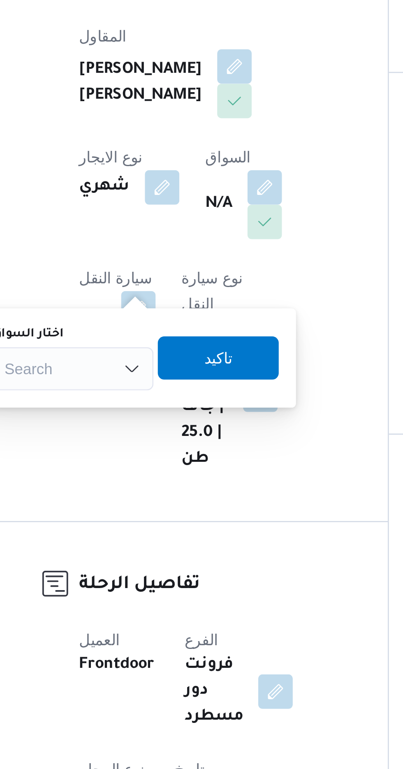
click at [139, 322] on div "Search" at bounding box center [137, 322] width 62 height 16
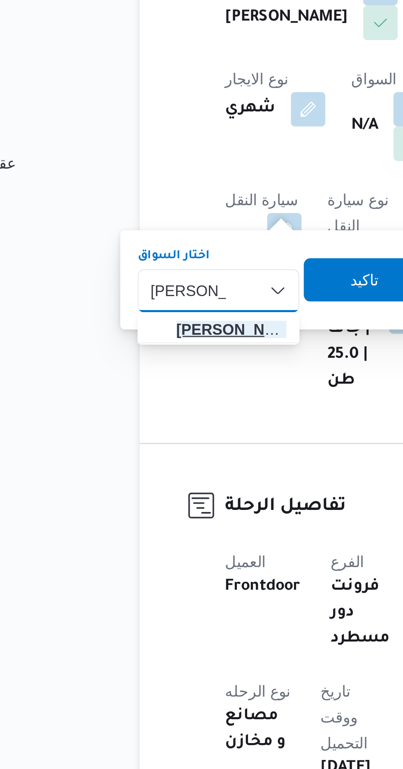
type input "[PERSON_NAME]"
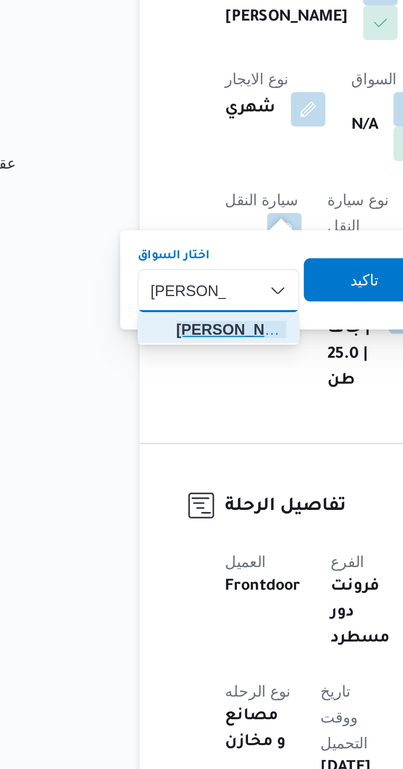
click at [145, 334] on span "[PERSON_NAME] د [PERSON_NAME]" at bounding box center [142, 337] width 42 height 10
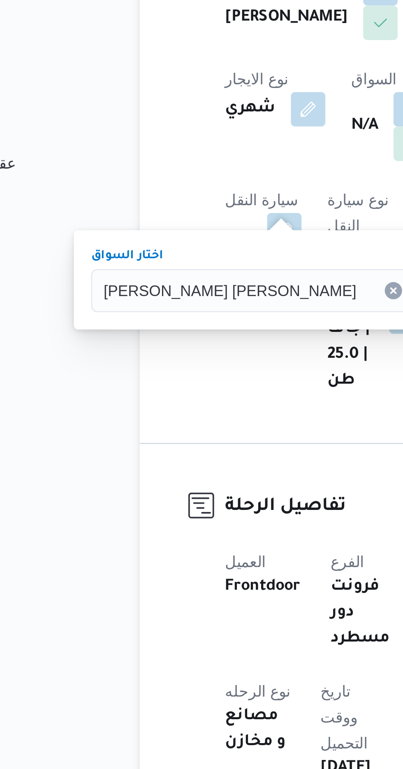
click at [223, 316] on span "تاكيد" at bounding box center [246, 317] width 46 height 16
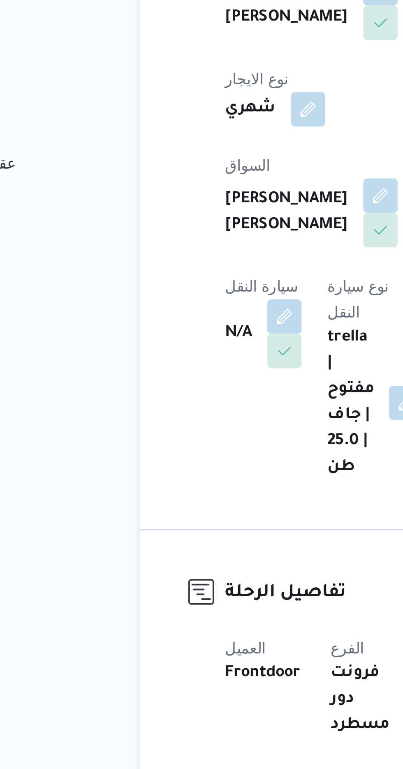
click at [169, 325] on div "N/A" at bounding box center [154, 339] width 31 height 28
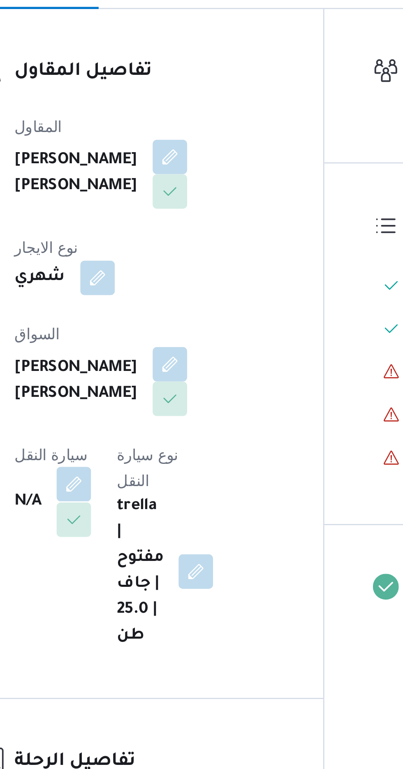
click at [169, 325] on button "button" at bounding box center [161, 331] width 13 height 13
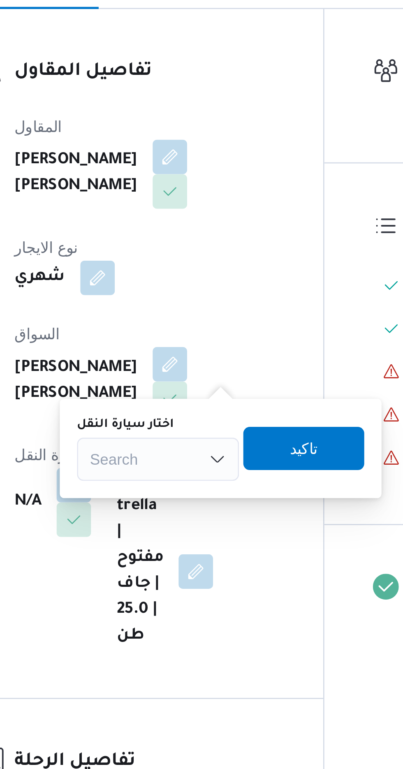
click at [199, 318] on div "Search" at bounding box center [194, 322] width 62 height 16
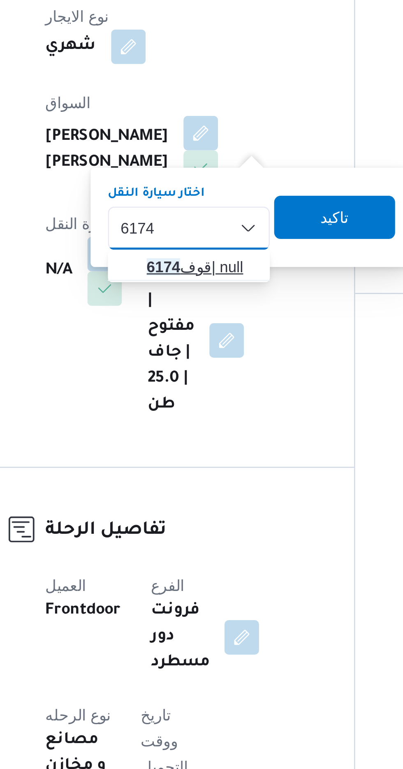
type input "6174"
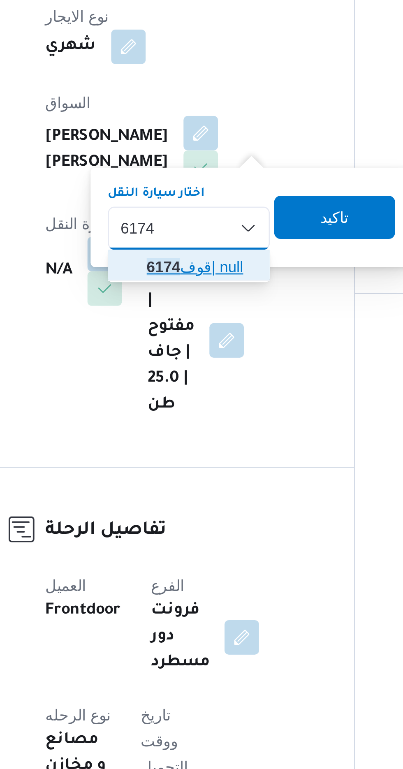
click at [184, 337] on mark "6174" at bounding box center [184, 337] width 13 height 7
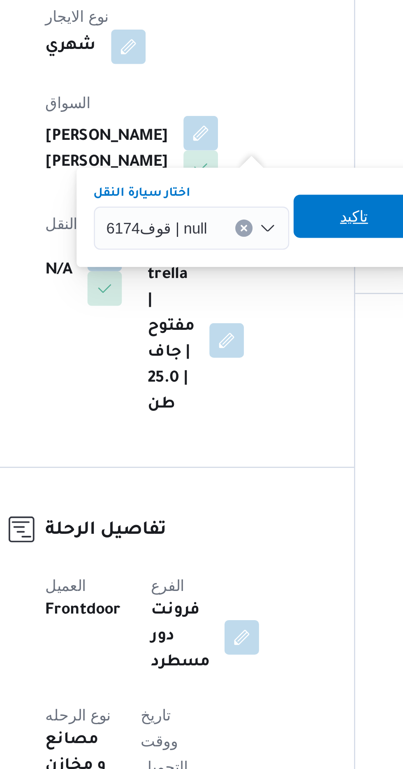
click at [257, 318] on span "تاكيد" at bounding box center [257, 318] width 11 height 10
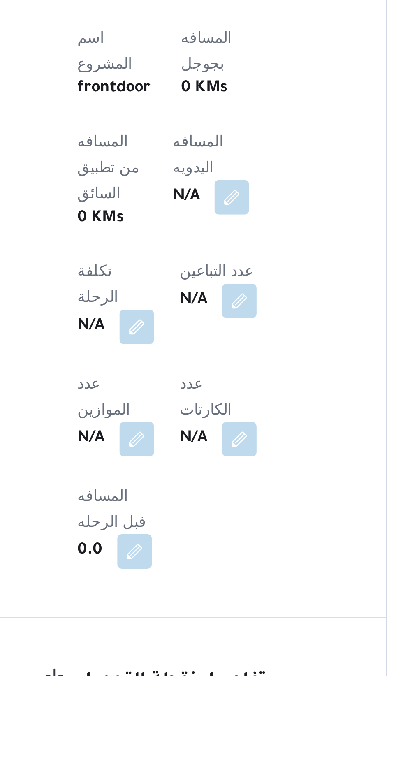
scroll to position [170, 0]
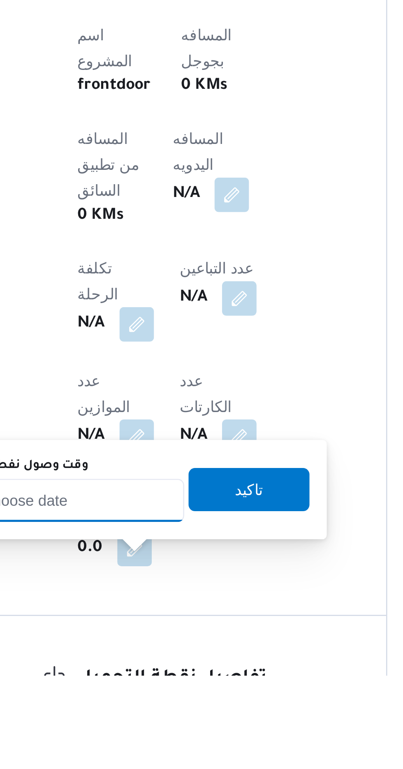
click at [141, 705] on input "وقت وصول نفطة التحميل" at bounding box center [133, 702] width 93 height 16
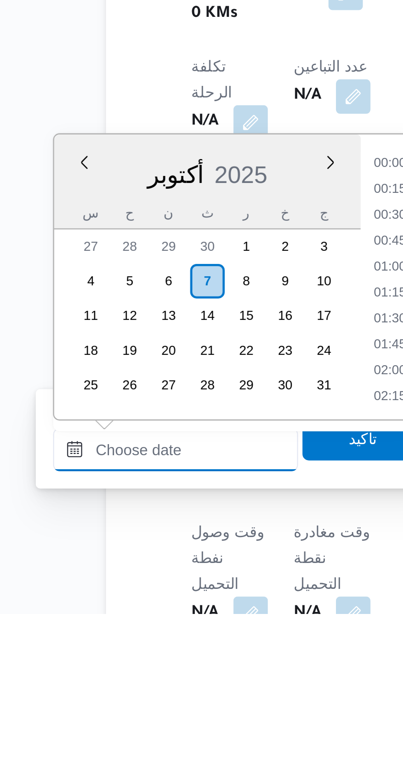
scroll to position [759, 0]
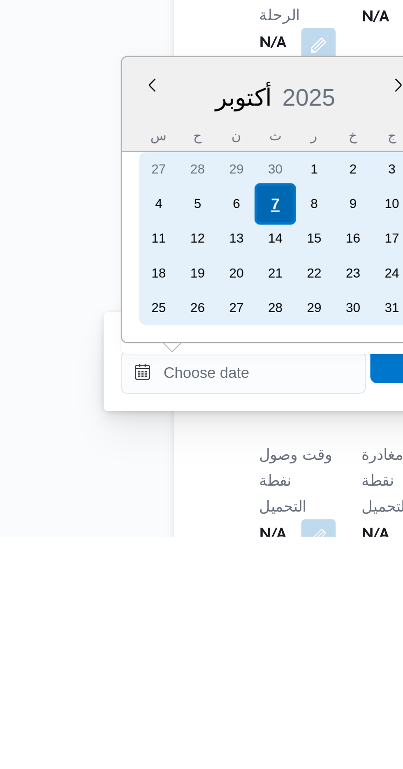
click at [144, 642] on div "7" at bounding box center [145, 643] width 16 height 16
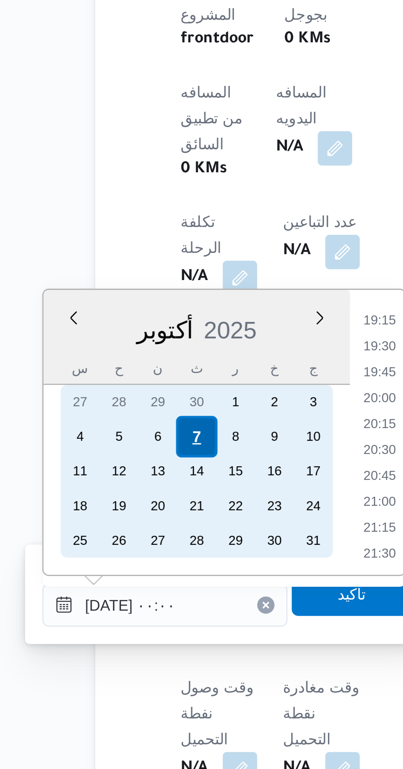
scroll to position [0, 0]
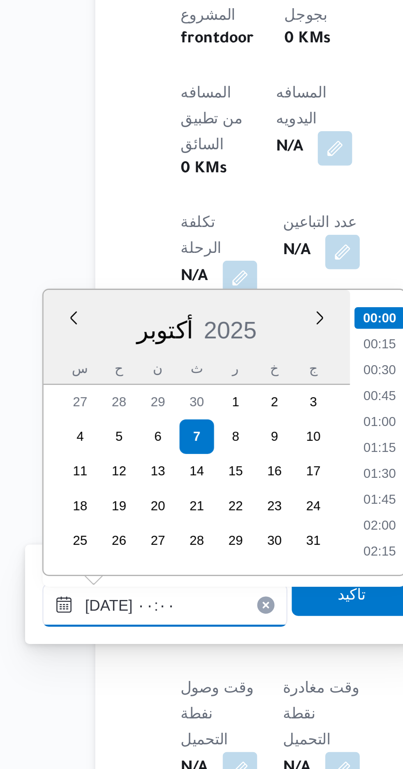
click at [97, 709] on input "[DATE] ٠٠:٠٠" at bounding box center [133, 706] width 93 height 16
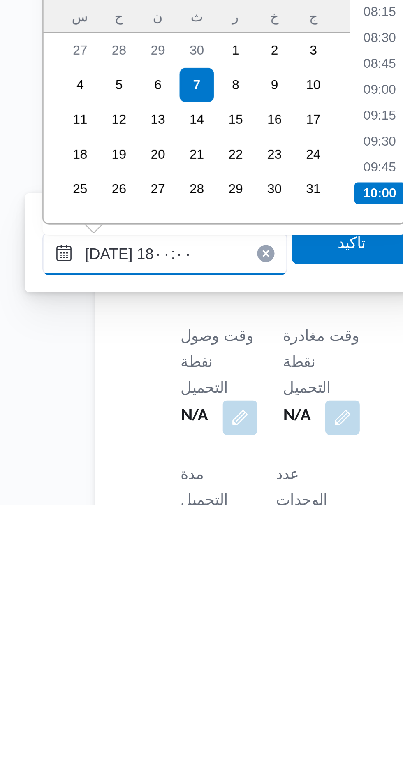
scroll to position [624, 0]
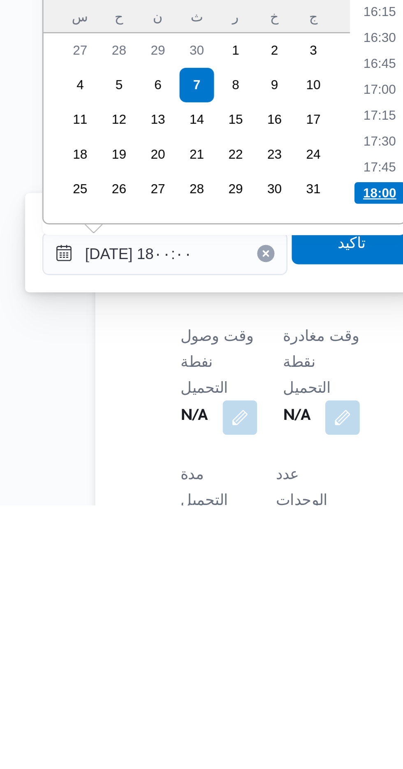
click at [210, 652] on li "18:00" at bounding box center [215, 650] width 19 height 8
type input "[DATE] ١٨:٠٠"
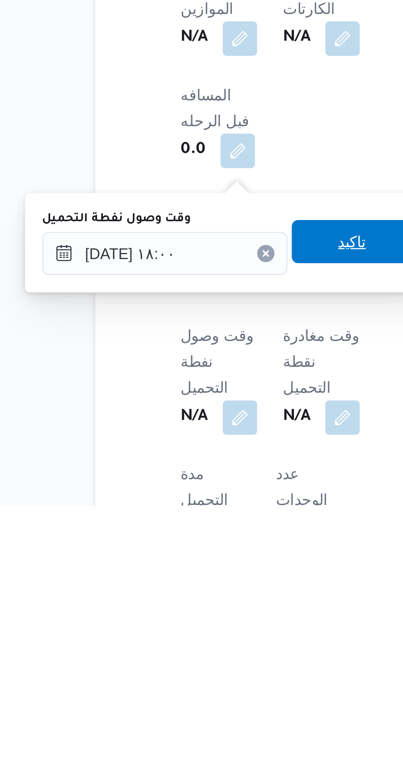
click at [204, 671] on span "تاكيد" at bounding box center [205, 669] width 46 height 16
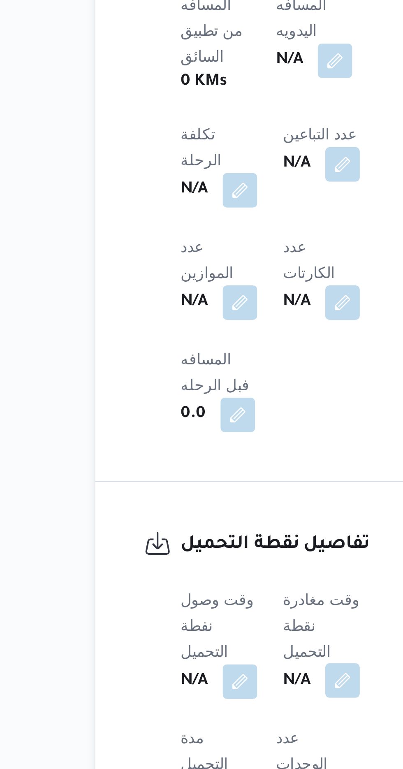
click at [202, 729] on button "button" at bounding box center [201, 735] width 13 height 13
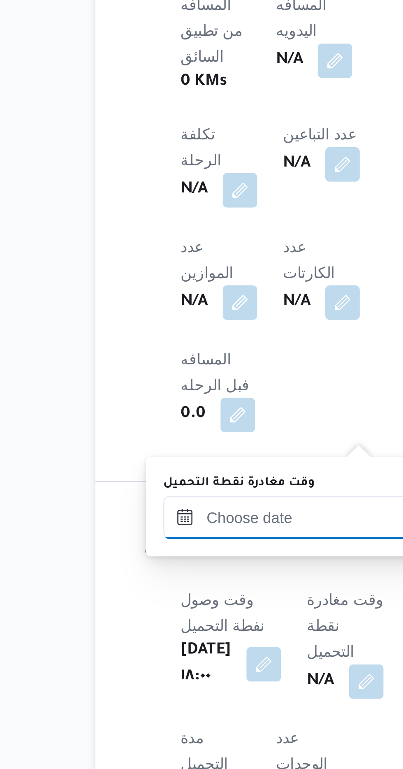
click at [151, 673] on input "وقت مغادرة نقطة التحميل" at bounding box center [179, 673] width 93 height 16
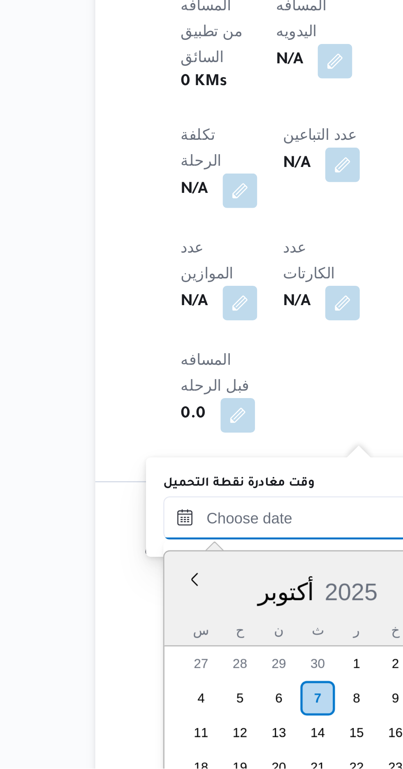
scroll to position [759, 0]
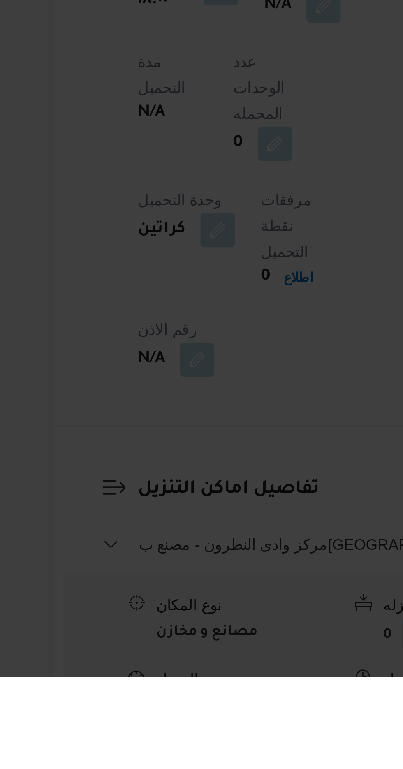
scroll to position [479, 0]
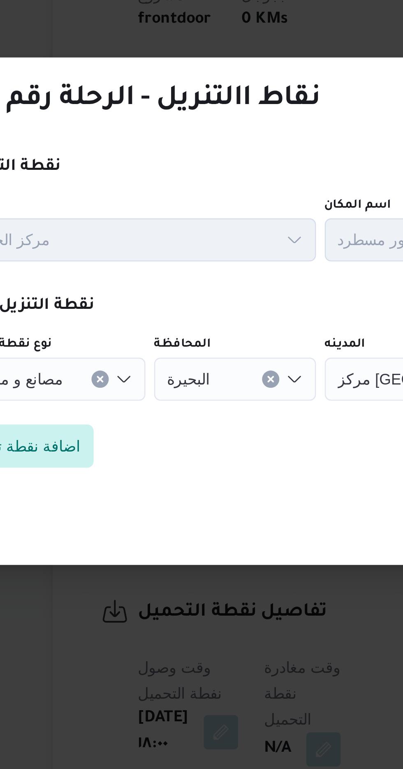
click at [216, 380] on div "مركز [GEOGRAPHIC_DATA]" at bounding box center [266, 372] width 111 height 16
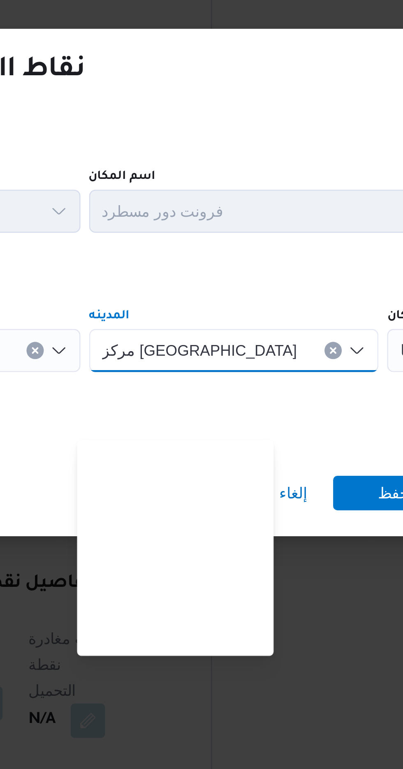
scroll to position [144, 0]
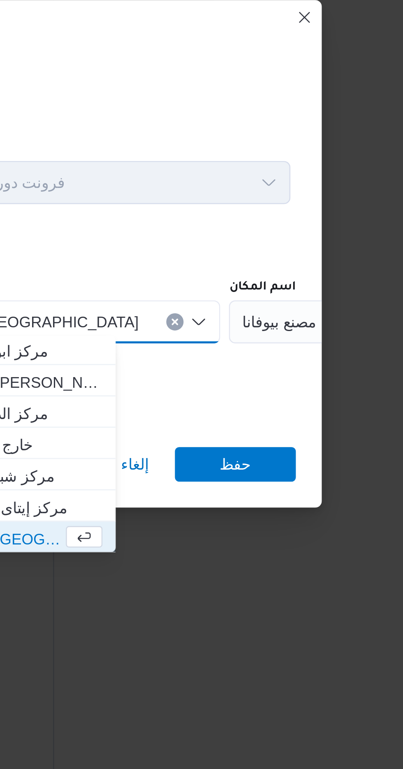
click at [329, 371] on span "مصنع بيوفانا" at bounding box center [343, 371] width 28 height 9
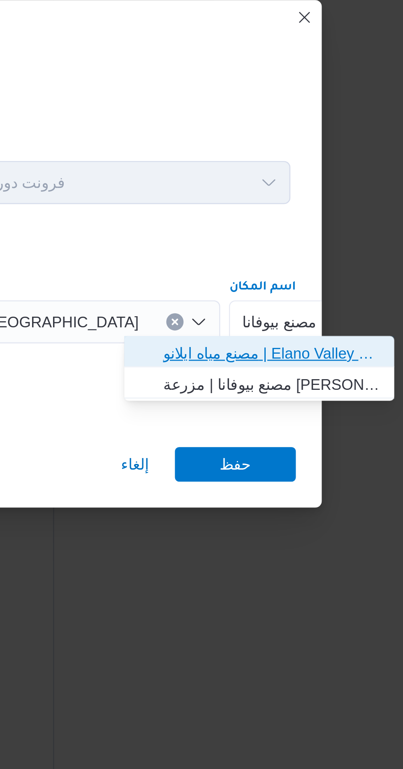
click at [307, 384] on span "مصنع مياه ايلانو | Elano Valley Water factory | بنى سلامة" at bounding box center [340, 384] width 83 height 10
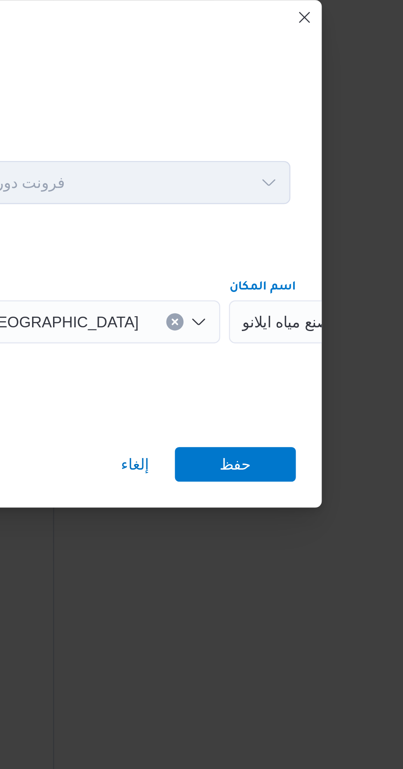
scroll to position [0, 0]
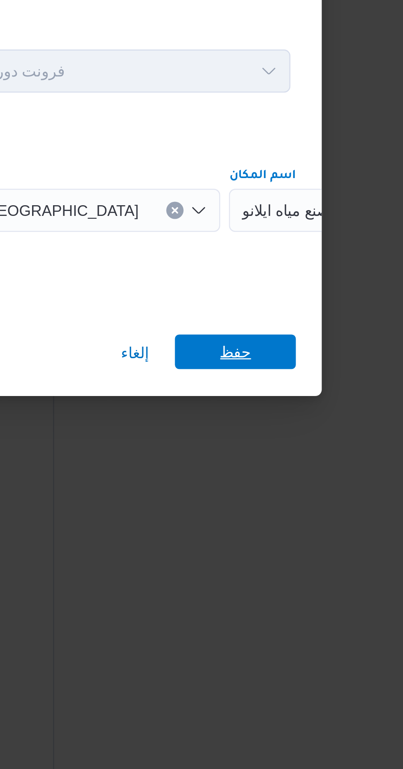
click at [312, 424] on span "حفظ" at bounding box center [327, 426] width 46 height 13
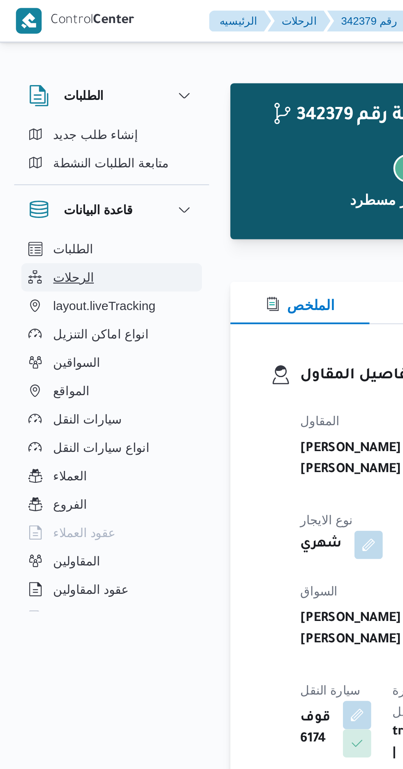
click at [34, 132] on span "الرحلات" at bounding box center [34, 129] width 19 height 10
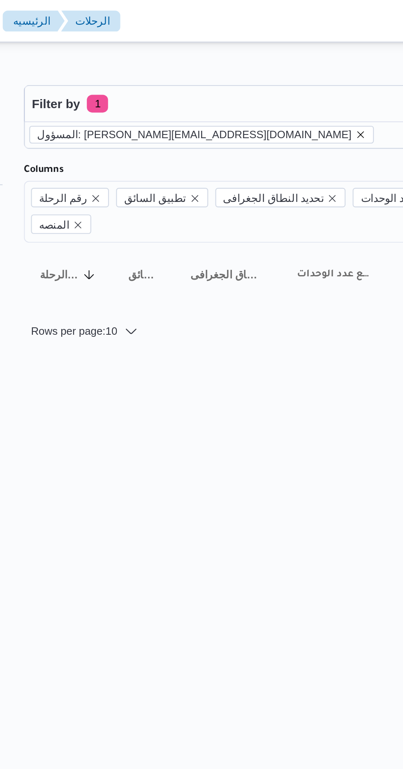
click at [262, 62] on icon "remove selected entity" at bounding box center [263, 62] width 3 height 3
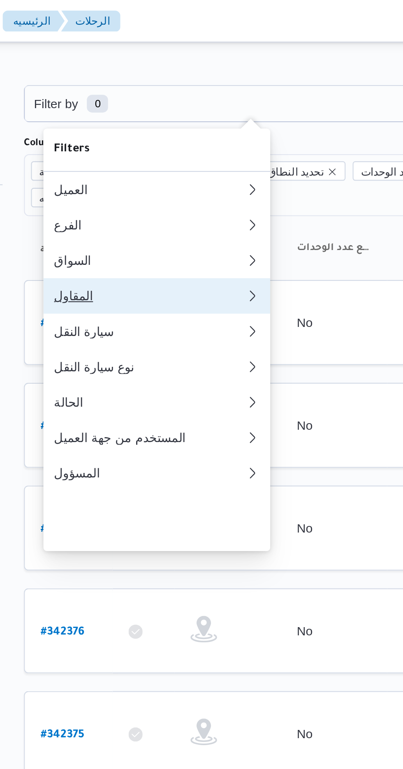
click at [165, 141] on div "المقاول" at bounding box center [165, 137] width 89 height 7
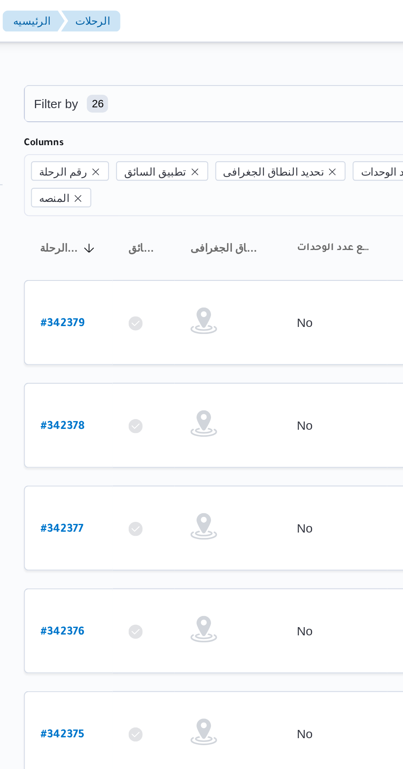
click at [199, 35] on div "Filter by 26 [DATE] → [DATE]" at bounding box center [322, 48] width 441 height 27
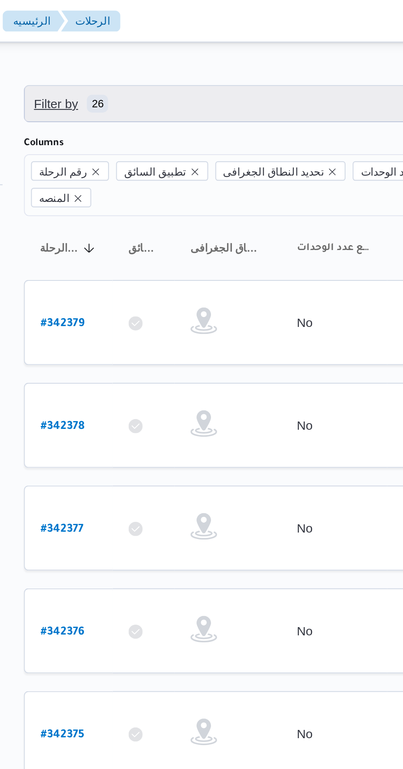
click at [199, 46] on span "Filter by 26" at bounding box center [212, 48] width 210 height 16
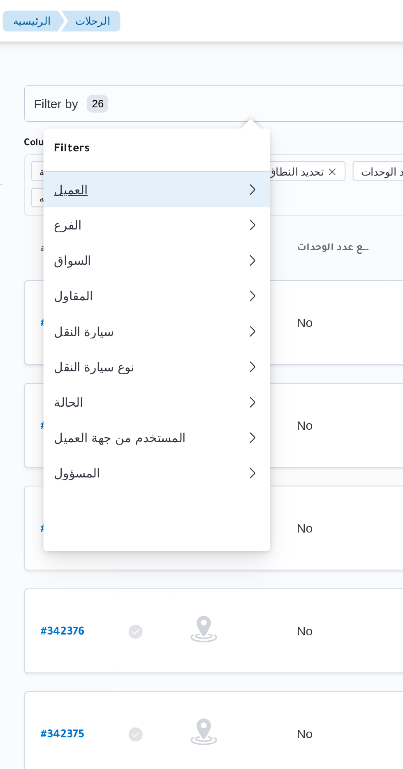
click at [178, 86] on div "العميل" at bounding box center [165, 88] width 89 height 7
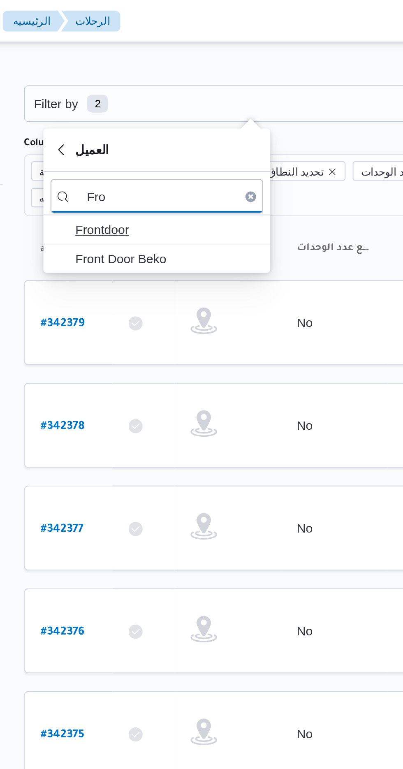
type input "Fro"
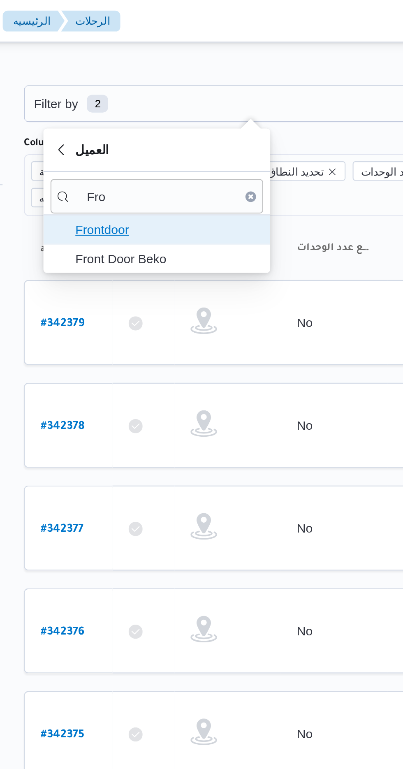
click at [181, 105] on span "Frontdoor" at bounding box center [174, 107] width 86 height 10
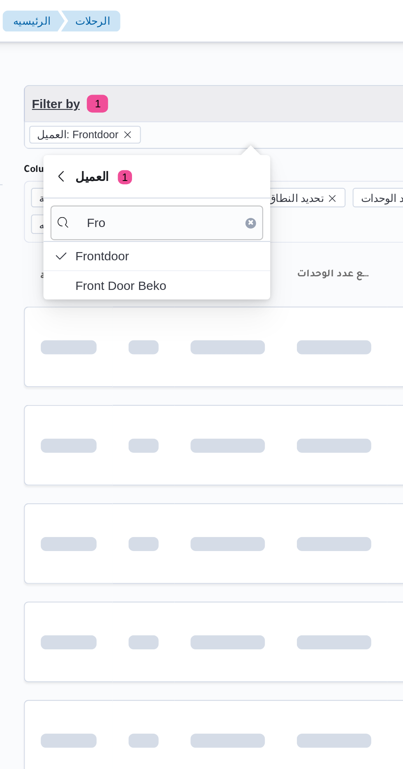
click at [202, 50] on span "Filter by 1" at bounding box center [212, 48] width 210 height 16
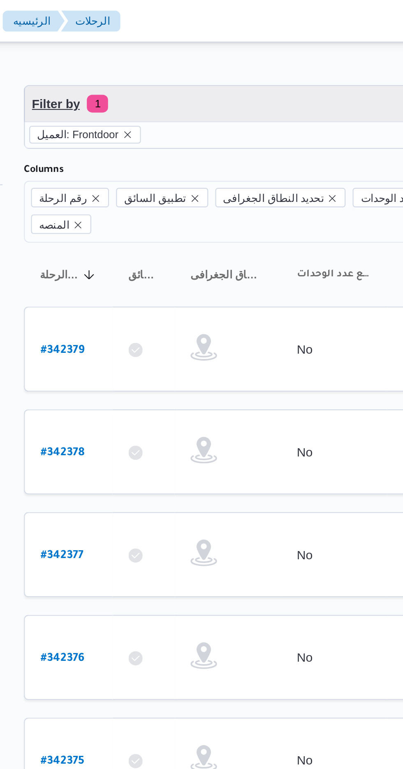
click at [203, 48] on span "Filter by 1" at bounding box center [212, 48] width 210 height 16
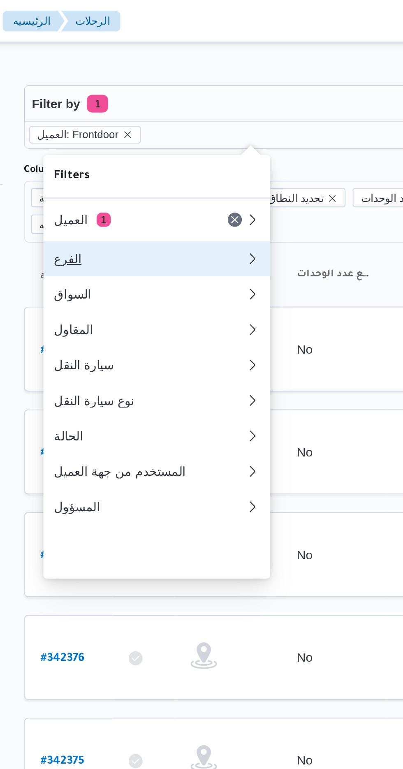
click at [173, 121] on div "الفرع" at bounding box center [165, 120] width 89 height 7
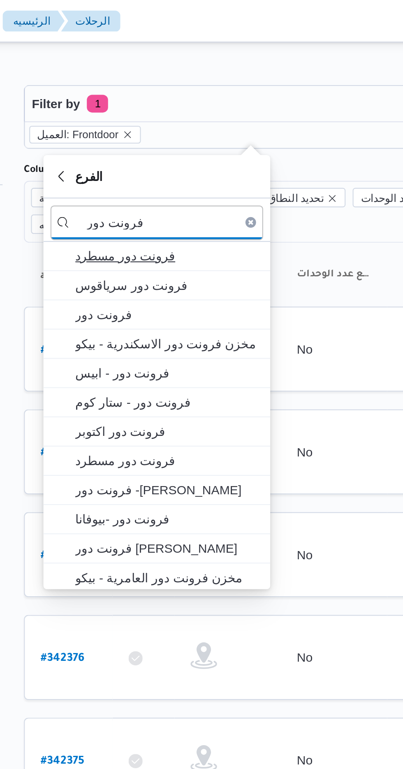
type input "فرونت دور"
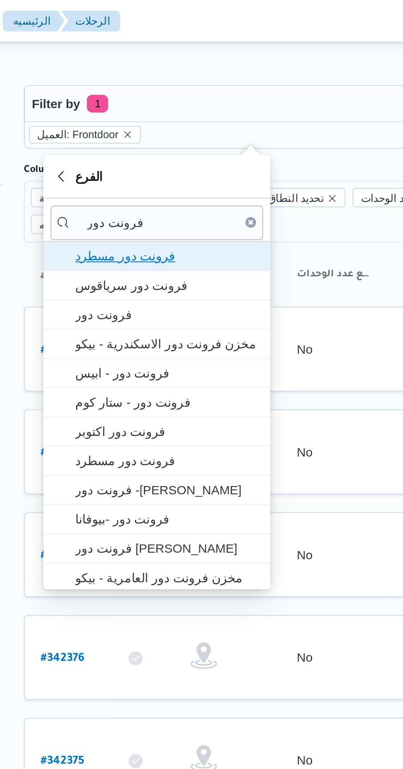
click at [181, 118] on span "فرونت دور مسطرد" at bounding box center [174, 119] width 86 height 10
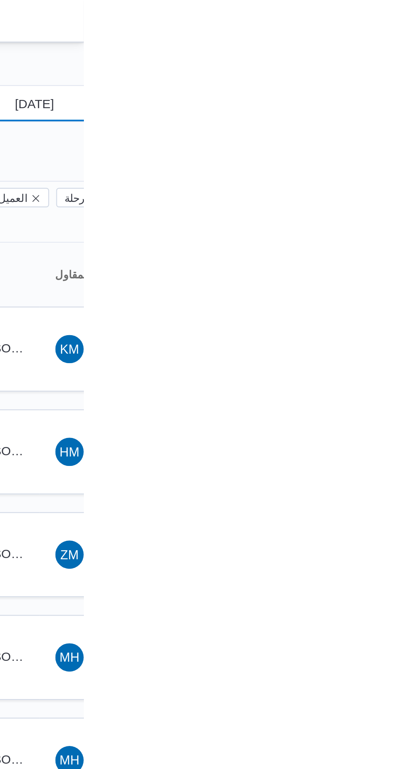
click at [379, 49] on input "[DATE]" at bounding box center [374, 48] width 93 height 16
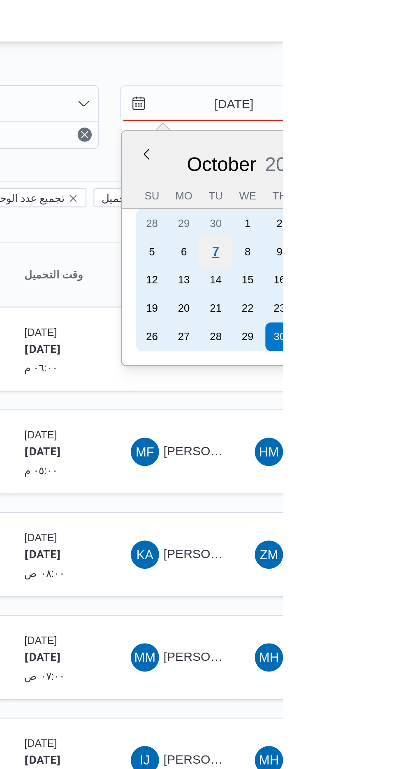
click at [371, 118] on div "7" at bounding box center [372, 117] width 16 height 16
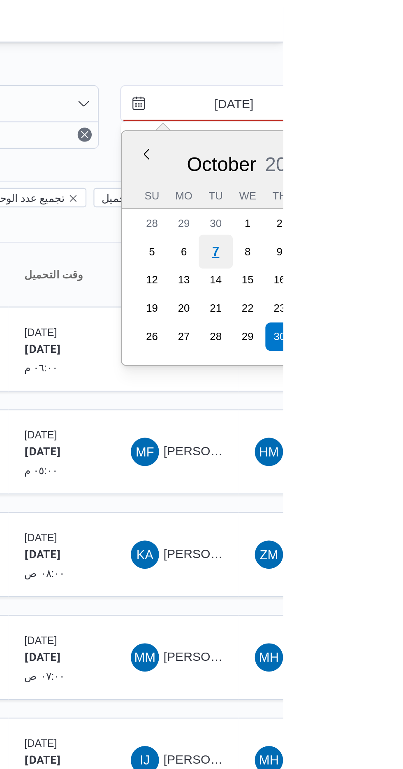
type input "[DATE]"
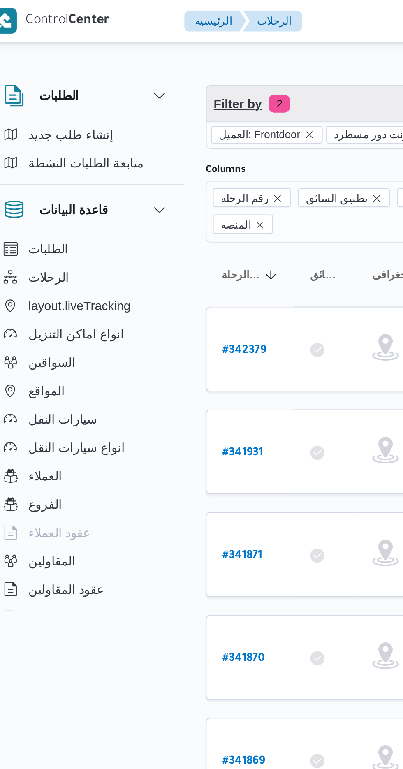
click at [161, 44] on span "Filter by 2" at bounding box center [212, 48] width 210 height 16
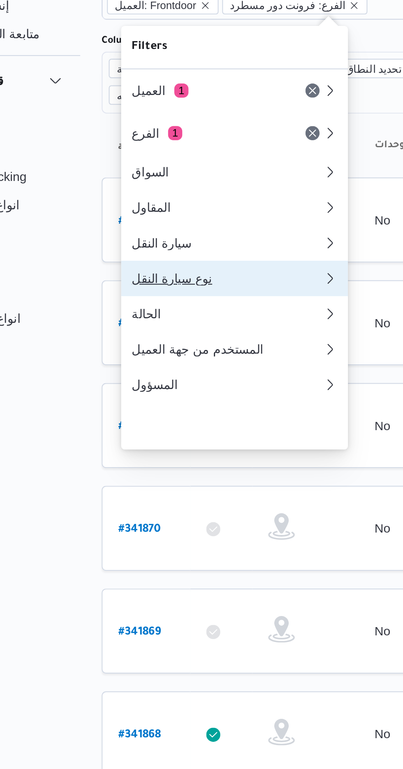
click at [137, 192] on div "نوع سيارة النقل" at bounding box center [165, 189] width 89 height 7
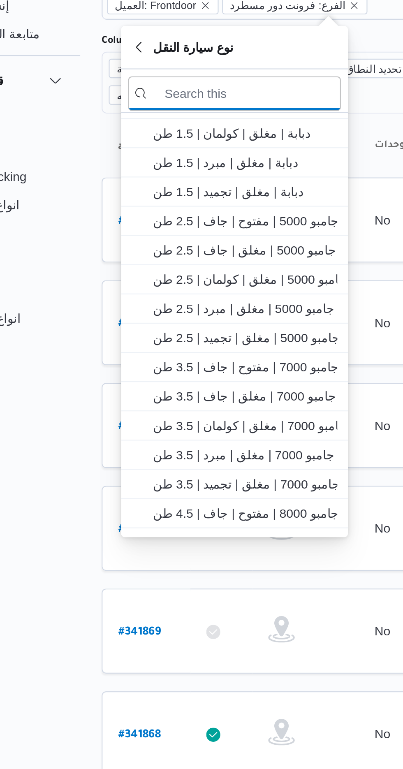
scroll to position [55, 0]
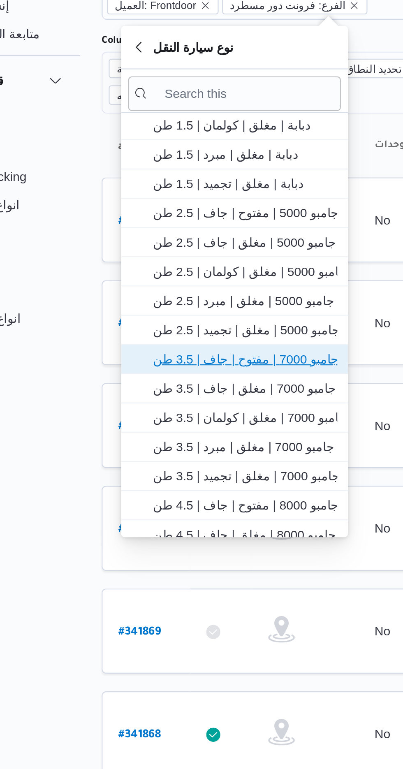
click at [188, 224] on span "جامبو 7000 | مفتوح | جاف | 3.5 طن" at bounding box center [174, 227] width 86 height 10
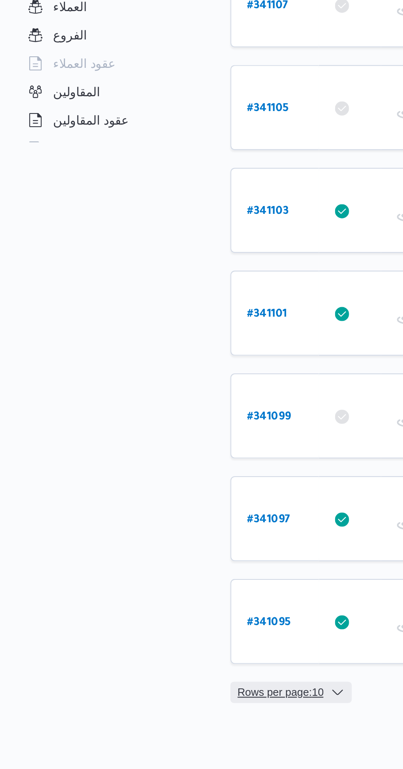
click at [126, 534] on span "Rows per page : 10" at bounding box center [130, 539] width 40 height 10
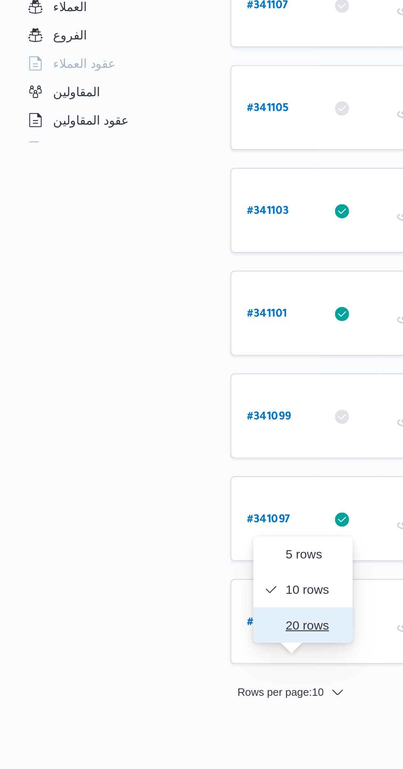
click at [132, 508] on span "20 rows" at bounding box center [145, 508] width 26 height 7
